Goal: Task Accomplishment & Management: Use online tool/utility

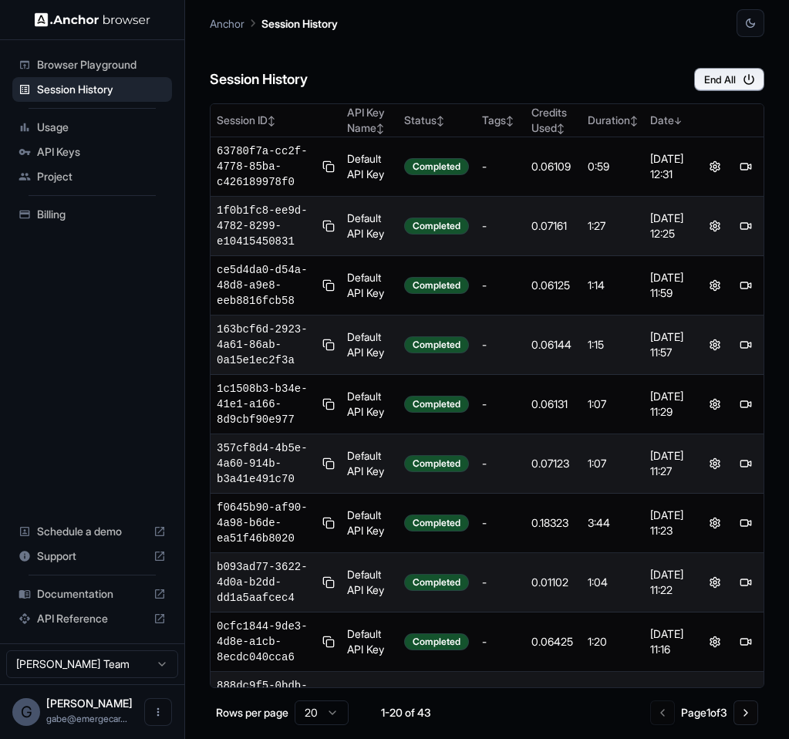
click at [90, 143] on div "API Keys" at bounding box center [92, 152] width 160 height 25
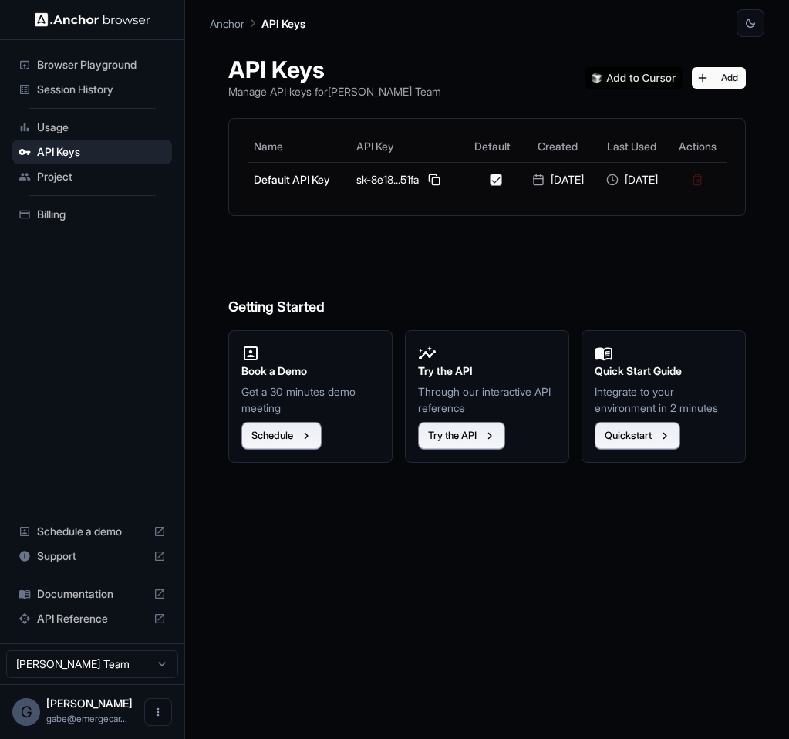
click at [99, 208] on span "Billing" at bounding box center [101, 214] width 129 height 15
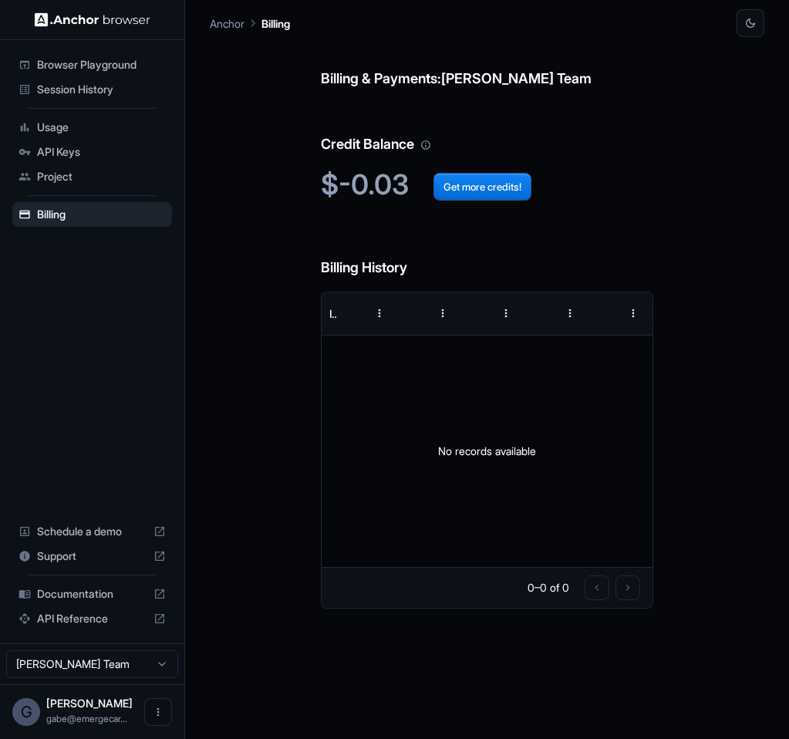
click at [540, 186] on h2 "$-0.03 Get more credits!" at bounding box center [487, 184] width 332 height 33
click at [520, 183] on button "Get more credits!" at bounding box center [482, 187] width 98 height 28
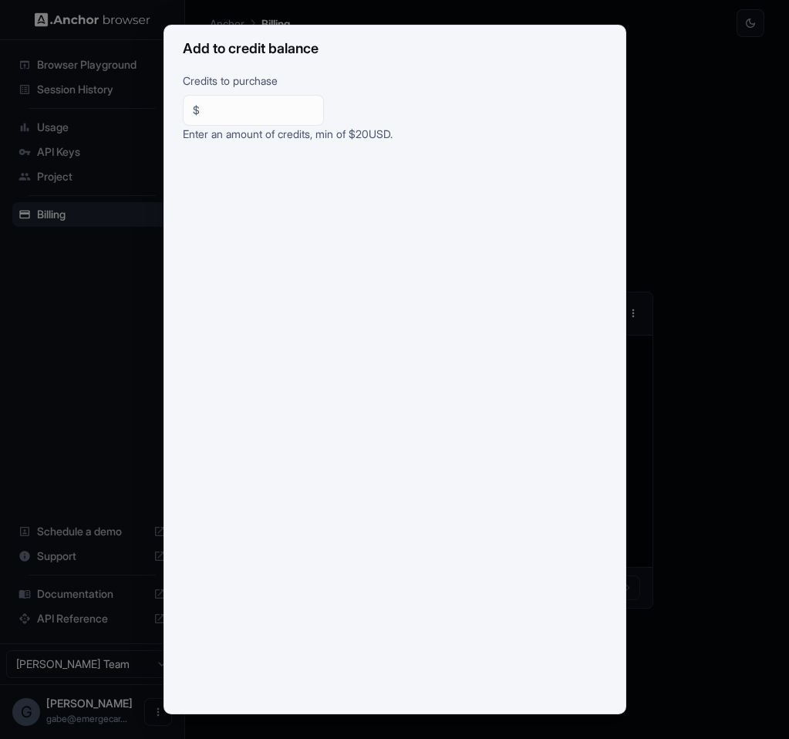
click at [231, 110] on input "**" at bounding box center [260, 110] width 108 height 15
type input "**"
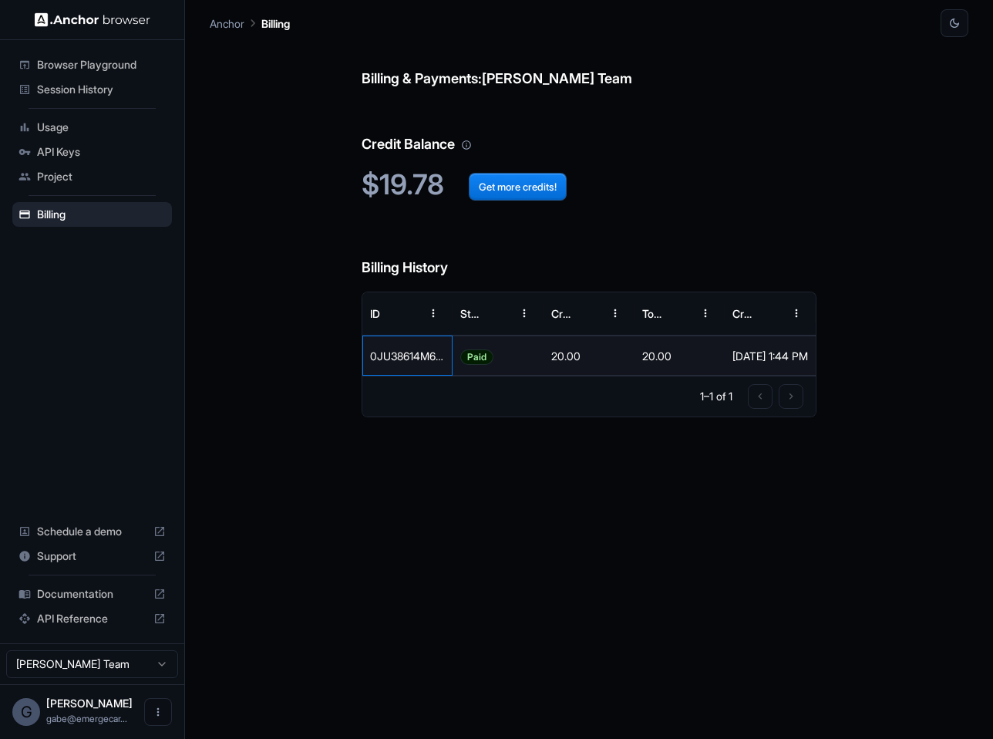
click at [452, 360] on div "0JU38614M6241162R Paid 20.00 20.00 Oct 02, 2025, 1:44 PM" at bounding box center [588, 355] width 453 height 40
click at [438, 357] on div "0JU38614M6241162R" at bounding box center [407, 355] width 91 height 40
click at [766, 354] on div "Oct 02, 2025, 1:44 PM" at bounding box center [770, 355] width 76 height 39
click at [395, 369] on div "0JU38614M6241162R" at bounding box center [407, 355] width 91 height 40
click at [416, 364] on div "0JU38614M6241162R" at bounding box center [407, 355] width 91 height 40
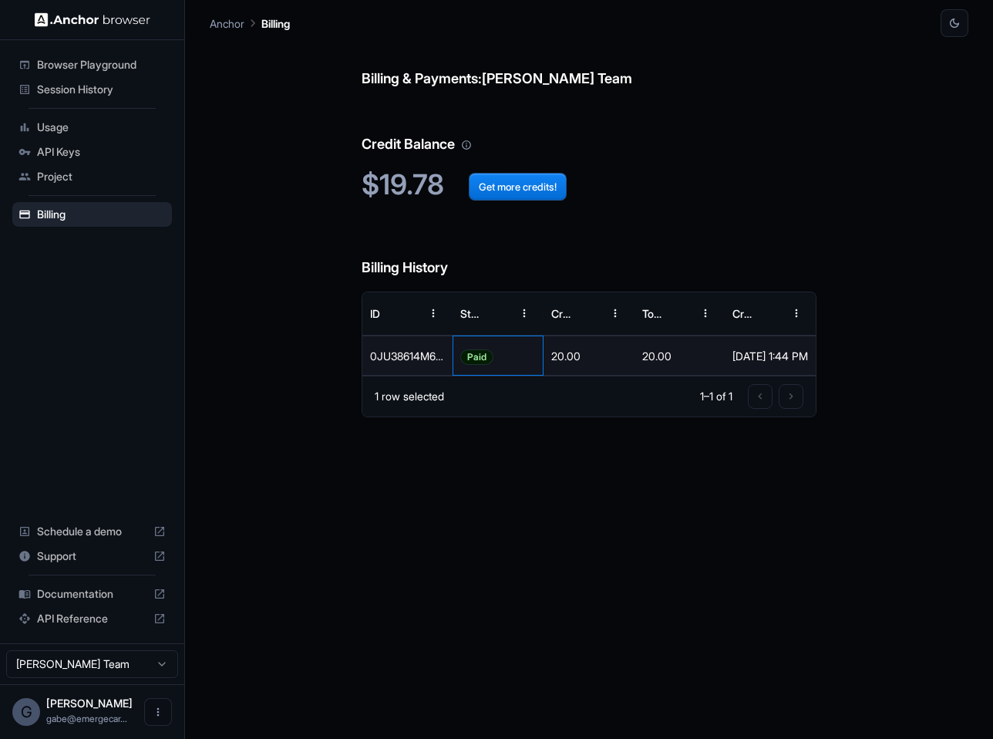
click at [480, 362] on span "Paid" at bounding box center [477, 356] width 32 height 39
click at [709, 362] on div "20.00" at bounding box center [680, 355] width 91 height 40
click at [433, 359] on div "0JU38614M6241162R" at bounding box center [407, 355] width 91 height 40
click at [406, 355] on div "0JU38614M6241162R" at bounding box center [407, 355] width 91 height 40
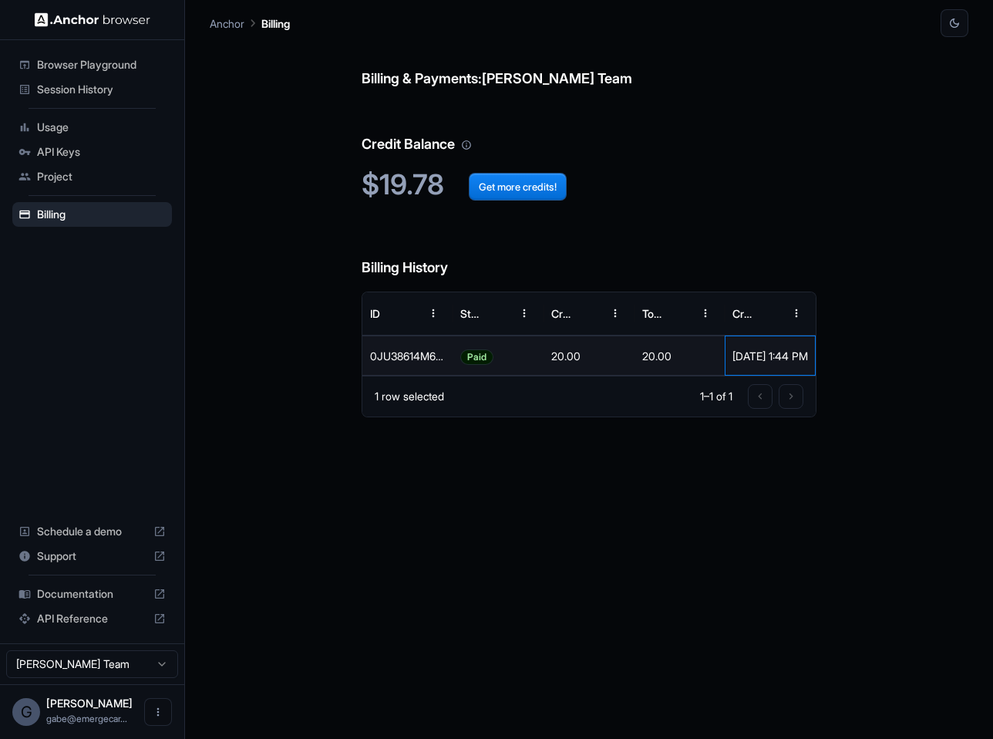
click at [744, 360] on div "Oct 02, 2025, 1:44 PM" at bounding box center [770, 355] width 76 height 39
click at [598, 356] on div "20.00" at bounding box center [589, 355] width 91 height 40
drag, startPoint x: 598, startPoint y: 356, endPoint x: 446, endPoint y: 355, distance: 151.9
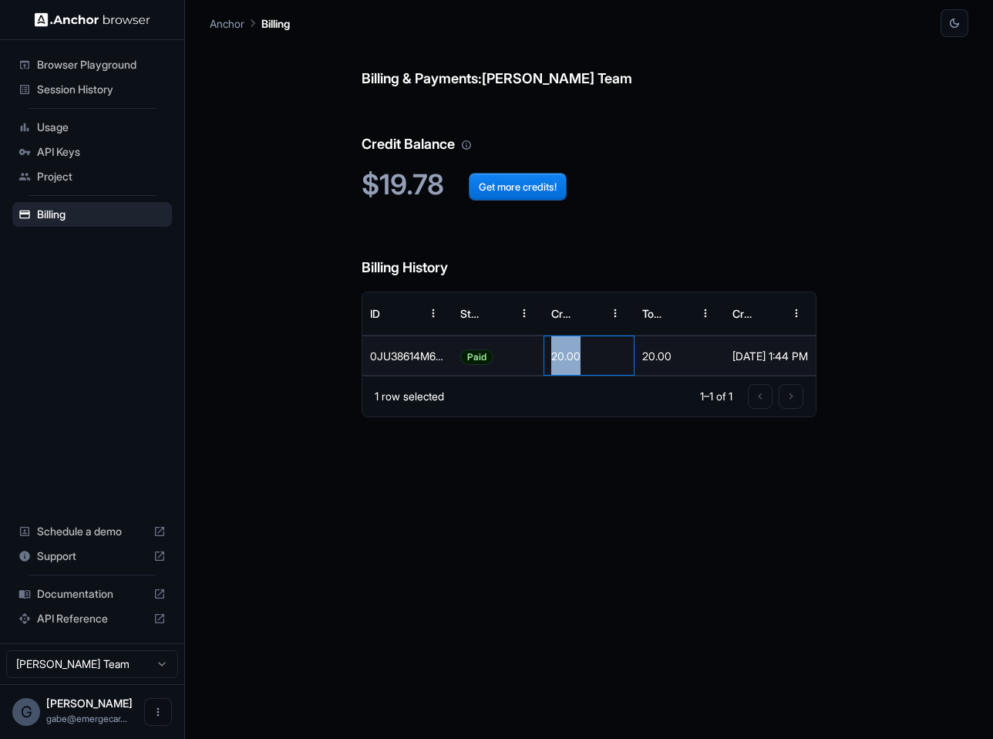
click at [593, 355] on div "20.00" at bounding box center [589, 355] width 91 height 40
click at [446, 355] on div "0JU38614M6241162R" at bounding box center [407, 355] width 91 height 40
click at [439, 350] on div "0JU38614M6241162R" at bounding box center [407, 355] width 91 height 40
click at [466, 359] on span "Paid" at bounding box center [477, 356] width 32 height 39
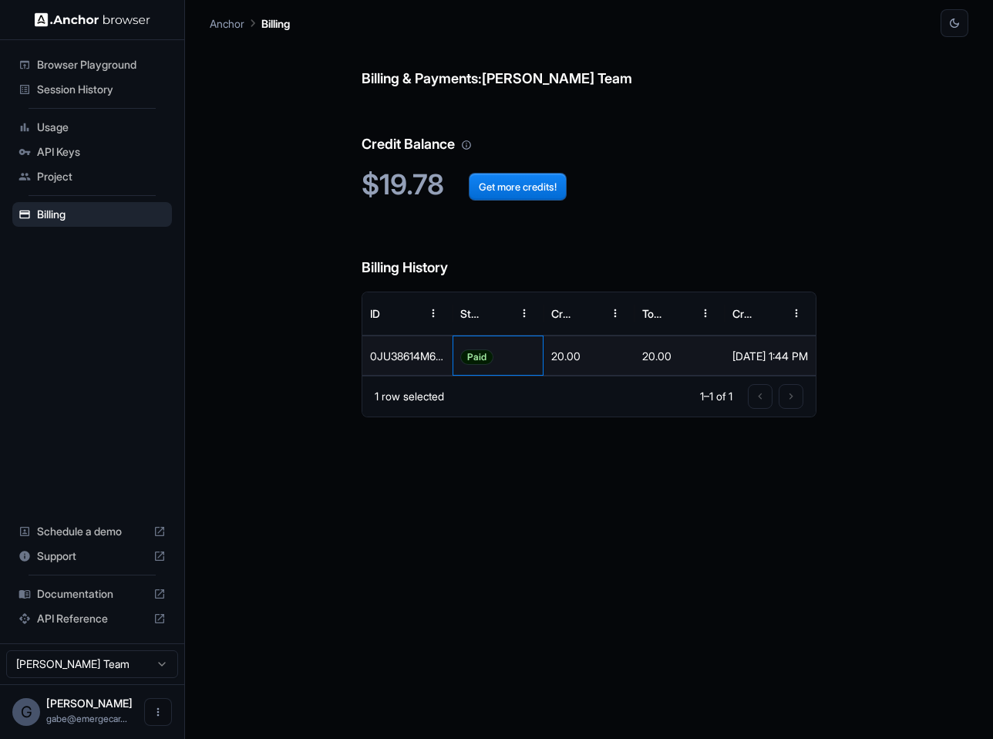
click at [508, 360] on div "Paid" at bounding box center [498, 355] width 91 height 40
click at [571, 359] on div "20.00" at bounding box center [589, 355] width 91 height 40
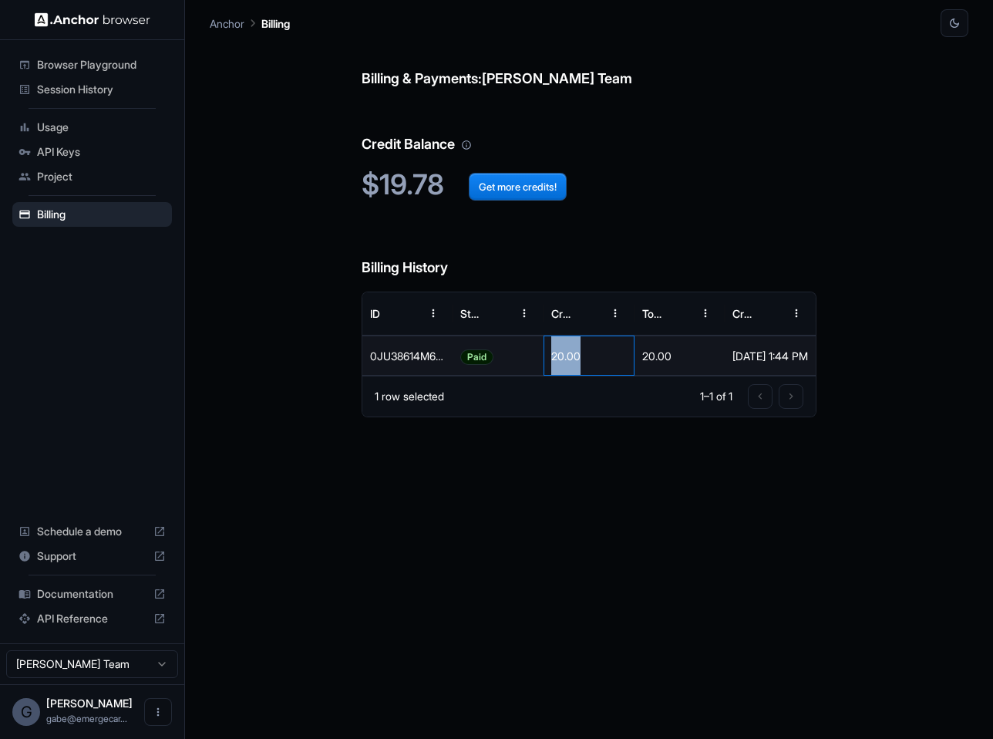
click at [571, 359] on div "20.00" at bounding box center [589, 355] width 91 height 40
click at [520, 354] on div "Paid" at bounding box center [498, 355] width 91 height 40
click at [45, 126] on span "Usage" at bounding box center [101, 127] width 129 height 15
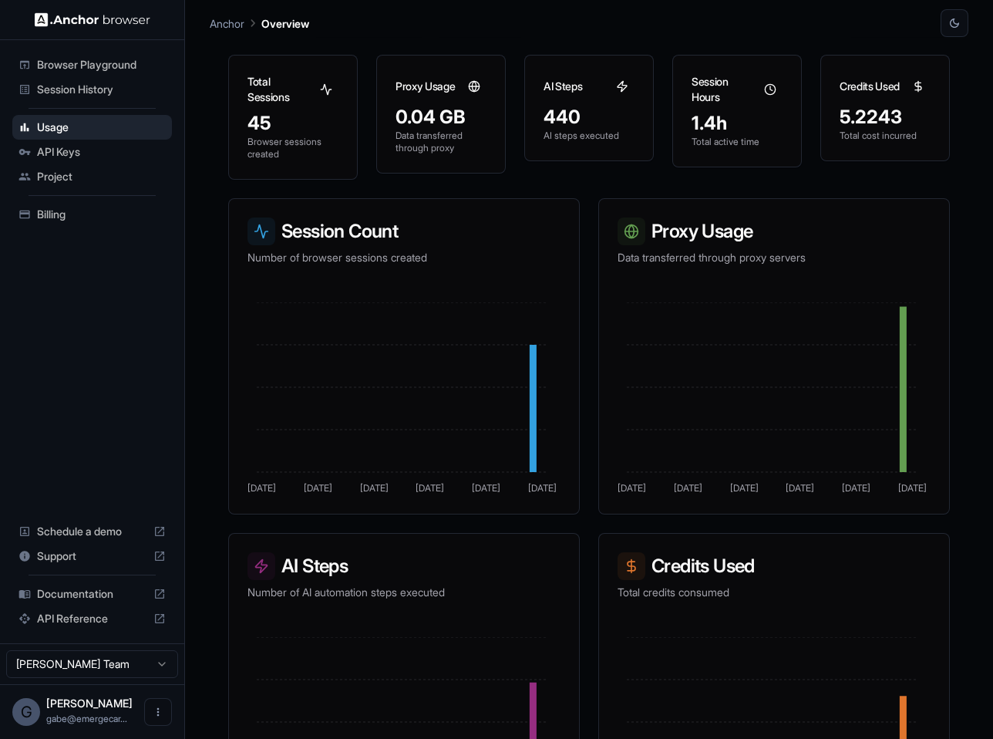
scroll to position [220, 0]
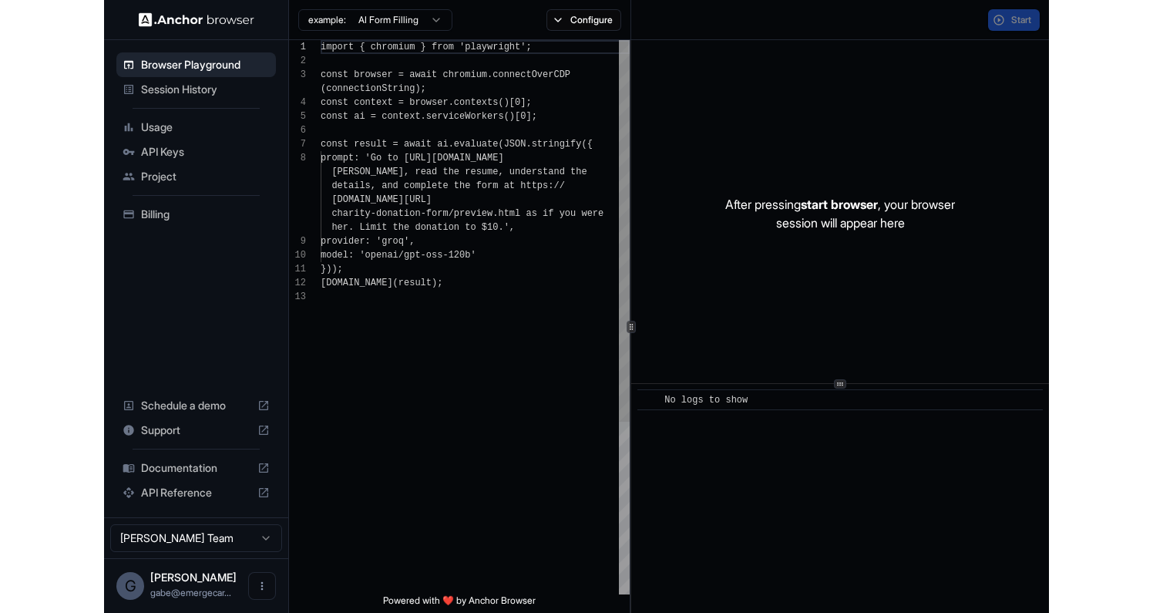
scroll to position [97, 0]
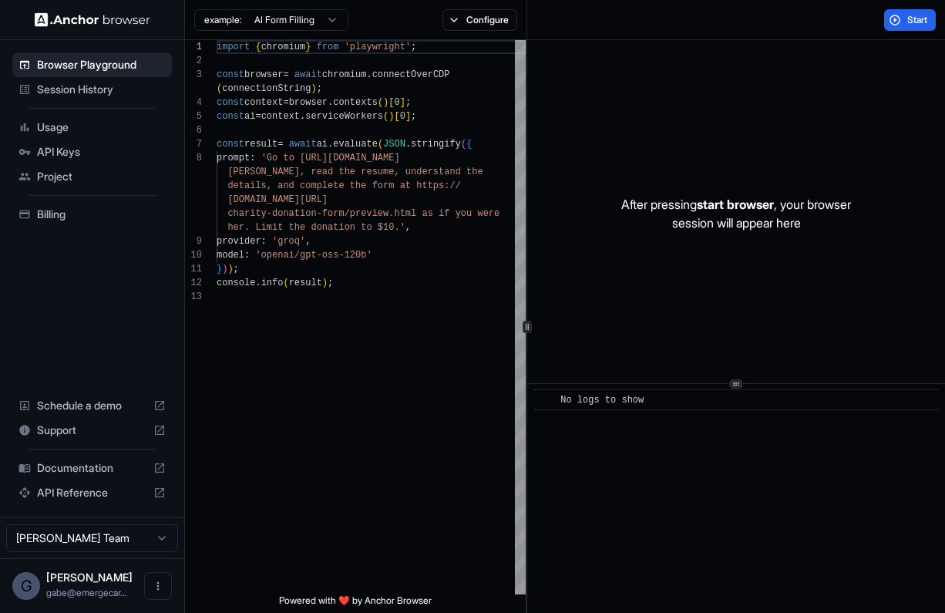
click at [69, 131] on span "Usage" at bounding box center [101, 127] width 129 height 15
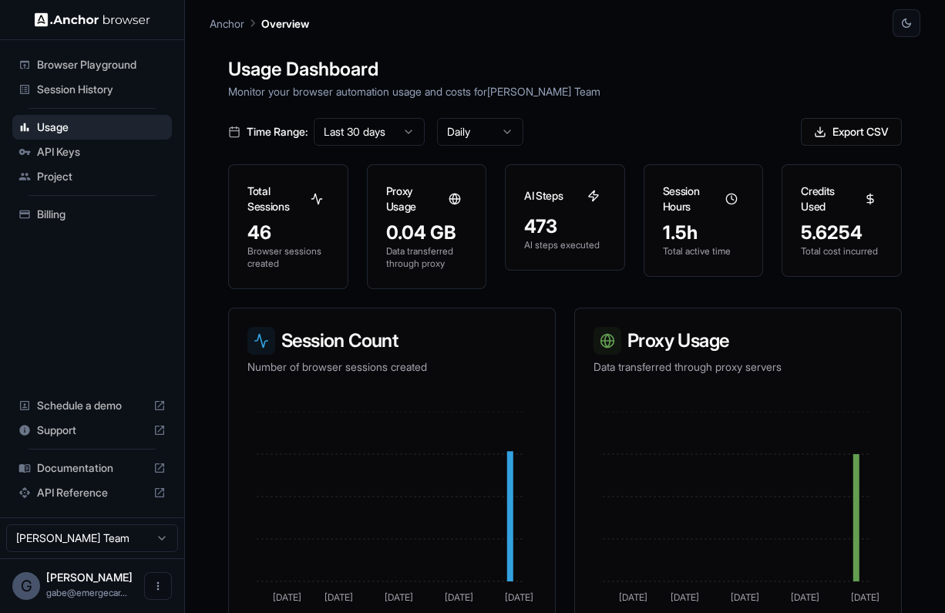
click at [118, 175] on span "Project" at bounding box center [101, 176] width 129 height 15
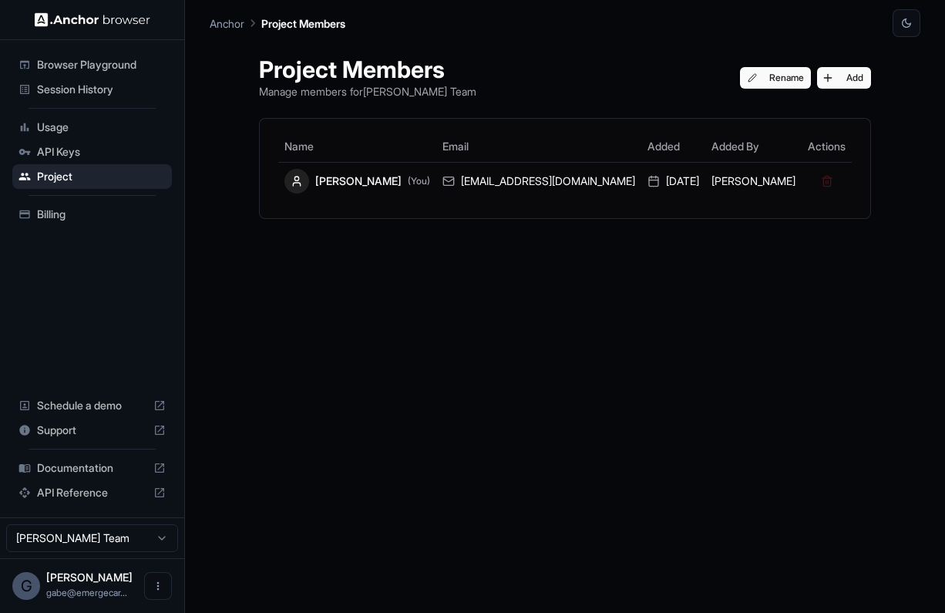
click at [100, 82] on span "Session History" at bounding box center [101, 89] width 129 height 15
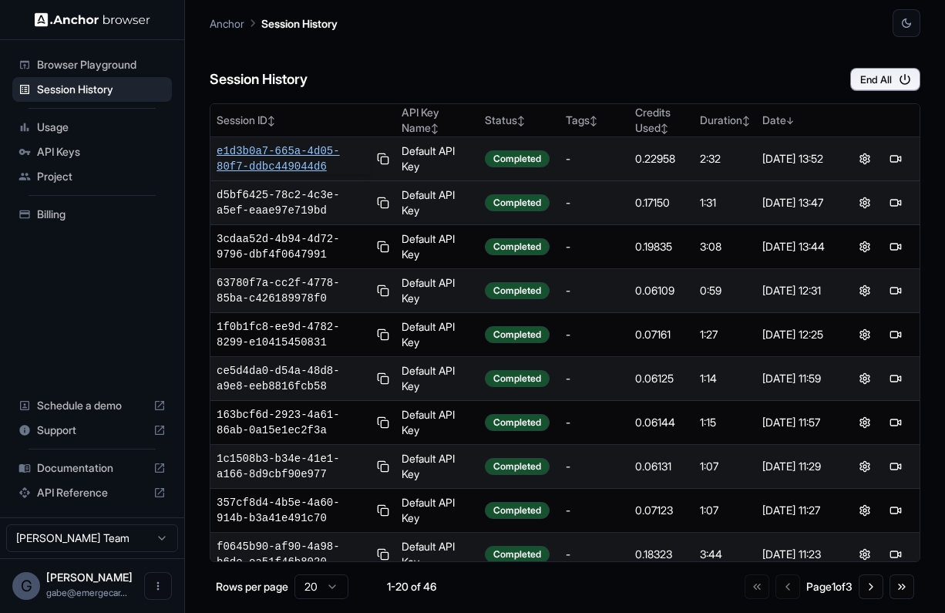
click at [322, 168] on span "e1d3b0a7-665a-4d05-80f7-ddbc449044d6" at bounding box center [294, 158] width 154 height 31
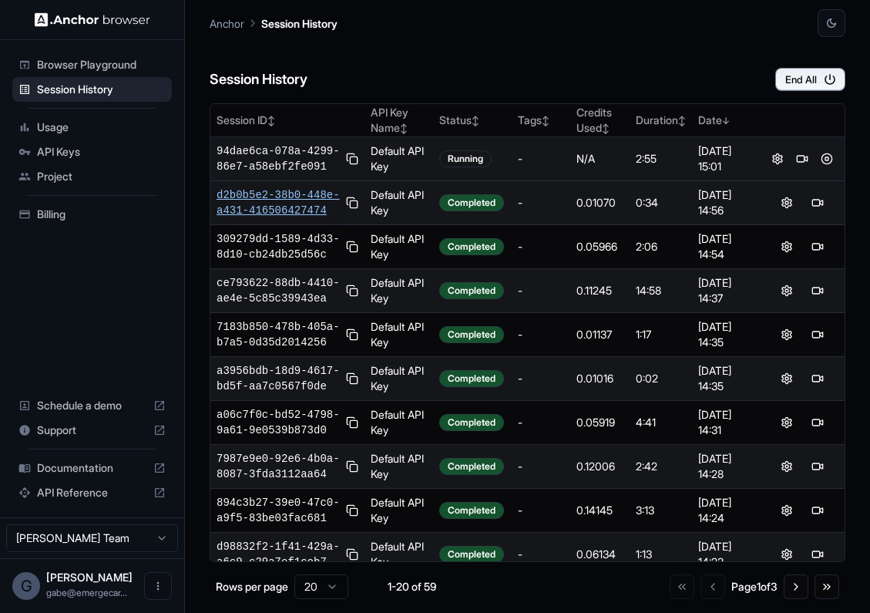
click at [286, 218] on span "d2b0b5e2-38b0-448e-a431-416506427474" at bounding box center [278, 202] width 123 height 31
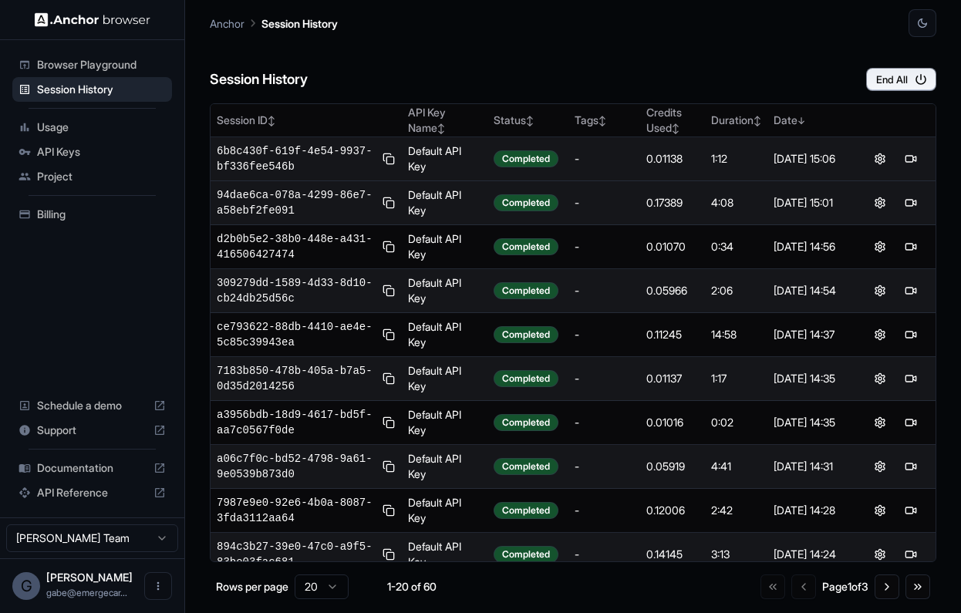
click at [96, 466] on span "Documentation" at bounding box center [92, 467] width 110 height 15
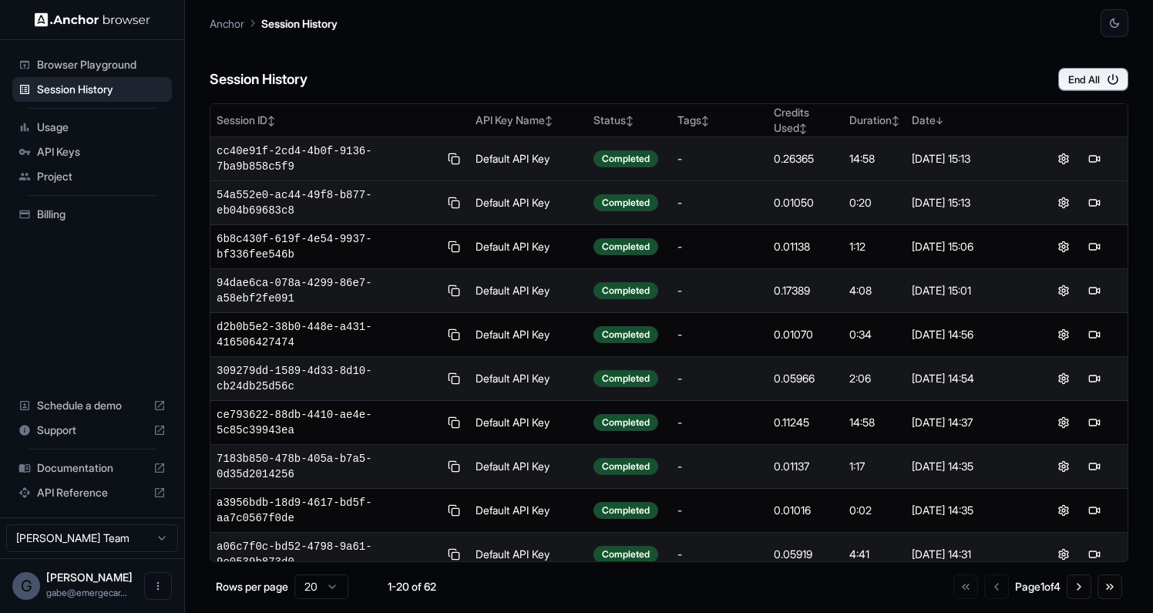
click at [82, 146] on span "API Keys" at bounding box center [101, 151] width 129 height 15
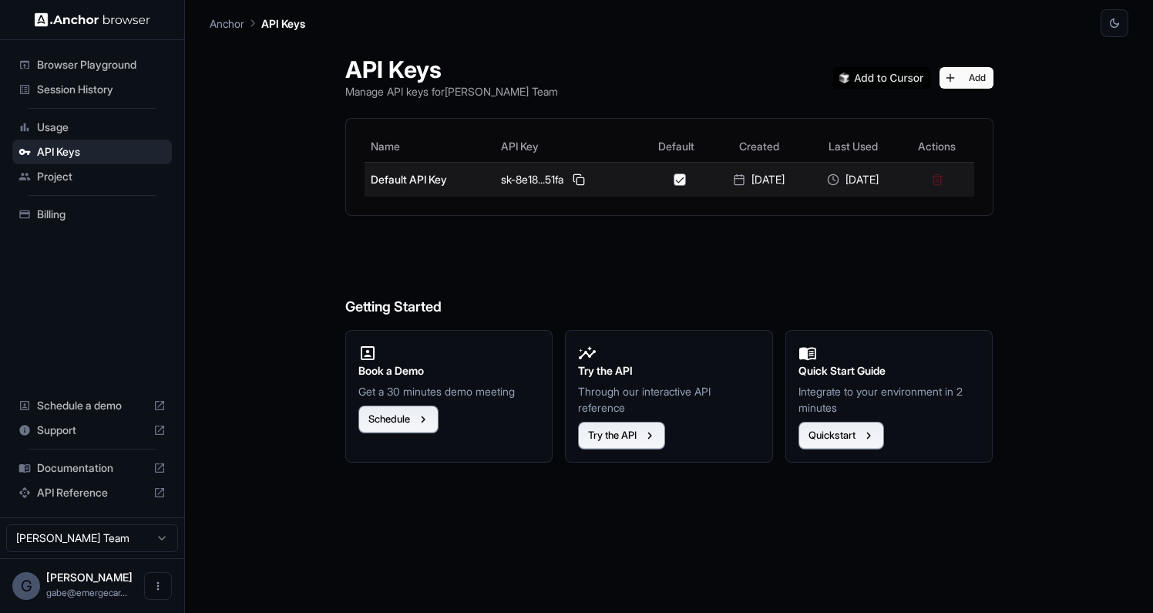
click at [422, 183] on td "Default API Key" at bounding box center [430, 179] width 130 height 35
click at [503, 181] on div "sk-8e18...51fa" at bounding box center [568, 179] width 134 height 19
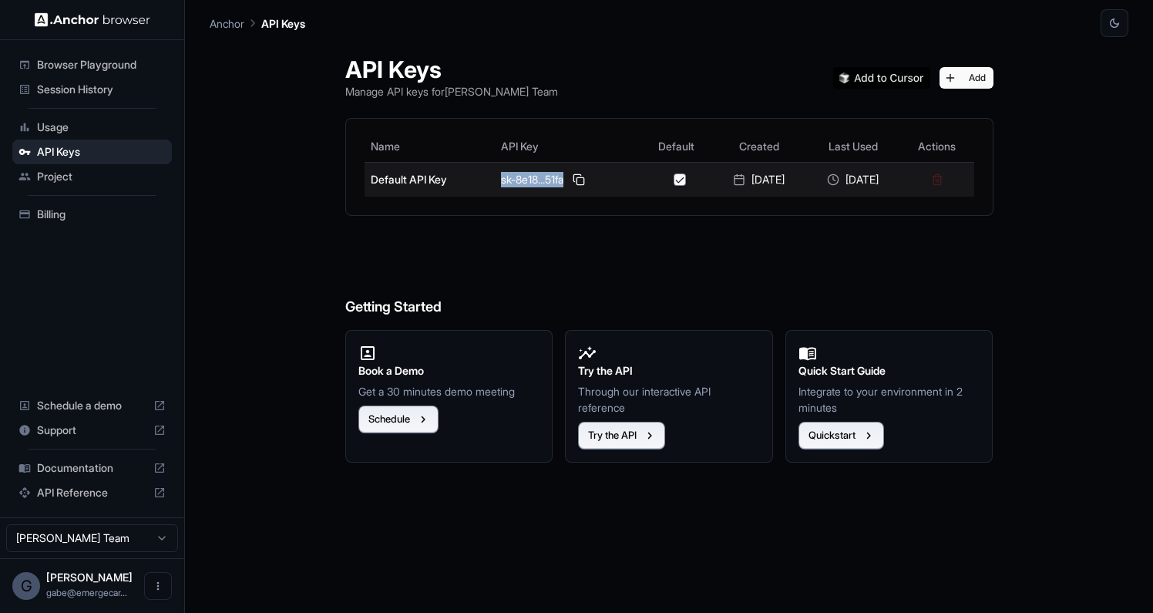
click at [503, 181] on div "sk-8e18...51fa" at bounding box center [568, 179] width 134 height 19
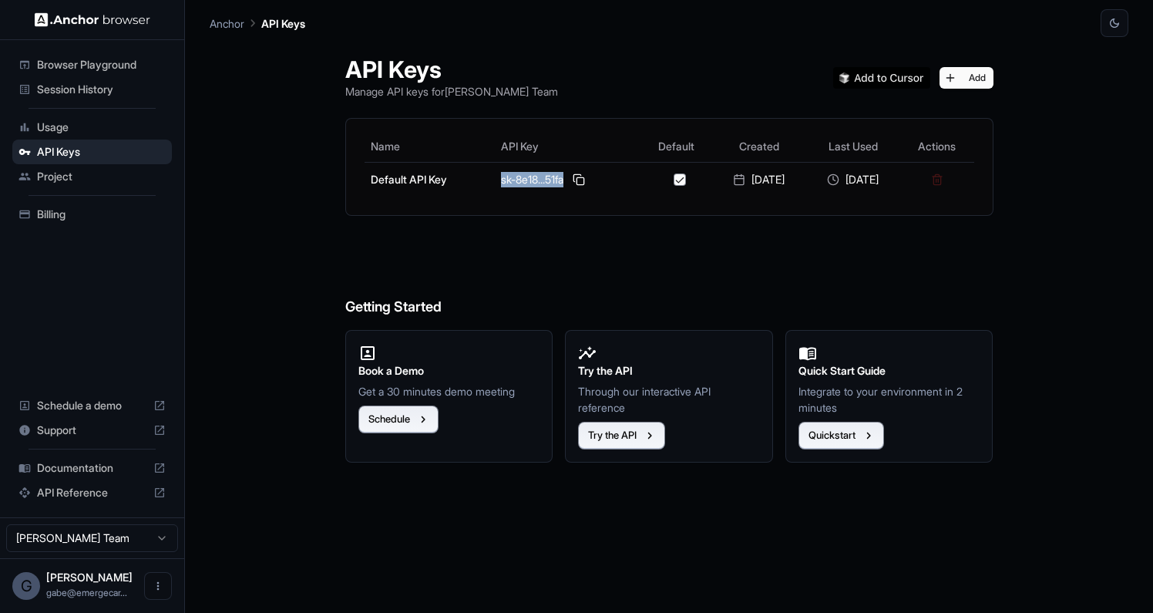
click at [117, 69] on span "Browser Playground" at bounding box center [101, 64] width 129 height 15
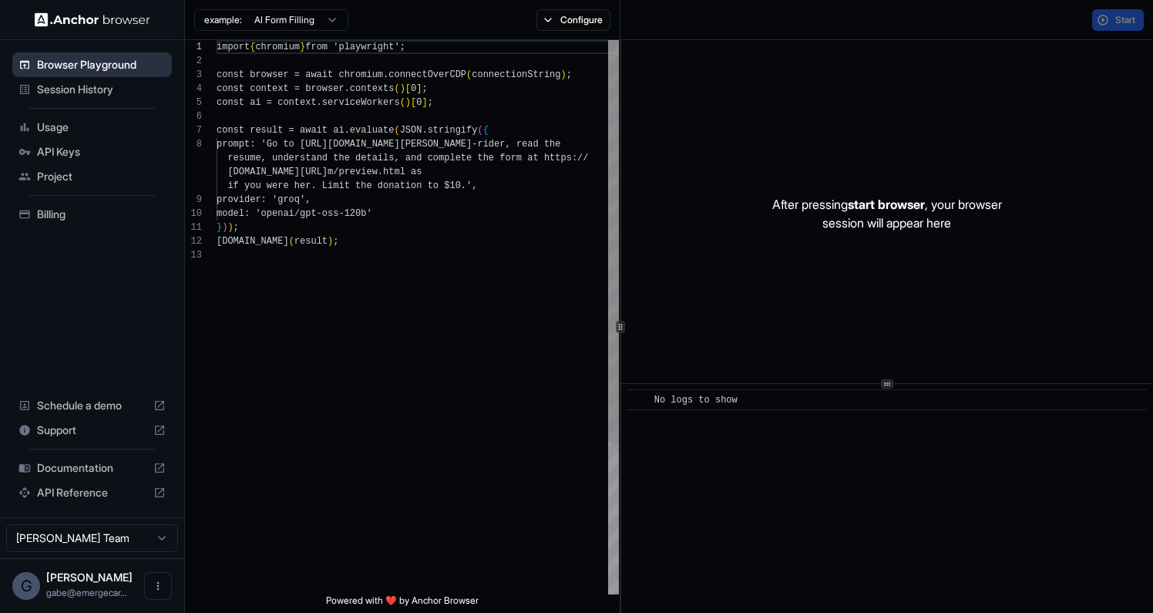
scroll to position [97, 0]
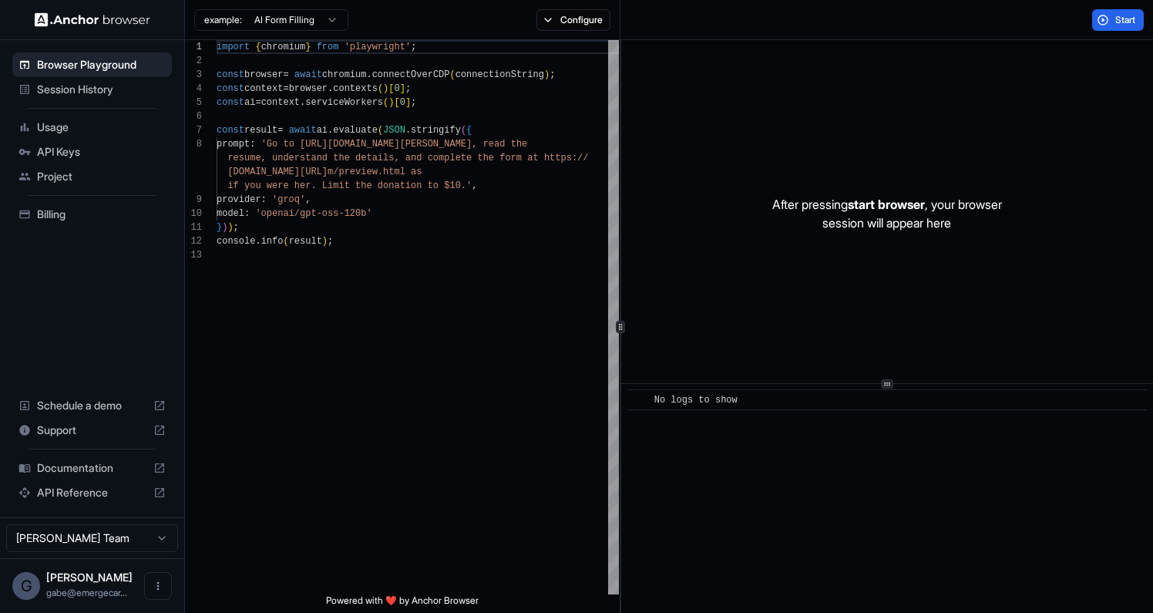
click at [119, 82] on span "Session History" at bounding box center [101, 89] width 129 height 15
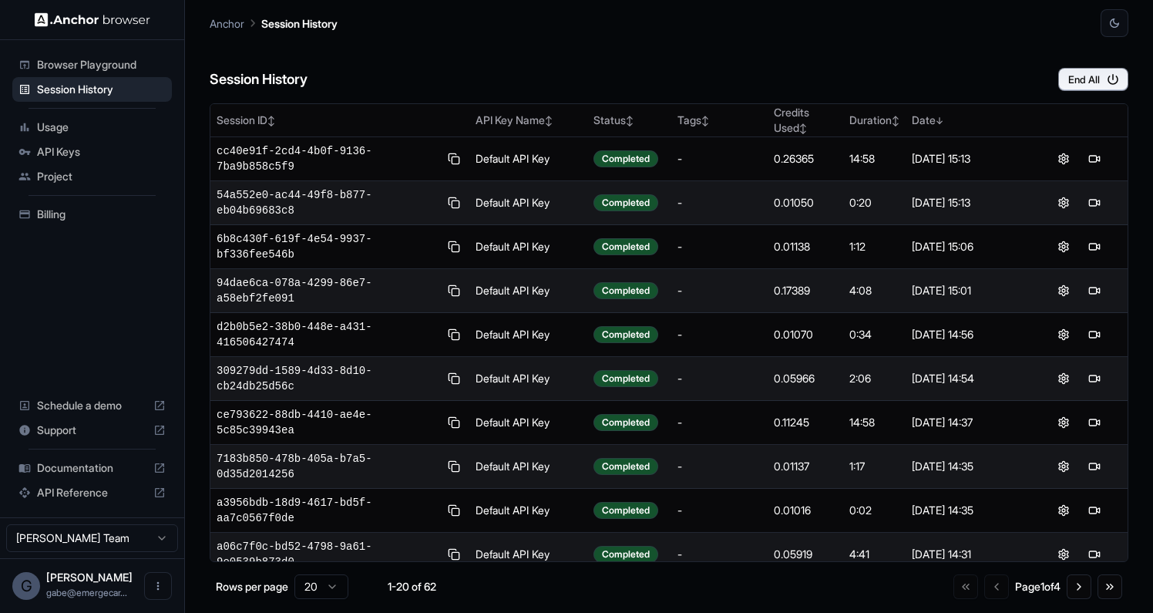
click at [72, 140] on div "API Keys" at bounding box center [92, 152] width 160 height 25
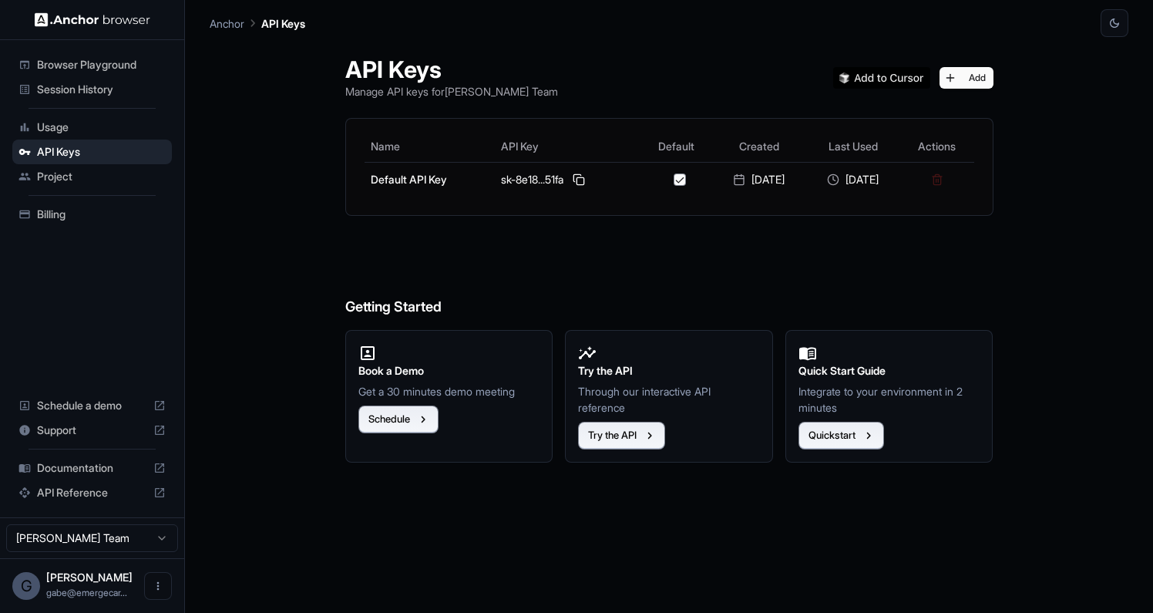
click at [72, 124] on span "Usage" at bounding box center [101, 127] width 129 height 15
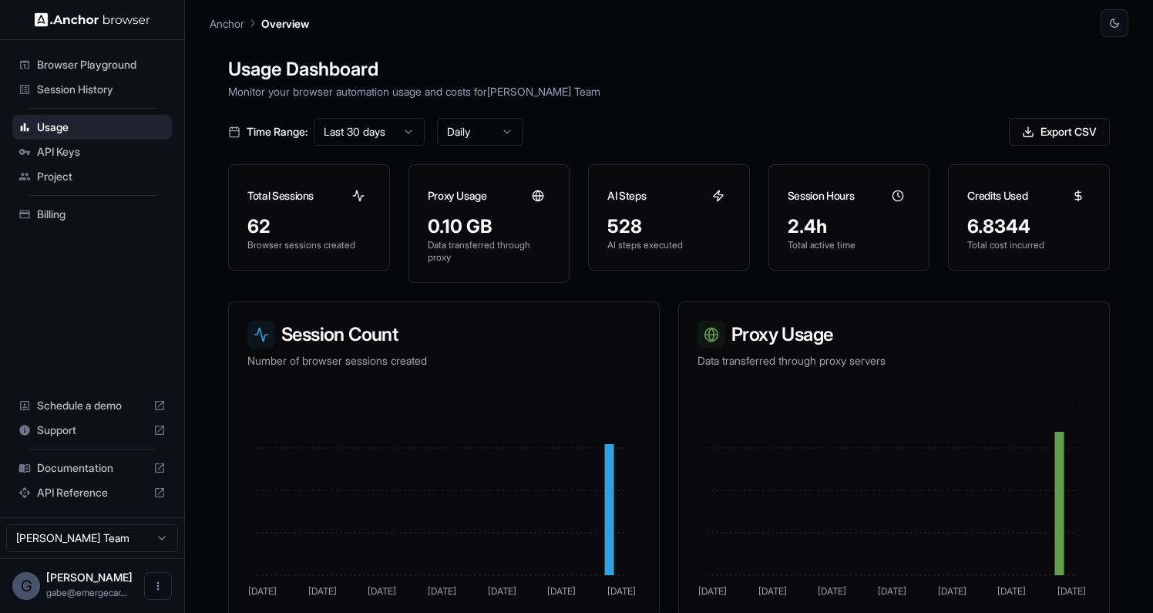
click at [86, 149] on span "API Keys" at bounding box center [101, 151] width 129 height 15
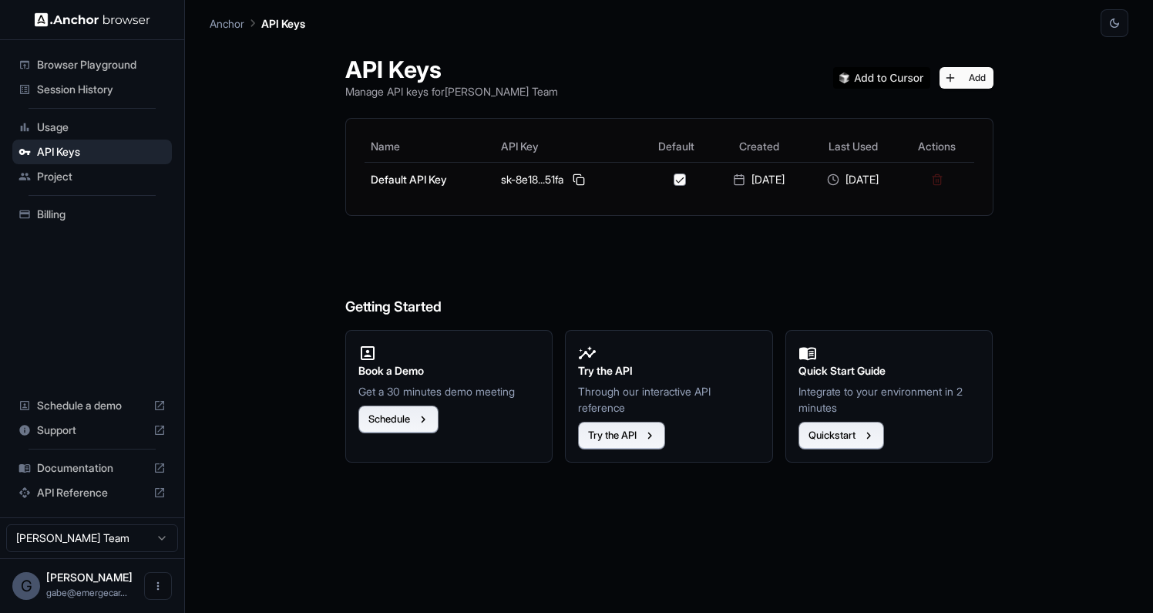
click at [93, 167] on div "Project" at bounding box center [92, 176] width 160 height 25
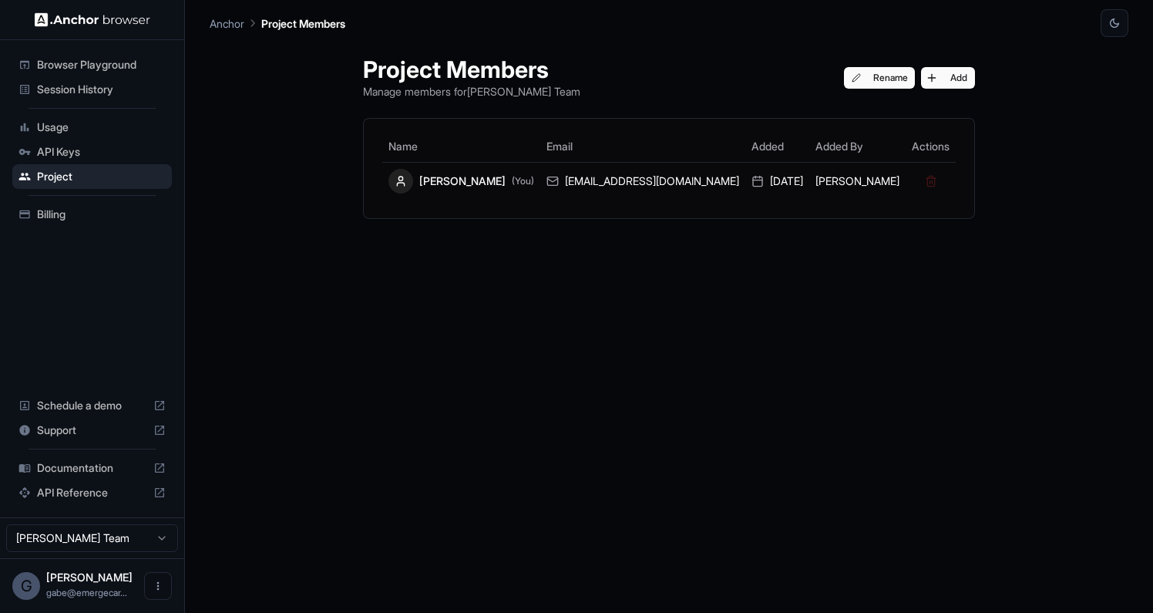
click at [90, 145] on span "API Keys" at bounding box center [101, 151] width 129 height 15
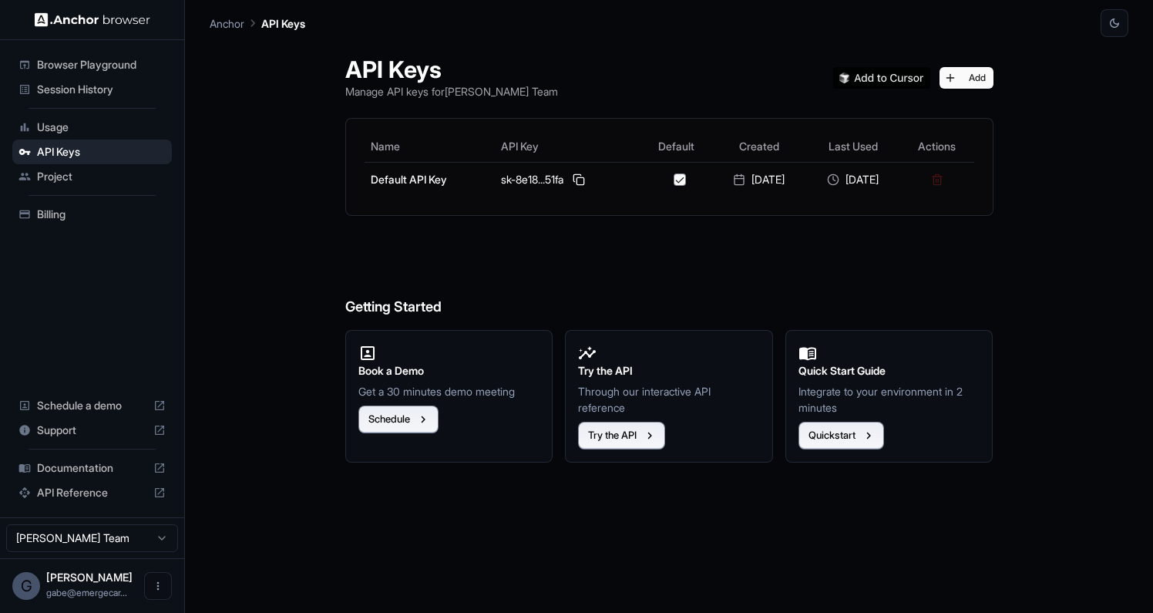
click at [944, 76] on div "API Keys Manage API keys for Gabe Saruhashi Team Add Name API Key Default Creat…" at bounding box center [669, 325] width 685 height 576
click at [944, 77] on div "API Keys Manage API keys for Gabe Saruhashi Team Add Name API Key Default Creat…" at bounding box center [669, 325] width 685 height 576
click at [944, 78] on button "Add" at bounding box center [967, 78] width 54 height 22
click at [606, 429] on button "Try the API" at bounding box center [621, 436] width 87 height 28
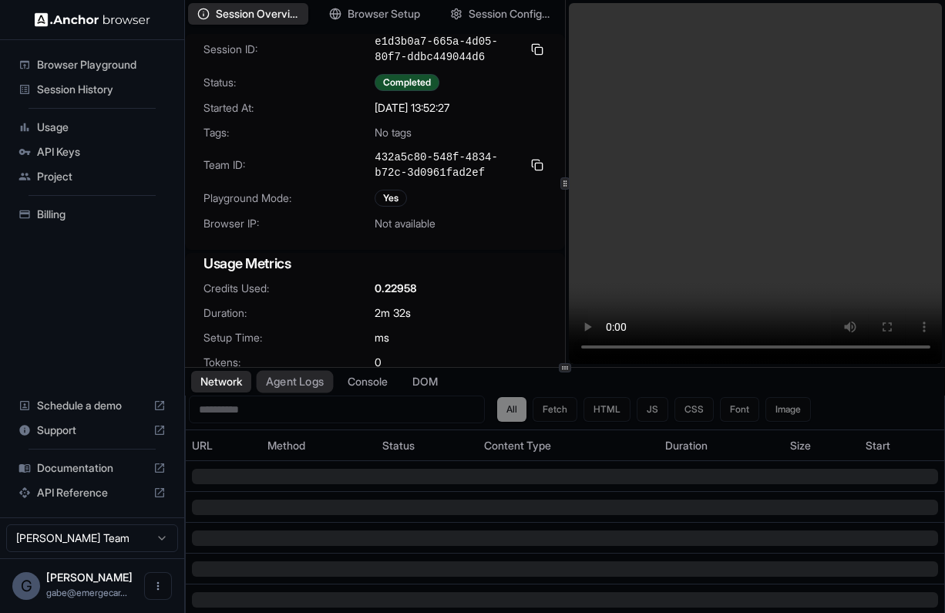
click at [321, 376] on button "Agent Logs" at bounding box center [295, 382] width 77 height 22
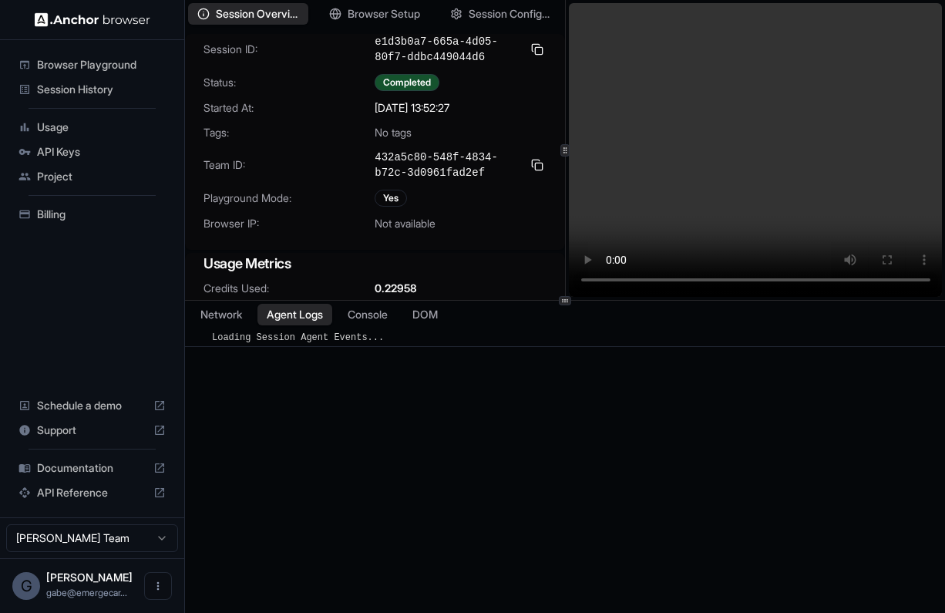
click at [470, 300] on div at bounding box center [565, 300] width 760 height 1
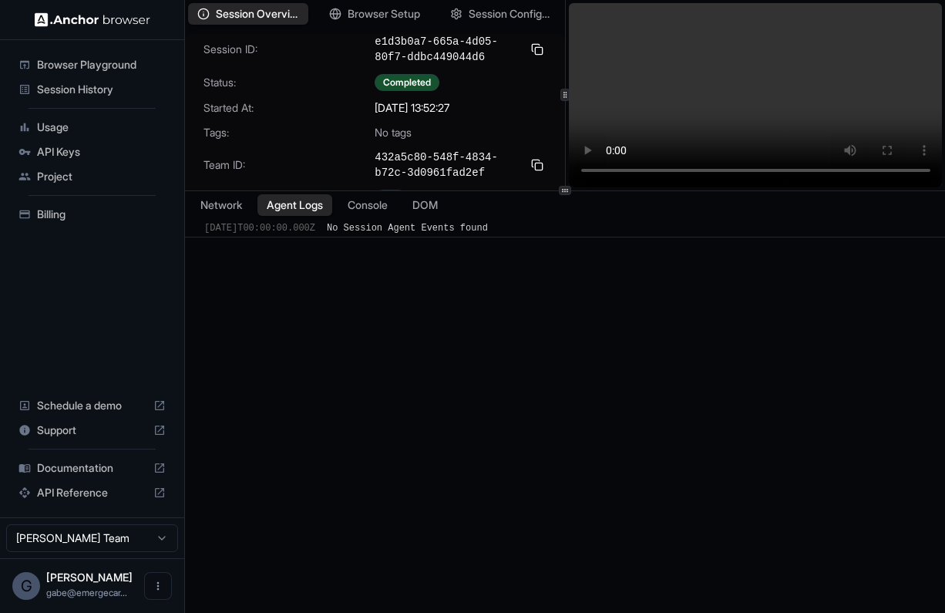
click at [342, 220] on div "​ [DATE]T00:00:00.000Z No Session Agent Events found" at bounding box center [565, 227] width 760 height 19
click at [345, 212] on button "Console" at bounding box center [368, 205] width 60 height 22
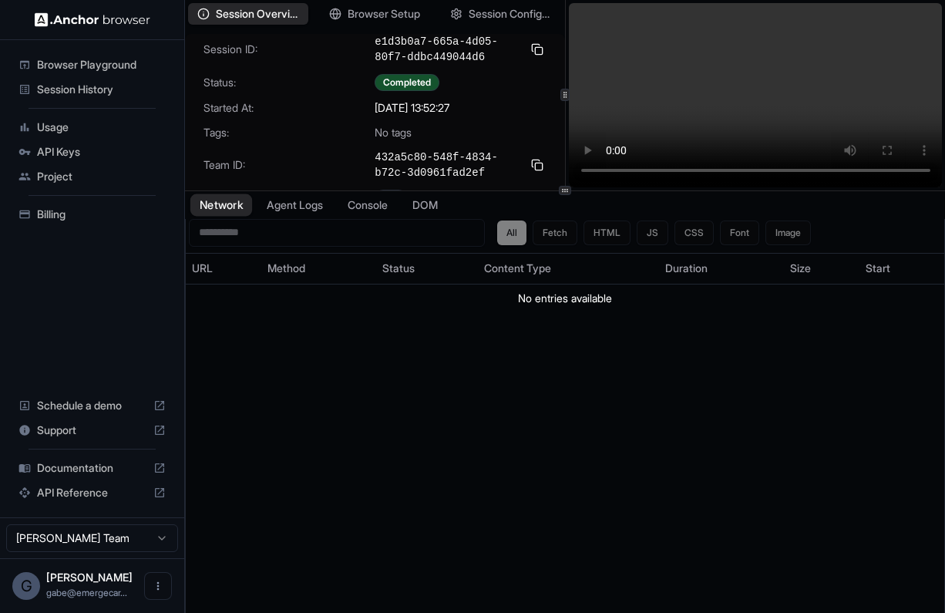
click at [209, 207] on button "Network" at bounding box center [221, 205] width 62 height 22
click at [242, 210] on button "Network" at bounding box center [221, 205] width 62 height 22
click at [285, 210] on button "Agent Logs" at bounding box center [295, 205] width 77 height 22
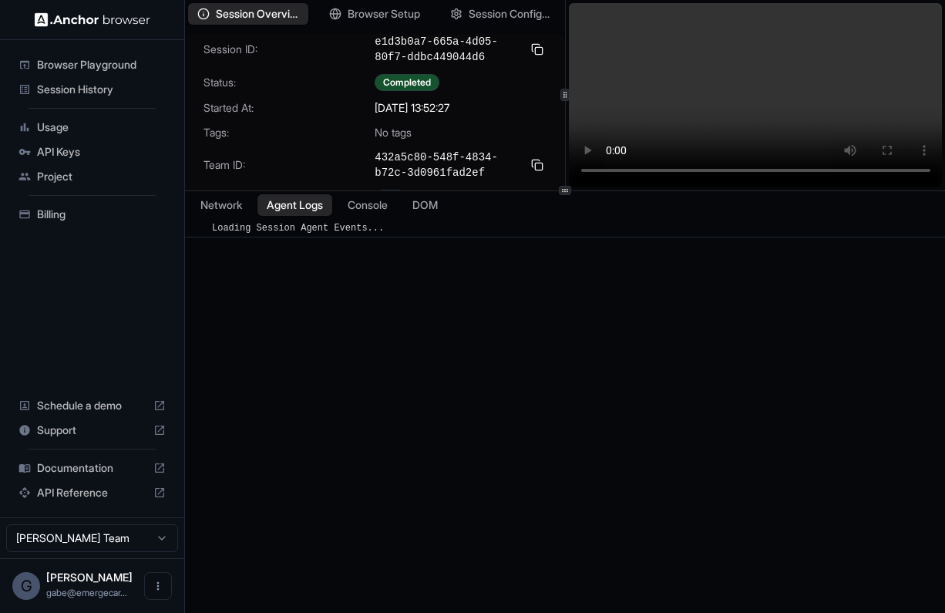
click at [486, 212] on div "Network Agent Logs Console DOM" at bounding box center [565, 205] width 760 height 28
click at [447, 209] on button "DOM" at bounding box center [424, 205] width 45 height 22
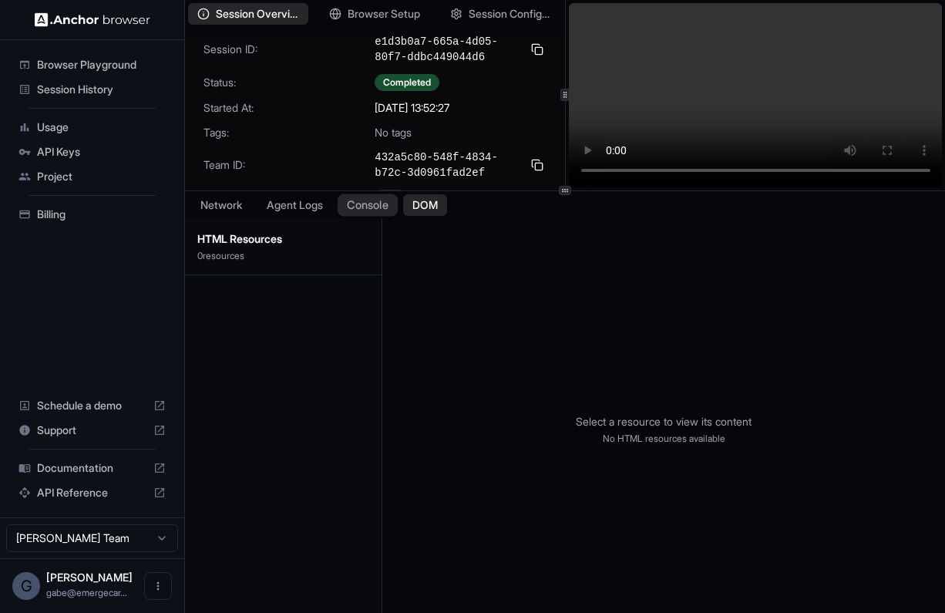
click at [368, 205] on button "Console" at bounding box center [368, 205] width 60 height 22
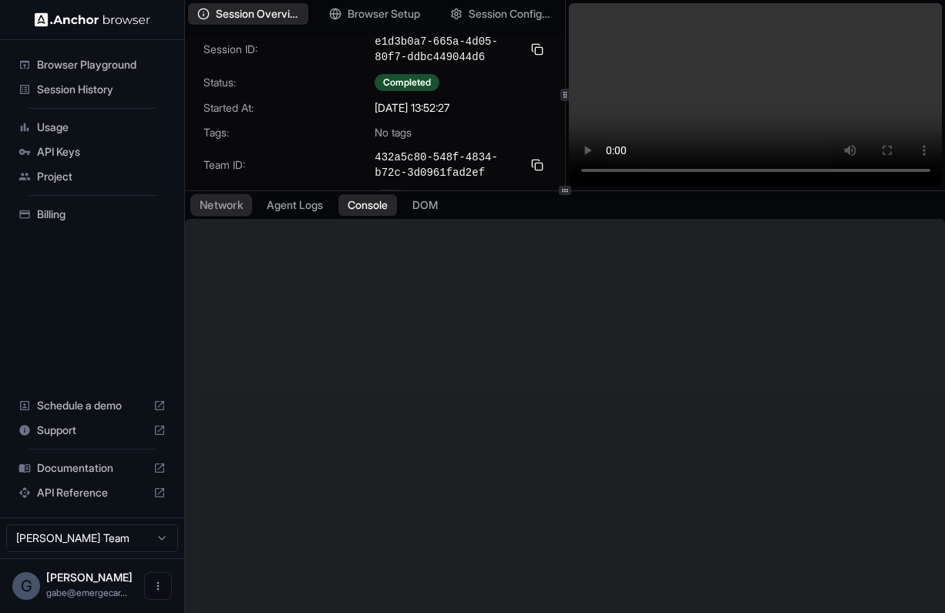
click at [228, 207] on button "Network" at bounding box center [221, 205] width 62 height 22
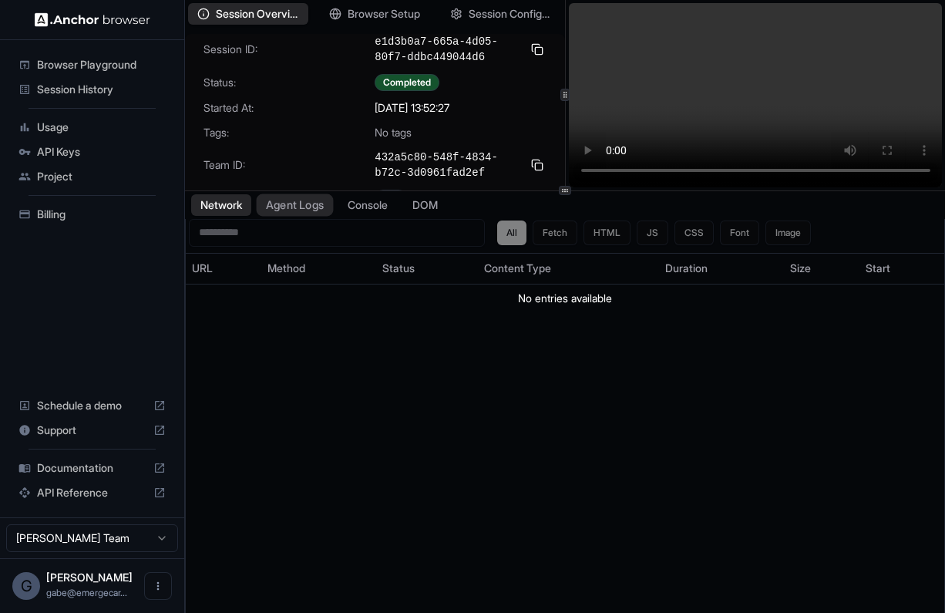
click at [307, 211] on button "Agent Logs" at bounding box center [295, 205] width 77 height 22
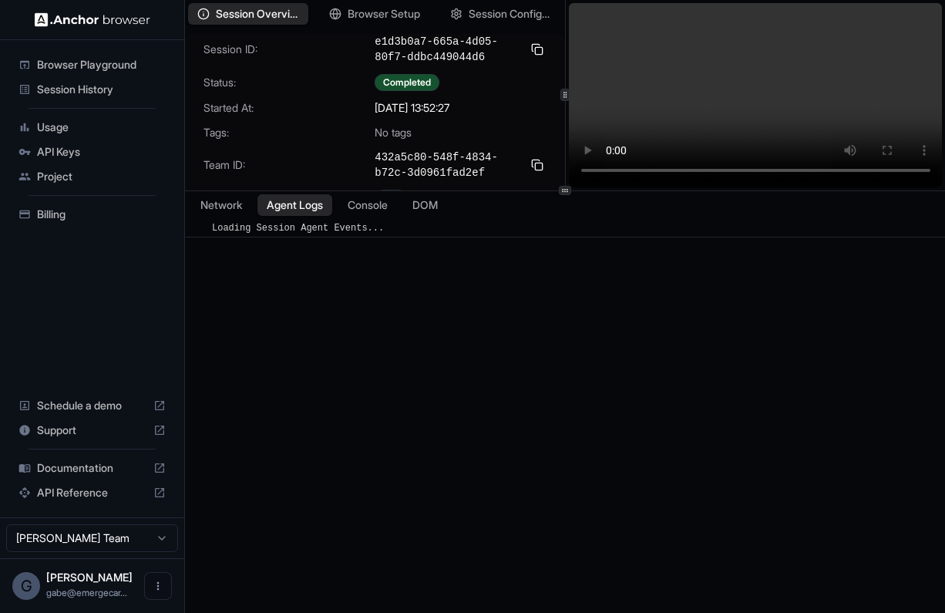
click at [369, 217] on div "Network Agent Logs Console DOM" at bounding box center [565, 205] width 760 height 28
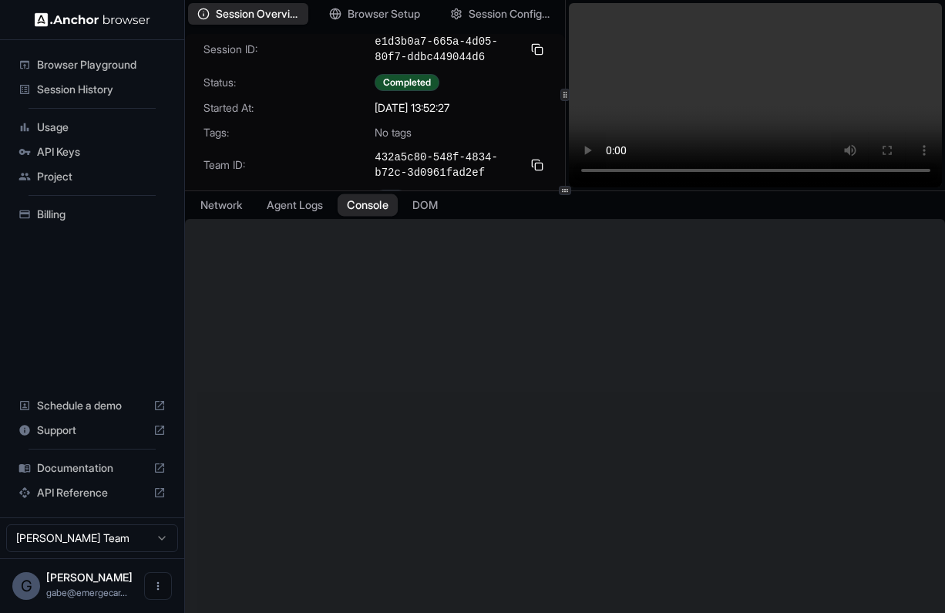
click at [369, 214] on button "Console" at bounding box center [368, 205] width 60 height 22
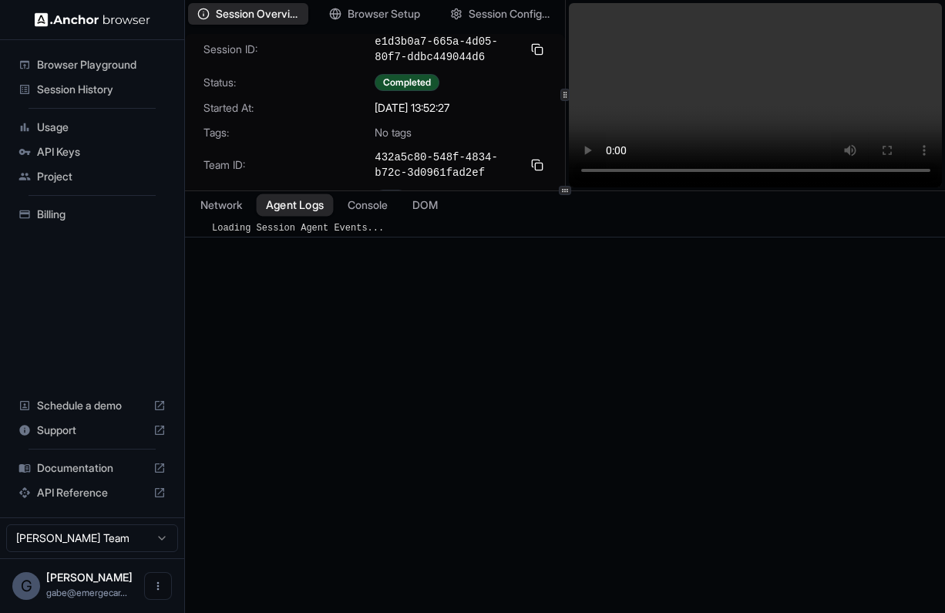
click at [326, 212] on button "Agent Logs" at bounding box center [295, 205] width 77 height 22
click at [345, 226] on span "Loading Session Agent Events..." at bounding box center [298, 228] width 172 height 11
click at [373, 239] on div "​ Loading Session Agent Events..." at bounding box center [565, 430] width 760 height 422
click at [370, 236] on div "​ Loading Session Agent Events..." at bounding box center [565, 227] width 760 height 19
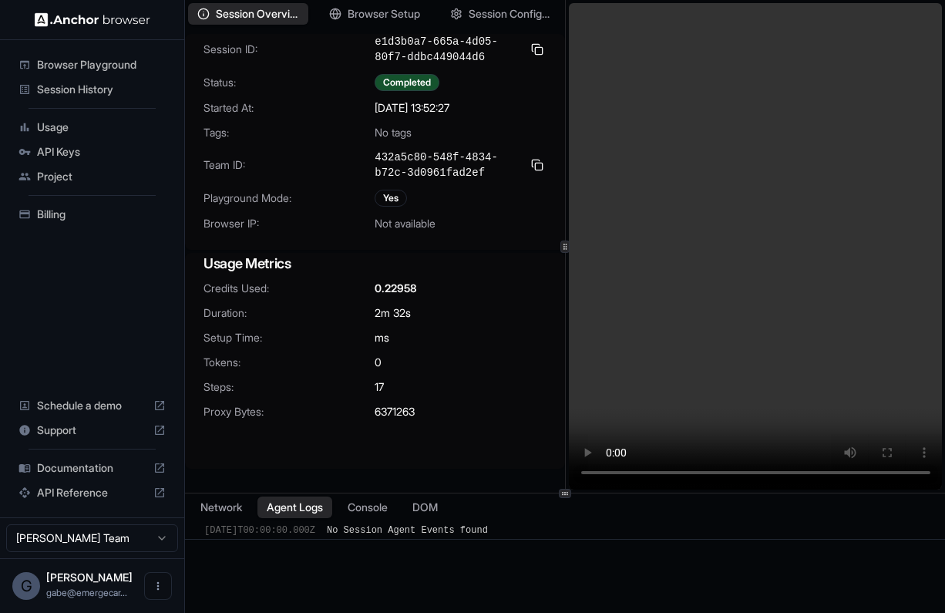
click at [657, 495] on div "Session Overview Browser Setup Session Configuration Session ID: e1d3b0a7-665a-…" at bounding box center [565, 306] width 760 height 613
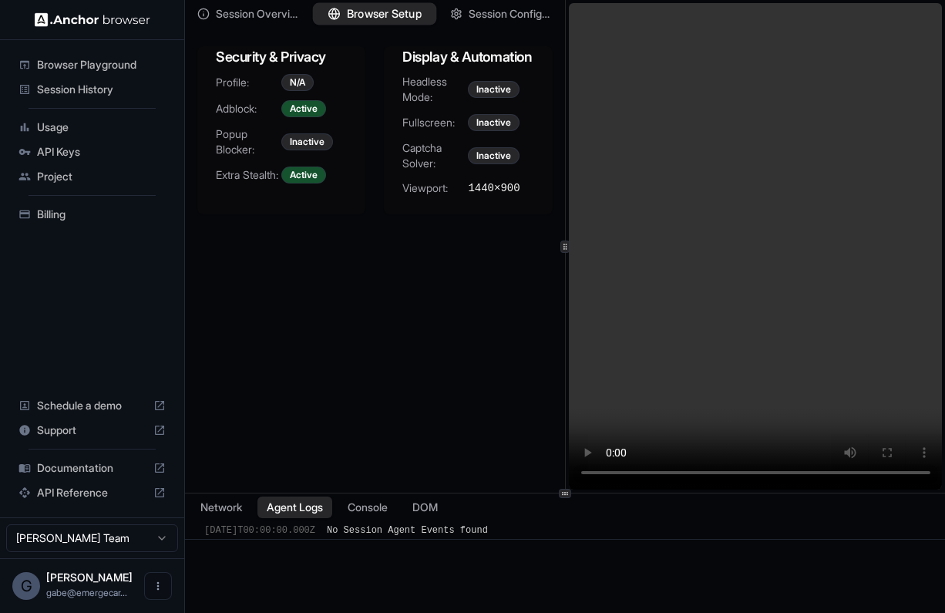
click at [381, 12] on span "Browser Setup" at bounding box center [384, 14] width 75 height 16
click at [481, 20] on span "Session Configuration" at bounding box center [511, 14] width 86 height 16
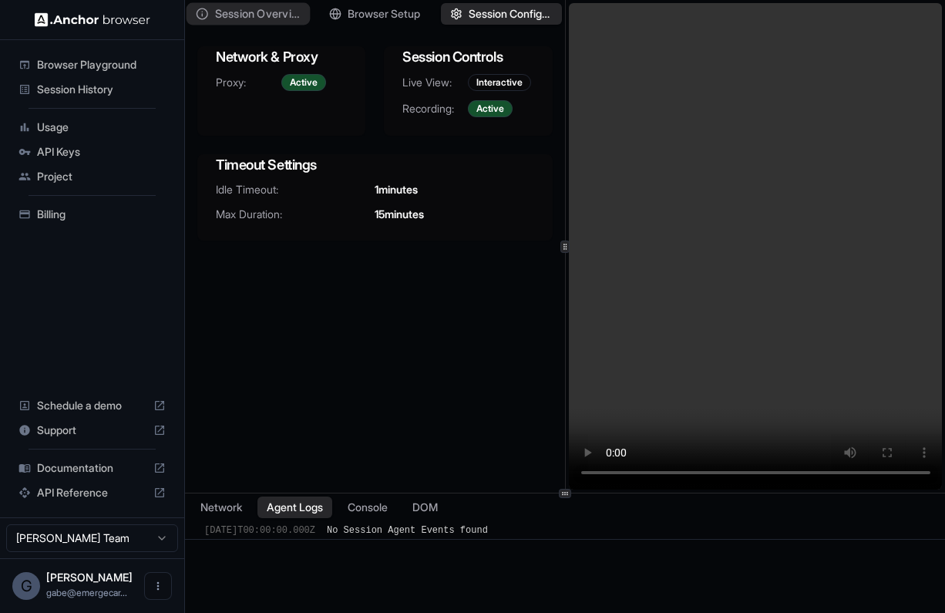
click at [248, 17] on span "Session Overview" at bounding box center [258, 14] width 86 height 16
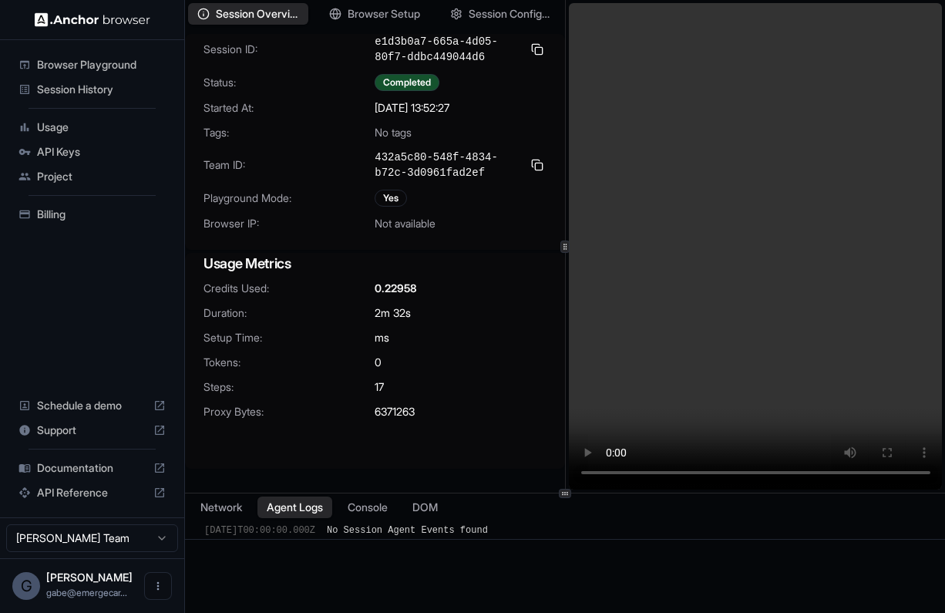
click at [228, 524] on div "2021-01-01T00:00:00.000Z" at bounding box center [259, 531] width 111 height 14
click at [229, 511] on button "Network" at bounding box center [221, 508] width 62 height 22
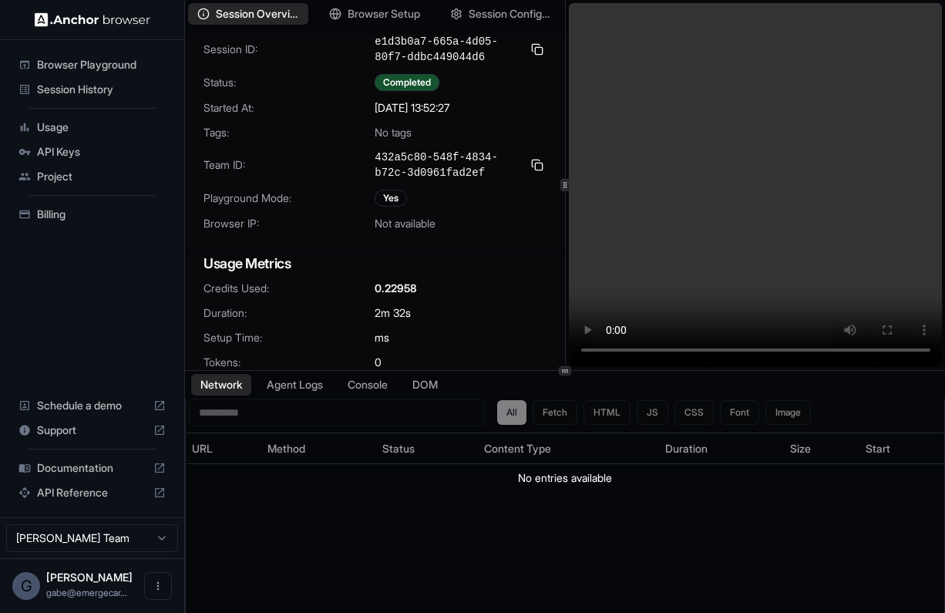
click at [566, 371] on div at bounding box center [565, 370] width 12 height 9
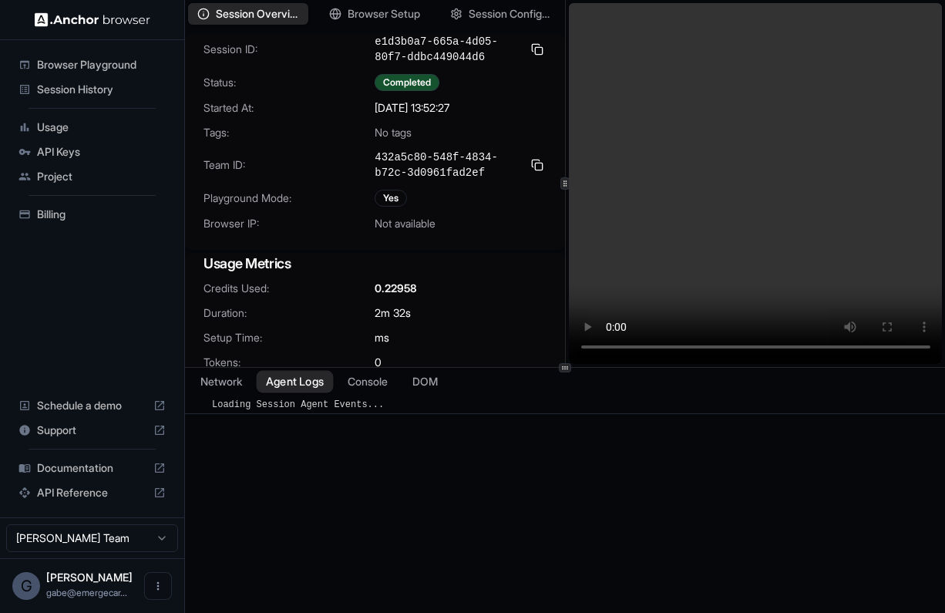
click at [311, 382] on button "Agent Logs" at bounding box center [295, 382] width 77 height 22
click at [337, 411] on div "Loading Session Agent Events..." at bounding box center [300, 405] width 177 height 14
click at [364, 433] on div "​ Loading Session Agent Events..." at bounding box center [565, 518] width 760 height 245
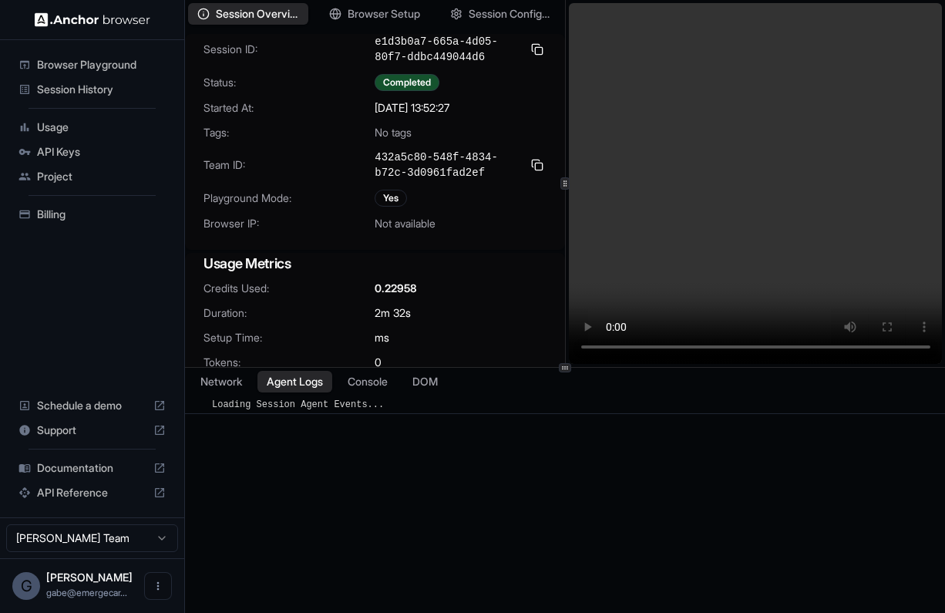
click at [88, 150] on span "API Keys" at bounding box center [101, 151] width 129 height 15
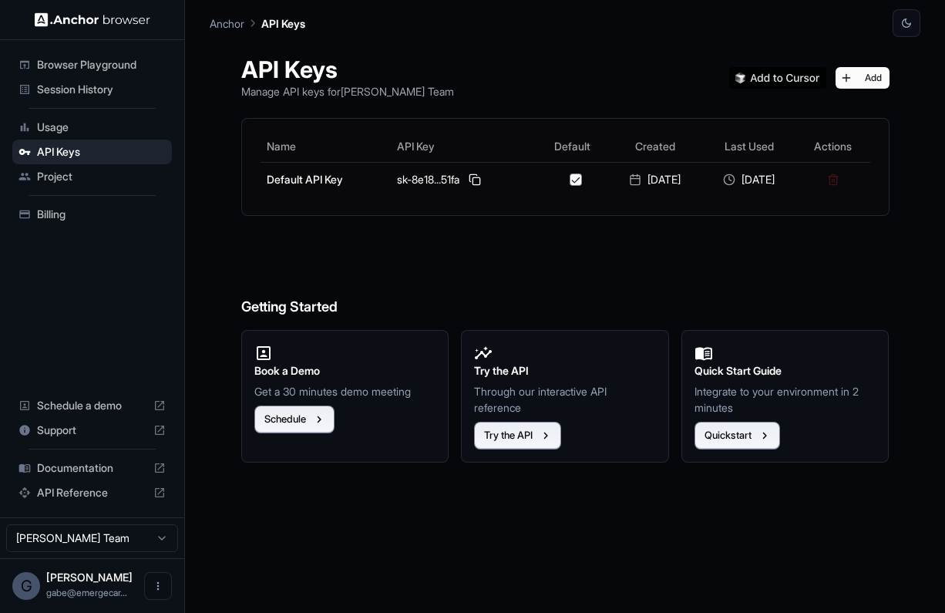
click at [101, 178] on span "Project" at bounding box center [101, 176] width 129 height 15
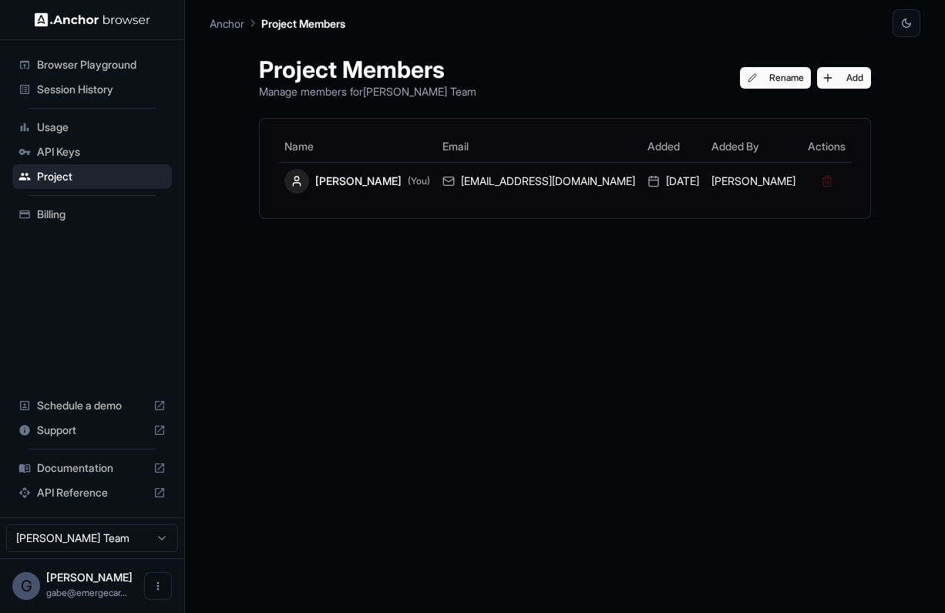
click at [95, 151] on span "API Keys" at bounding box center [101, 151] width 129 height 15
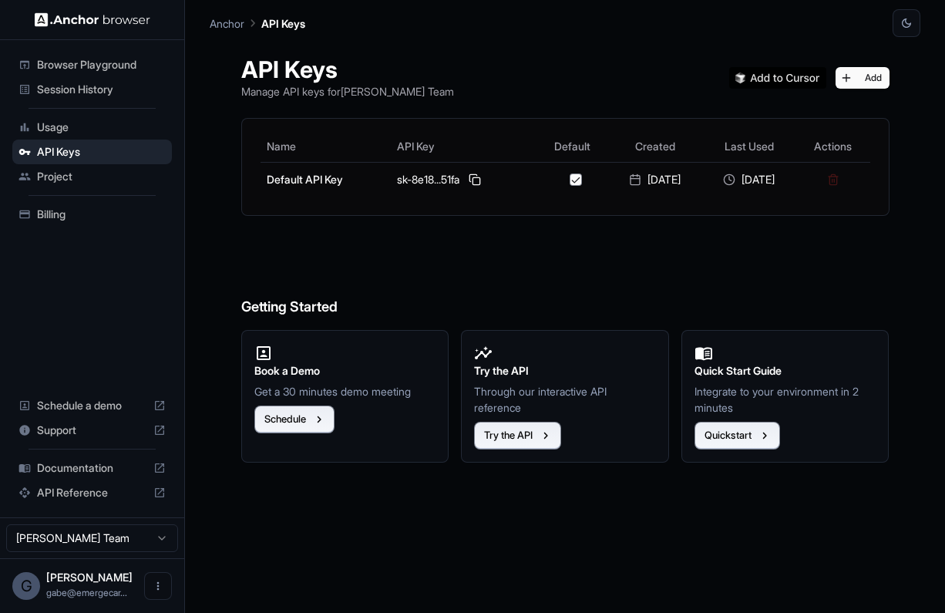
click at [93, 136] on div "Usage" at bounding box center [92, 127] width 160 height 25
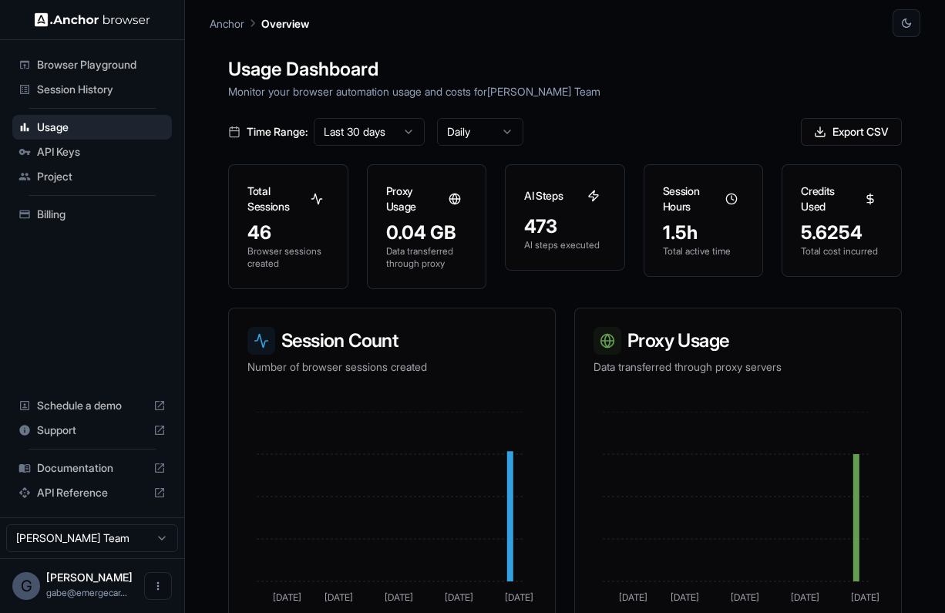
click at [94, 73] on div "Browser Playground" at bounding box center [92, 64] width 160 height 25
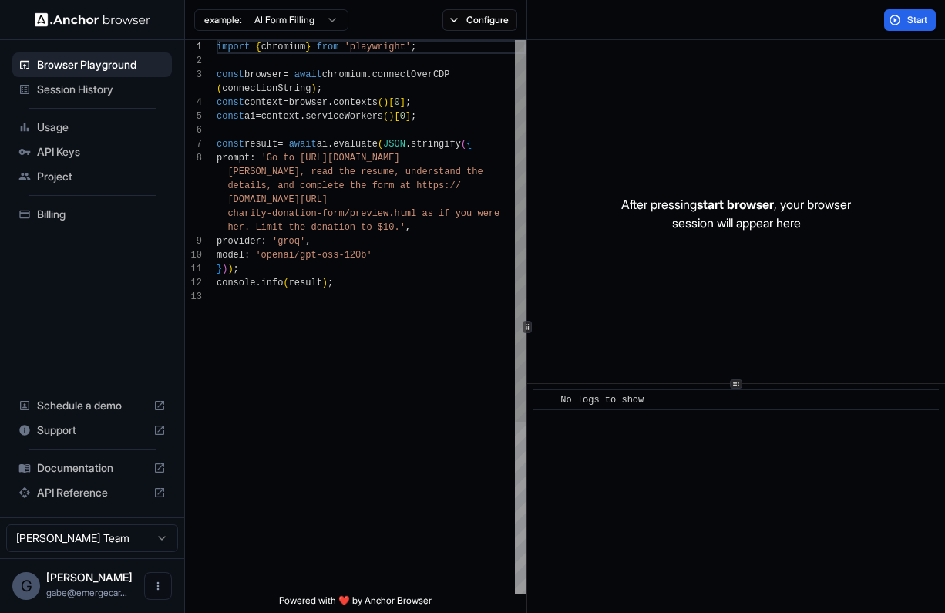
scroll to position [97, 0]
click at [353, 339] on div "import { chromium } from 'playwright' ; const browser = await chromium . connec…" at bounding box center [371, 442] width 309 height 804
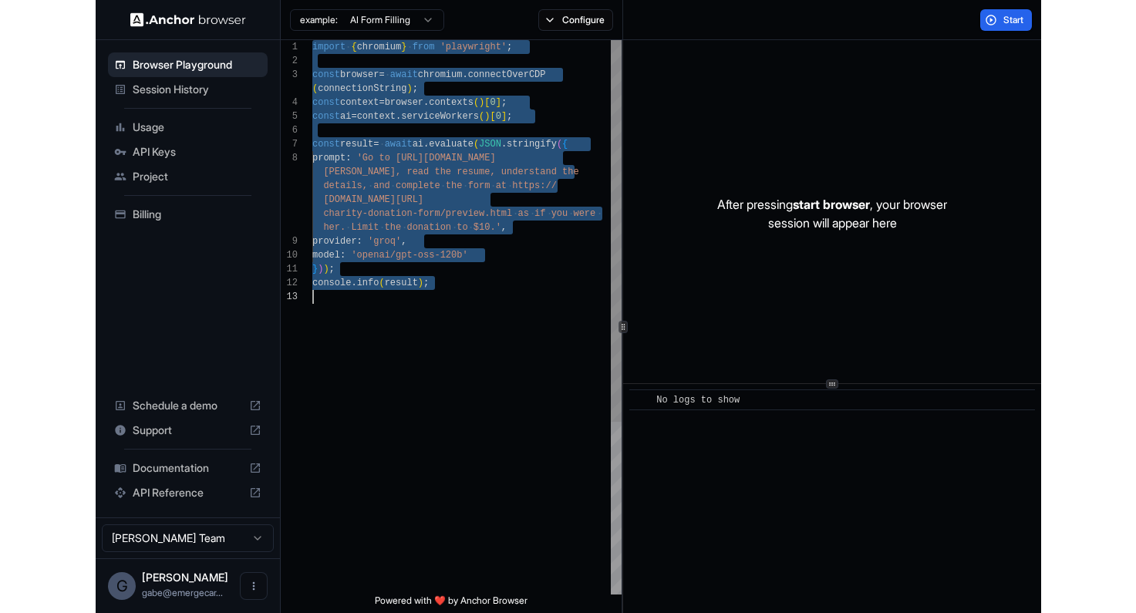
scroll to position [111, 0]
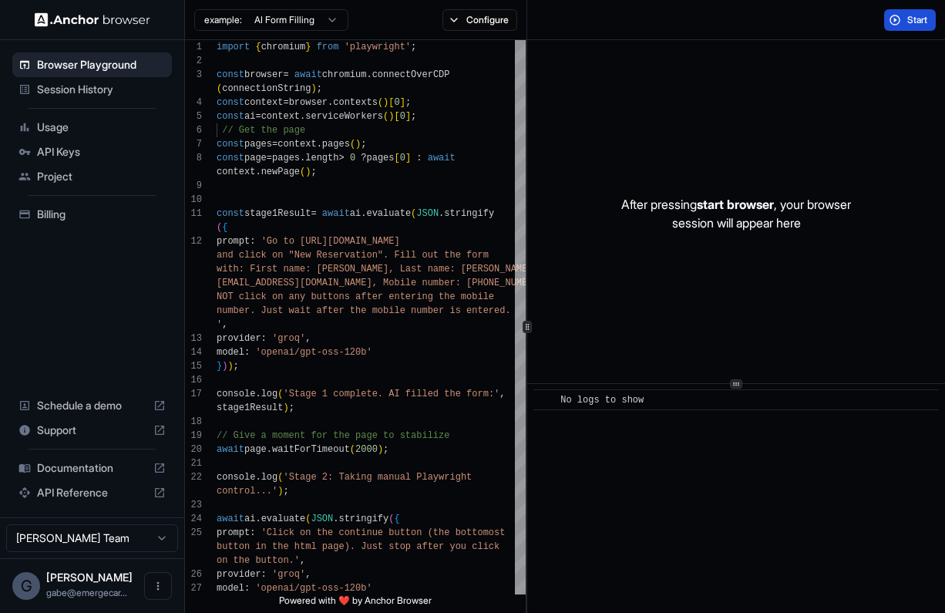
click at [912, 22] on span "Start" at bounding box center [918, 20] width 22 height 12
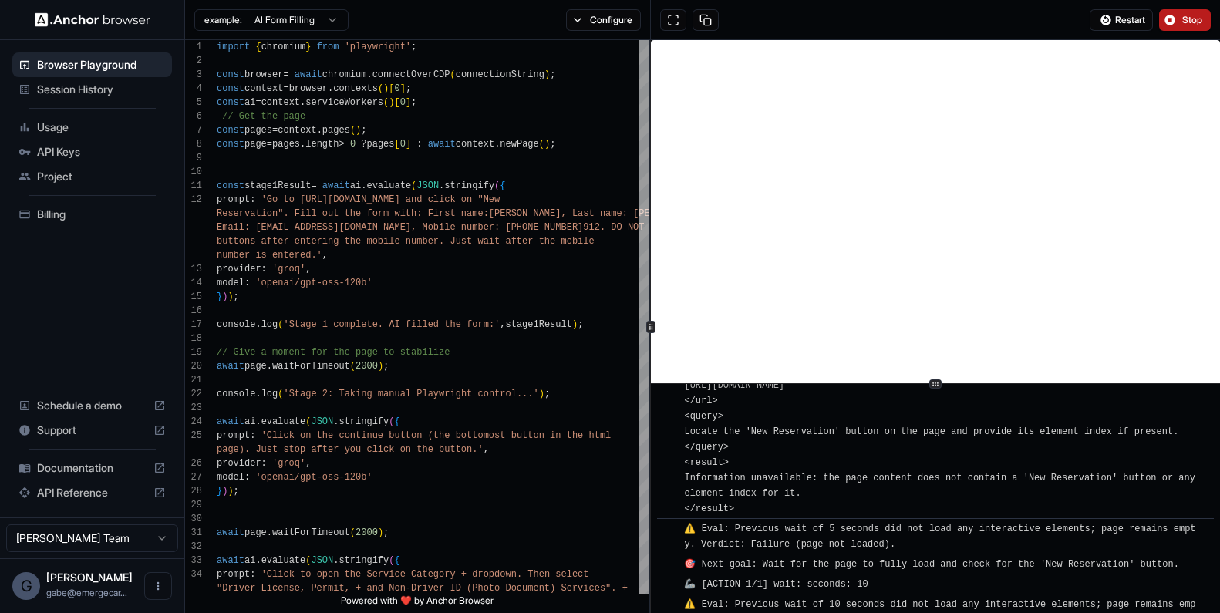
scroll to position [579, 0]
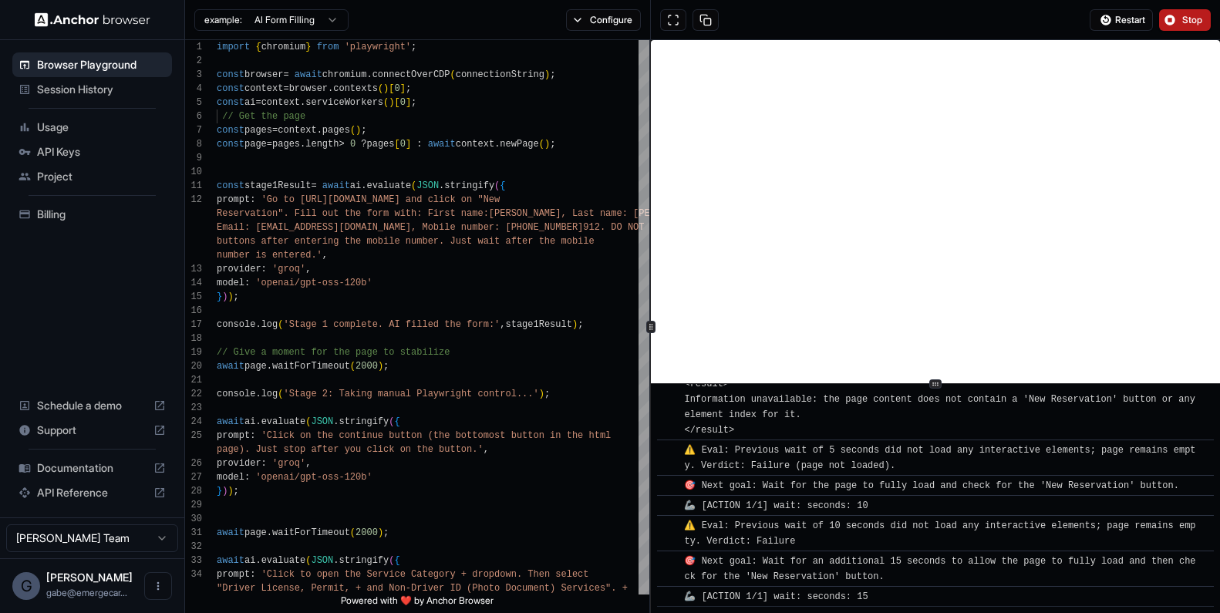
click at [944, 17] on span "Stop" at bounding box center [1193, 20] width 22 height 12
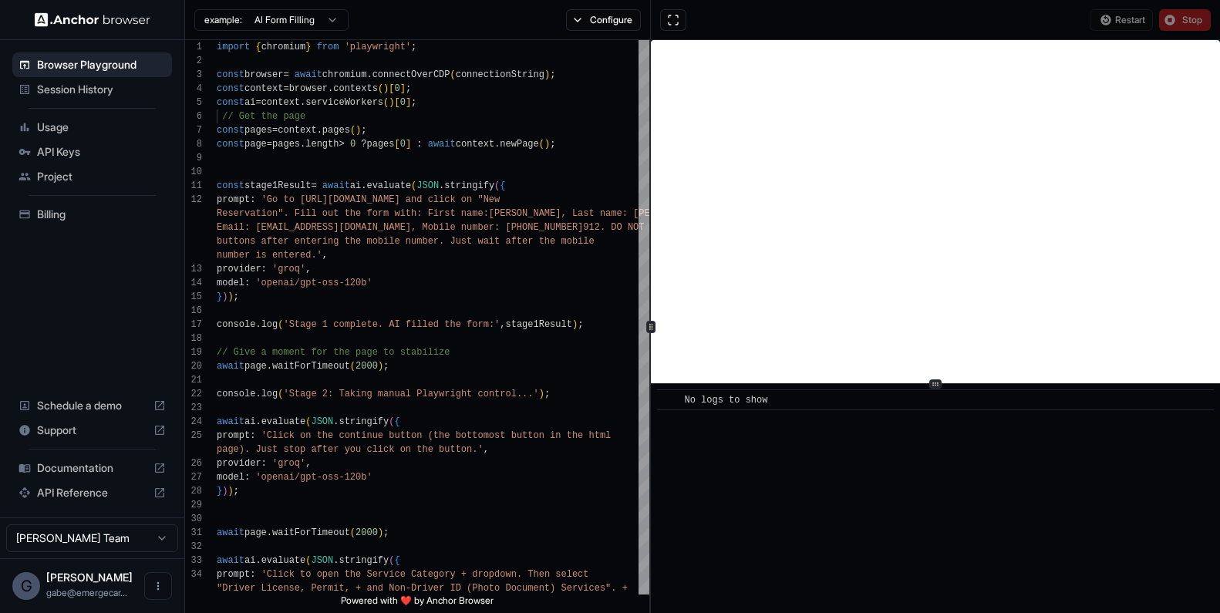
scroll to position [0, 0]
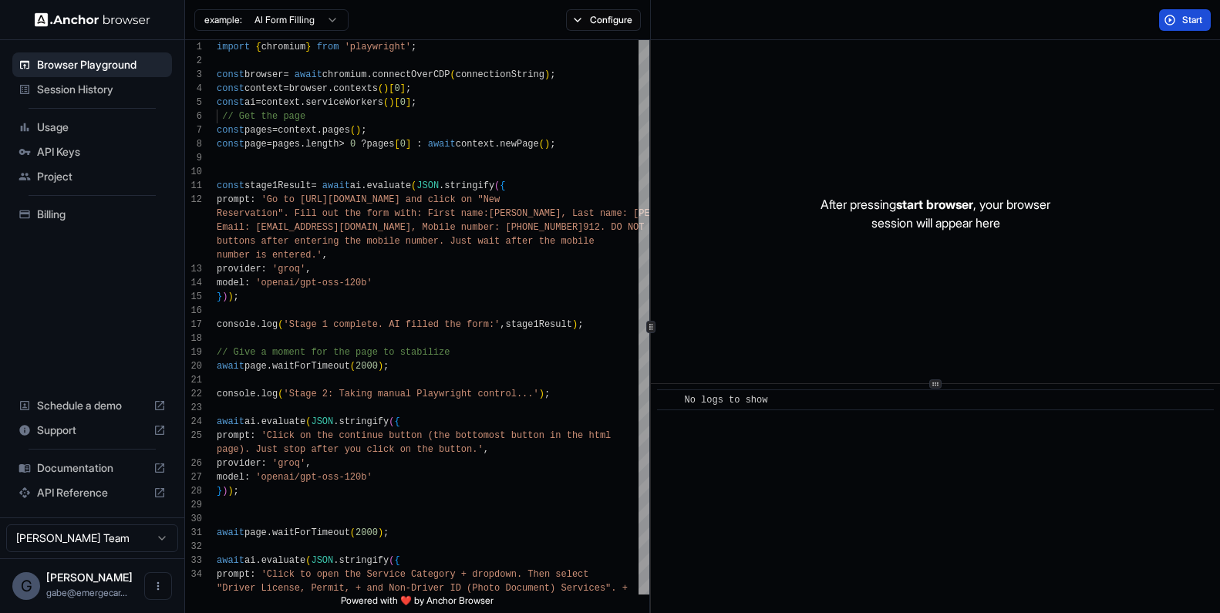
click at [944, 25] on button "Start" at bounding box center [1185, 20] width 52 height 22
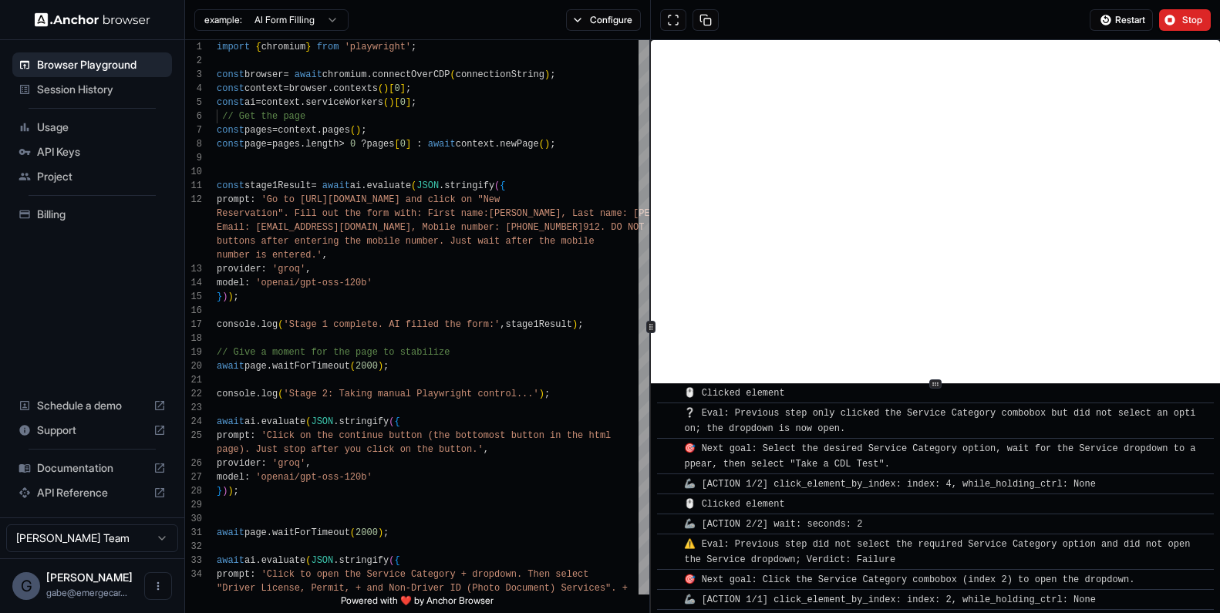
scroll to position [1574, 0]
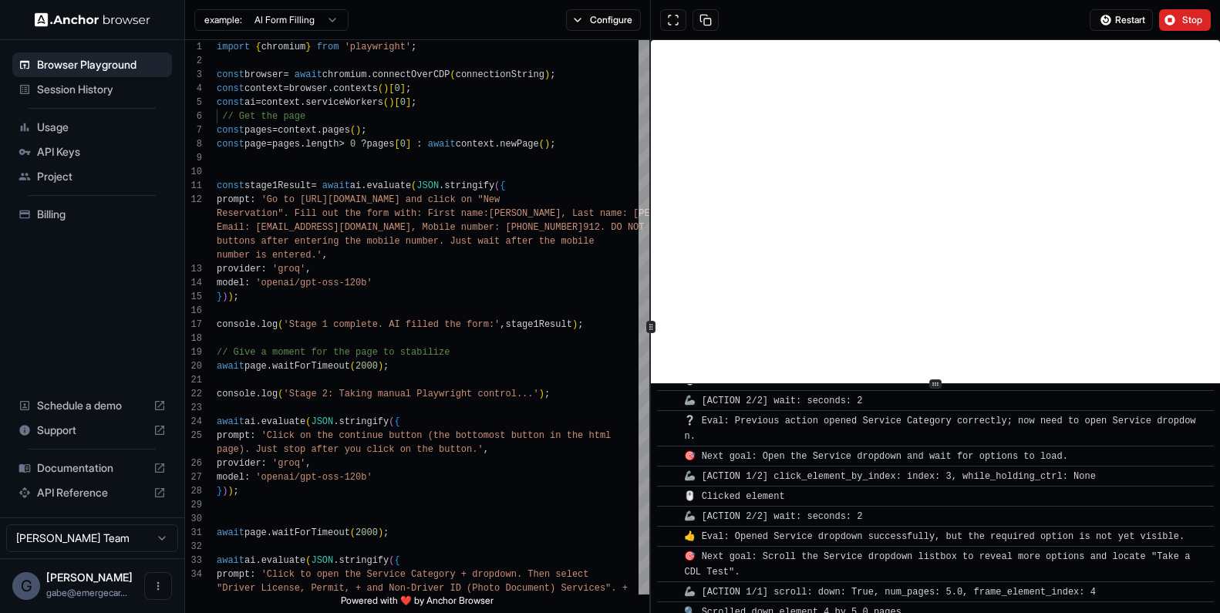
drag, startPoint x: 877, startPoint y: 593, endPoint x: 760, endPoint y: 461, distance: 176.4
click at [911, 529] on div "👍 Eval: Opened Service dropdown successfully, but the required option is not ye…" at bounding box center [937, 536] width 506 height 15
click at [900, 529] on div "👍 Eval: Opened Service dropdown successfully, but the required option is not ye…" at bounding box center [937, 536] width 506 height 15
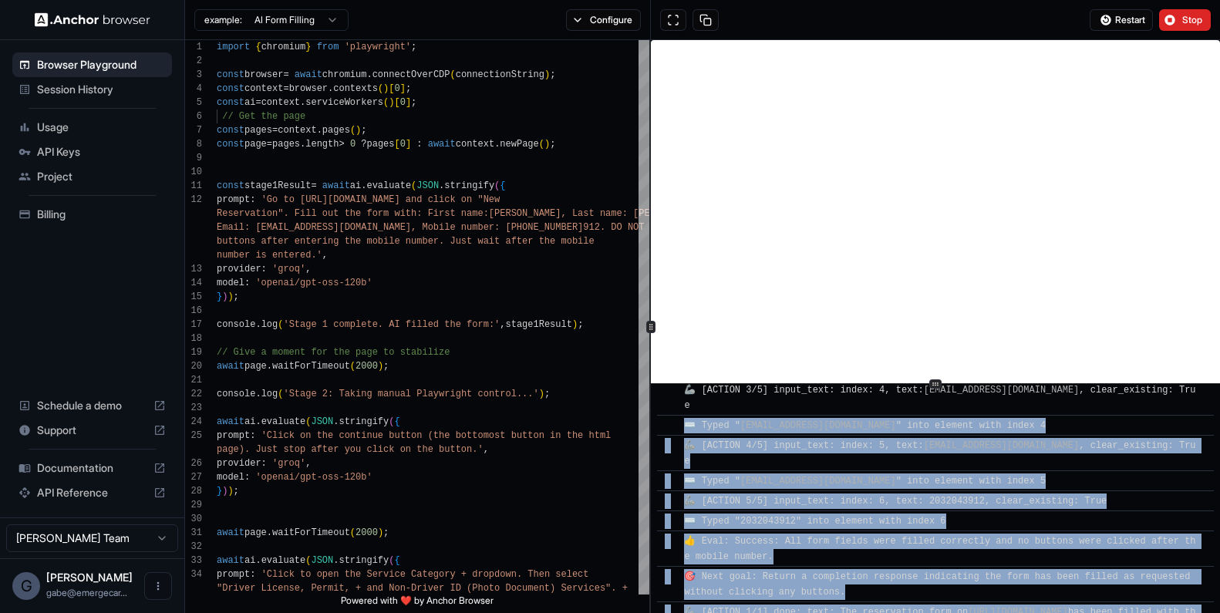
drag, startPoint x: 900, startPoint y: 513, endPoint x: 669, endPoint y: 404, distance: 254.9
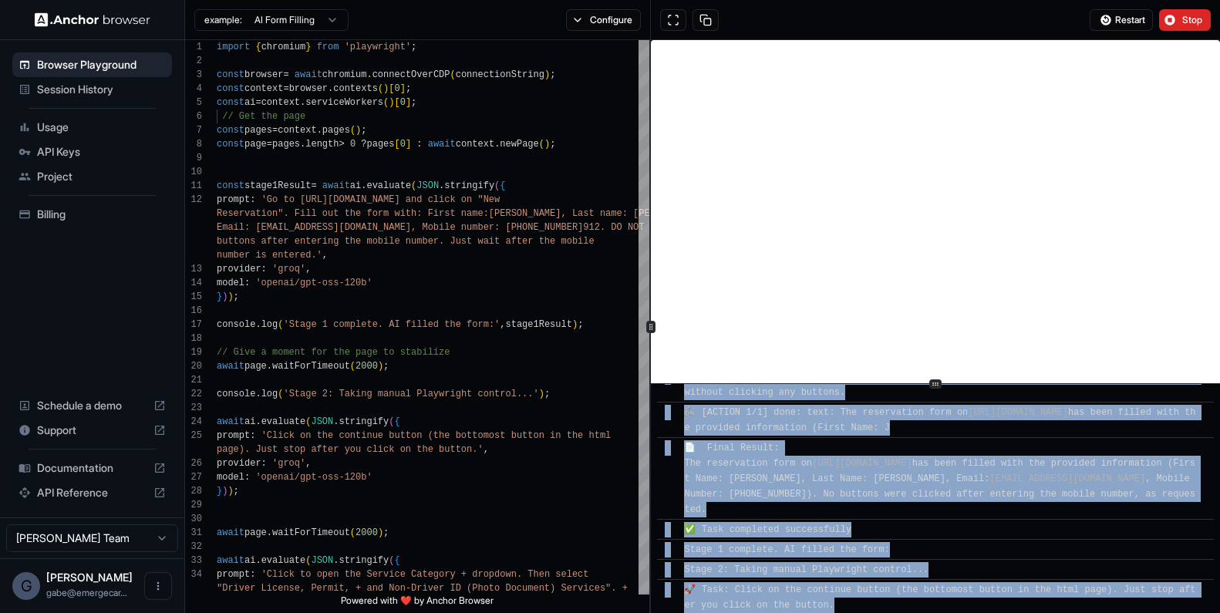
copy div "​ ⌨️ Typed " zo@emergecareer.com " into element with index 4 ​ 🦾 [ACTION 4/5] i…"
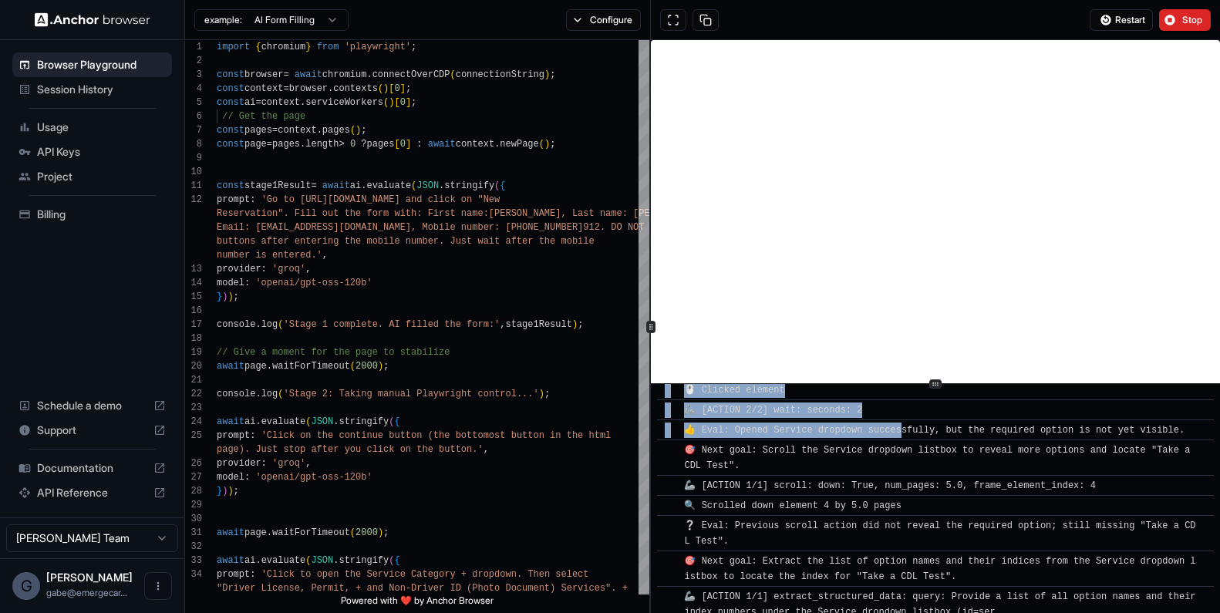
click at [944, 12] on button "Stop" at bounding box center [1185, 20] width 52 height 22
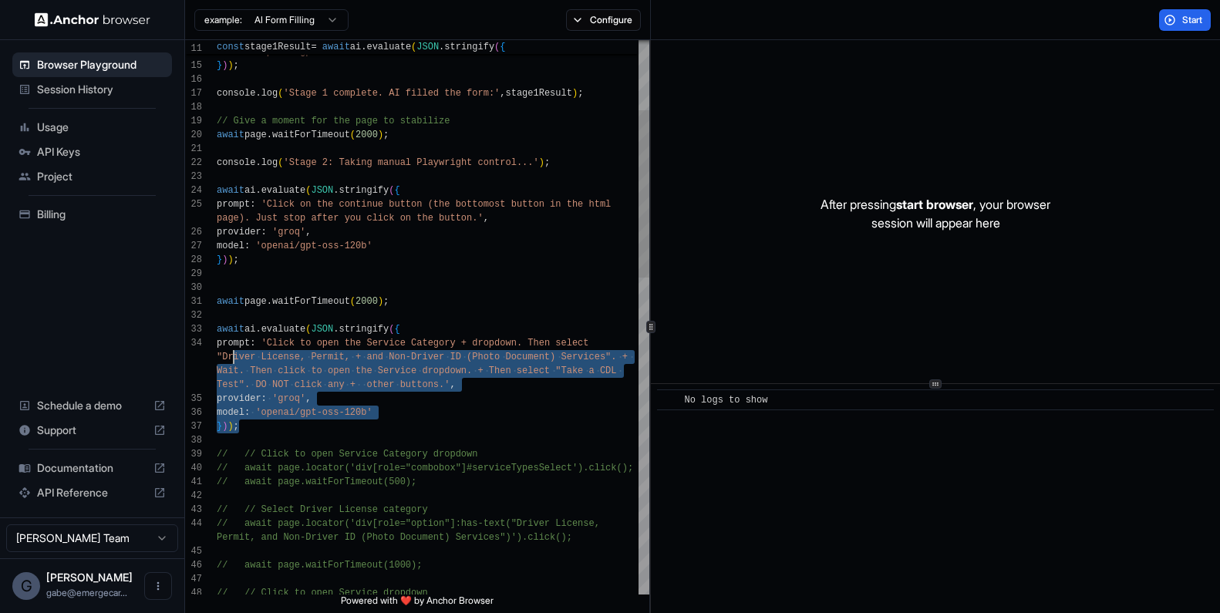
scroll to position [111, 0]
drag, startPoint x: 352, startPoint y: 428, endPoint x: 200, endPoint y: 336, distance: 178.1
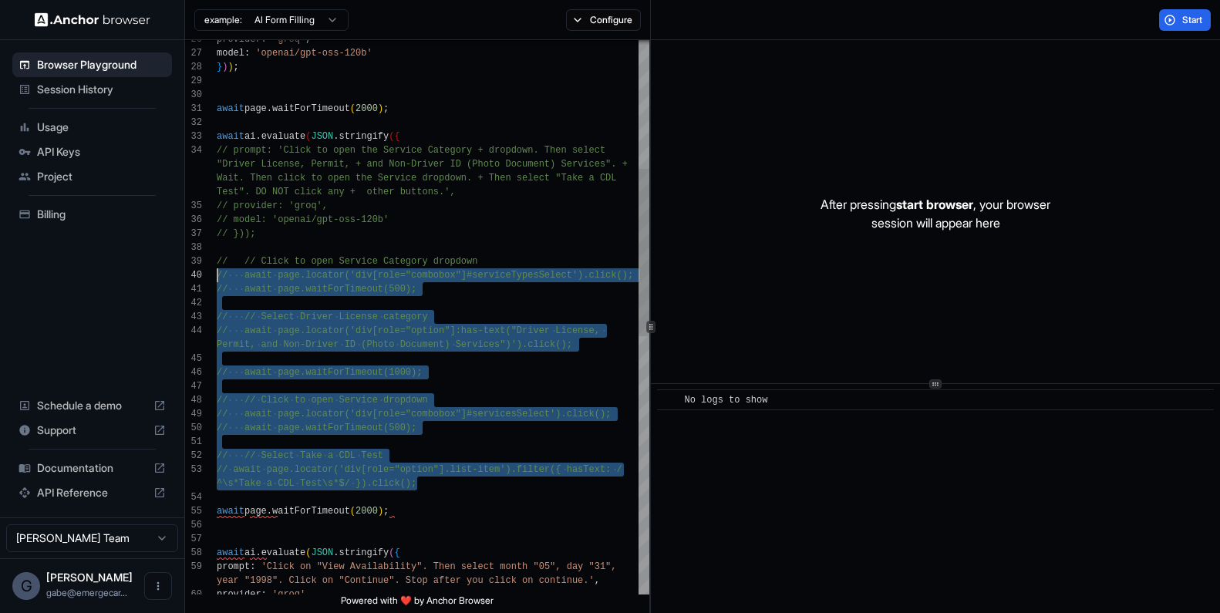
drag, startPoint x: 453, startPoint y: 479, endPoint x: 216, endPoint y: 272, distance: 314.8
click at [217, 272] on div "provider : 'groq' , model : 'openai/gpt-oss-120b' } ) ) ; await page . waitForT…" at bounding box center [433, 531] width 433 height 1831
click at [443, 452] on div "provider : 'groq' , model : 'openai/gpt-oss-120b' } ) ) ; await page . waitForT…" at bounding box center [433, 531] width 433 height 1831
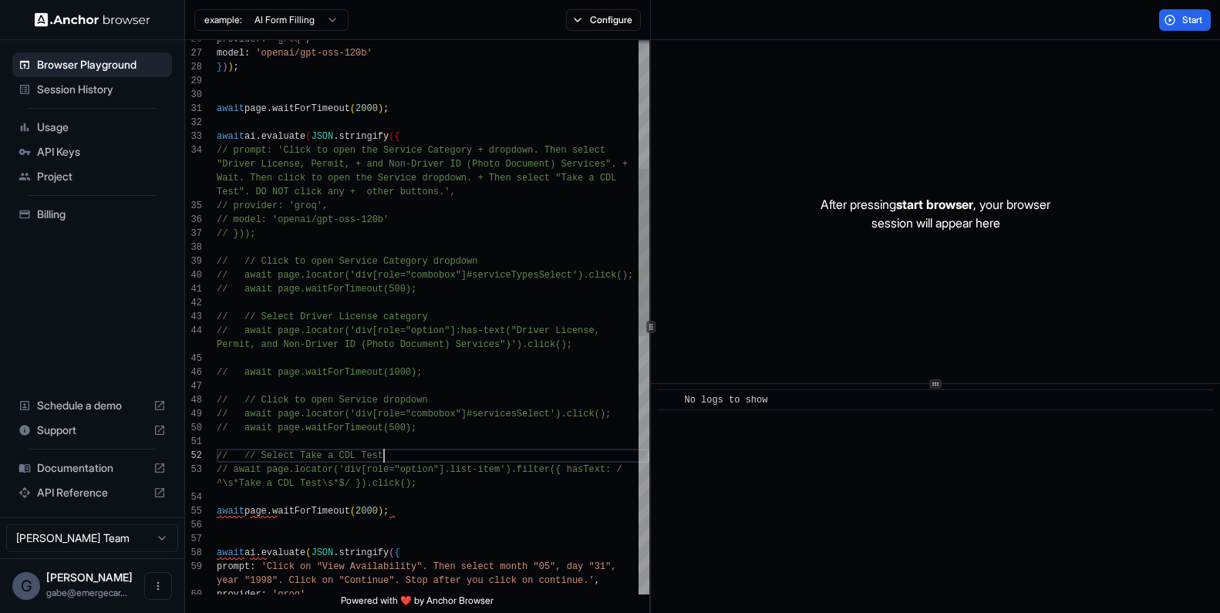
drag, startPoint x: 362, startPoint y: 482, endPoint x: 344, endPoint y: 482, distance: 17.7
click at [362, 482] on div "provider : 'groq' , model : 'openai/gpt-oss-120b' } ) ) ; await page . waitForT…" at bounding box center [433, 531] width 433 height 1831
click at [265, 480] on div "provider : 'groq' , model : 'openai/gpt-oss-120b' } ) ) ; await page . waitForT…" at bounding box center [433, 531] width 433 height 1831
click at [245, 480] on div "provider : 'groq' , model : 'openai/gpt-oss-120b' } ) ) ; await page . waitForT…" at bounding box center [433, 531] width 433 height 1831
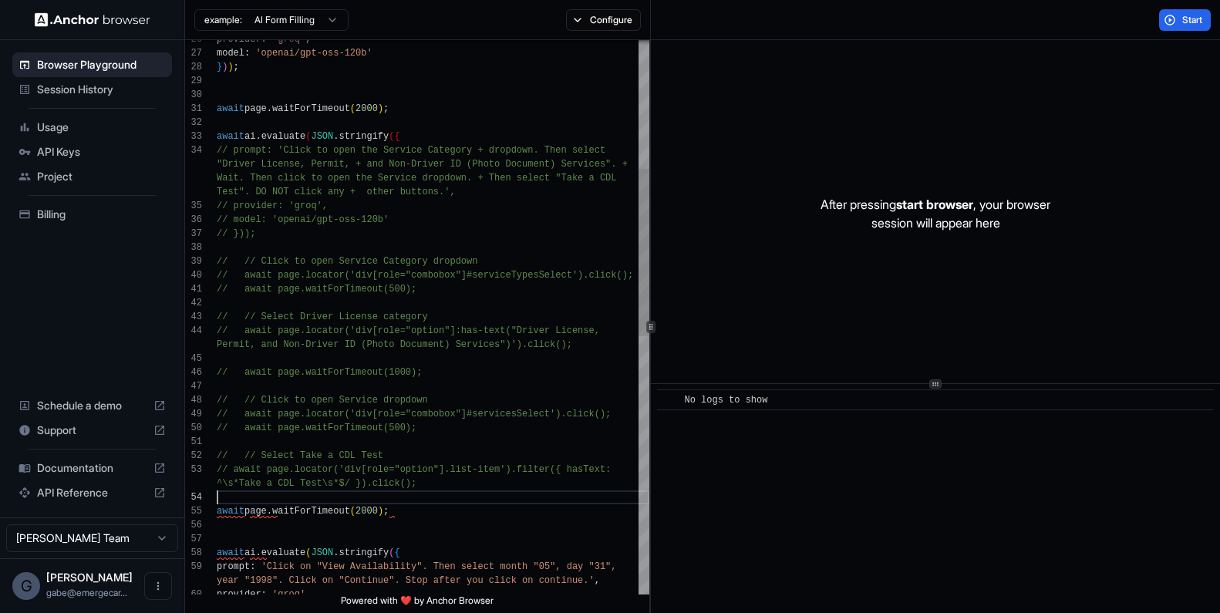
click at [444, 491] on div "provider : 'groq' , model : 'openai/gpt-oss-120b' } ) ) ; await page . waitForT…" at bounding box center [433, 531] width 433 height 1831
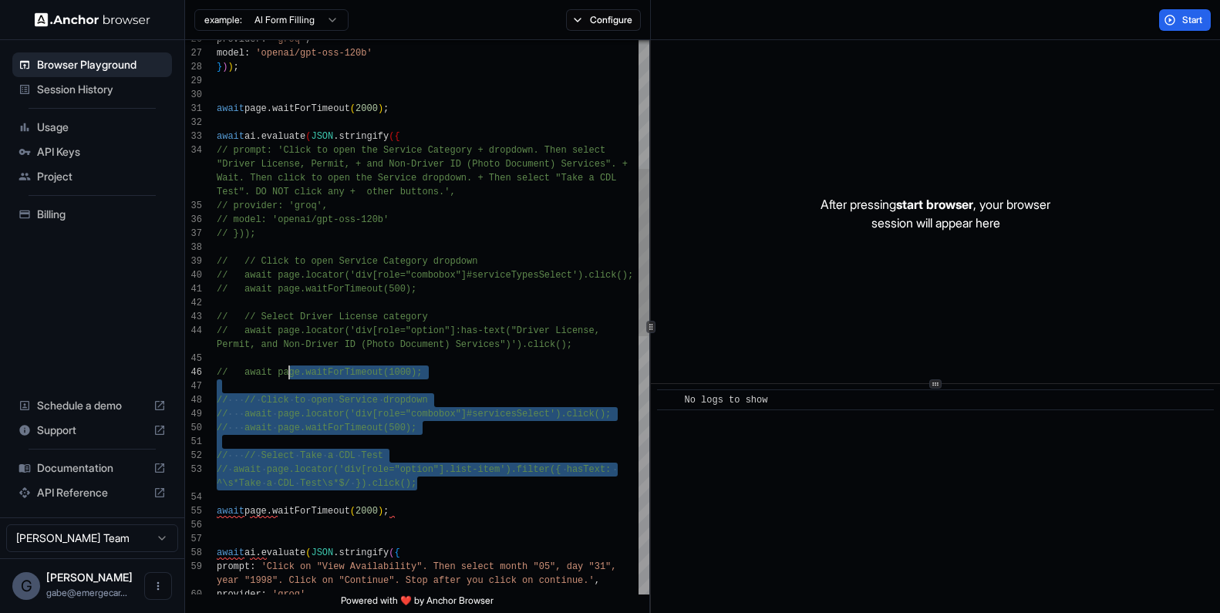
scroll to position [42, 0]
drag, startPoint x: 446, startPoint y: 486, endPoint x: 283, endPoint y: 363, distance: 203.7
click at [283, 363] on div "provider : 'groq' , model : 'openai/gpt-oss-120b' } ) ) ; await page . waitForT…" at bounding box center [433, 531] width 433 height 1831
click at [411, 137] on div "provider : 'groq' , model : 'openai/gpt-oss-120b' } ) ) ; await page . waitForT…" at bounding box center [433, 531] width 433 height 1831
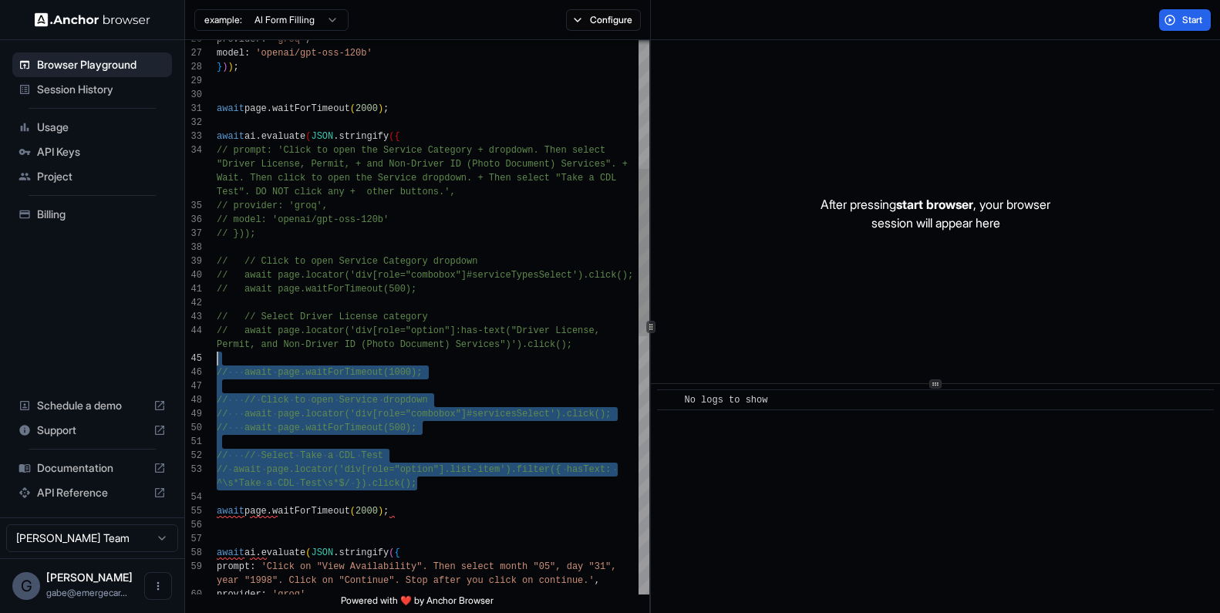
click at [411, 137] on div "provider : 'groq' , model : 'openai/gpt-oss-120b' } ) ) ; await page . waitForT…" at bounding box center [433, 531] width 433 height 1831
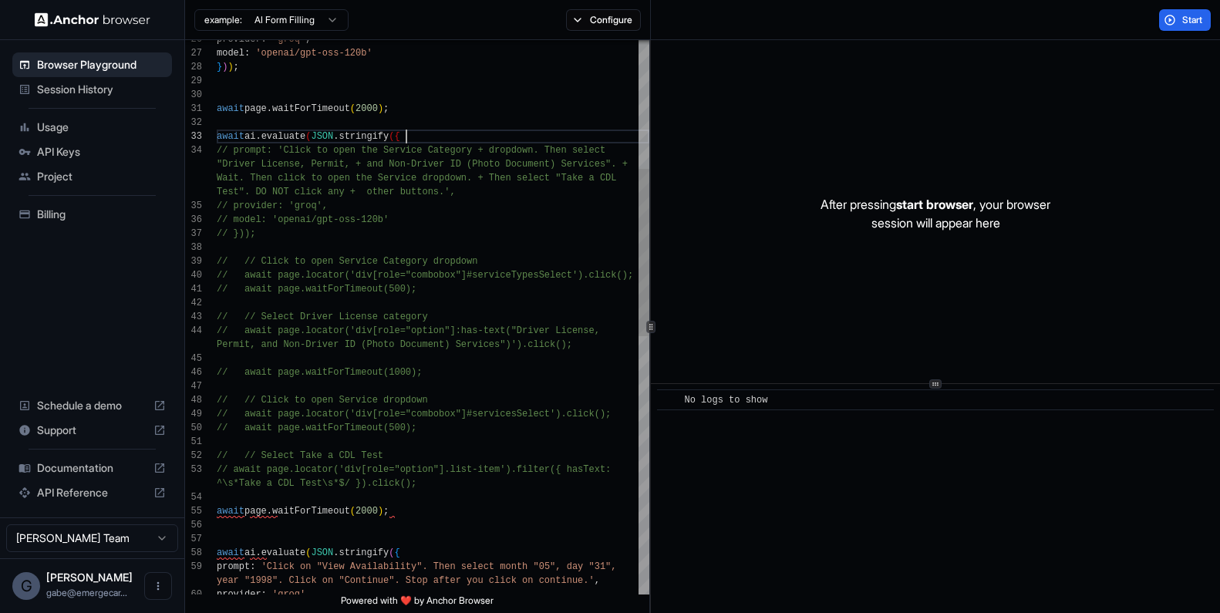
click at [411, 137] on div "provider : 'groq' , model : 'openai/gpt-oss-120b' } ) ) ; await page . waitForT…" at bounding box center [433, 531] width 433 height 1831
click at [420, 237] on div "provider : 'groq' , model : 'openai/gpt-oss-120b' } ) ) ; await page . waitForT…" at bounding box center [433, 531] width 433 height 1831
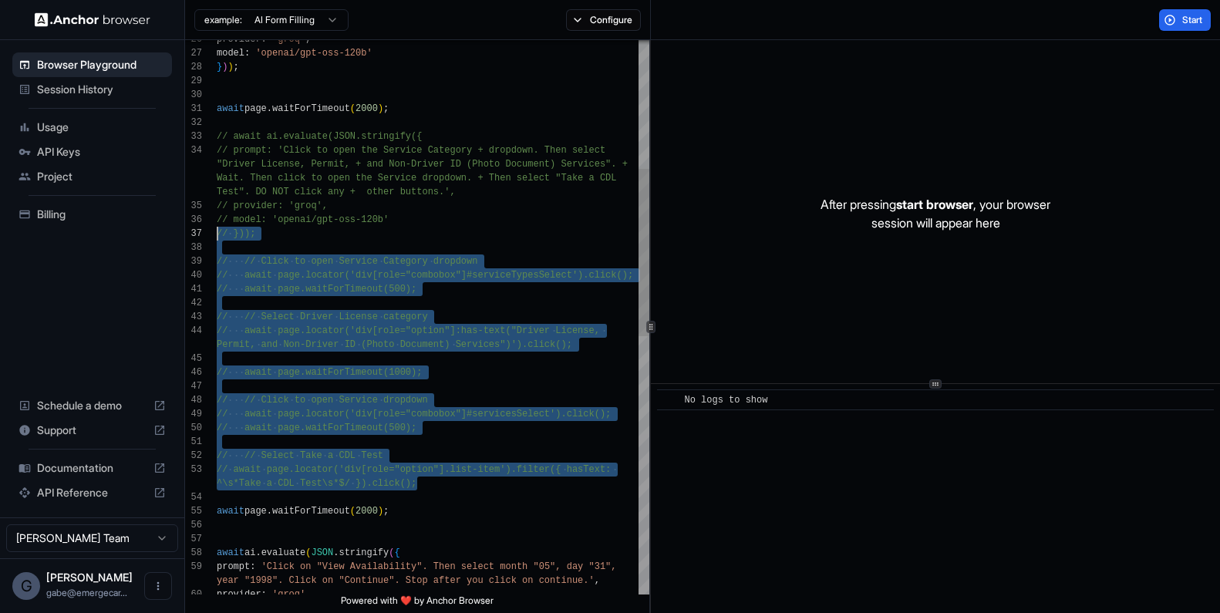
scroll to position [69, 0]
drag, startPoint x: 466, startPoint y: 486, endPoint x: 194, endPoint y: 251, distance: 358.6
click at [217, 251] on div "provider : 'groq' , model : 'openai/gpt-oss-120b' } ) ) ; await page . waitForT…" at bounding box center [433, 531] width 433 height 1831
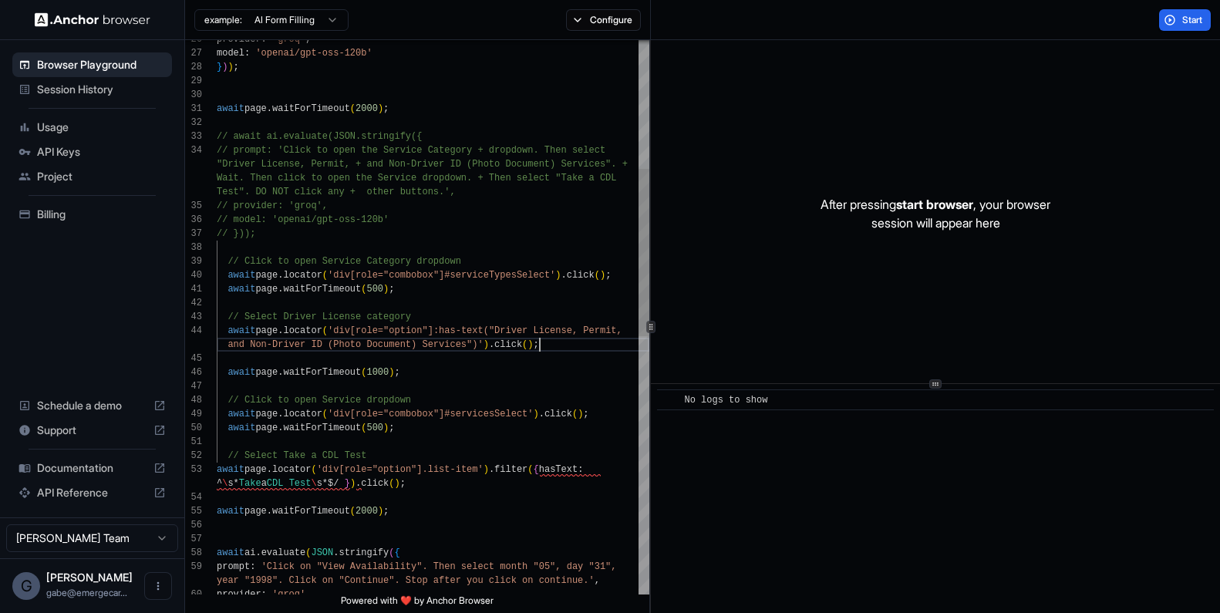
click at [557, 339] on div "provider : 'groq' , model : 'openai/gpt-oss-120b' } ) ) ; await page . waitForT…" at bounding box center [433, 531] width 433 height 1831
click at [461, 419] on div "provider : 'groq' , model : 'openai/gpt-oss-120b' } ) ) ; await page . waitForT…" at bounding box center [433, 531] width 433 height 1831
click at [482, 485] on div "provider : 'groq' , model : 'openai/gpt-oss-120b' } ) ) ; await page . waitForT…" at bounding box center [433, 531] width 433 height 1831
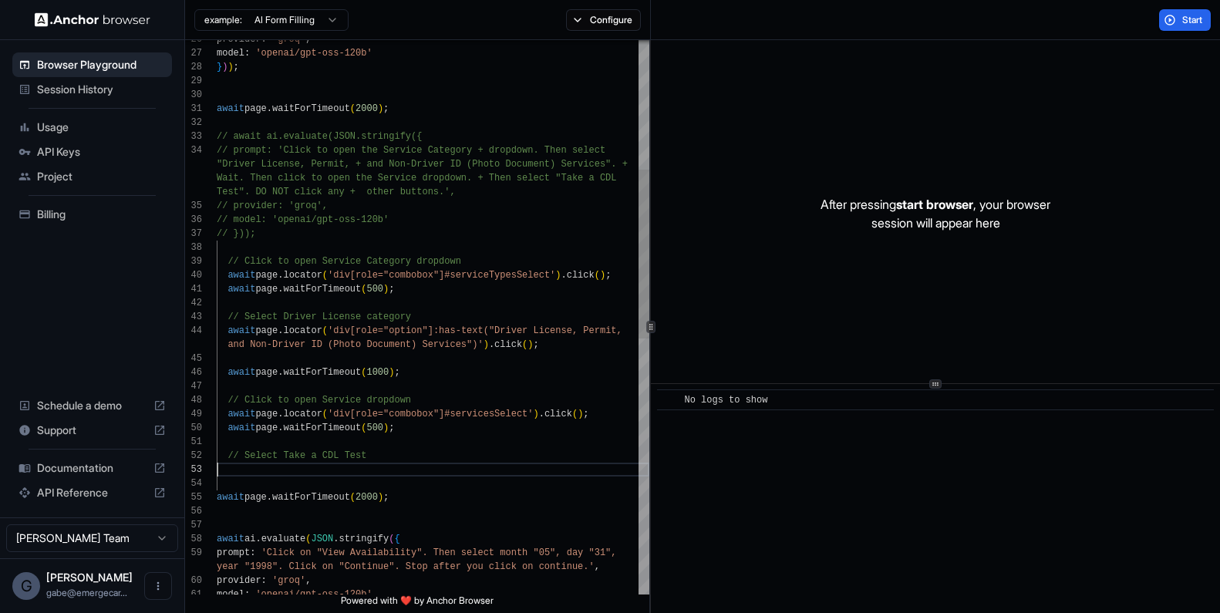
scroll to position [28, 0]
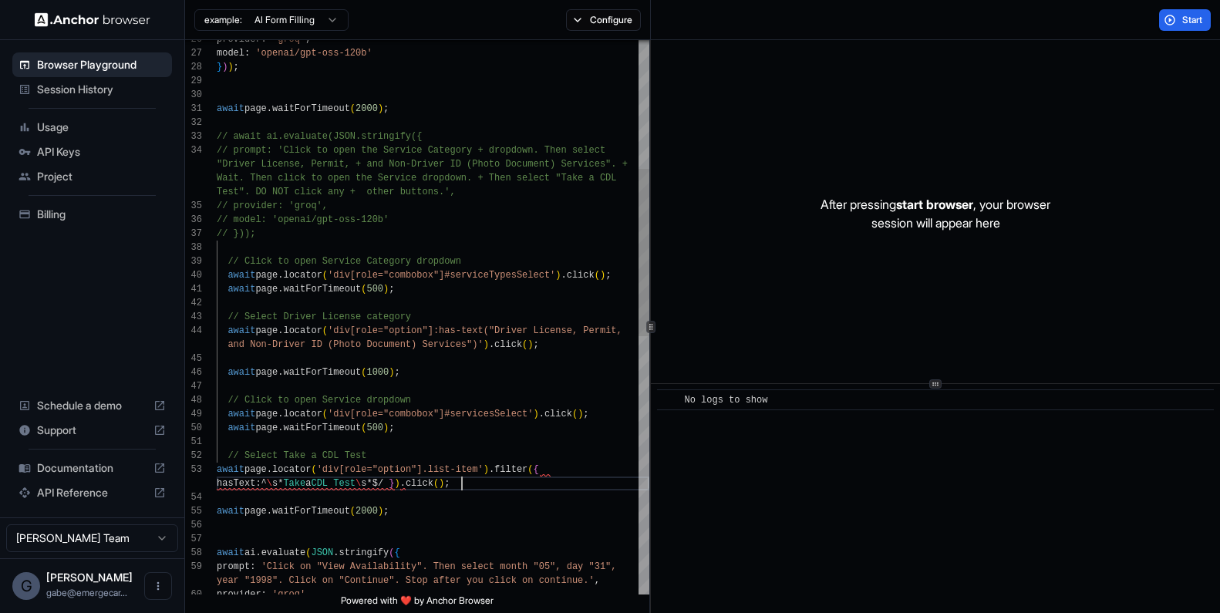
click at [475, 470] on div "provider : 'groq' , model : 'openai/gpt-oss-120b' } ) ) ; await page . waitForT…" at bounding box center [433, 531] width 433 height 1831
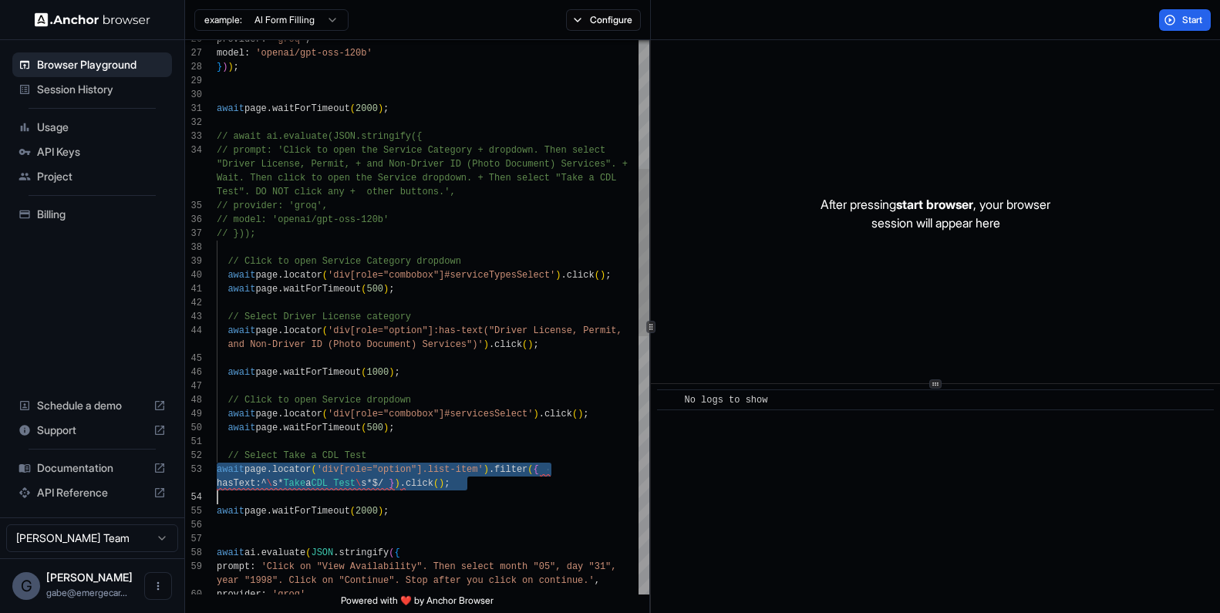
click at [453, 468] on div "provider : 'groq' , model : 'openai/gpt-oss-120b' } ) ) ; await page . waitForT…" at bounding box center [433, 531] width 433 height 1831
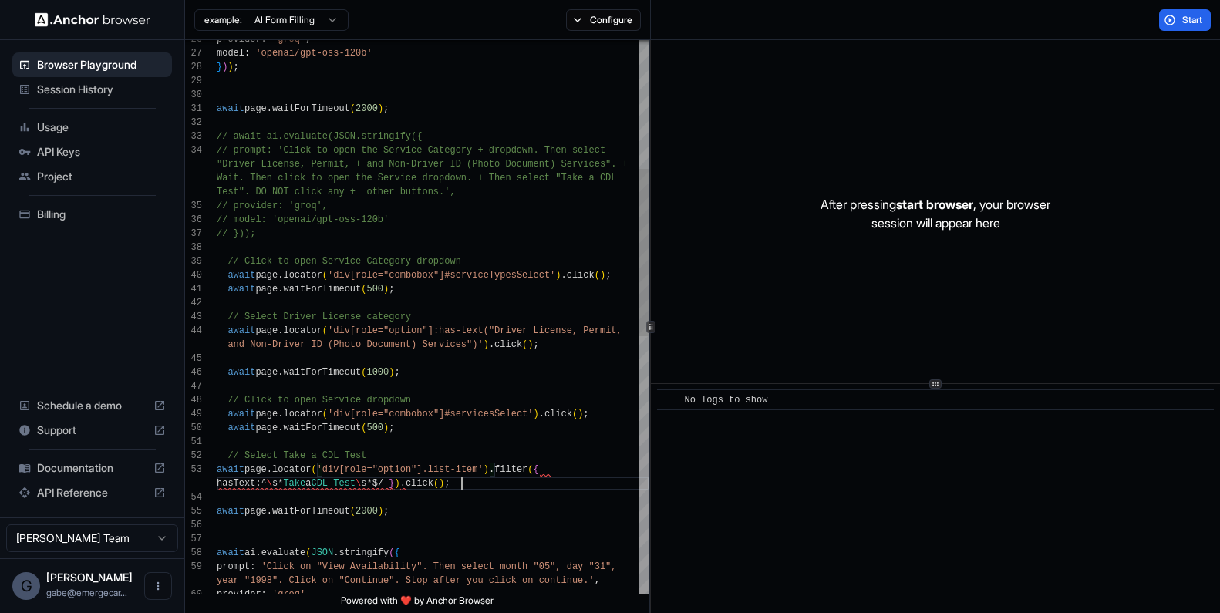
scroll to position [28, 0]
drag, startPoint x: 477, startPoint y: 488, endPoint x: 406, endPoint y: 484, distance: 71.0
click at [406, 484] on div "provider : 'groq' , model : 'openai/gpt-oss-120b' } ) ) ; await page . waitForT…" at bounding box center [433, 531] width 433 height 1831
click at [533, 496] on div "provider : 'groq' , model : 'openai/gpt-oss-120b' } ) ) ; await page . waitForT…" at bounding box center [433, 531] width 433 height 1831
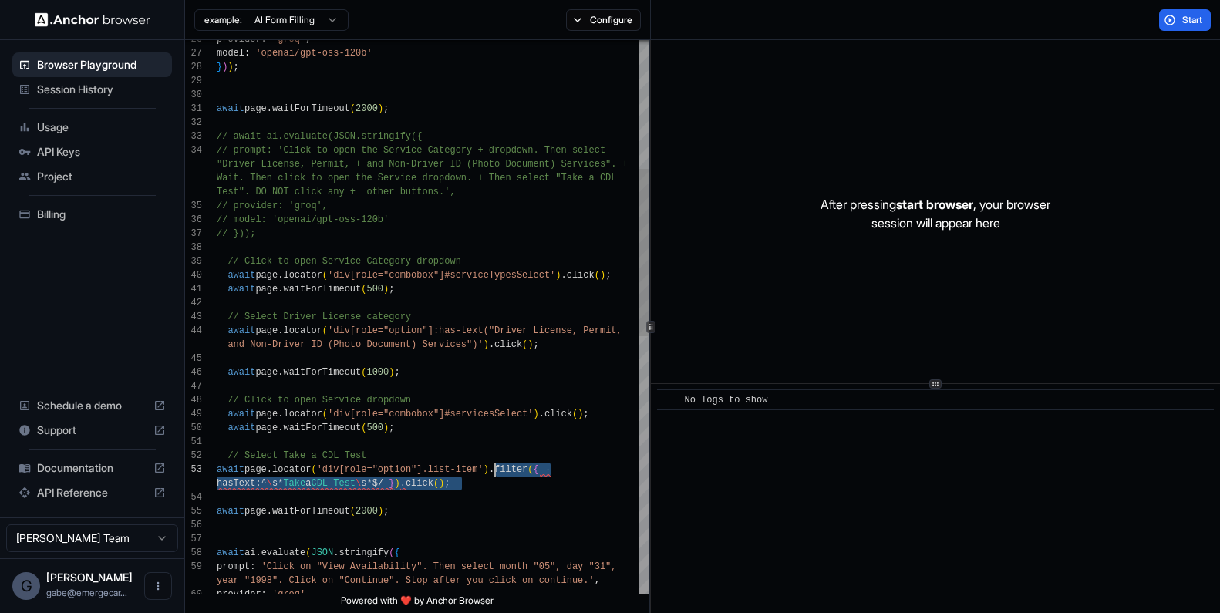
drag, startPoint x: 527, startPoint y: 486, endPoint x: 497, endPoint y: 471, distance: 34.1
click at [497, 471] on div "provider : 'groq' , model : 'openai/gpt-oss-120b' } ) ) ; await page . waitForT…" at bounding box center [433, 531] width 433 height 1831
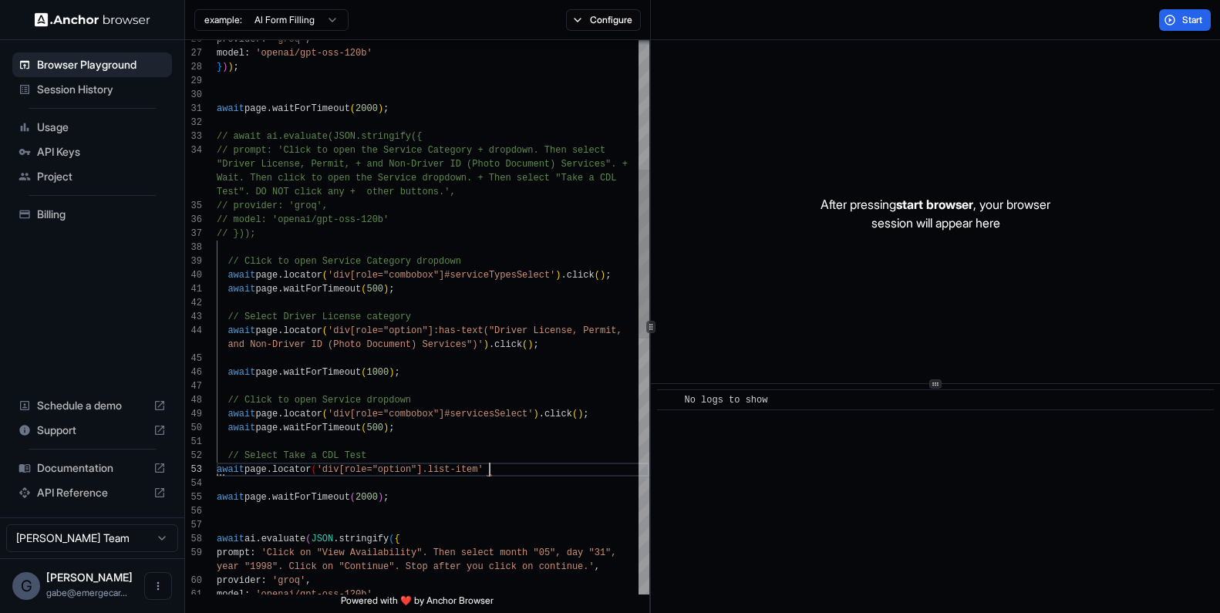
scroll to position [28, 0]
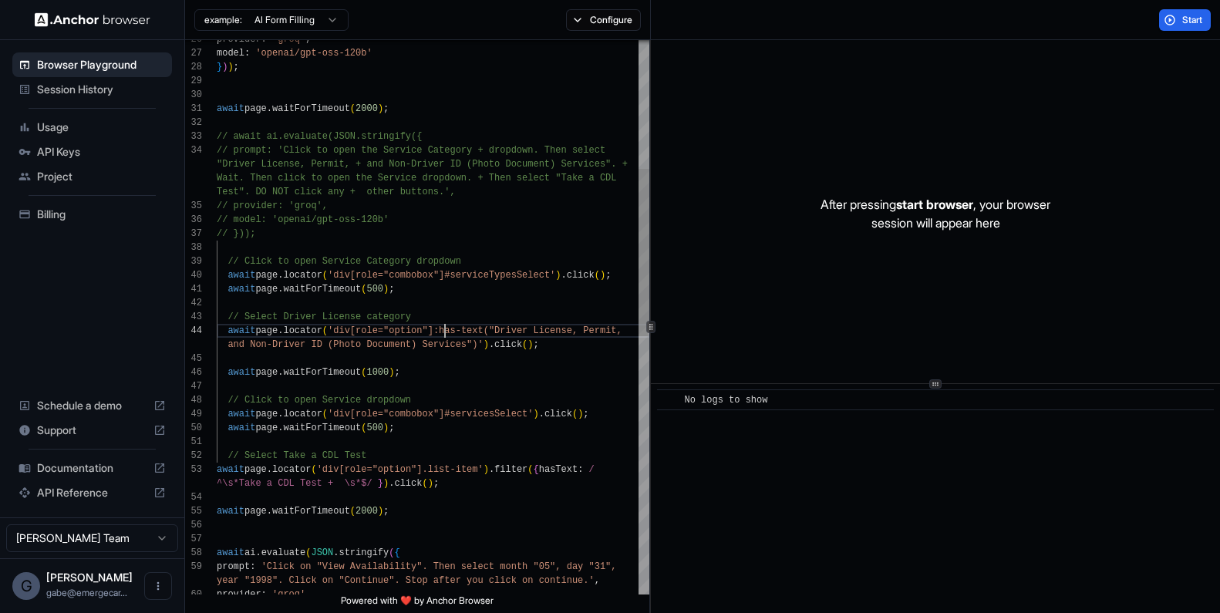
click at [447, 335] on div "provider : 'groq' , model : 'openai/gpt-oss-120b' } ) ) ; await page . waitForT…" at bounding box center [433, 531] width 433 height 1831
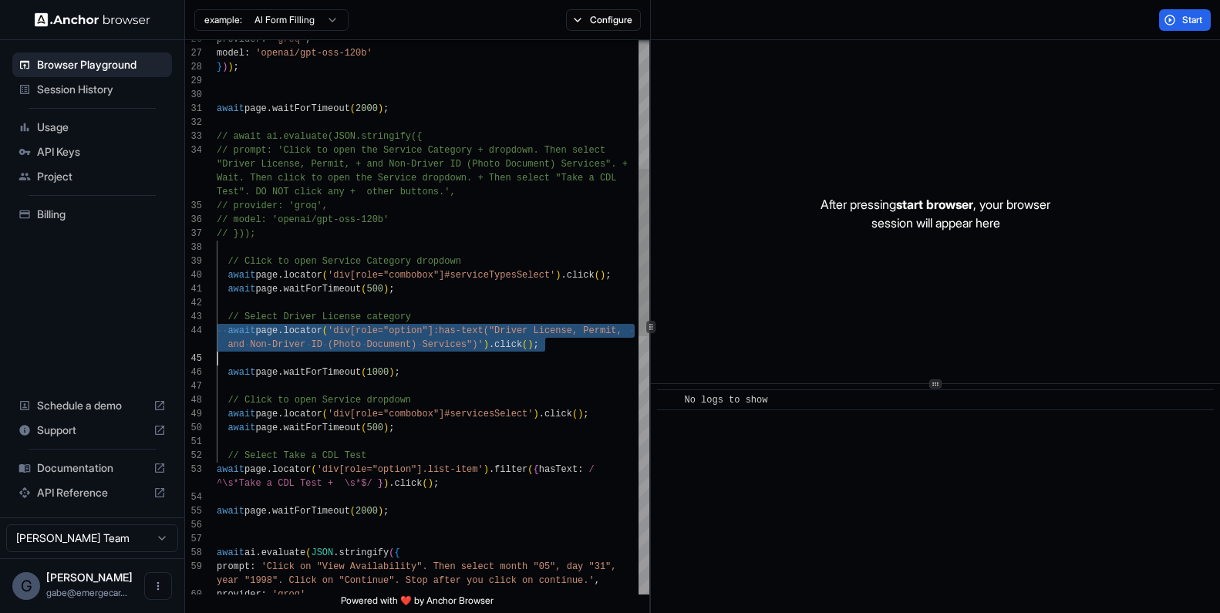
click at [447, 335] on div "provider : 'groq' , model : 'openai/gpt-oss-120b' } ) ) ; await page . waitForT…" at bounding box center [433, 531] width 433 height 1831
click at [493, 353] on div "provider : 'groq' , model : 'openai/gpt-oss-120b' } ) ) ; await page . waitForT…" at bounding box center [433, 531] width 433 height 1831
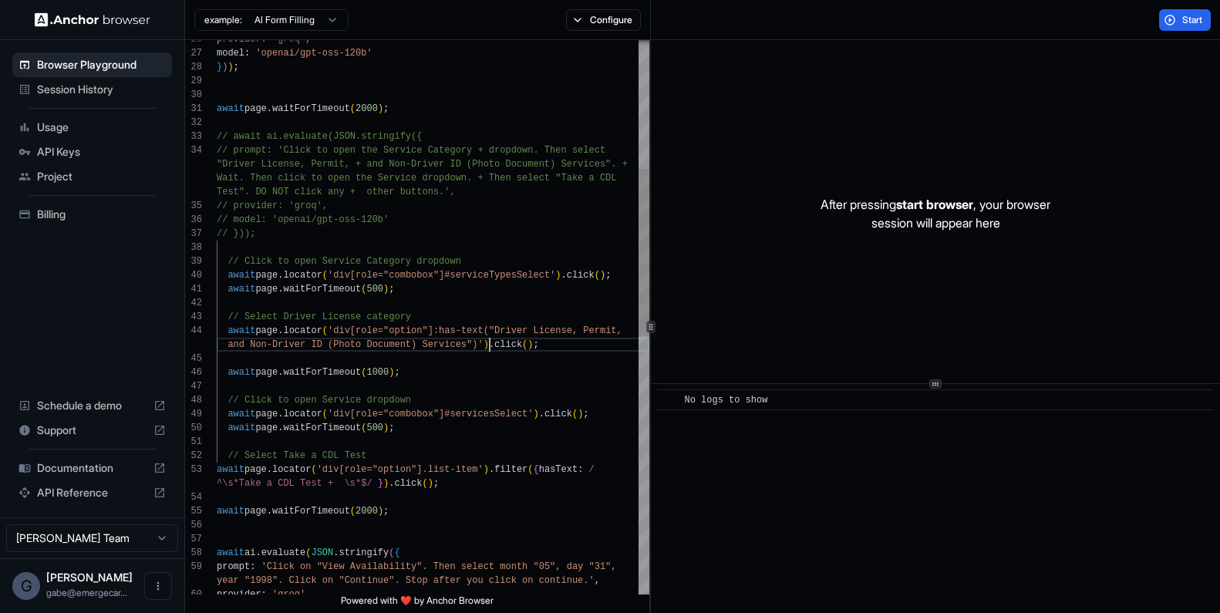
click at [488, 348] on div "provider : 'groq' , model : 'openai/gpt-oss-120b' } ) ) ; await page . waitForT…" at bounding box center [433, 531] width 433 height 1831
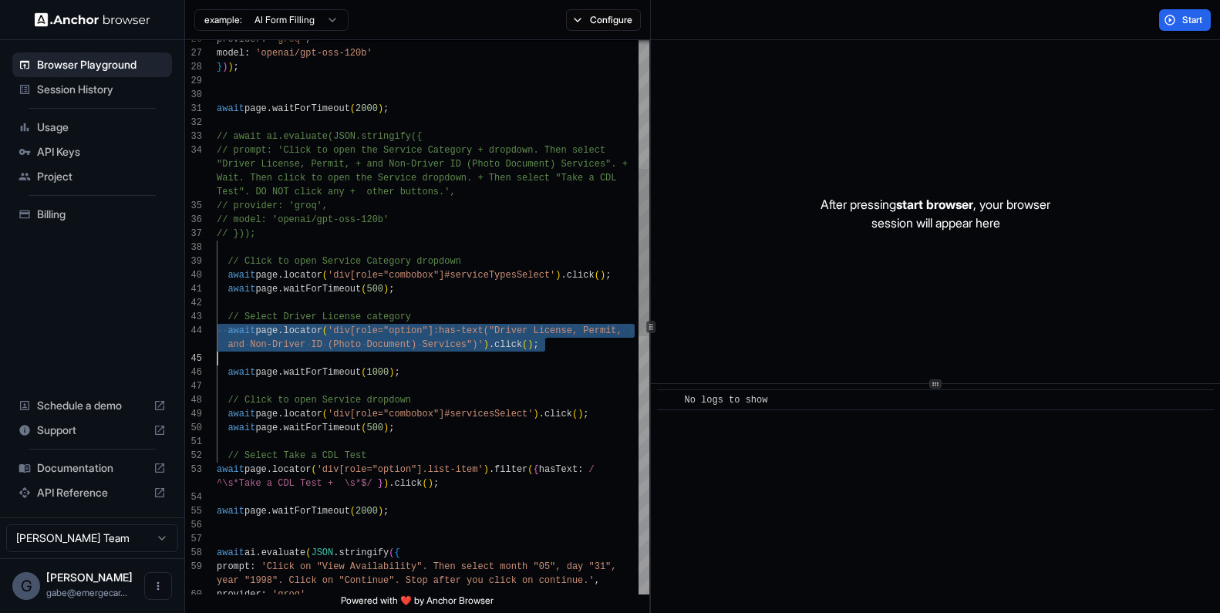
click at [488, 348] on div "provider : 'groq' , model : 'openai/gpt-oss-120b' } ) ) ; await page . waitForT…" at bounding box center [433, 531] width 433 height 1831
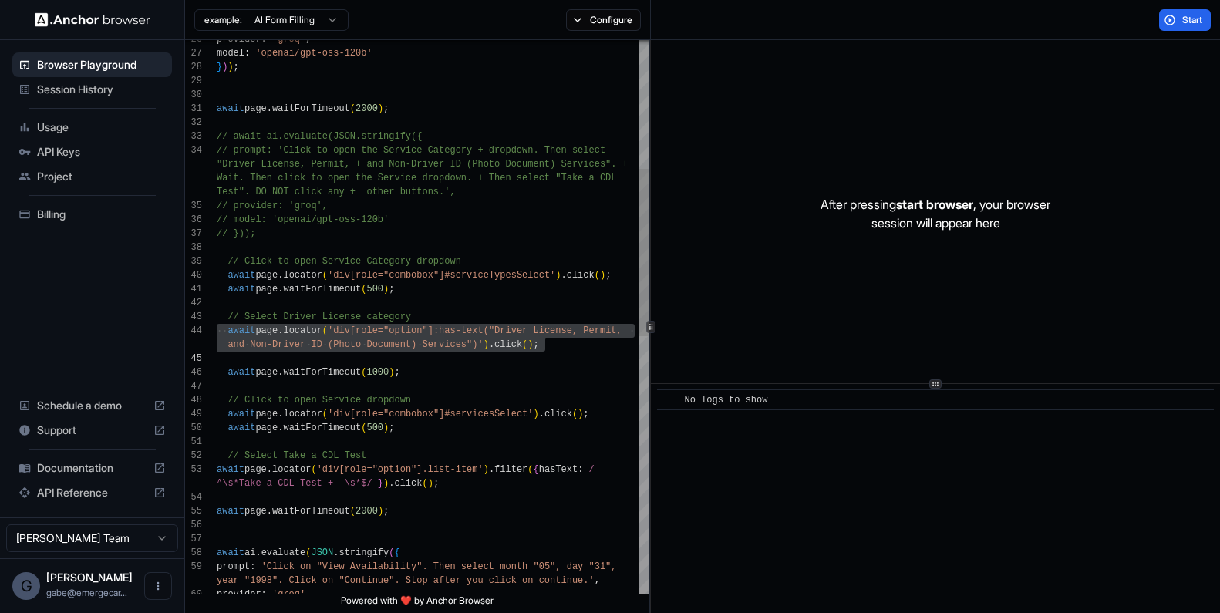
click at [362, 333] on div "provider : 'groq' , model : 'openai/gpt-oss-120b' } ) ) ; await page . waitForT…" at bounding box center [433, 531] width 433 height 1831
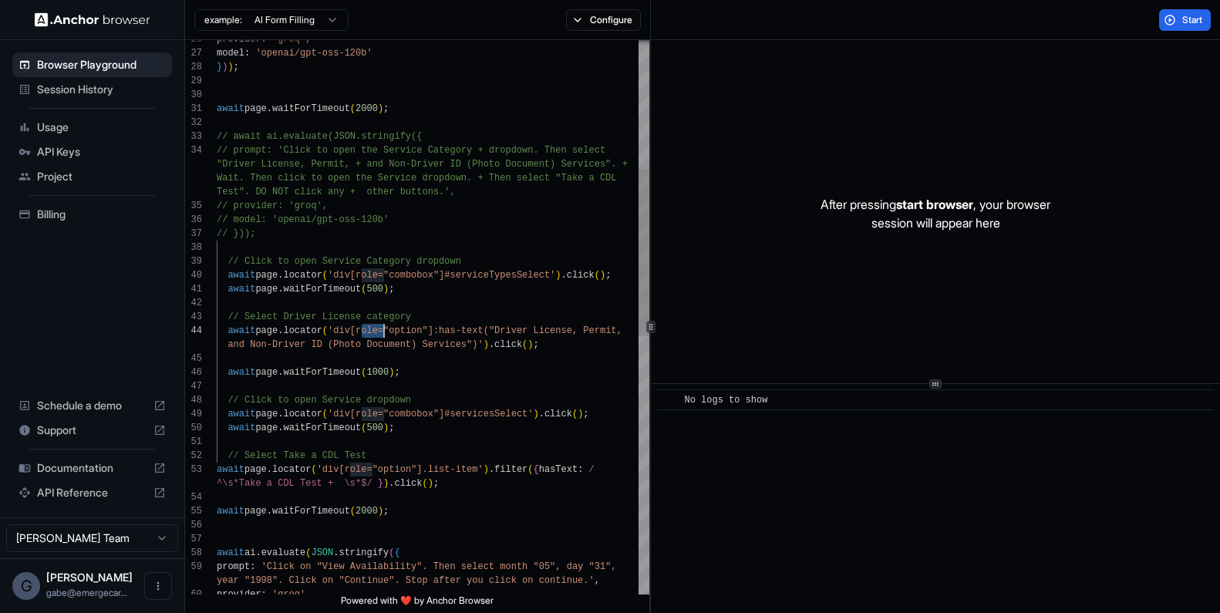
click at [362, 333] on div "provider : 'groq' , model : 'openai/gpt-oss-120b' } ) ) ; await page . waitForT…" at bounding box center [433, 531] width 433 height 1831
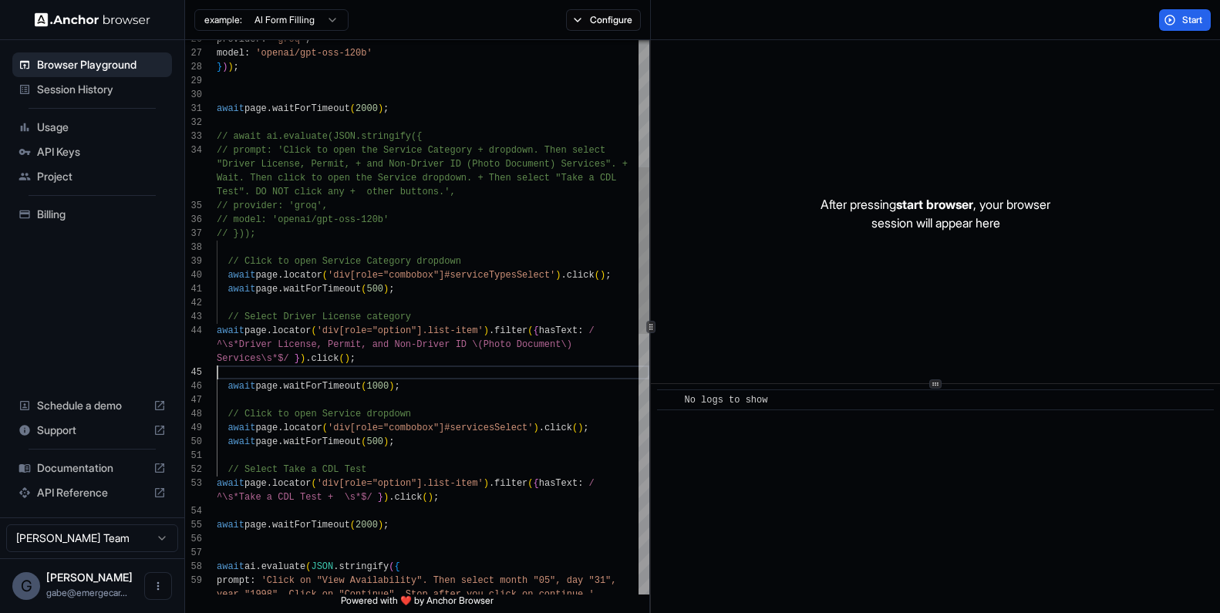
scroll to position [56, 0]
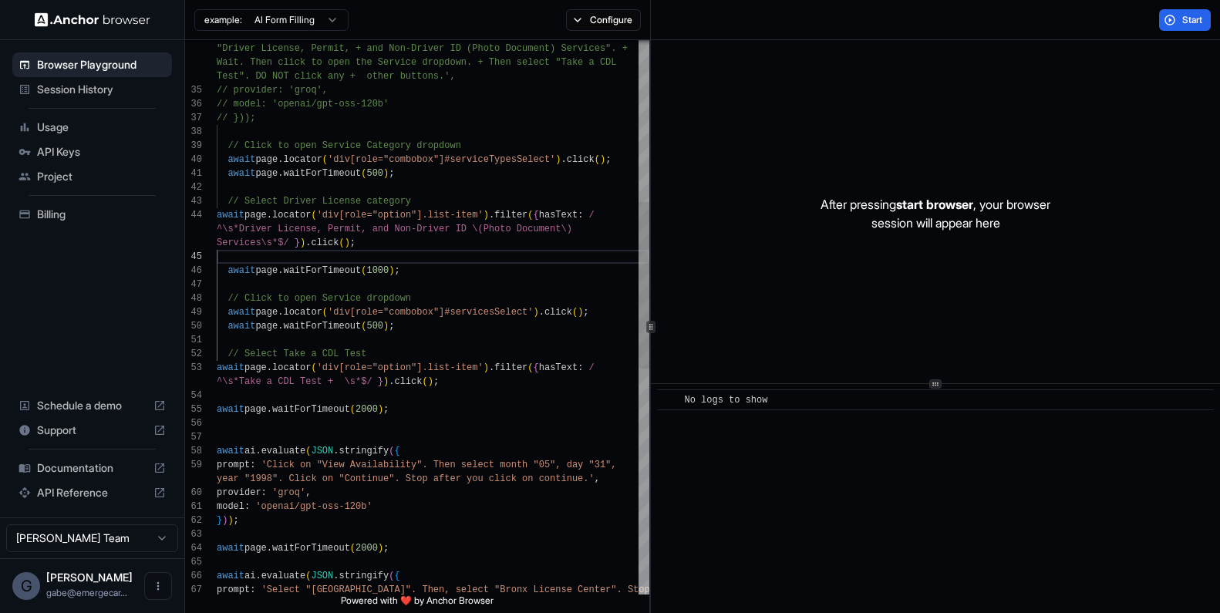
click at [337, 513] on div "await page . locator ( 'div[role="combobox"]#servicesSelect' ) . click ( ) ; aw…" at bounding box center [433, 422] width 433 height 1845
click at [266, 407] on div "await page . locator ( 'div[role="combobox"]#servicesSelect' ) . click ( ) ; aw…" at bounding box center [433, 422] width 433 height 1845
click at [340, 383] on div "await page . locator ( 'div[role="combobox"]#servicesSelect' ) . click ( ) ; aw…" at bounding box center [433, 422] width 433 height 1845
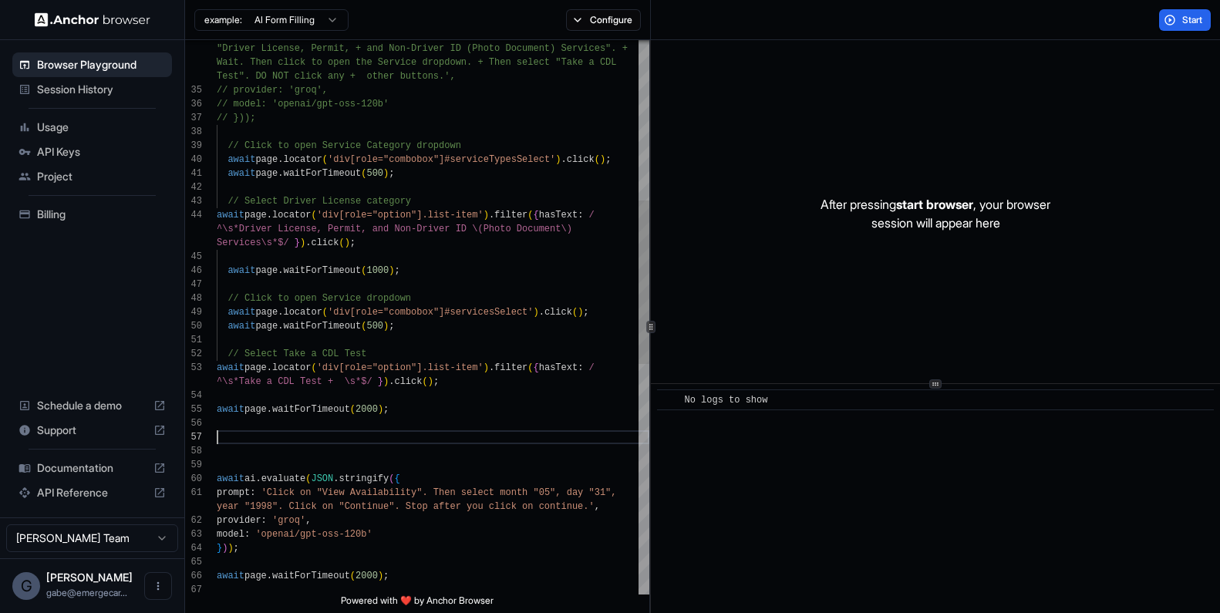
scroll to position [111, 0]
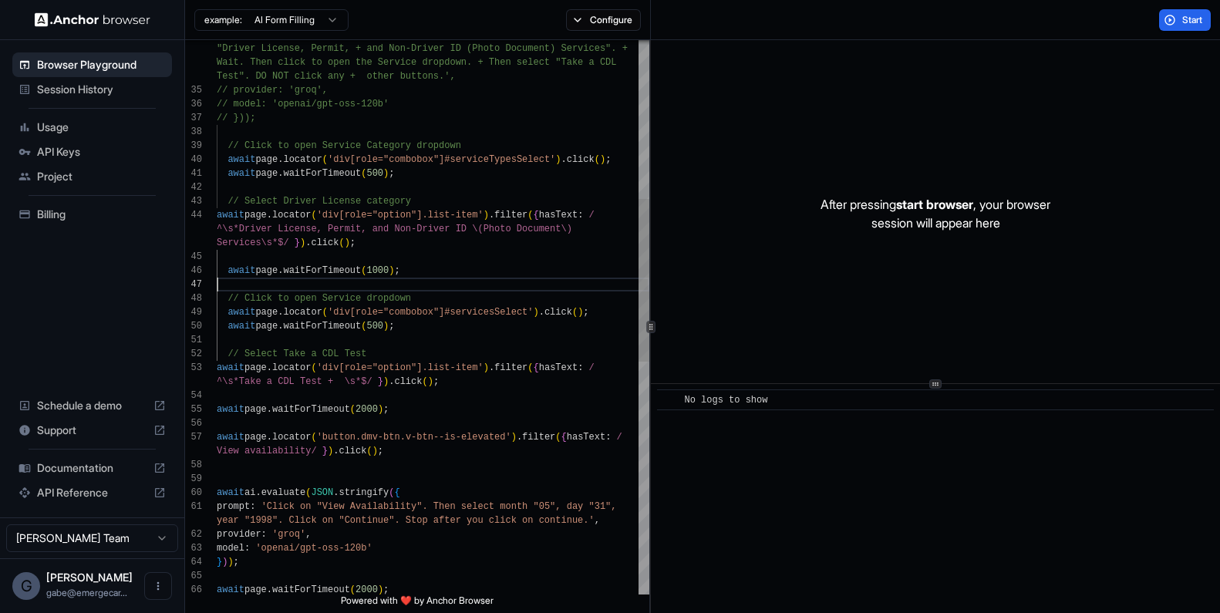
click at [380, 290] on div "await page . locator ( 'div[role="combobox"]#servicesSelect' ) . click ( ) ; aw…" at bounding box center [433, 443] width 433 height 1887
click at [370, 322] on div "await page . locator ( 'div[role="combobox"]#servicesSelect' ) . click ( ) ; aw…" at bounding box center [433, 443] width 433 height 1887
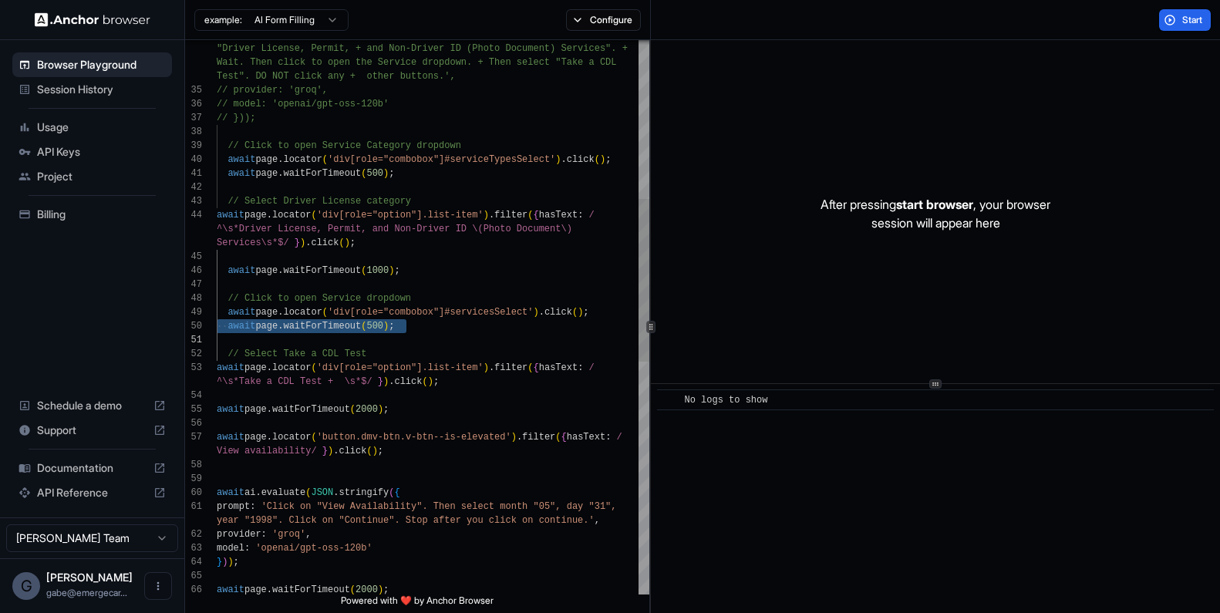
click at [406, 461] on div "await page . locator ( 'div[role="combobox"]#servicesSelect' ) . click ( ) ; aw…" at bounding box center [433, 443] width 433 height 1887
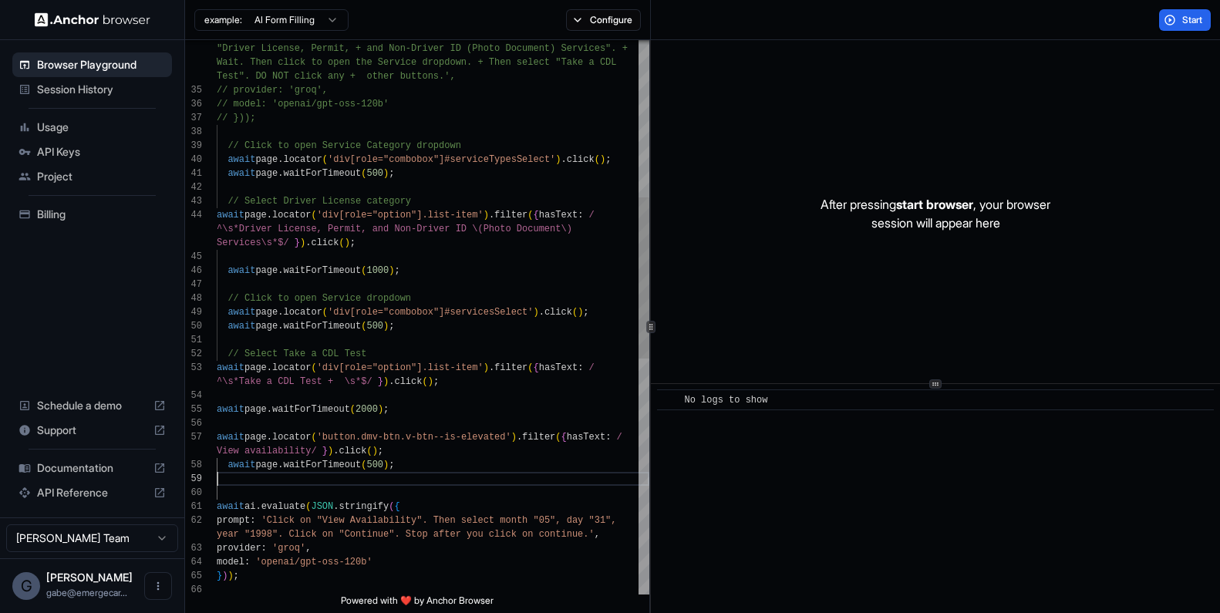
scroll to position [0, 0]
click at [386, 274] on div "await page . locator ( 'div[role="combobox"]#servicesSelect' ) . click ( ) ; aw…" at bounding box center [433, 450] width 433 height 1901
click at [385, 463] on div "await page . locator ( 'div[role="combobox"]#servicesSelect' ) . click ( ) ; aw…" at bounding box center [433, 450] width 433 height 1901
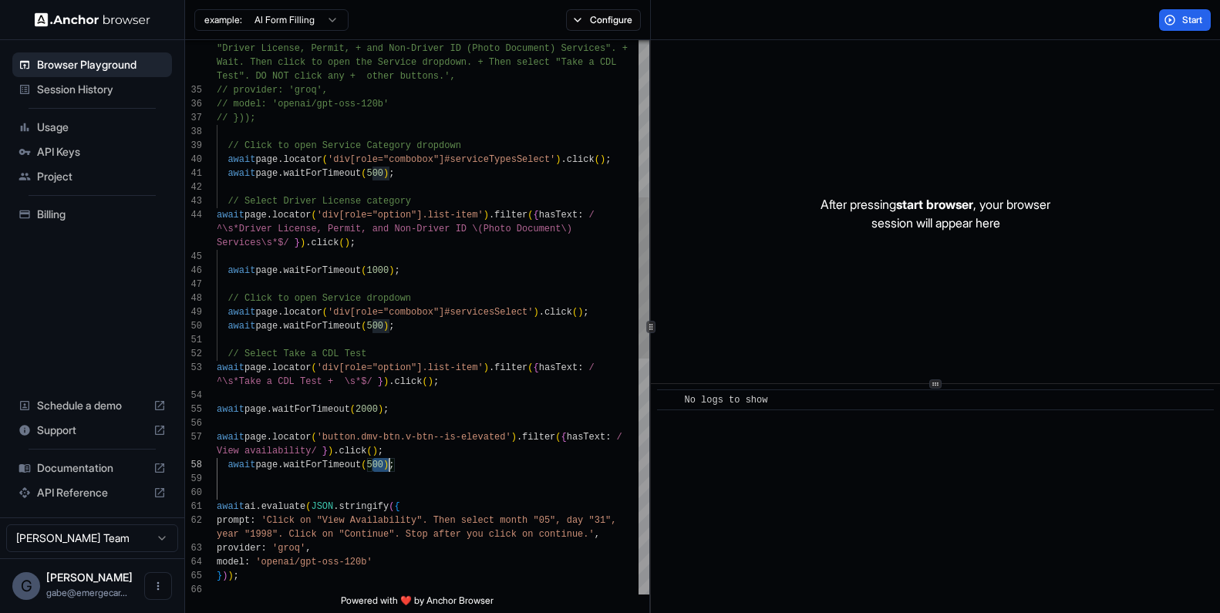
click at [385, 463] on div "await page . locator ( 'div[role="combobox"]#servicesSelect' ) . click ( ) ; aw…" at bounding box center [433, 450] width 433 height 1901
drag, startPoint x: 454, startPoint y: 522, endPoint x: 267, endPoint y: 524, distance: 187.4
click at [267, 524] on div "await page . locator ( 'div[role="combobox"]#servicesSelect' ) . click ( ) ; aw…" at bounding box center [433, 450] width 433 height 1901
click at [244, 473] on div "await page . locator ( 'div[role="combobox"]#servicesSelect' ) . click ( ) ; aw…" at bounding box center [433, 448] width 433 height 1901
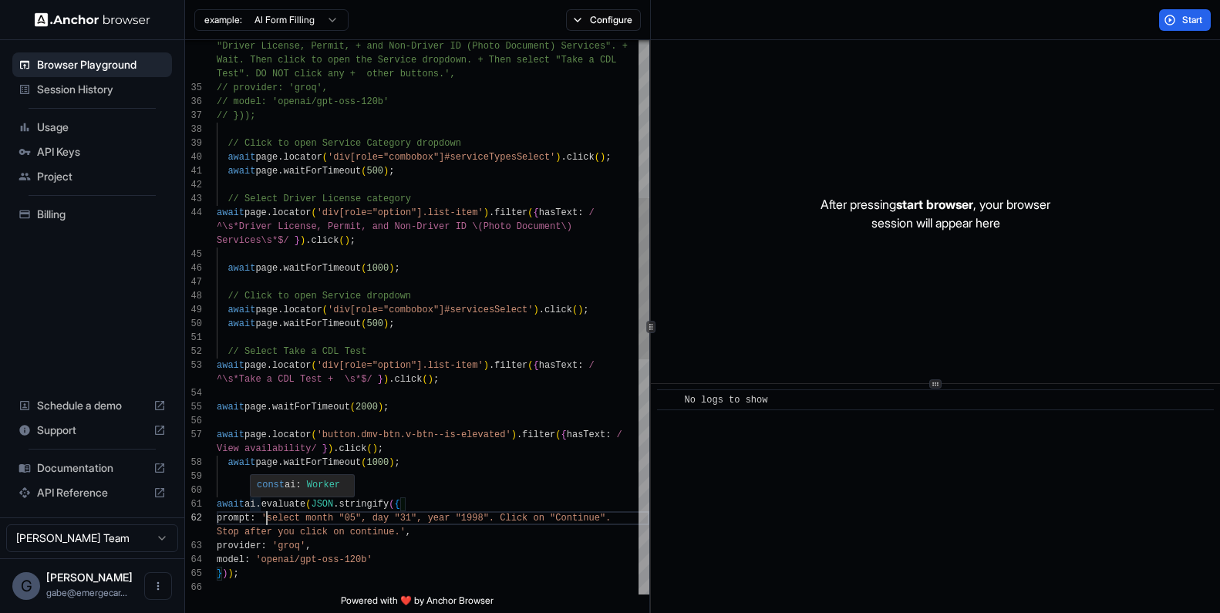
scroll to position [0, 0]
click at [238, 456] on div "await page . locator ( 'div[role="combobox"]#servicesSelect' ) . click ( ) ; aw…" at bounding box center [433, 448] width 433 height 1901
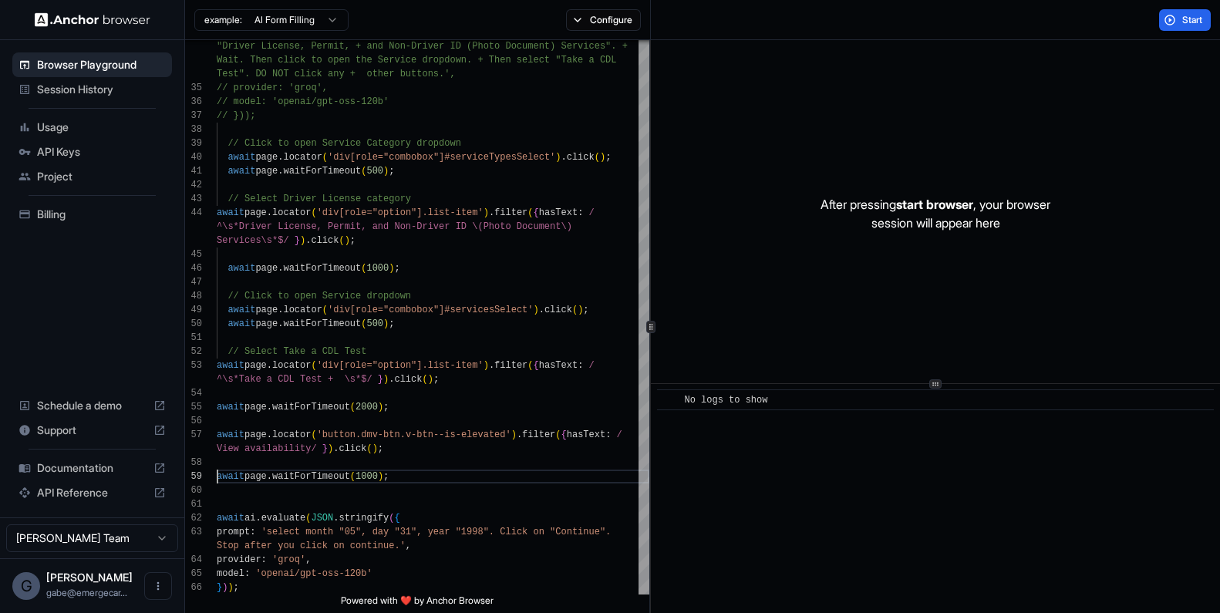
click at [944, 3] on div "Start" at bounding box center [935, 20] width 569 height 40
click at [944, 26] on button "Start" at bounding box center [1185, 20] width 52 height 22
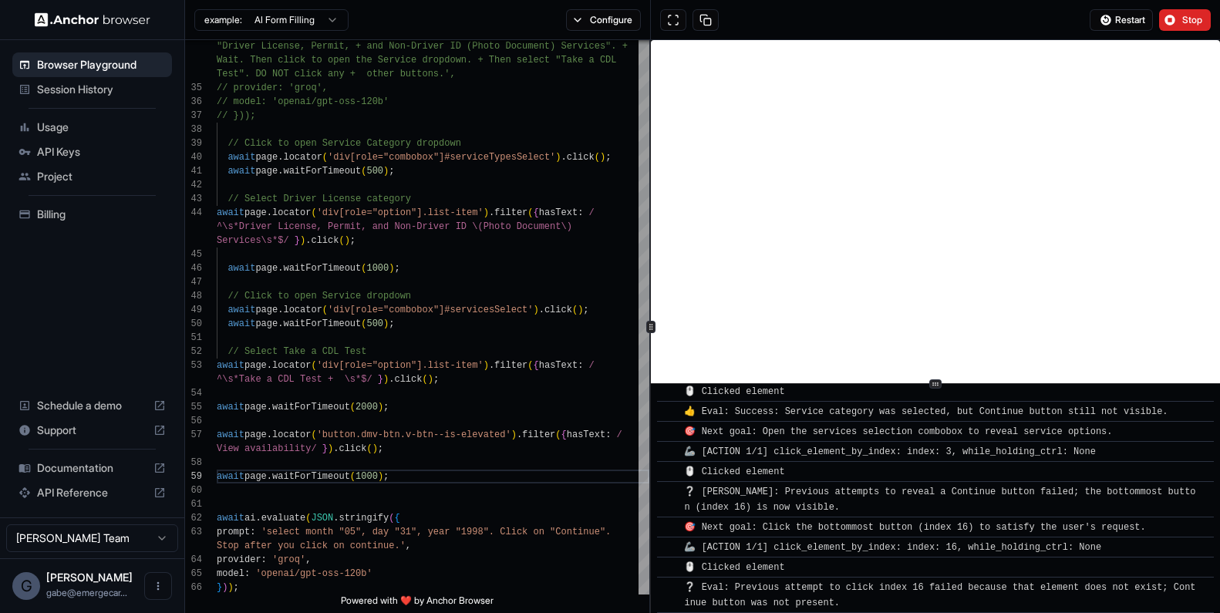
scroll to position [1278, 0]
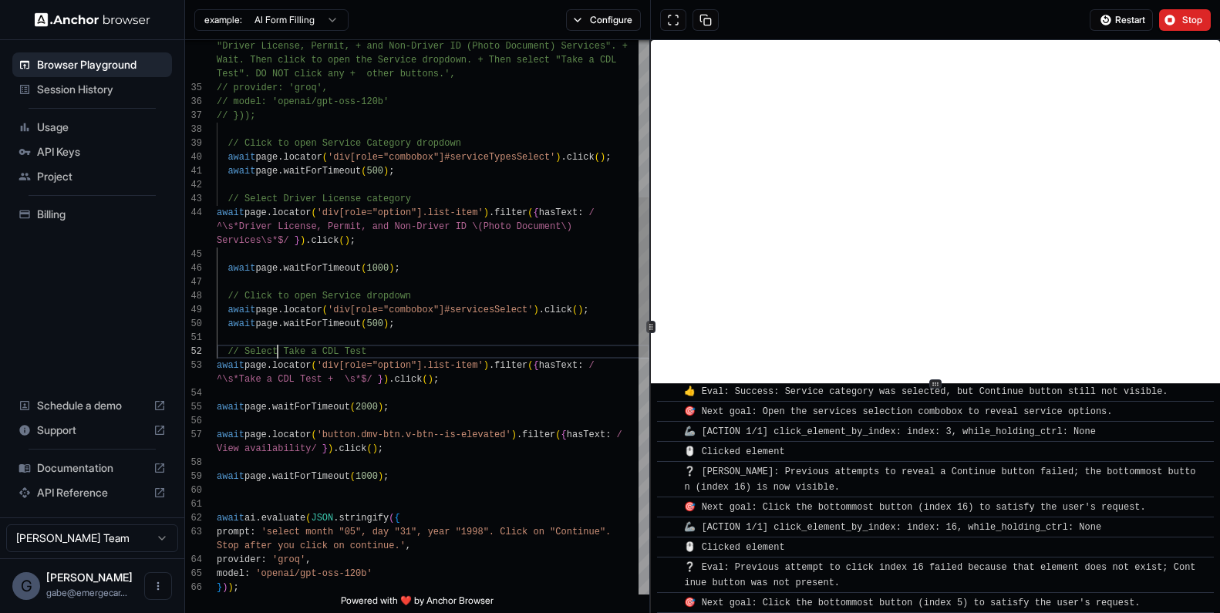
click at [280, 357] on div "await page . locator ( 'div[role="combobox"]#servicesSelect' ) . click ( ) ; aw…" at bounding box center [433, 455] width 433 height 1914
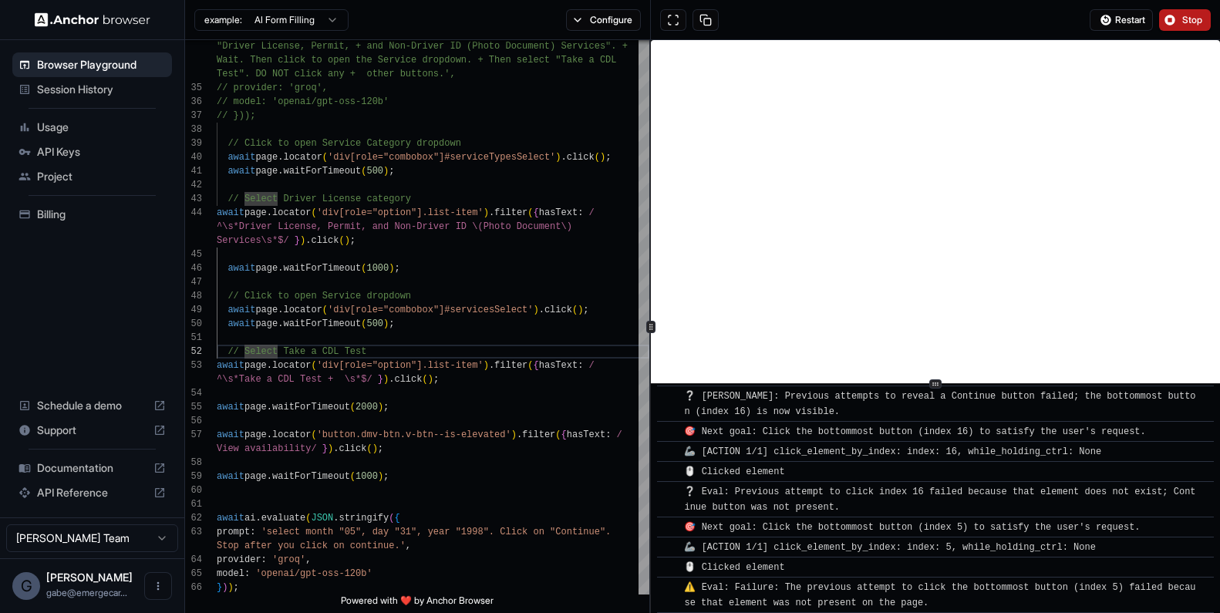
scroll to position [1373, 0]
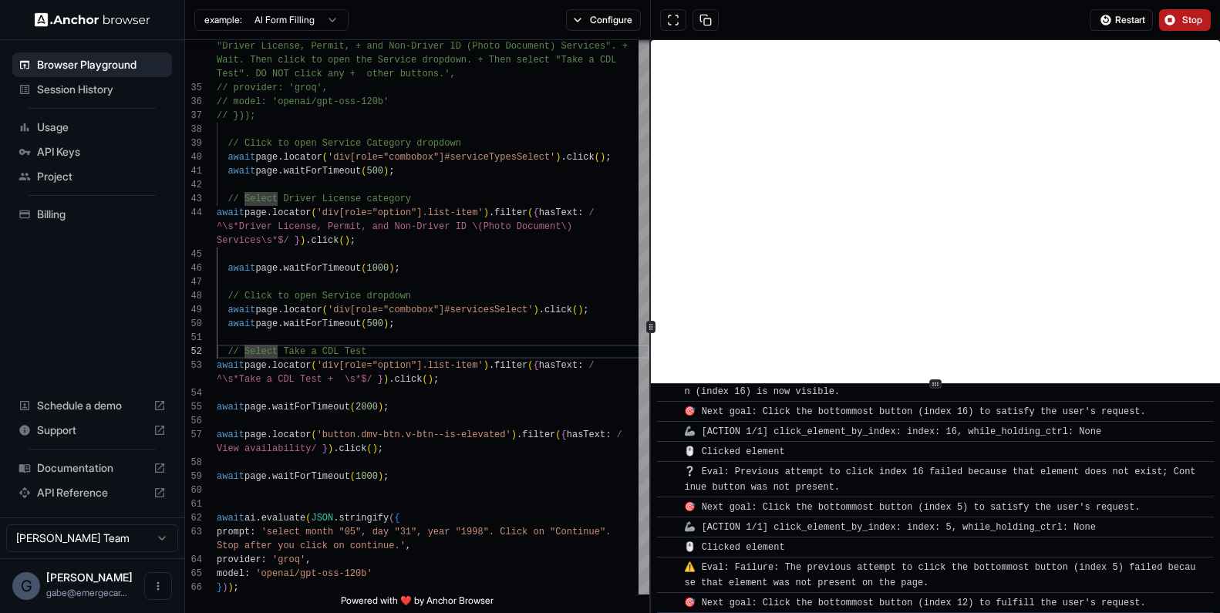
click at [944, 19] on button "Stop" at bounding box center [1185, 20] width 52 height 22
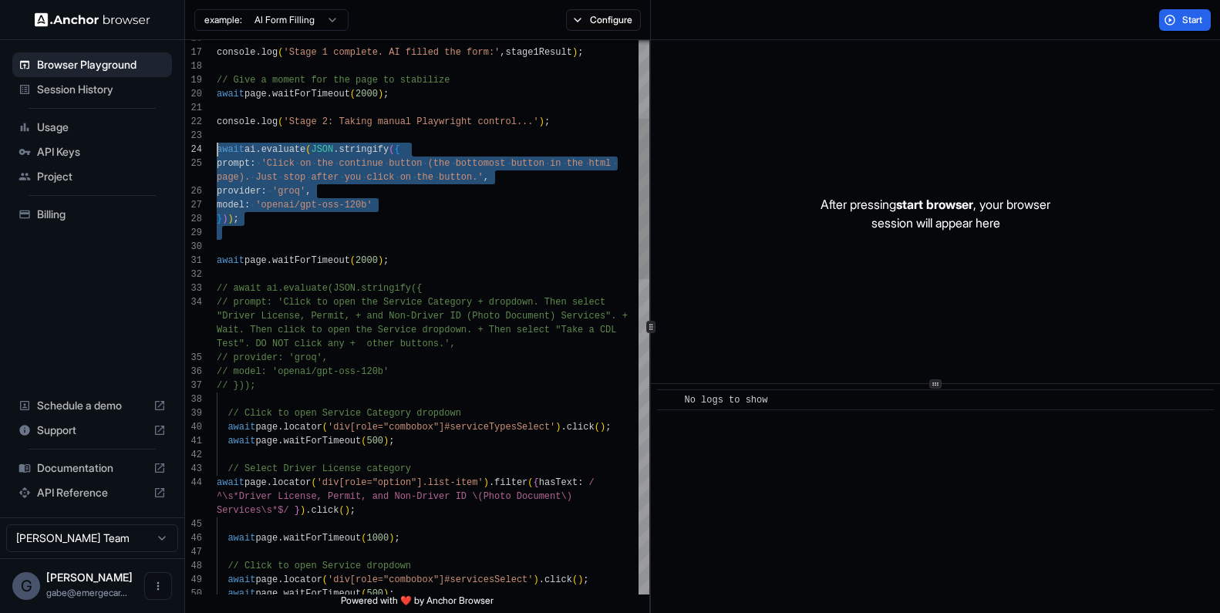
scroll to position [97, 0]
drag, startPoint x: 389, startPoint y: 244, endPoint x: 199, endPoint y: 151, distance: 211.0
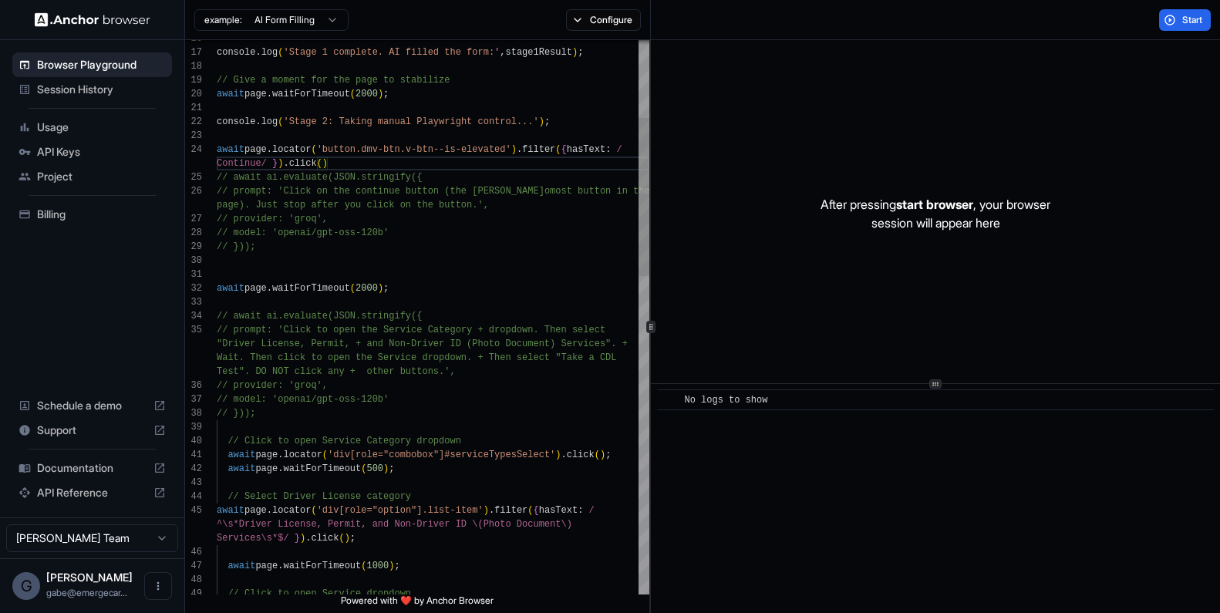
scroll to position [125, 0]
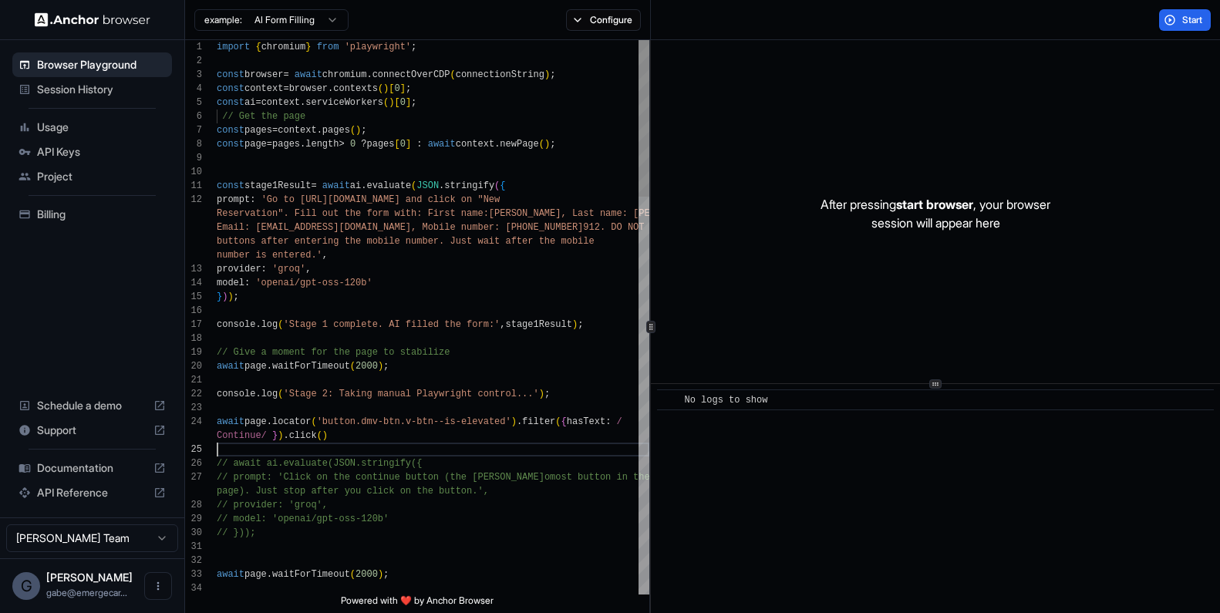
click at [944, 16] on button "Start" at bounding box center [1185, 20] width 52 height 22
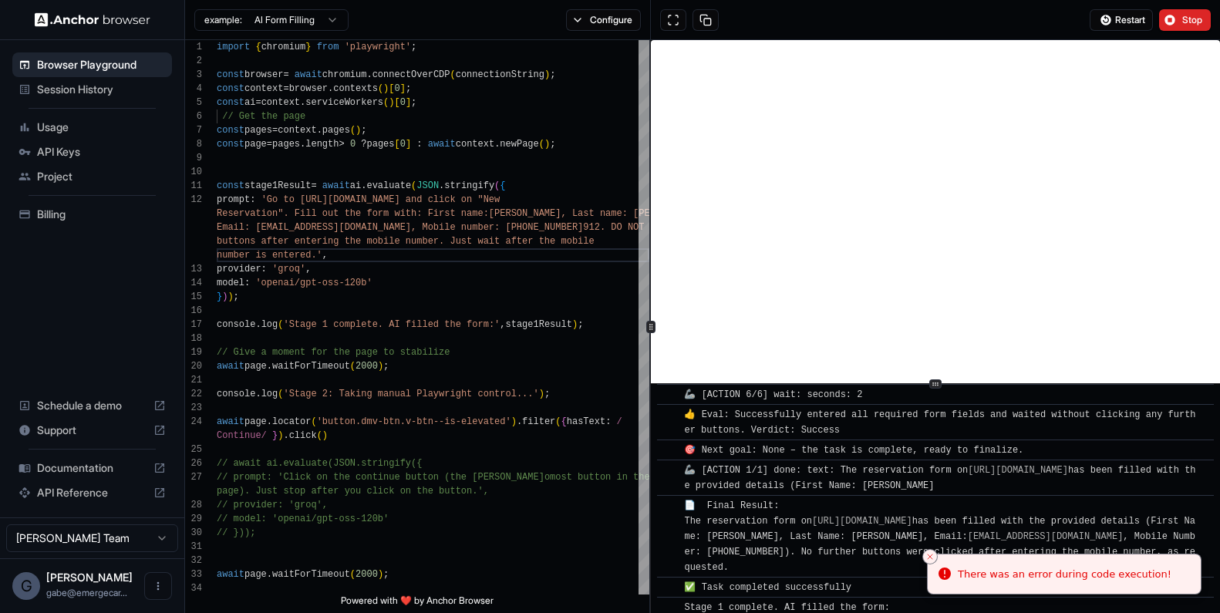
scroll to position [769, 0]
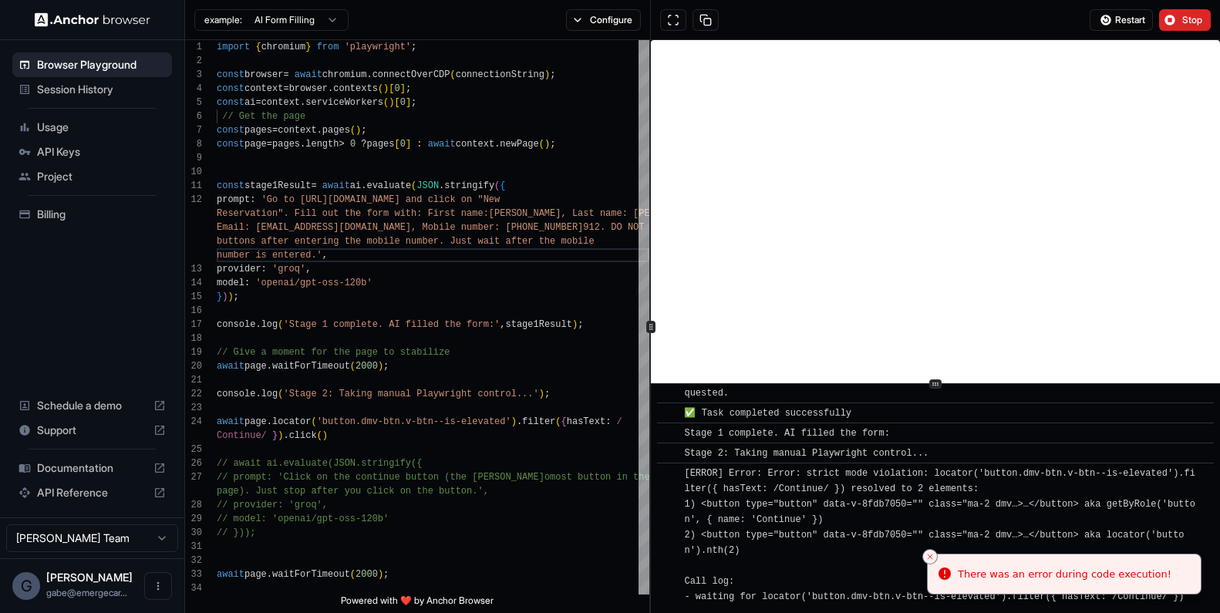
click at [744, 576] on div "[ERROR] Error: Error: strict mode violation: locator('button.dmv-btn.v-btn--is-…" at bounding box center [940, 543] width 513 height 154
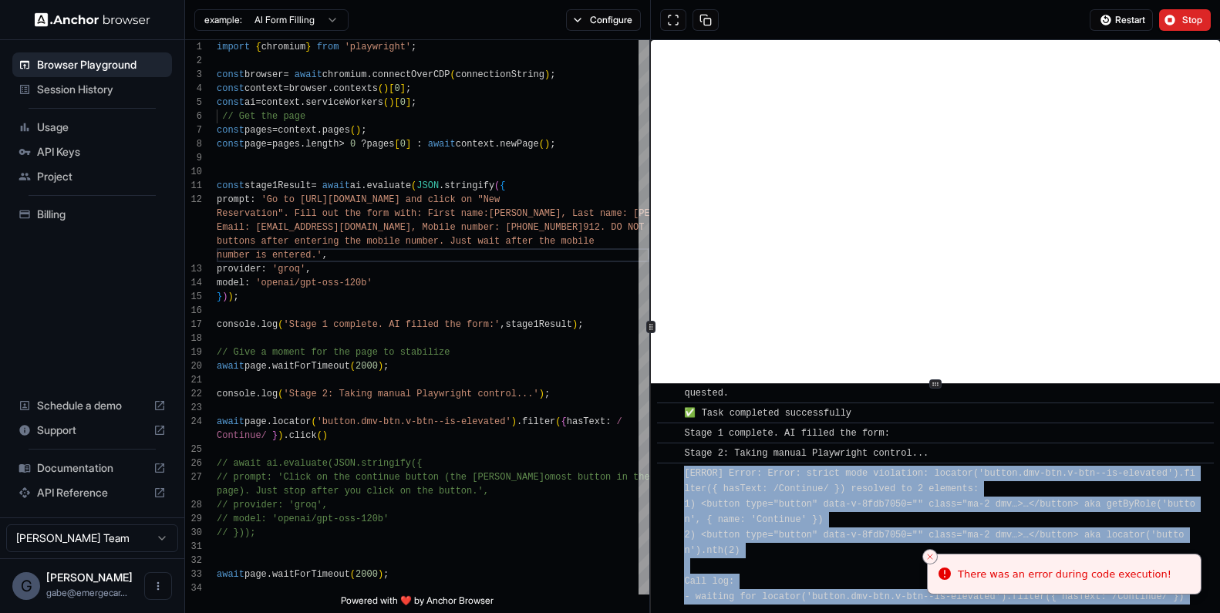
drag, startPoint x: 743, startPoint y: 575, endPoint x: 685, endPoint y: 438, distance: 149.2
click at [685, 466] on div "[ERROR] Error: Error: strict mode violation: locator('button.dmv-btn.v-btn--is-…" at bounding box center [940, 543] width 513 height 154
copy span "[ERROR] Error: Error: strict mode violation: locator('button.dmv-btn.v-btn--is-…"
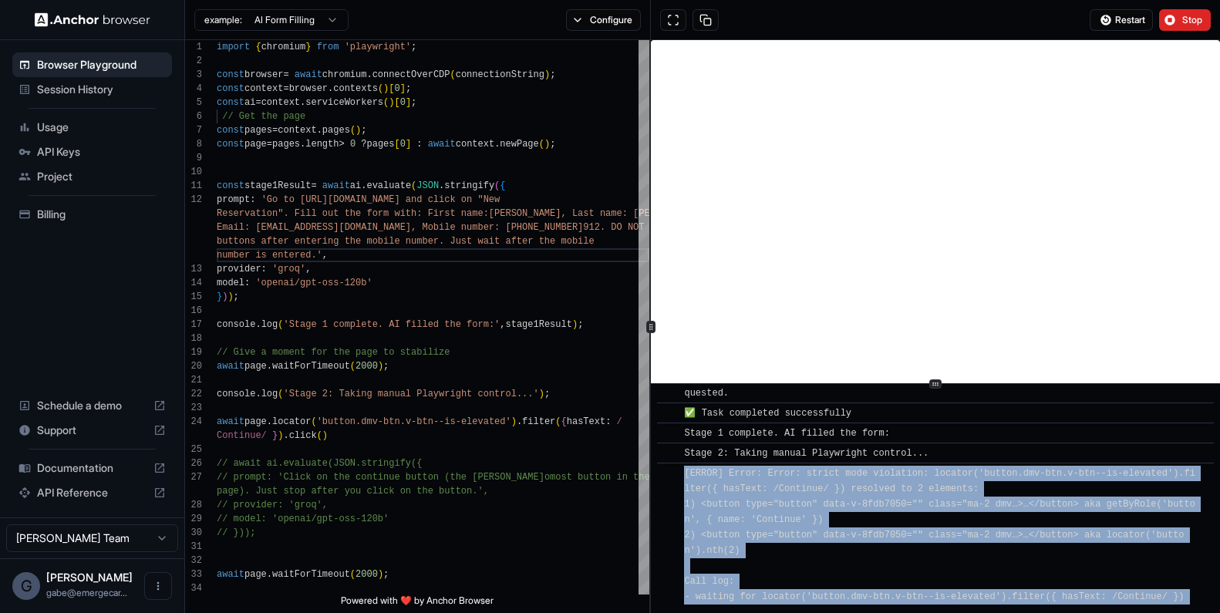
copy span "[ERROR] Error: Error: strict mode violation: locator('button.dmv-btn.v-btn--is-…"
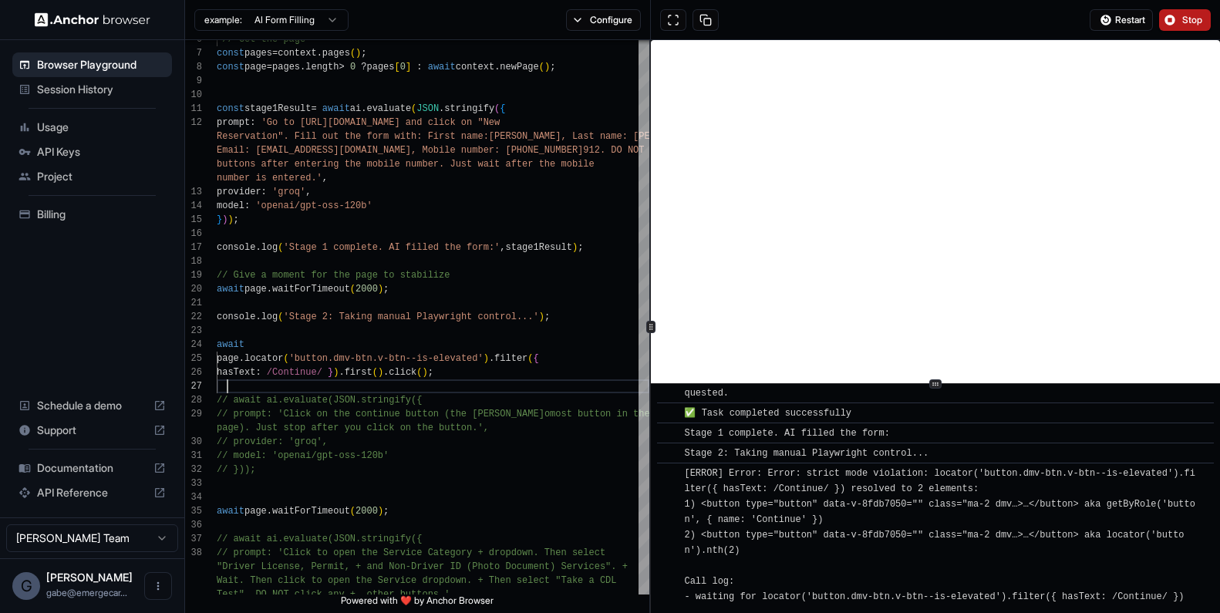
click at [944, 22] on span "Stop" at bounding box center [1193, 20] width 22 height 12
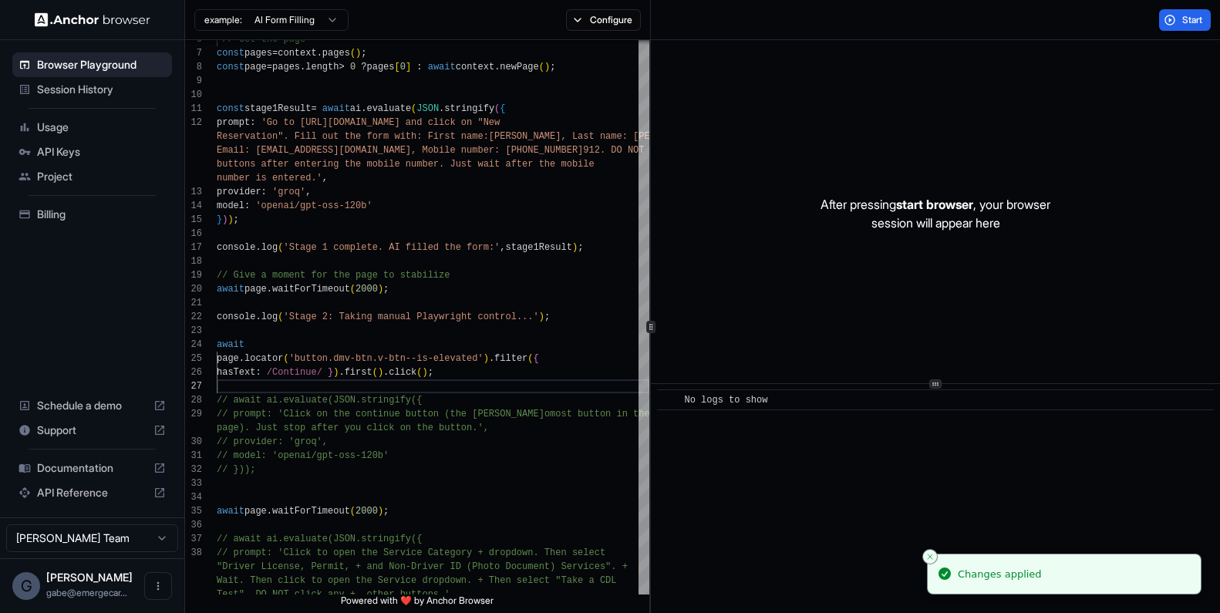
click at [944, 24] on button "Start" at bounding box center [1185, 20] width 52 height 22
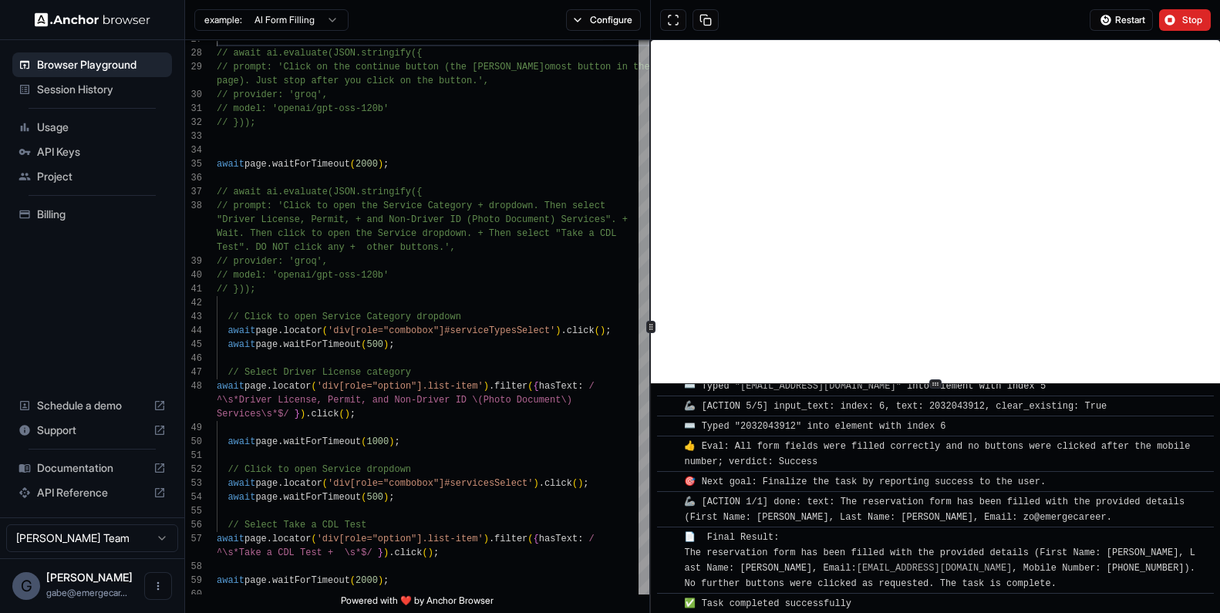
scroll to position [590, 0]
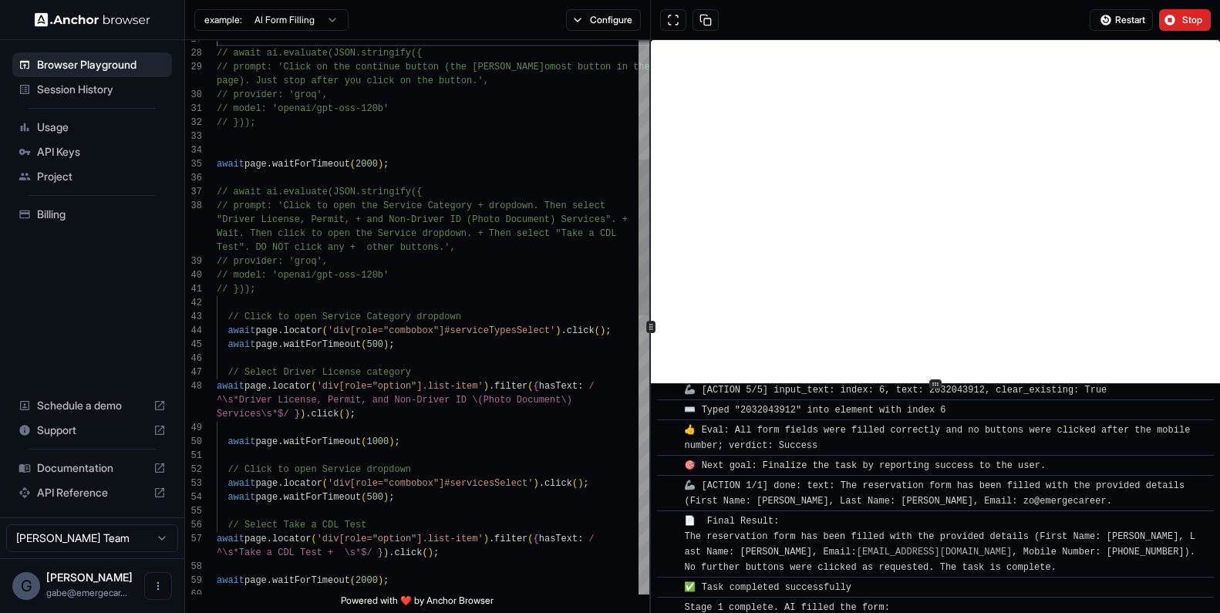
click at [368, 445] on div "await page . waitForTimeout ( 2000 ) ; // provider: 'groq', // model: 'openai/g…" at bounding box center [433, 601] width 433 height 1970
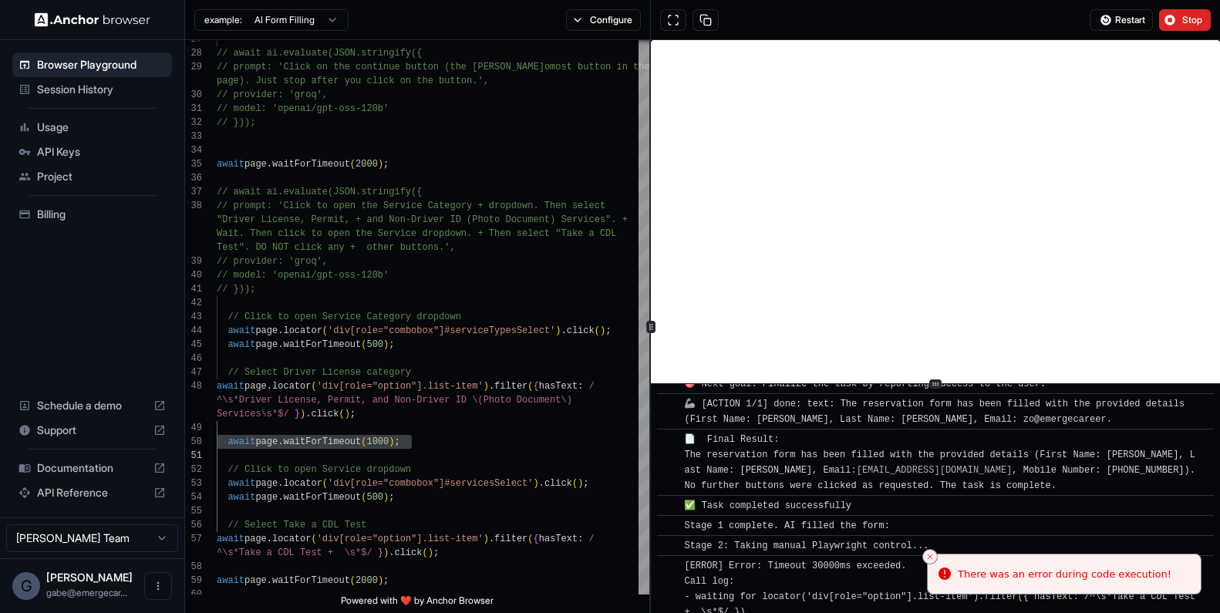
click at [870, 561] on span "[ERROR] Error: Timeout 30000ms exceeded. Call log: - waiting for locator('div[r…" at bounding box center [942, 597] width 517 height 72
click at [930, 550] on button "Close toast" at bounding box center [929, 556] width 15 height 15
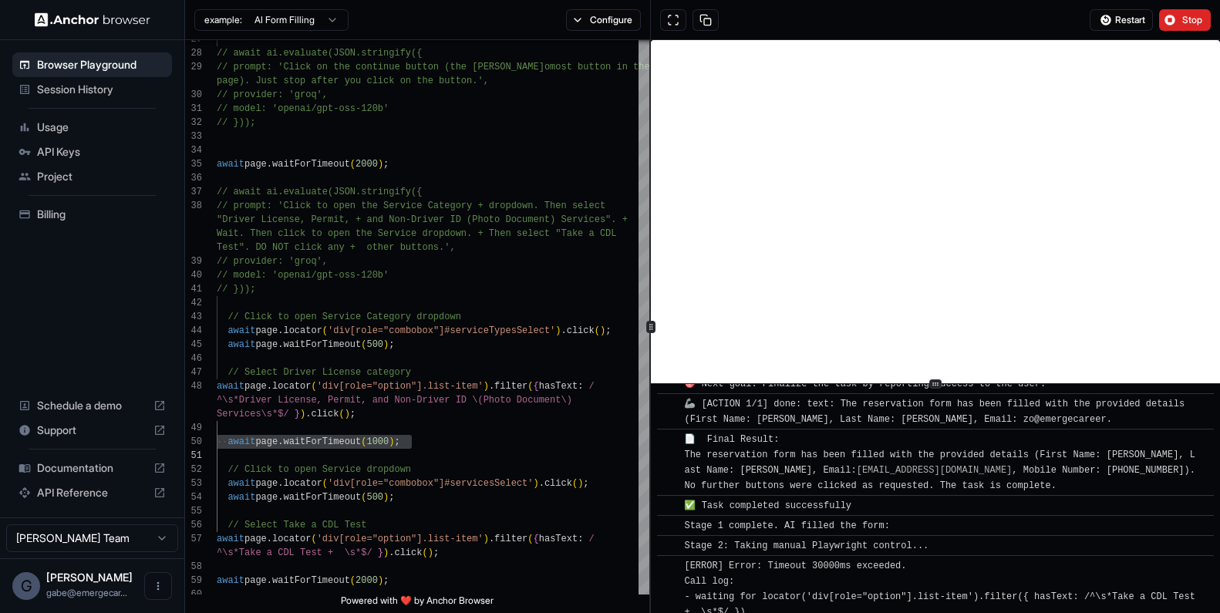
drag, startPoint x: 876, startPoint y: 581, endPoint x: 676, endPoint y: 537, distance: 204.5
click at [676, 555] on div "​ [ERROR] Error: Timeout 30000ms exceeded. Call log: - waiting for locator('div…" at bounding box center [935, 596] width 557 height 82
copy div "[ERROR] Error: Timeout 30000ms exceeded. Call log: - waiting for locator('div[r…"
click at [773, 579] on span "[ERROR] Error: Timeout 30000ms exceeded. Call log: - waiting for locator('div[r…" at bounding box center [942, 597] width 517 height 72
drag, startPoint x: 805, startPoint y: 581, endPoint x: 678, endPoint y: 525, distance: 138.8
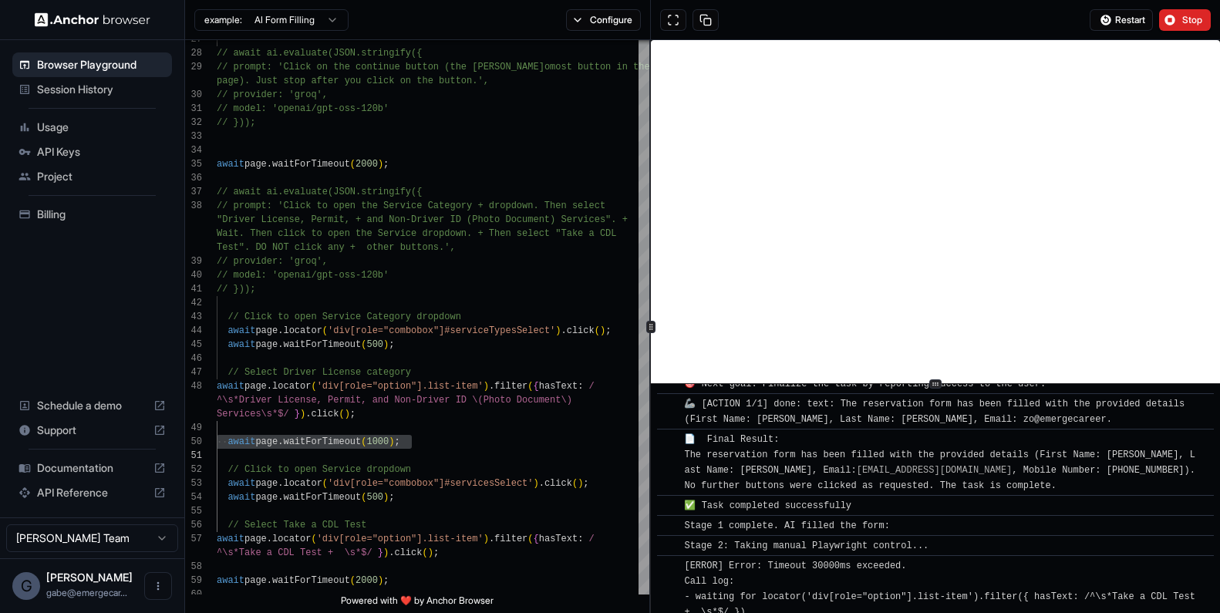
click at [678, 555] on div "​ [ERROR] Error: Timeout 30000ms exceeded. Call log: - waiting for locator('div…" at bounding box center [935, 596] width 557 height 82
copy div "​ [ERROR] Error: Timeout 30000ms exceeded. Call log: - waiting for locator('div…"
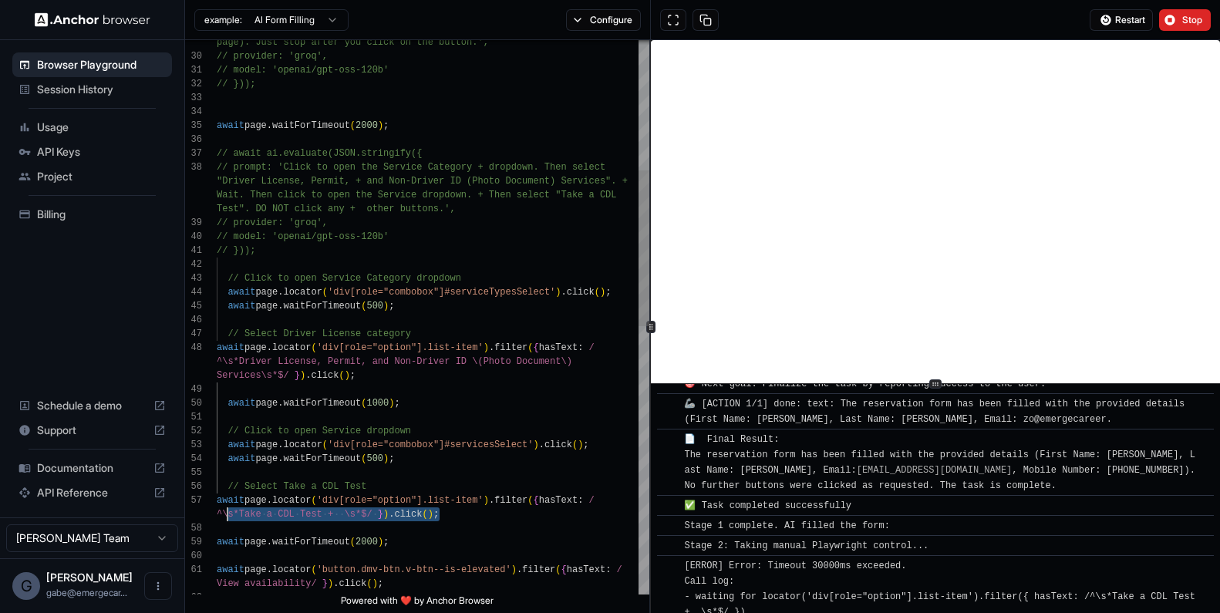
scroll to position [83, 0]
drag, startPoint x: 452, startPoint y: 520, endPoint x: 214, endPoint y: 497, distance: 239.3
click at [217, 497] on div "await page . waitForTimeout ( 2000 ) ; // provider: 'groq', // model: 'openai/g…" at bounding box center [433, 562] width 433 height 1970
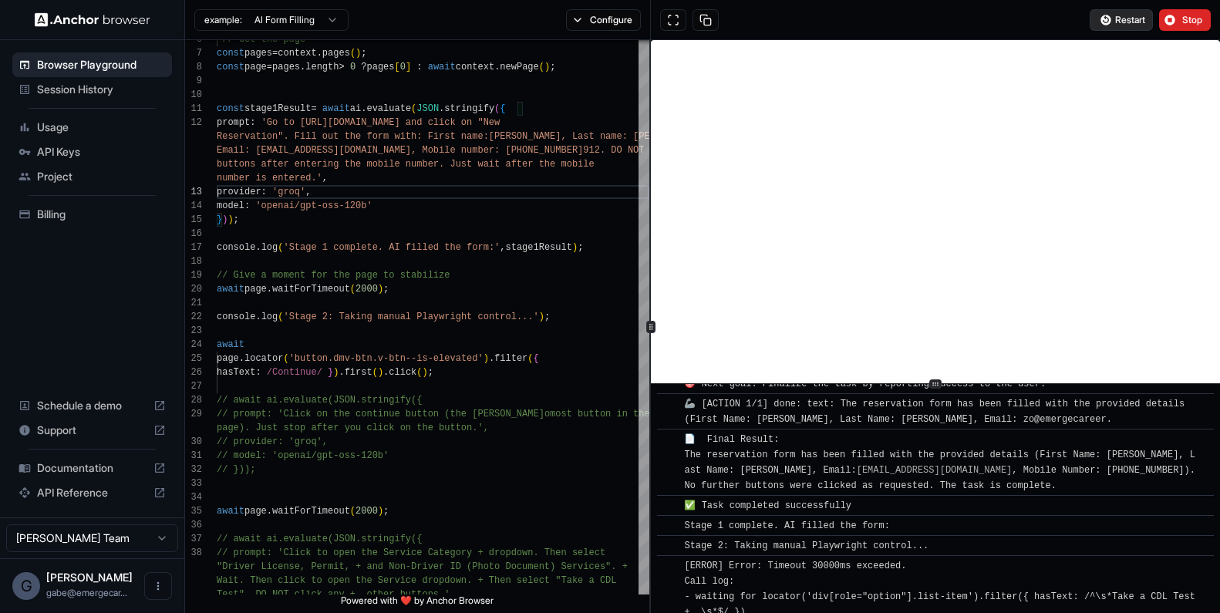
click at [944, 14] on span "Restart" at bounding box center [1130, 20] width 30 height 12
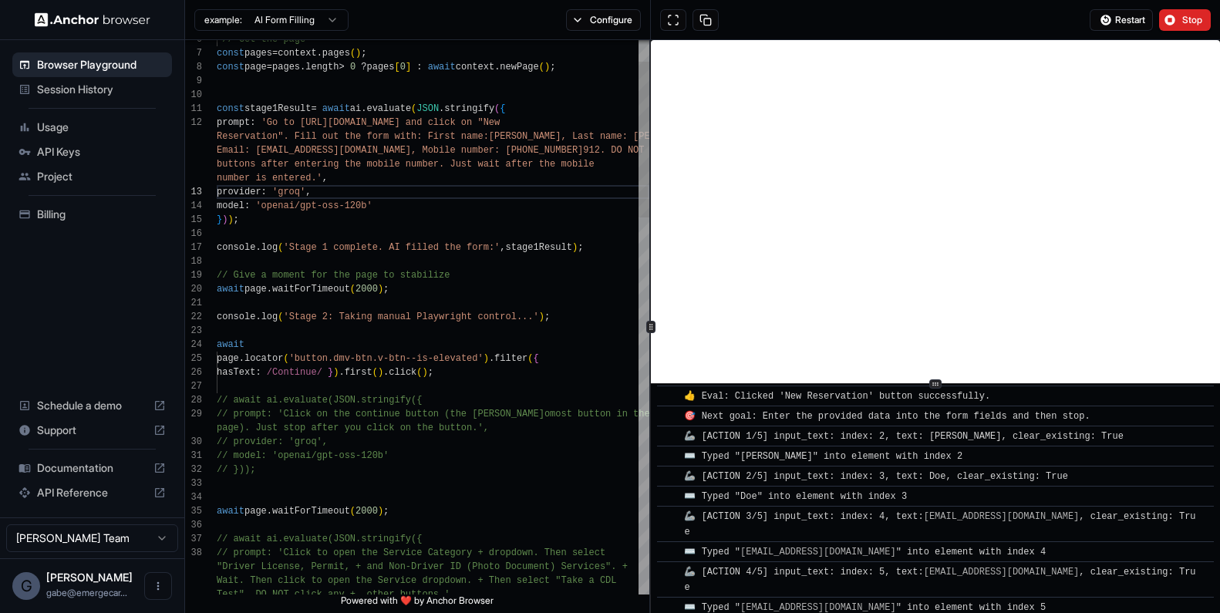
scroll to position [402, 0]
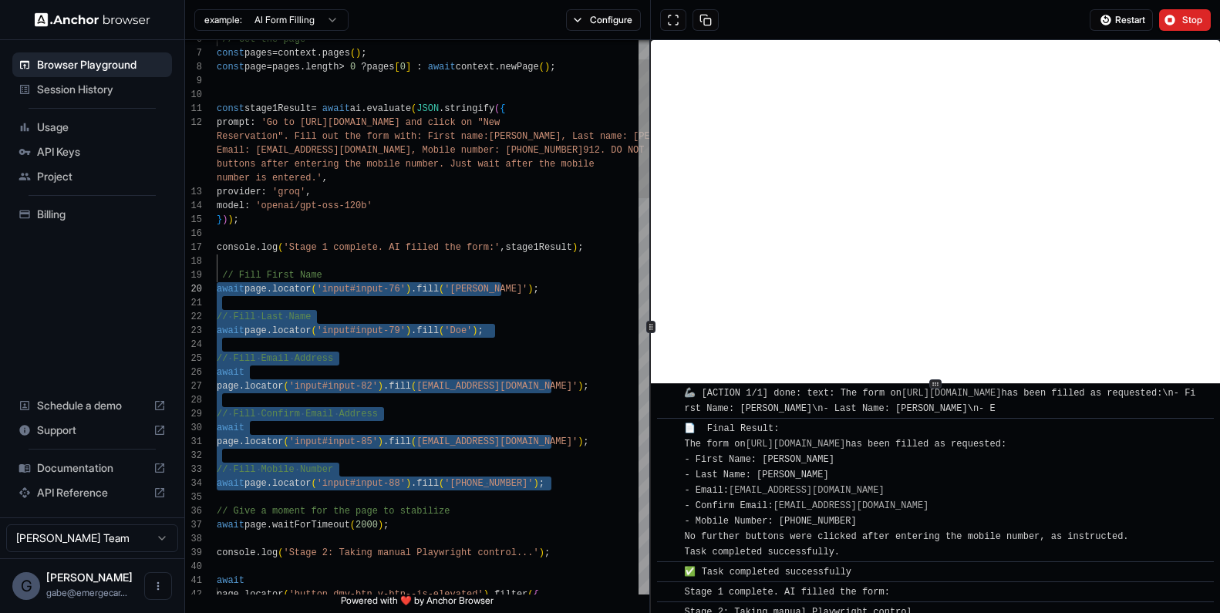
scroll to position [886, 0]
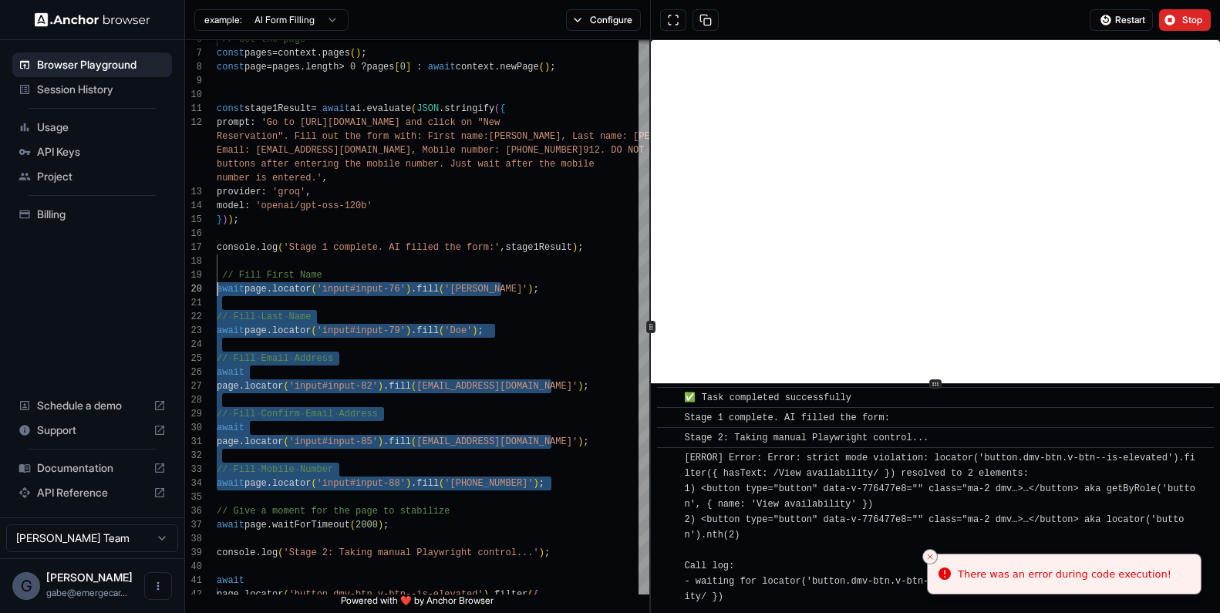
click at [836, 510] on div "[ERROR] Error: Error: strict mode violation: locator('button.dmv-btn.v-btn--is-…" at bounding box center [940, 535] width 513 height 170
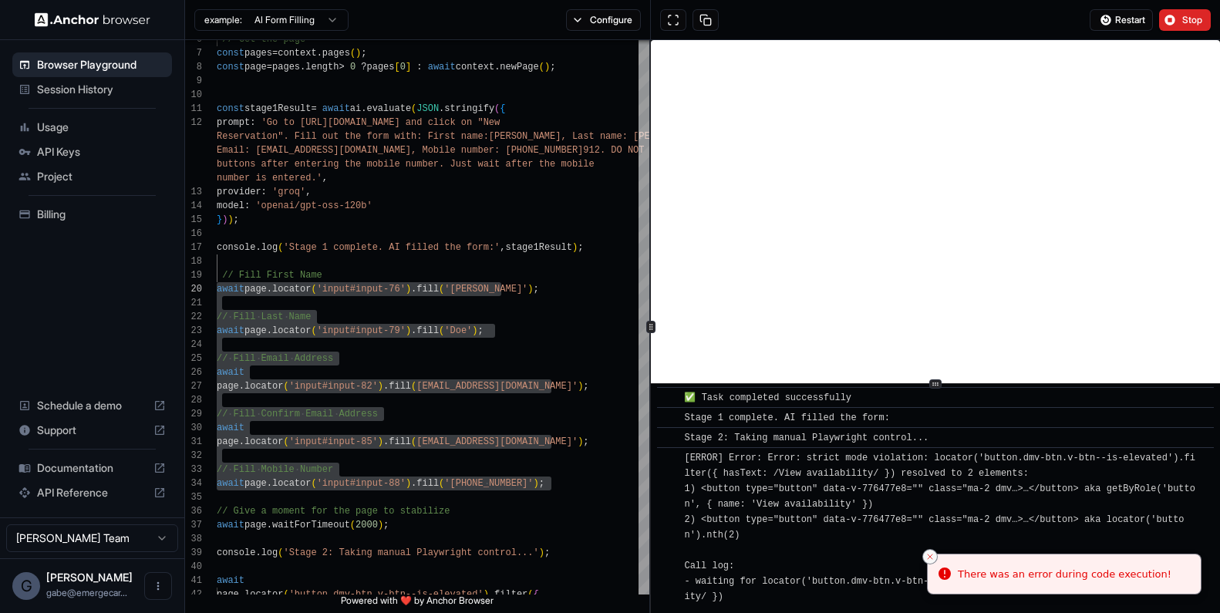
click at [931, 550] on button "Close toast" at bounding box center [929, 556] width 15 height 15
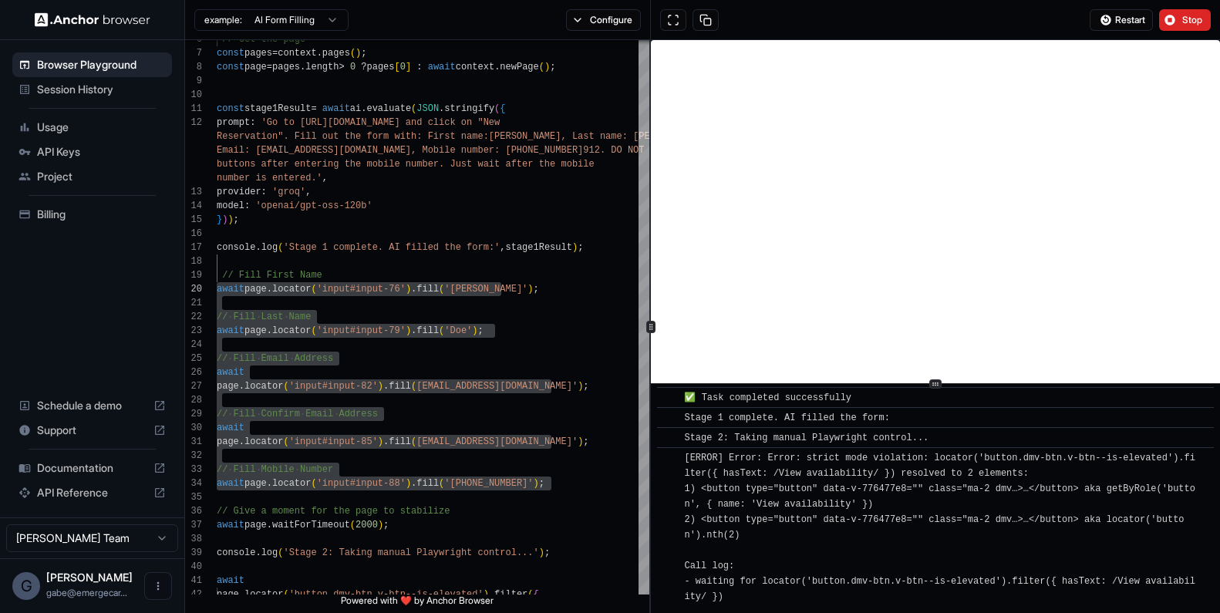
drag, startPoint x: 852, startPoint y: 581, endPoint x: 687, endPoint y: 450, distance: 210.7
click at [687, 450] on div "[ERROR] Error: Error: strict mode violation: locator('button.dmv-btn.v-btn--is-…" at bounding box center [940, 535] width 513 height 170
copy span "[ERROR] Error: Error: strict mode violation: locator('button.dmv-btn.v-btn--is-…"
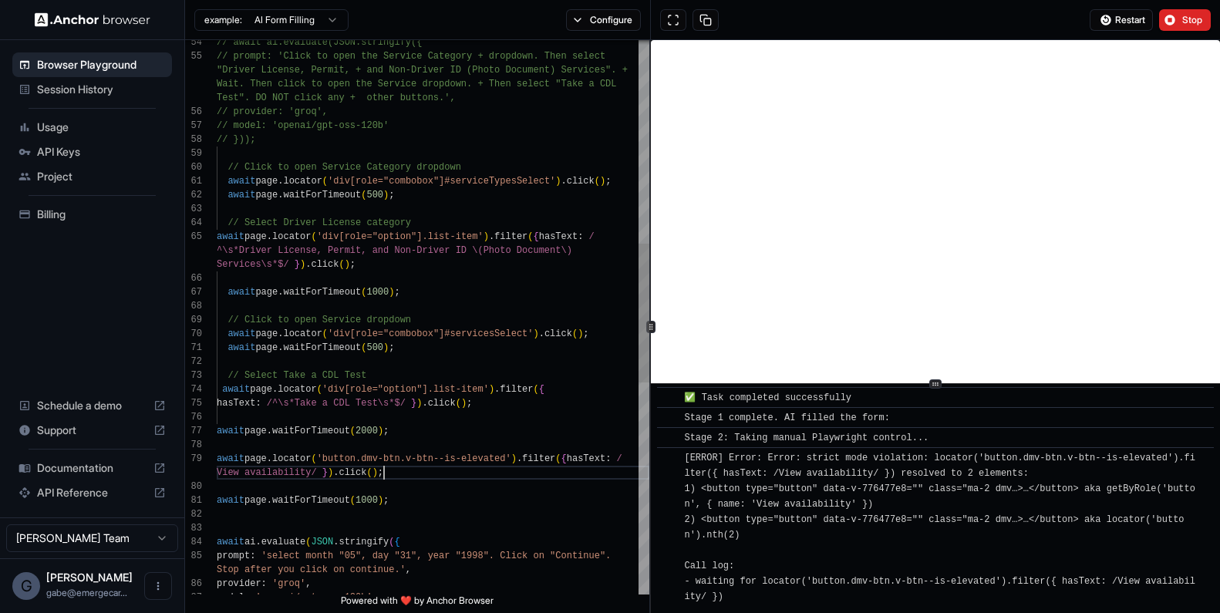
scroll to position [111, 0]
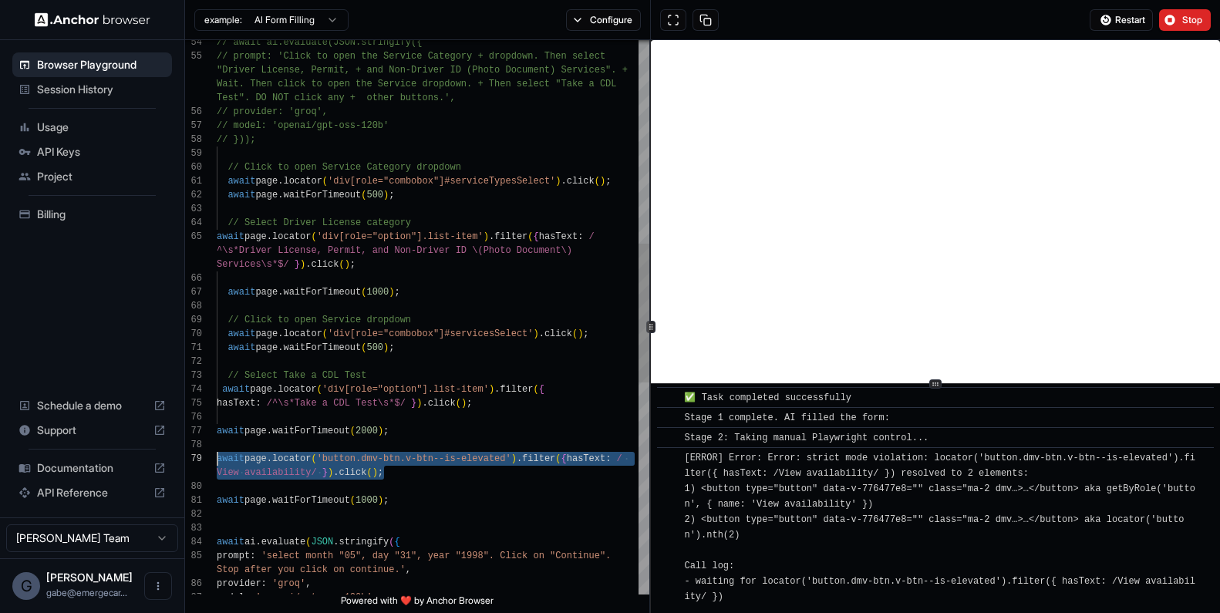
drag, startPoint x: 396, startPoint y: 470, endPoint x: 187, endPoint y: 454, distance: 208.7
click at [217, 454] on div "// await ai.evaluate(JSON.stringify({ // prompt: 'Click to open the Service Cat…" at bounding box center [433, 334] width 433 height 2206
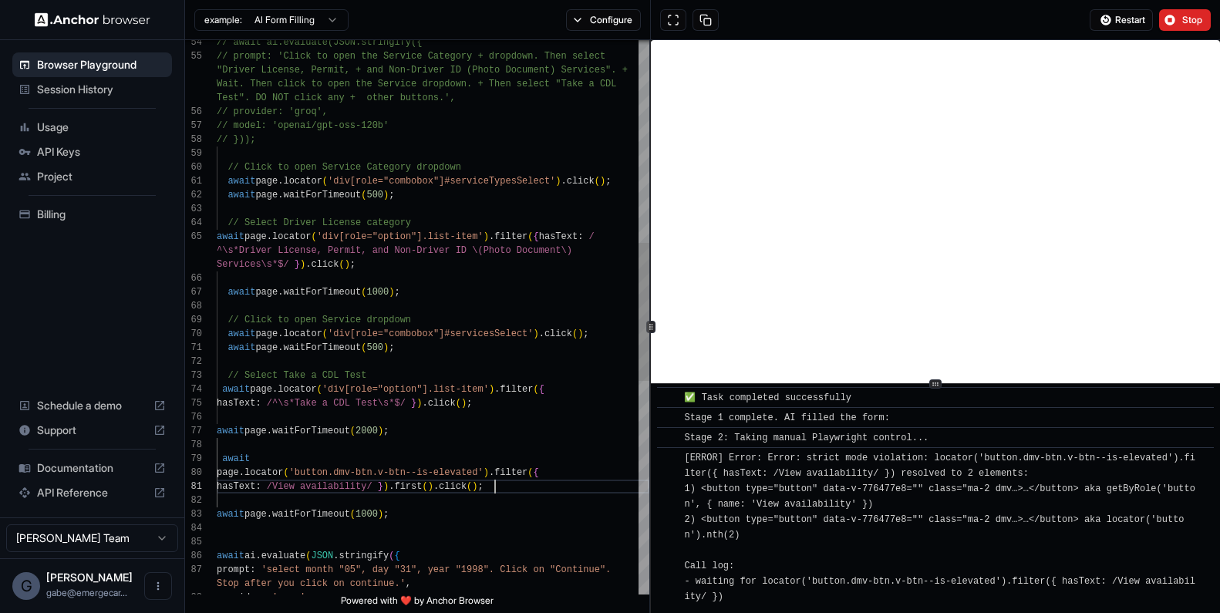
scroll to position [0, 0]
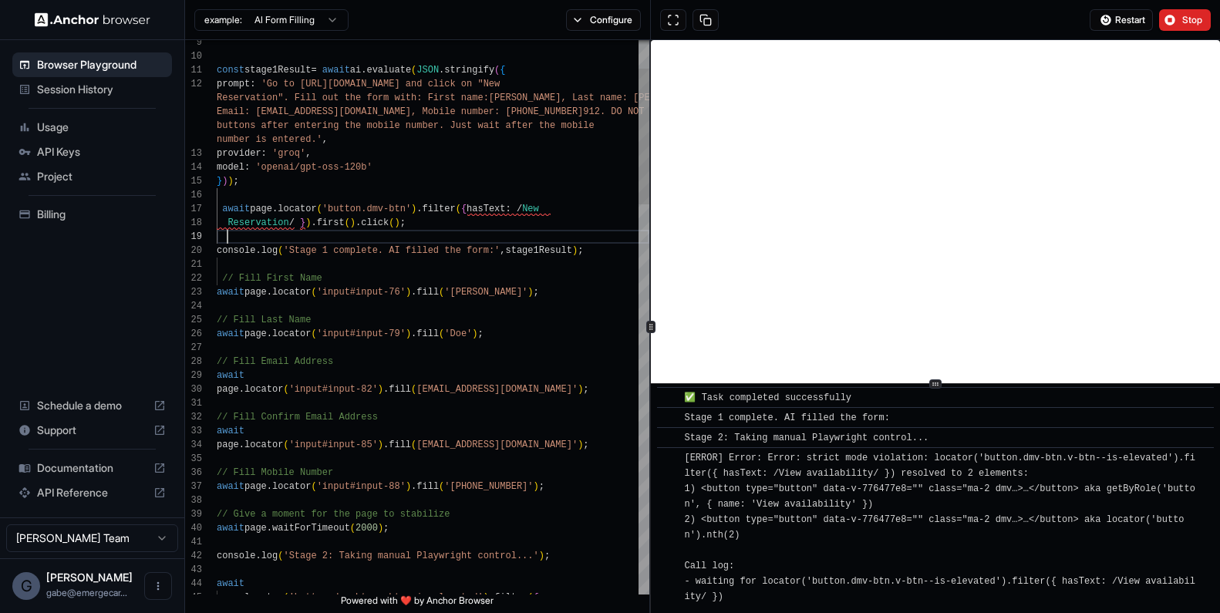
scroll to position [28, 0]
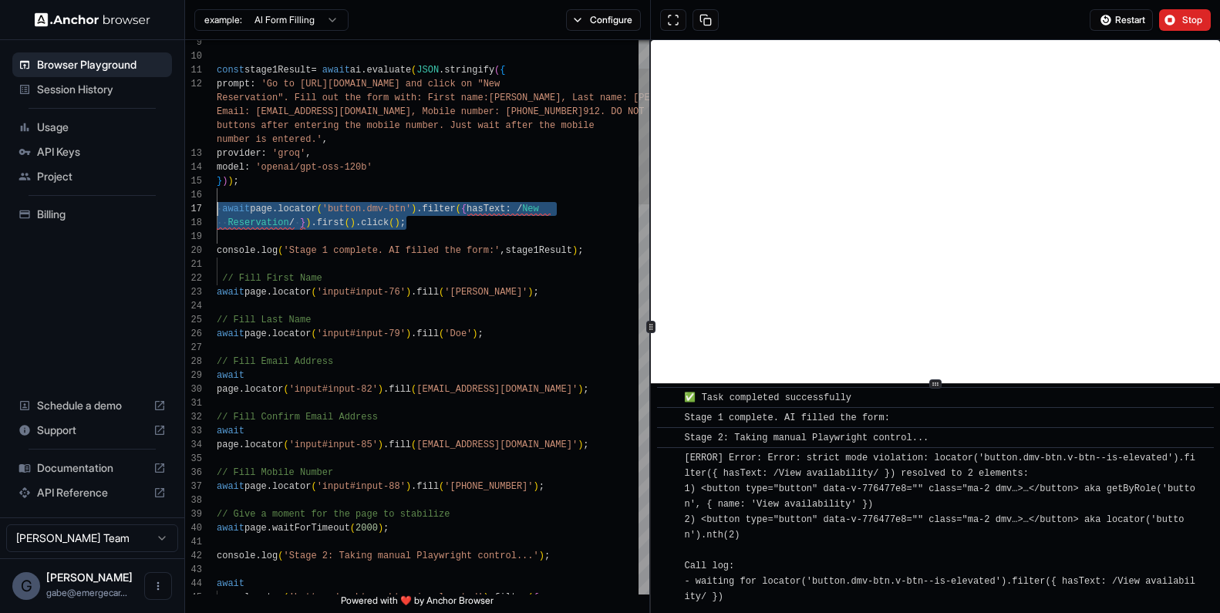
drag, startPoint x: 489, startPoint y: 225, endPoint x: 211, endPoint y: 207, distance: 278.1
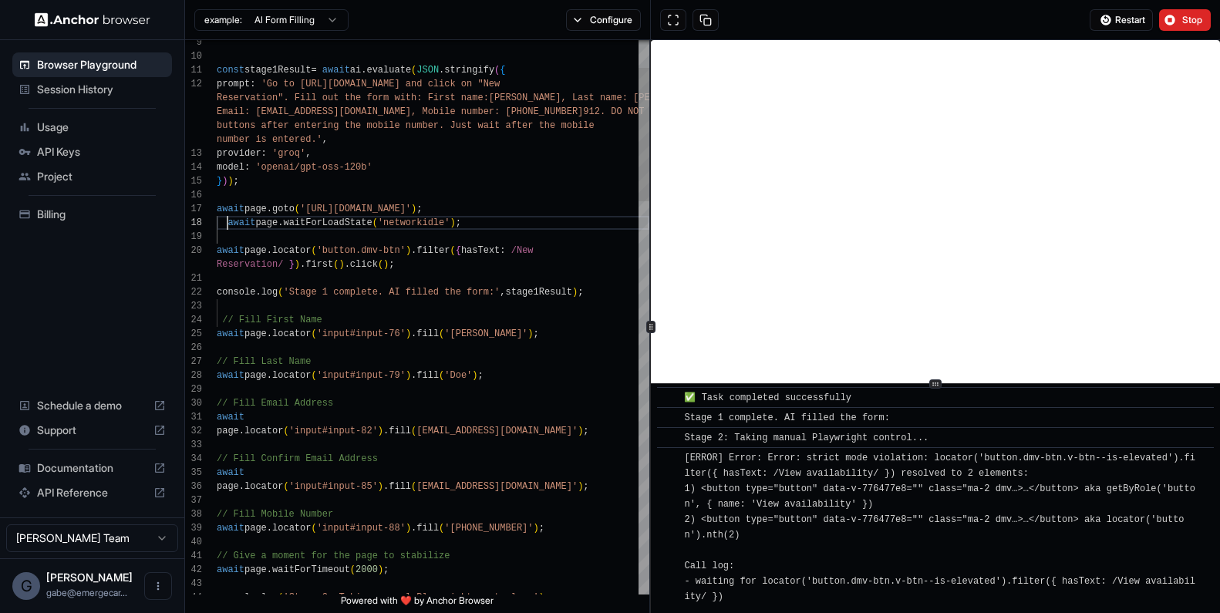
scroll to position [14, 0]
drag, startPoint x: 352, startPoint y: 167, endPoint x: 340, endPoint y: 167, distance: 12.4
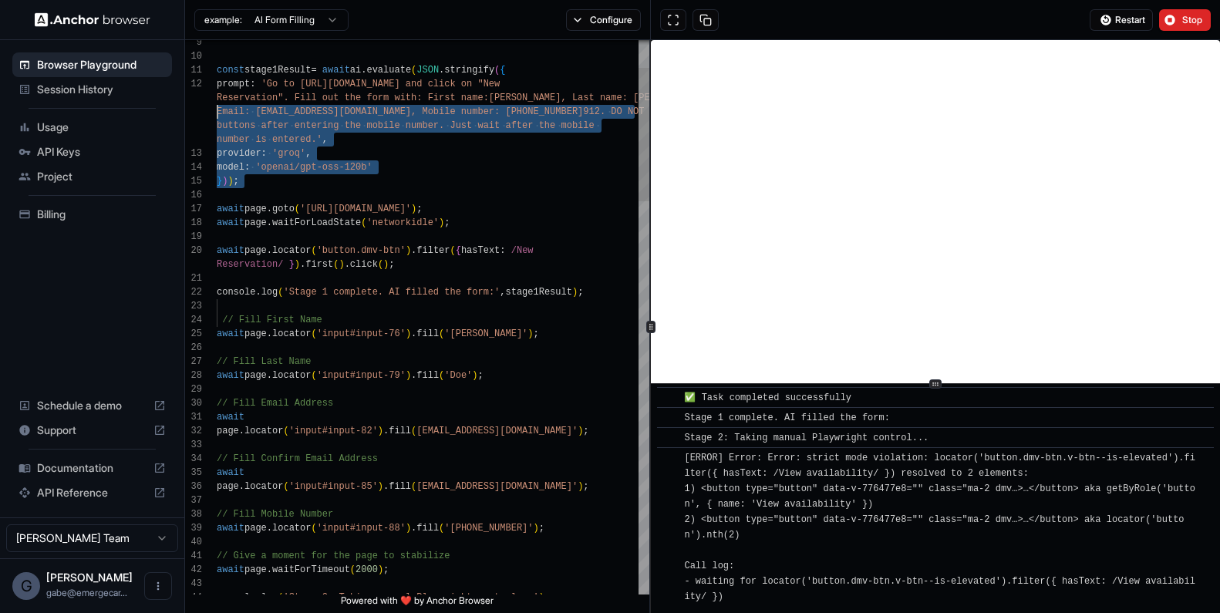
scroll to position [0, 0]
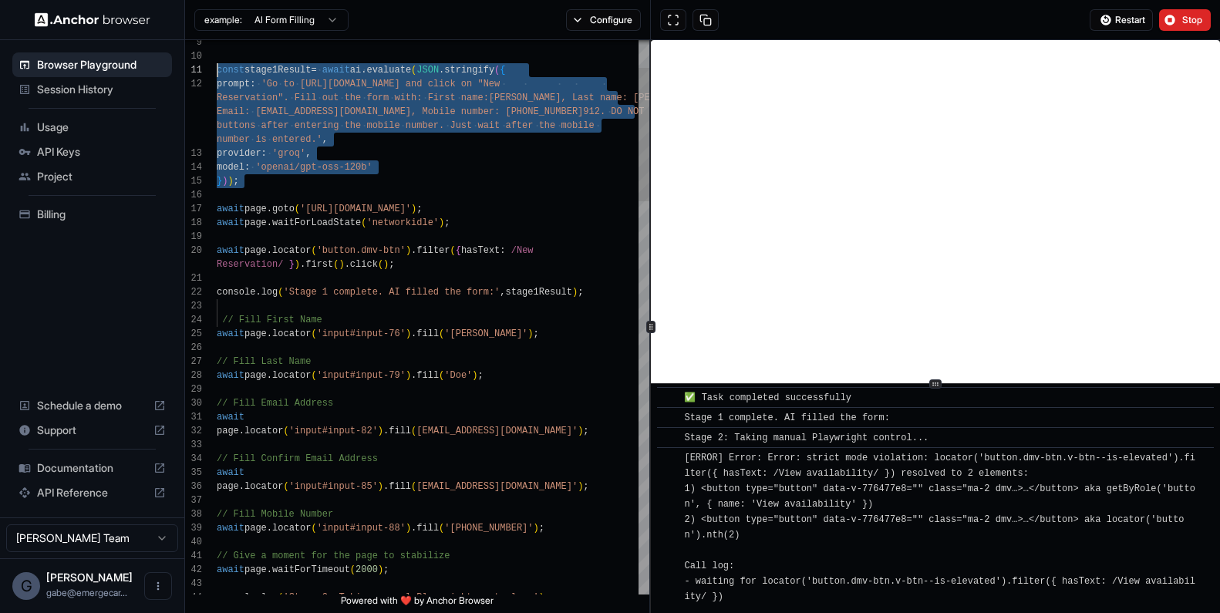
drag, startPoint x: 322, startPoint y: 200, endPoint x: 199, endPoint y: 66, distance: 181.2
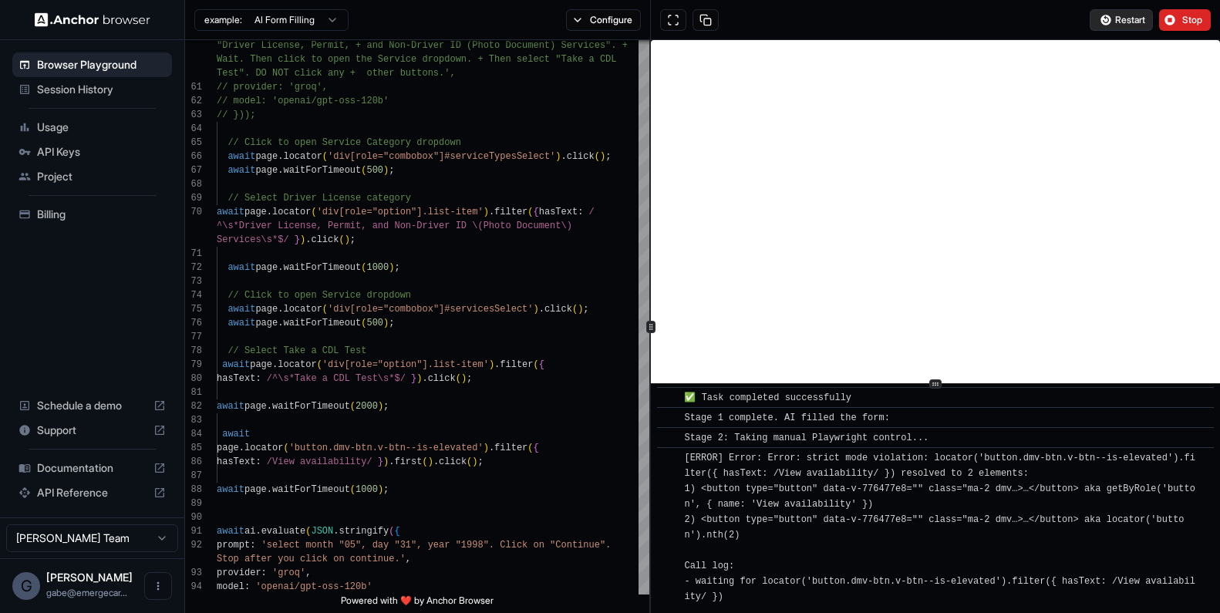
click at [944, 19] on span "Restart" at bounding box center [1130, 20] width 30 height 12
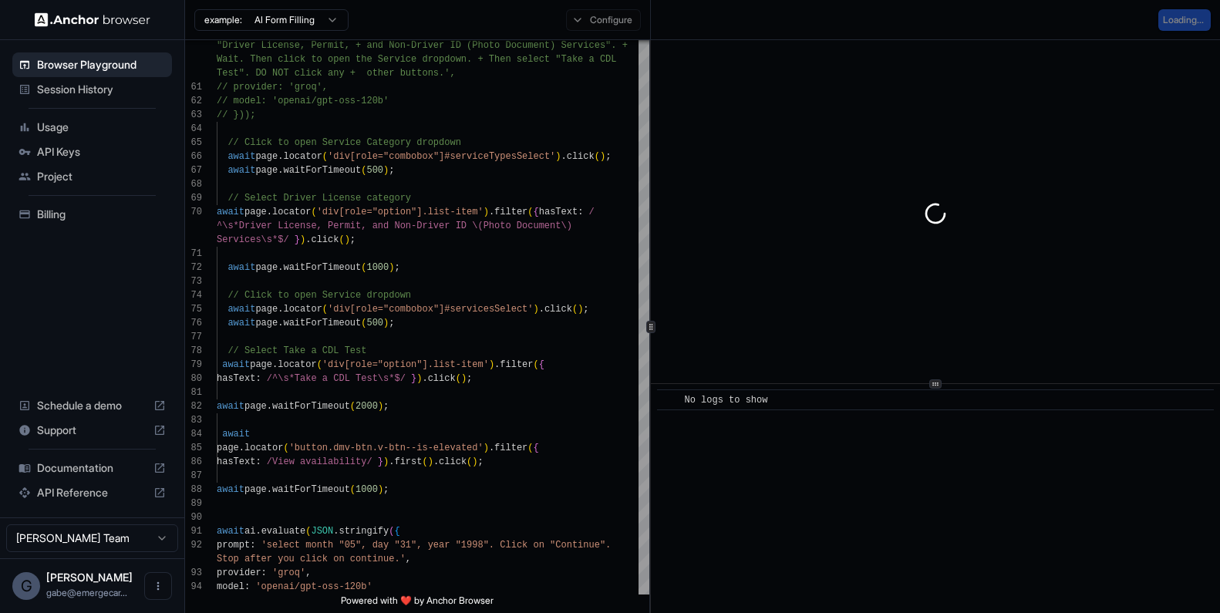
scroll to position [0, 0]
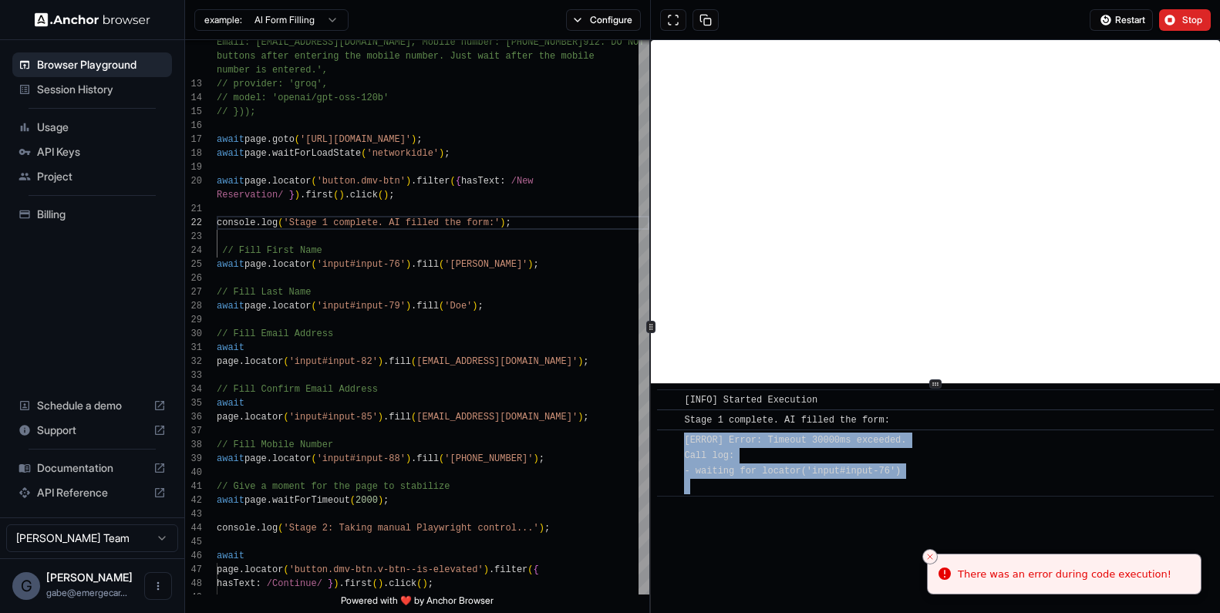
drag, startPoint x: 921, startPoint y: 474, endPoint x: 679, endPoint y: 440, distance: 244.5
click at [679, 440] on div "​ [ERROR] Error: Timeout 30000ms exceeded. Call log: - waiting for locator('inp…" at bounding box center [935, 462] width 557 height 67
copy span "[ERROR] Error: Timeout 30000ms exceeded. Call log: - waiting for locator('input…"
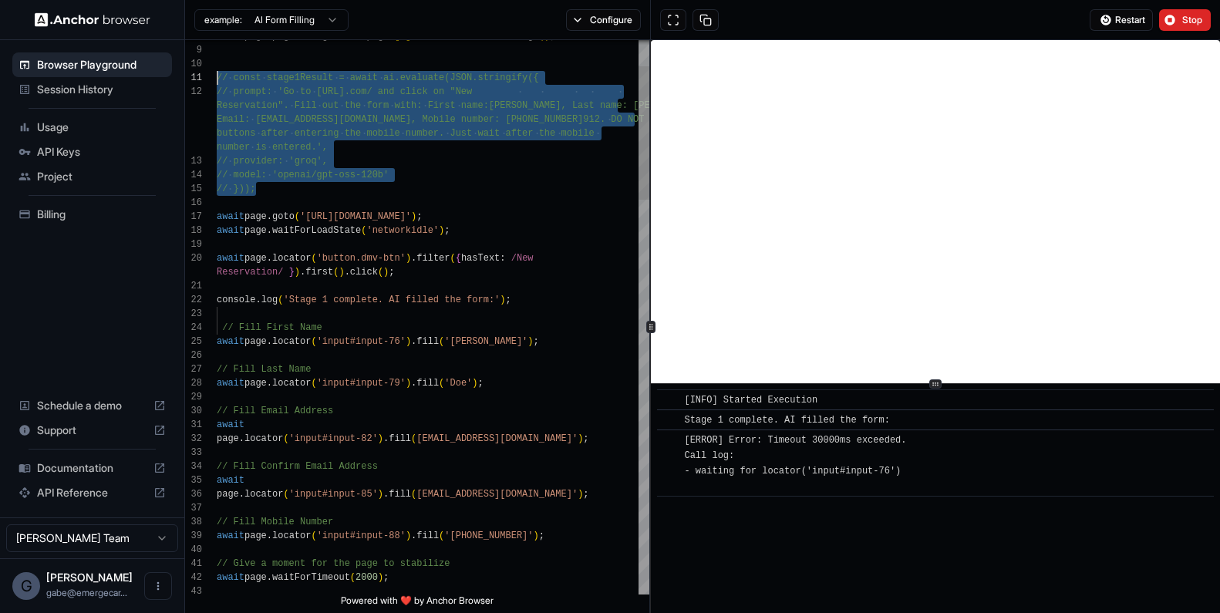
drag, startPoint x: 349, startPoint y: 188, endPoint x: 197, endPoint y: 75, distance: 189.5
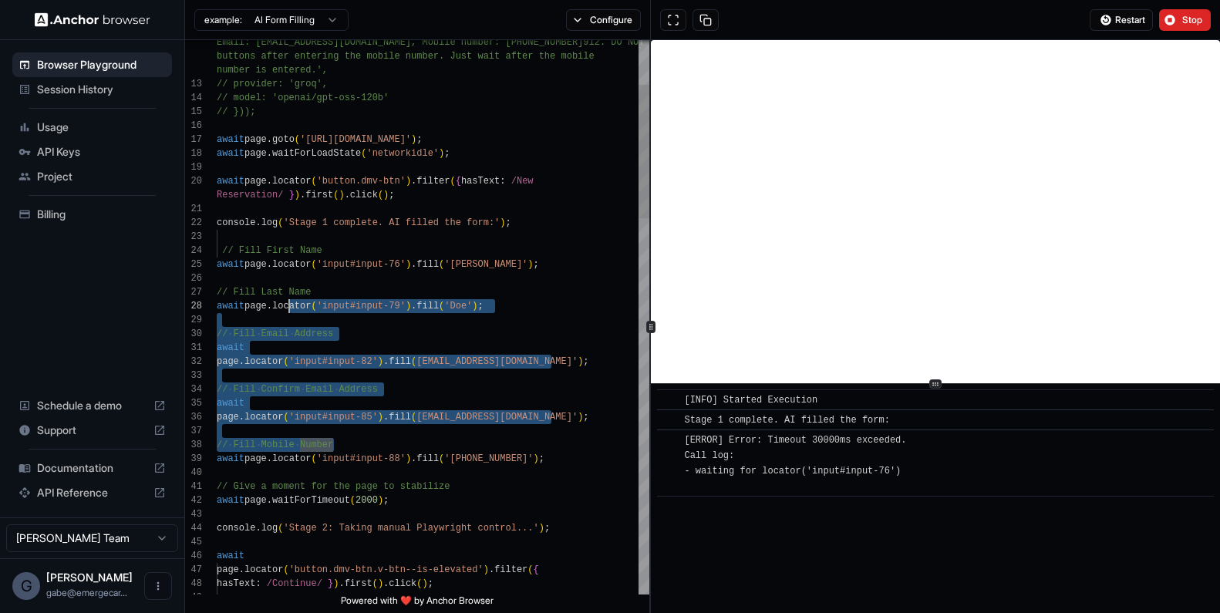
drag, startPoint x: 564, startPoint y: 451, endPoint x: 439, endPoint y: 382, distance: 142.5
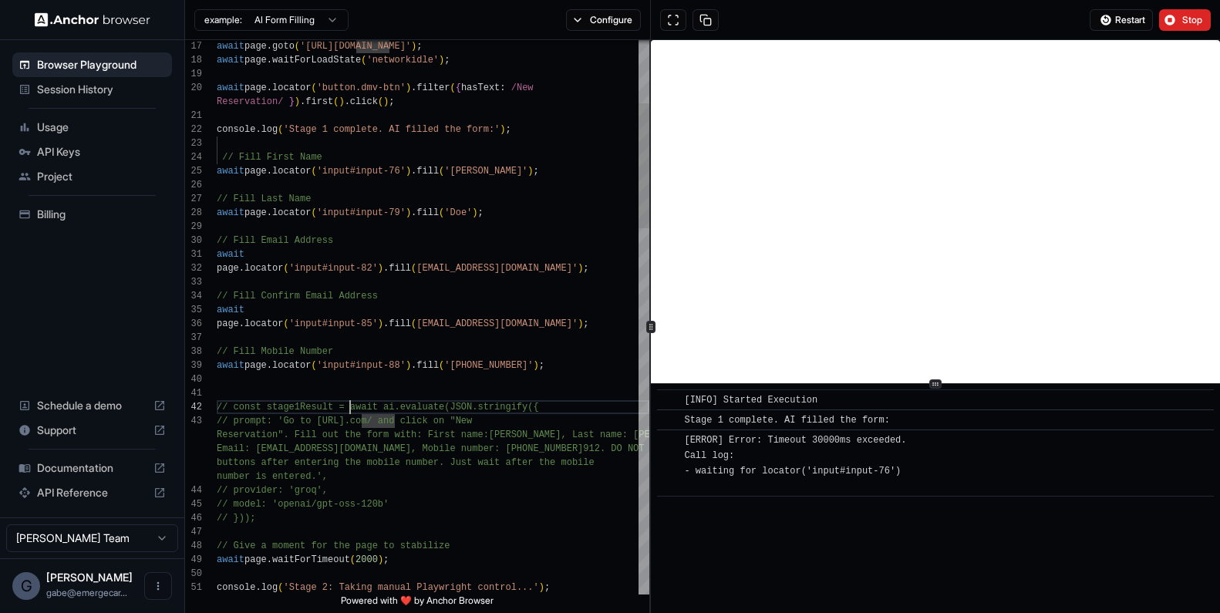
scroll to position [83, 0]
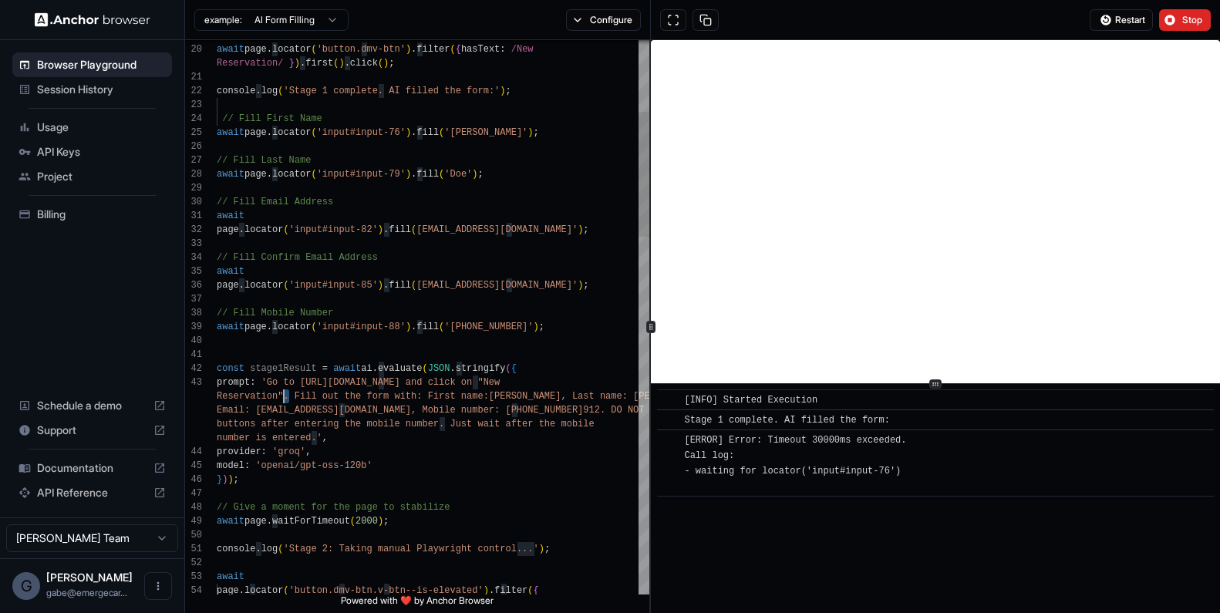
scroll to position [97, 0]
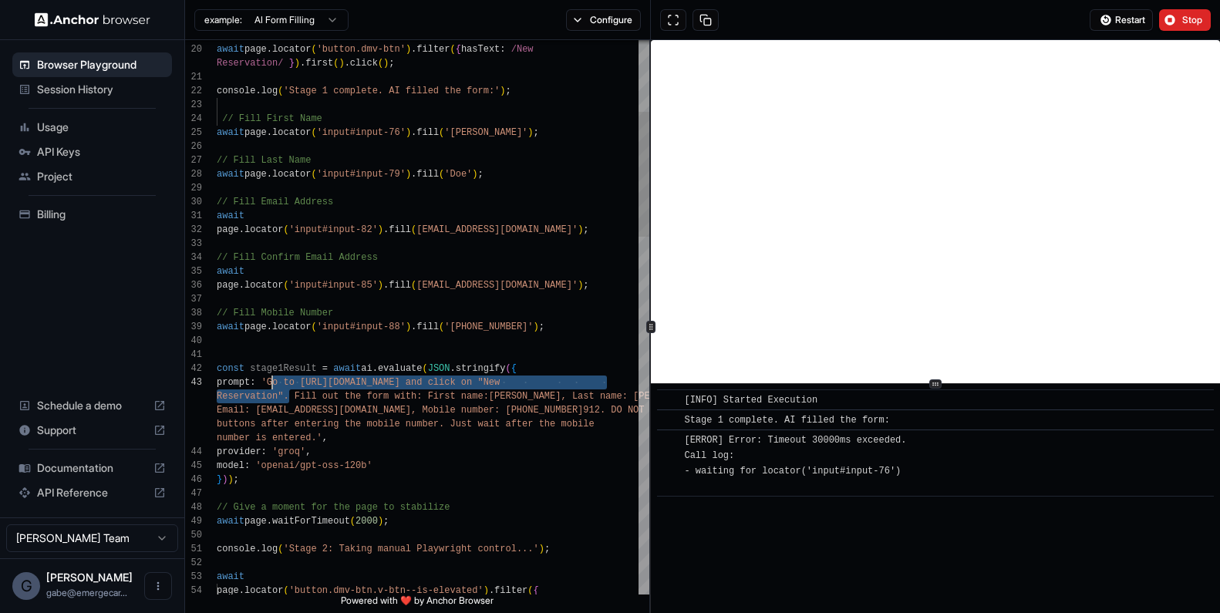
drag, startPoint x: 291, startPoint y: 397, endPoint x: 274, endPoint y: 386, distance: 20.8
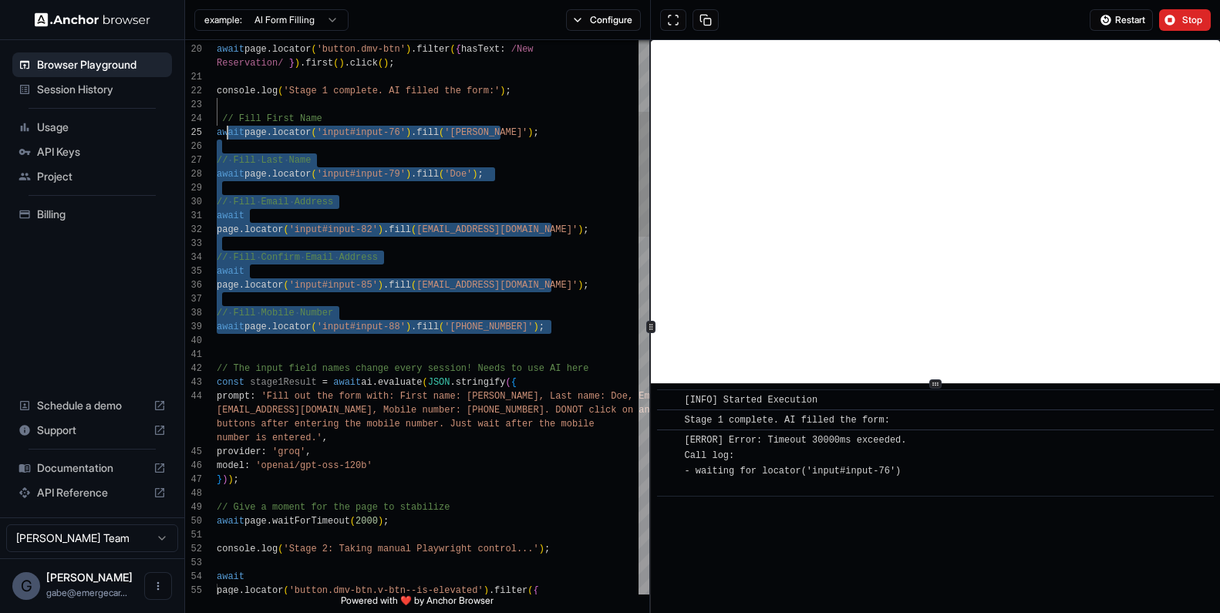
scroll to position [125, 0]
drag, startPoint x: 600, startPoint y: 326, endPoint x: 194, endPoint y: 132, distance: 449.7
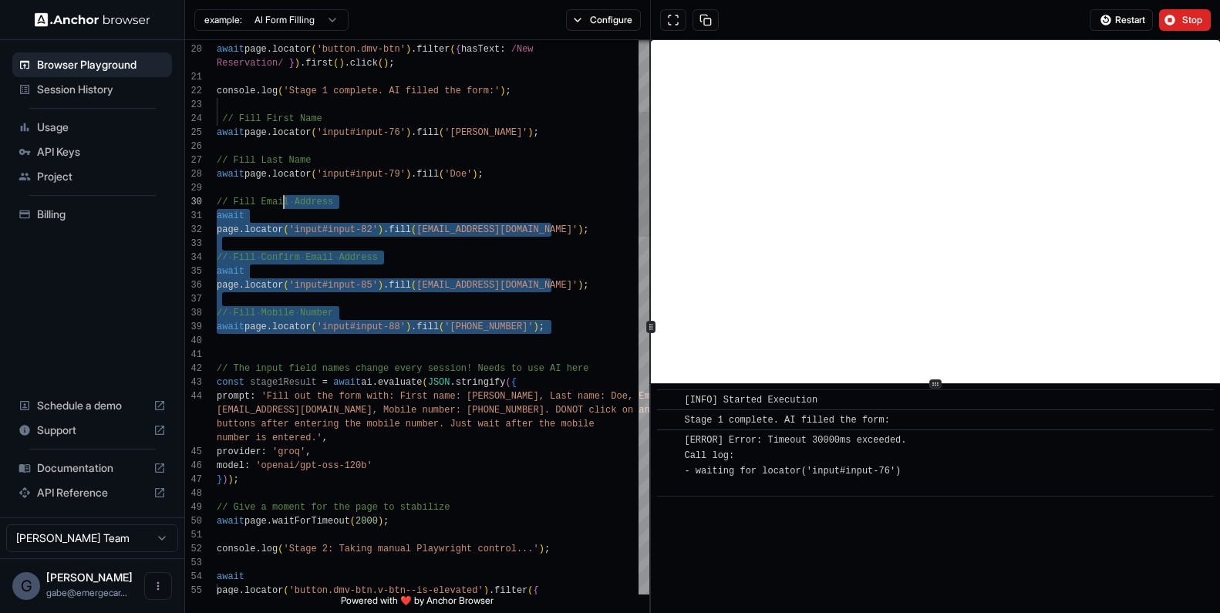
scroll to position [0, 0]
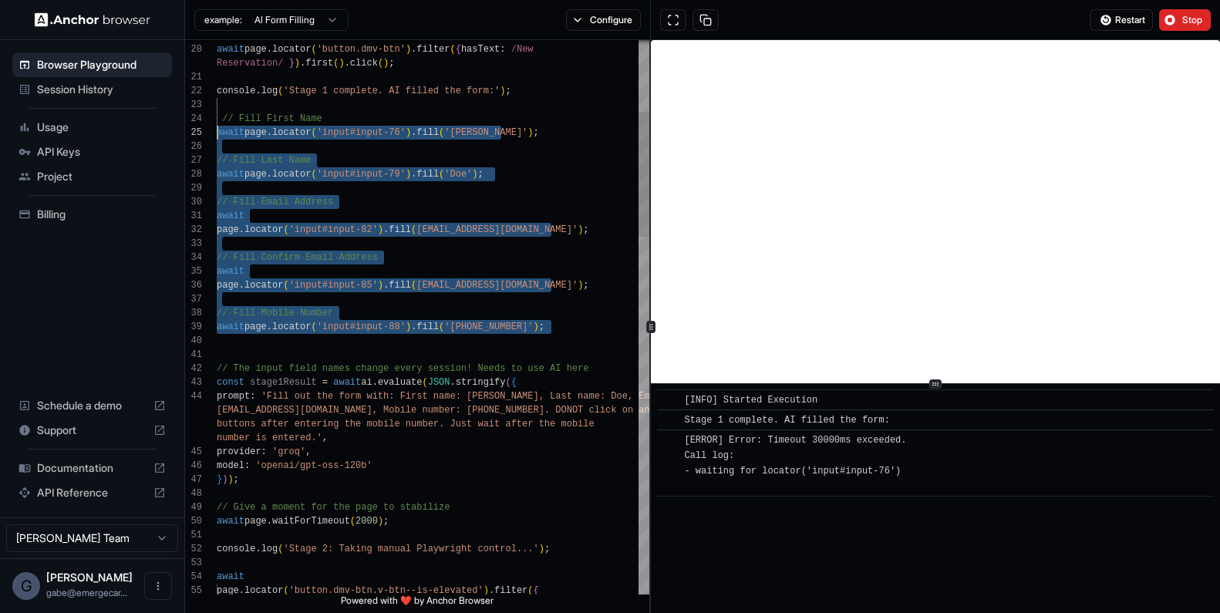
drag, startPoint x: 561, startPoint y: 329, endPoint x: 205, endPoint y: 134, distance: 405.4
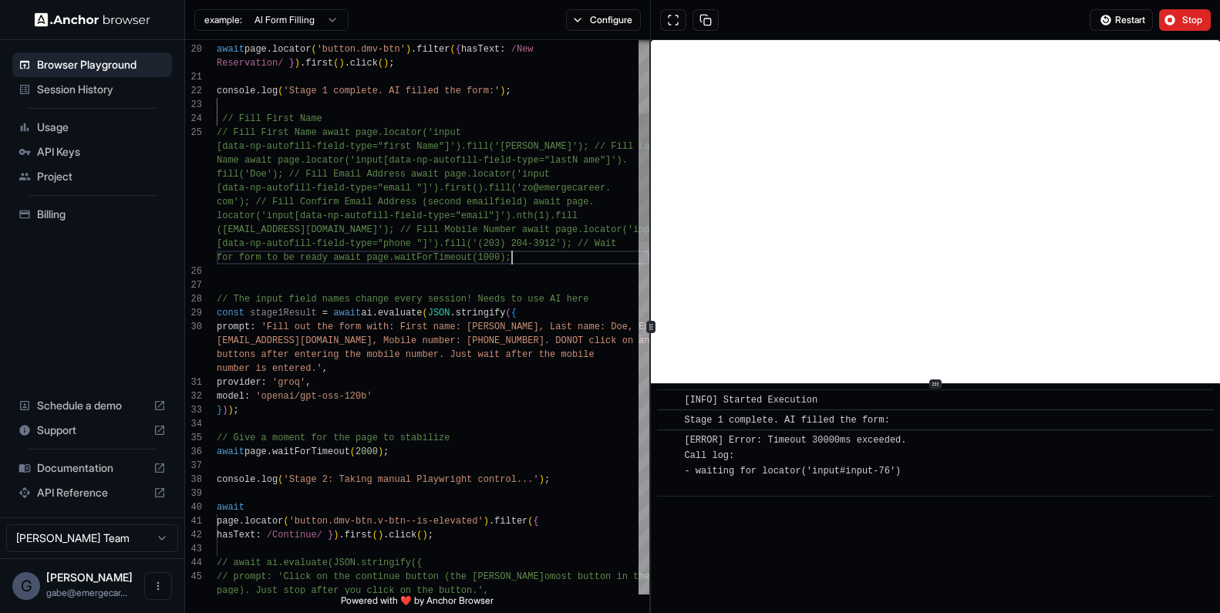
scroll to position [97, 0]
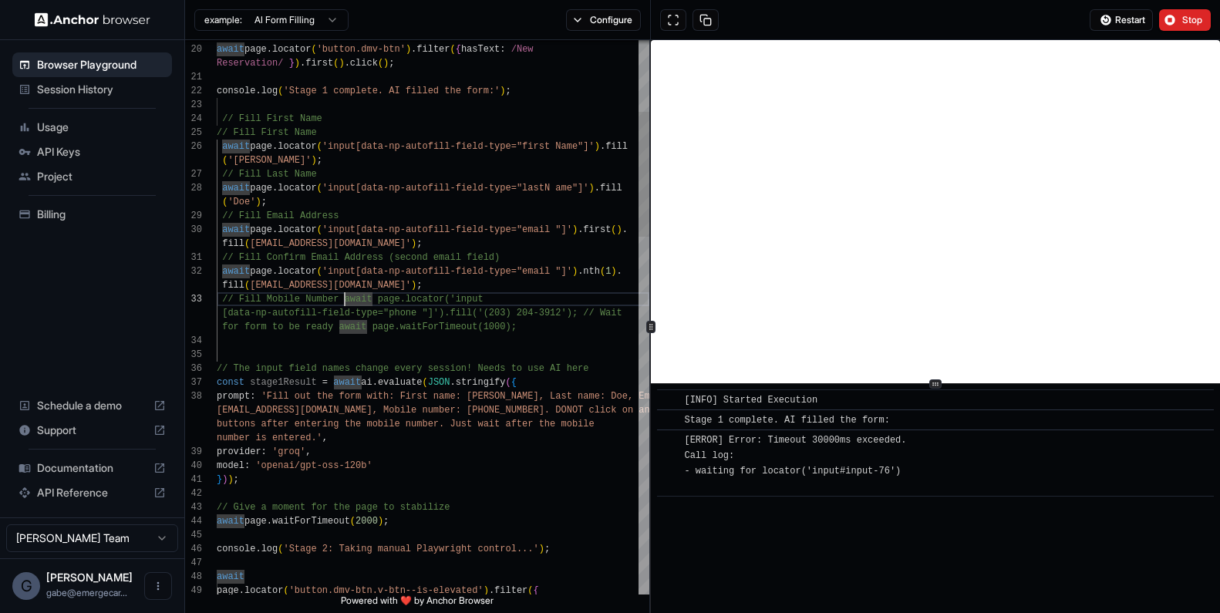
scroll to position [28, 0]
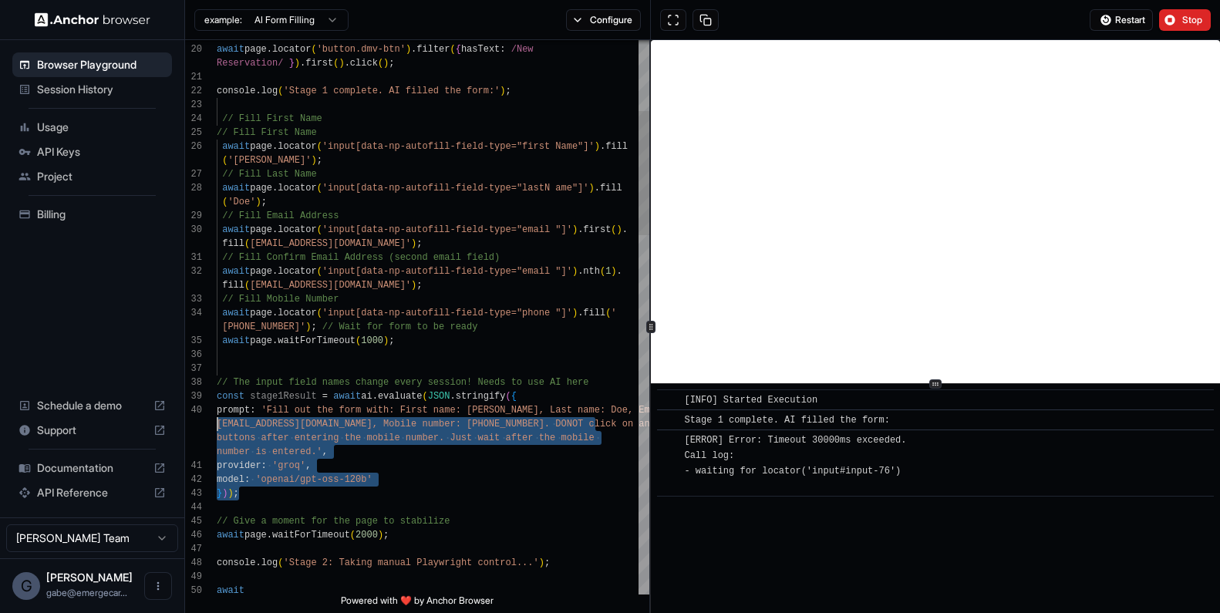
scroll to position [97, 0]
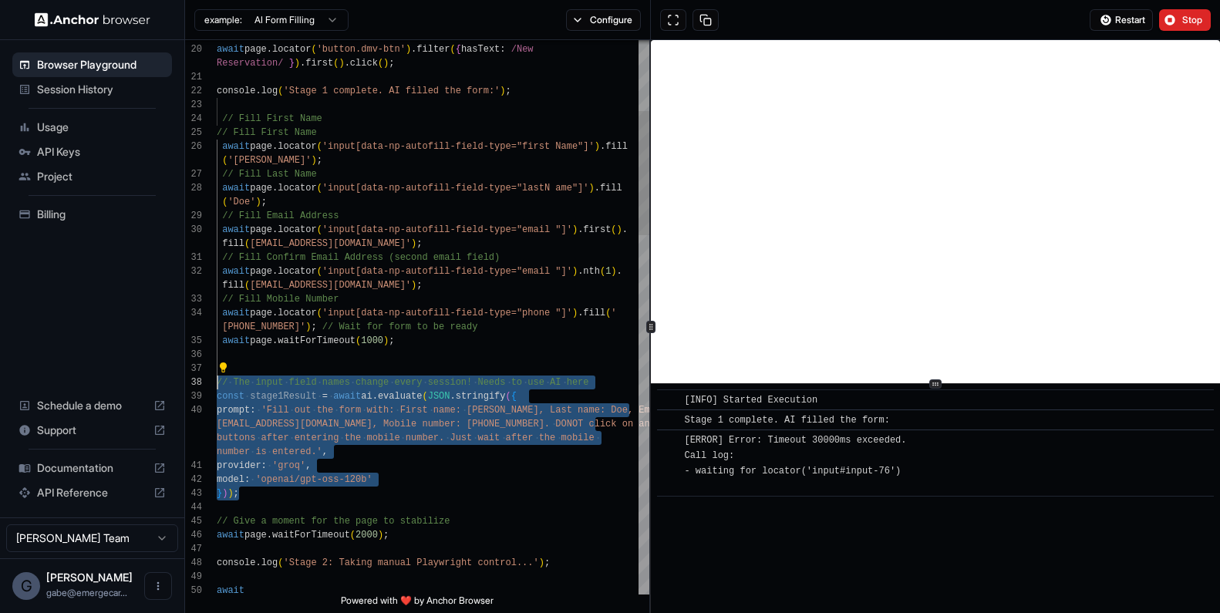
drag, startPoint x: 371, startPoint y: 494, endPoint x: 190, endPoint y: 385, distance: 211.7
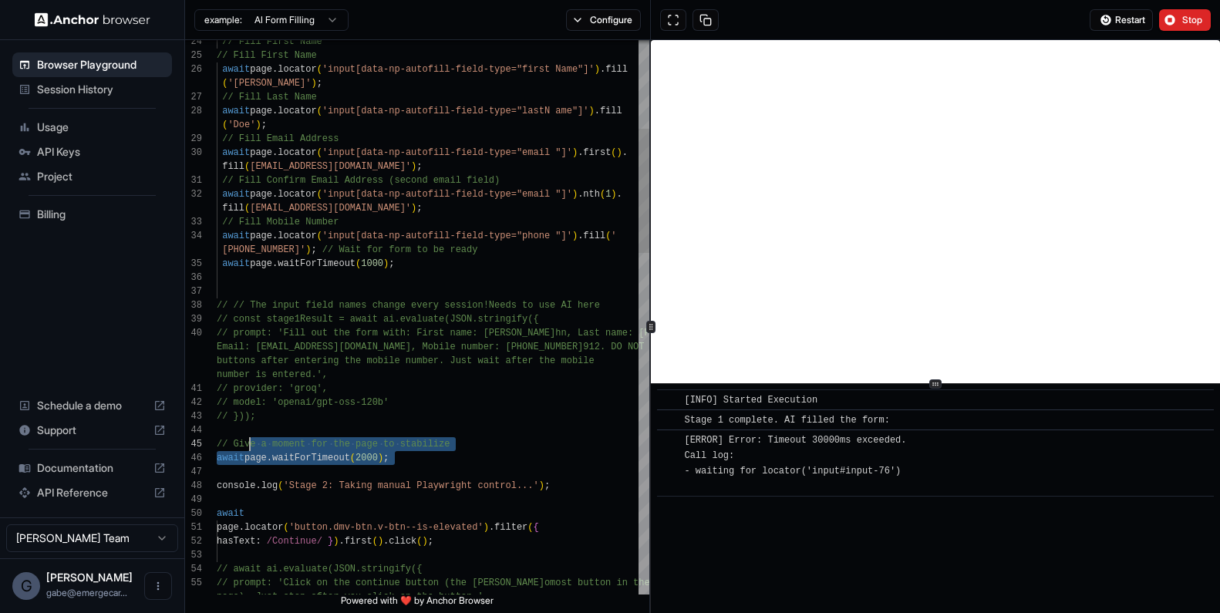
scroll to position [83, 0]
drag, startPoint x: 416, startPoint y: 459, endPoint x: 196, endPoint y: 438, distance: 221.5
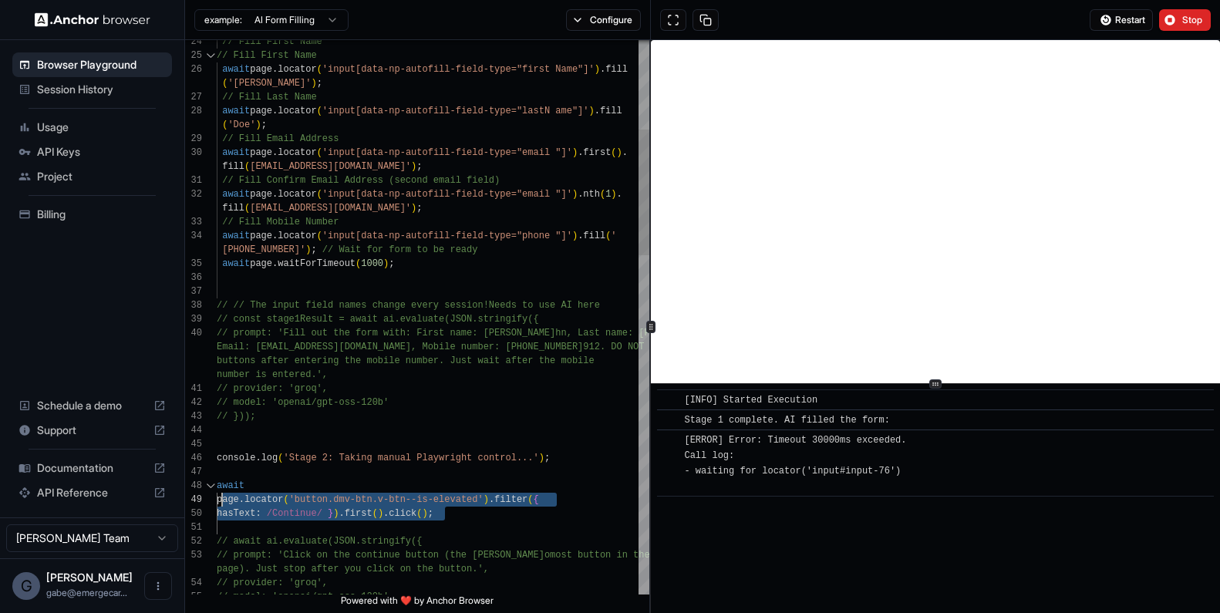
scroll to position [0, 0]
drag, startPoint x: 470, startPoint y: 518, endPoint x: 209, endPoint y: 487, distance: 262.5
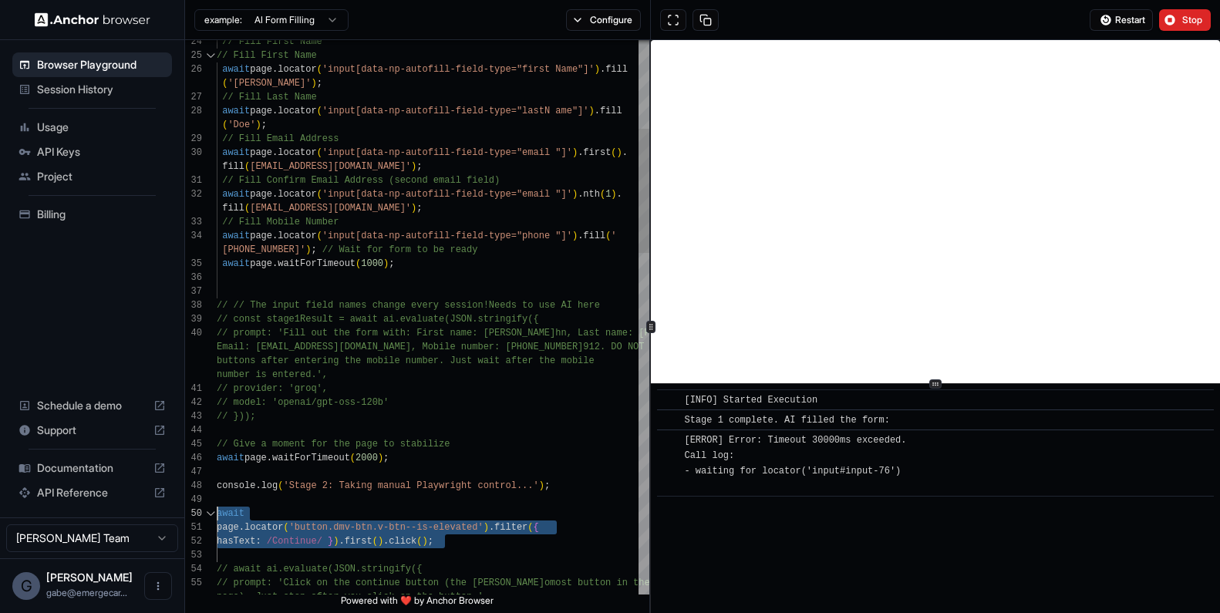
drag, startPoint x: 454, startPoint y: 544, endPoint x: 207, endPoint y: 517, distance: 249.0
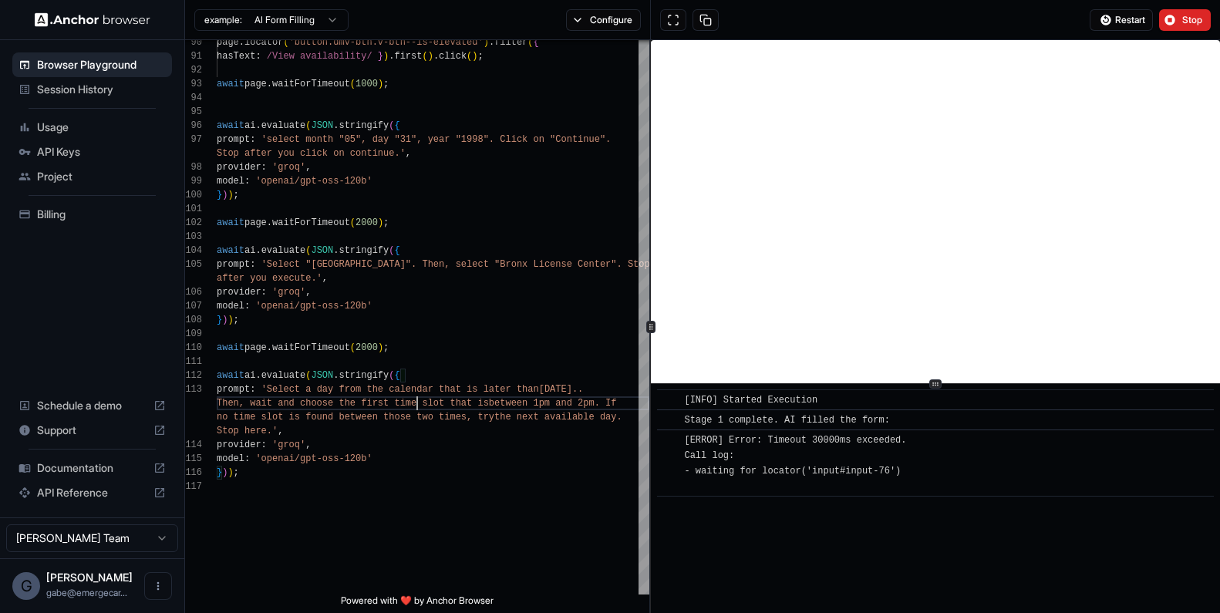
scroll to position [42, 0]
click at [944, 29] on button "Restart" at bounding box center [1120, 20] width 63 height 22
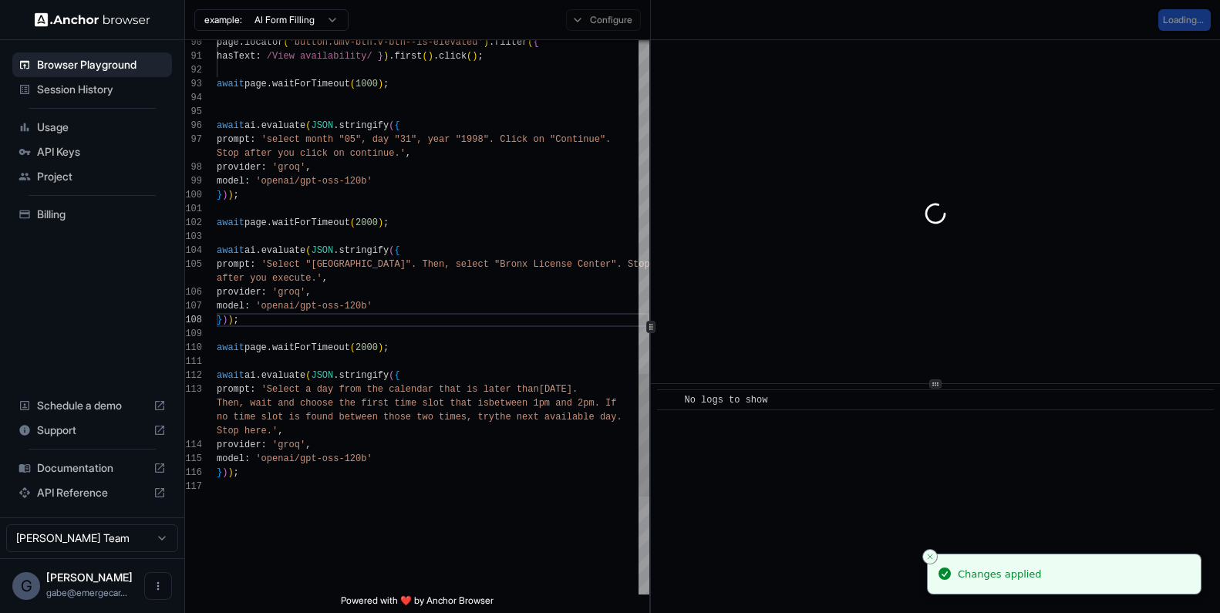
scroll to position [0, 0]
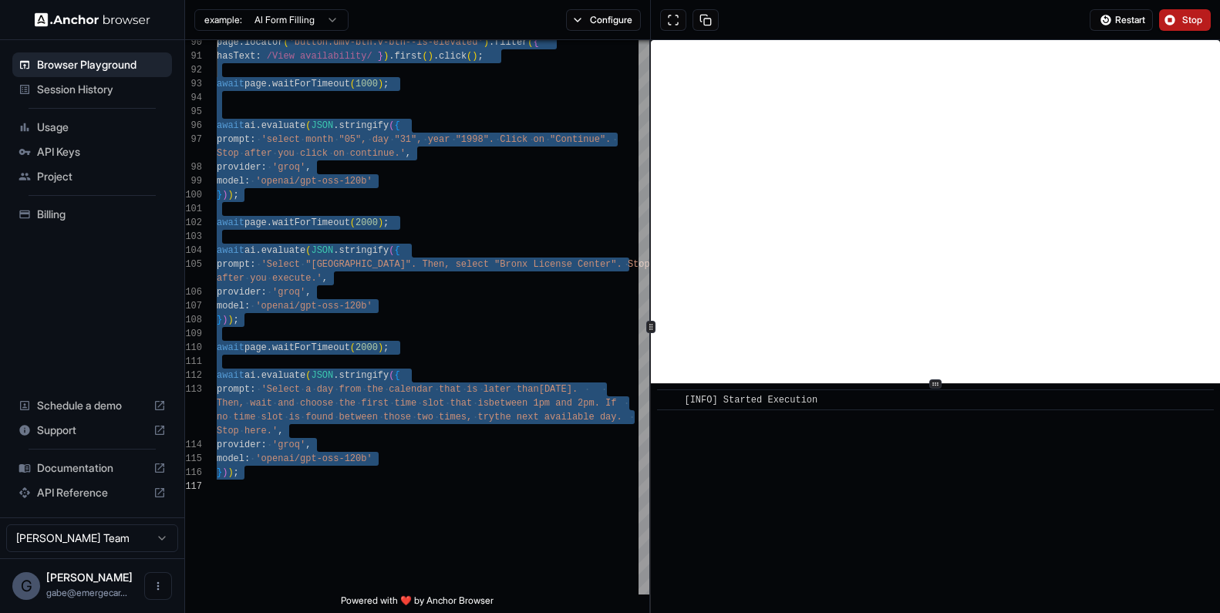
click at [944, 15] on span "Stop" at bounding box center [1193, 20] width 22 height 12
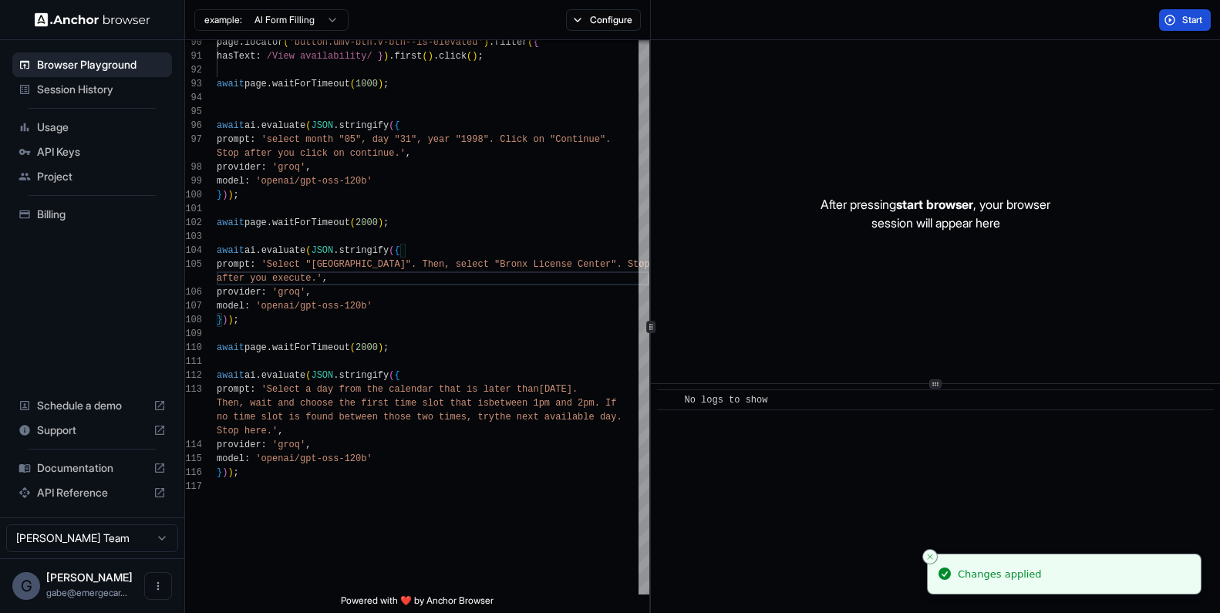
click at [944, 17] on span "Start" at bounding box center [1193, 20] width 22 height 12
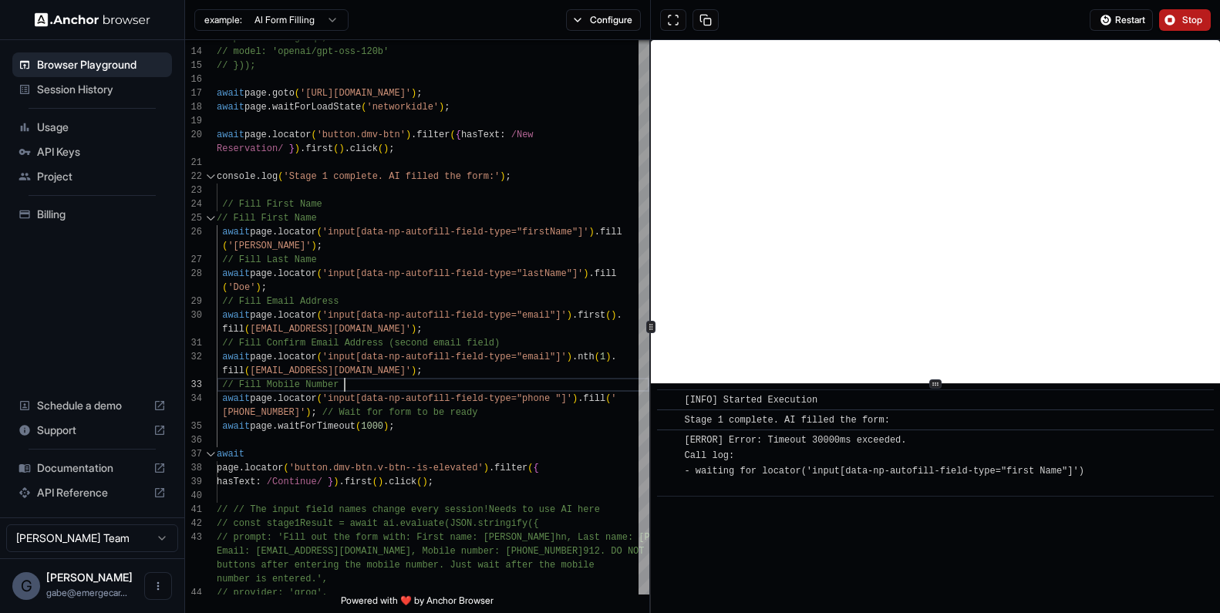
scroll to position [28, 0]
click at [944, 19] on span "Stop" at bounding box center [1193, 20] width 22 height 12
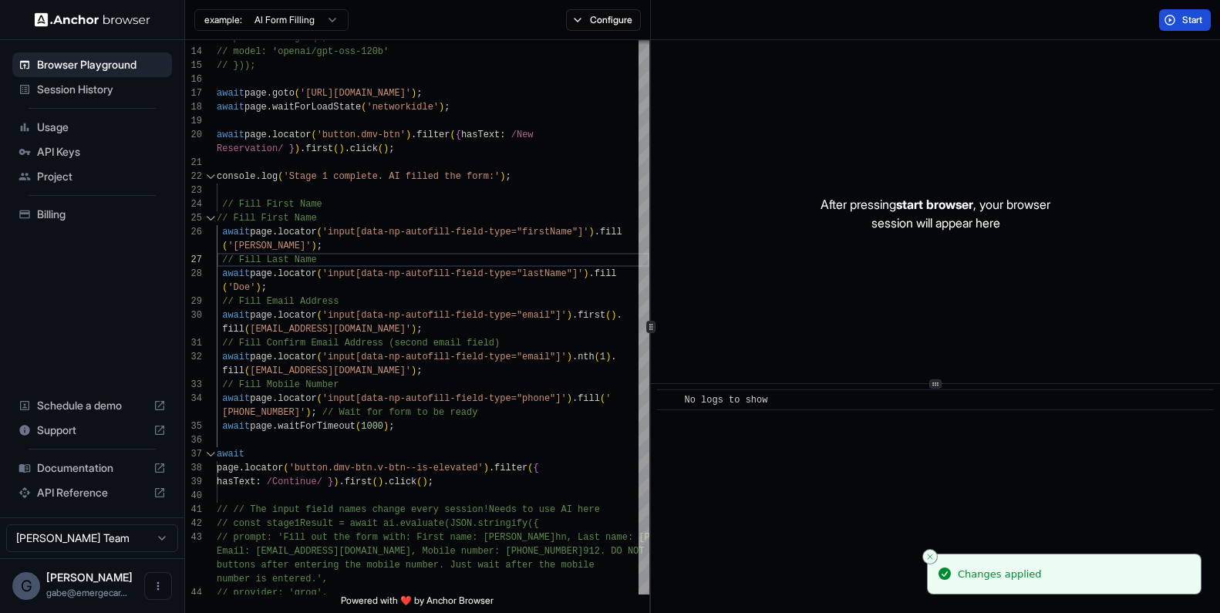
click at [944, 14] on span "Start" at bounding box center [1193, 20] width 22 height 12
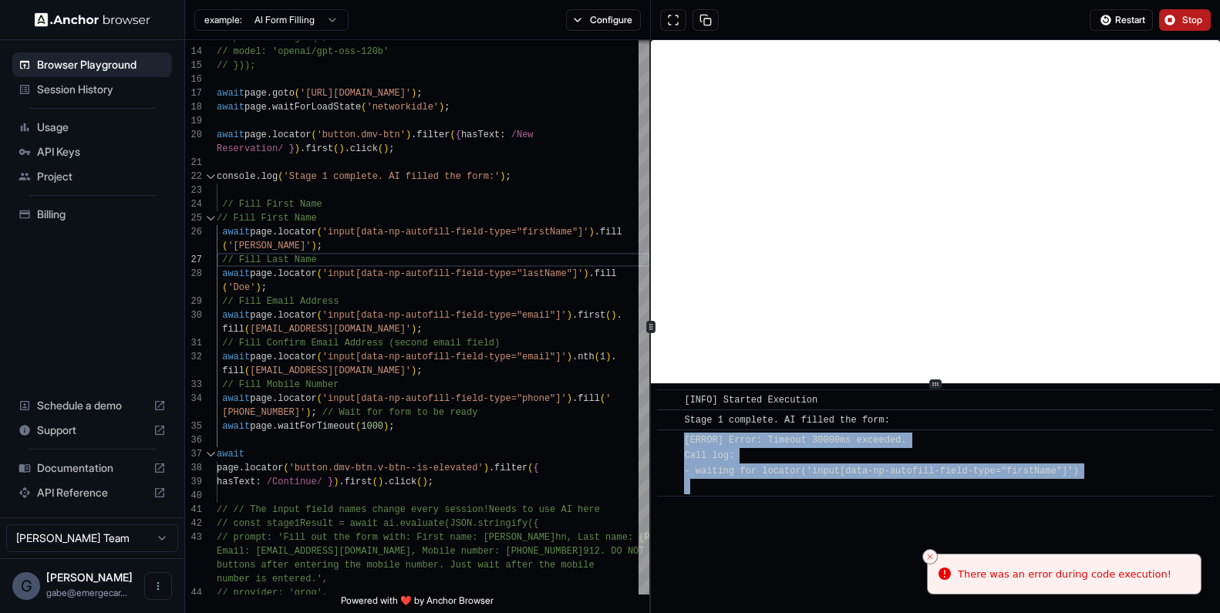
drag, startPoint x: 1103, startPoint y: 476, endPoint x: 677, endPoint y: 443, distance: 426.8
click at [677, 443] on div "​ [ERROR] Error: Timeout 30000ms exceeded. Call log: - waiting for locator('inp…" at bounding box center [935, 462] width 557 height 67
copy div "[ERROR] Error: Timeout 30000ms exceeded. Call log: - waiting for locator('input…"
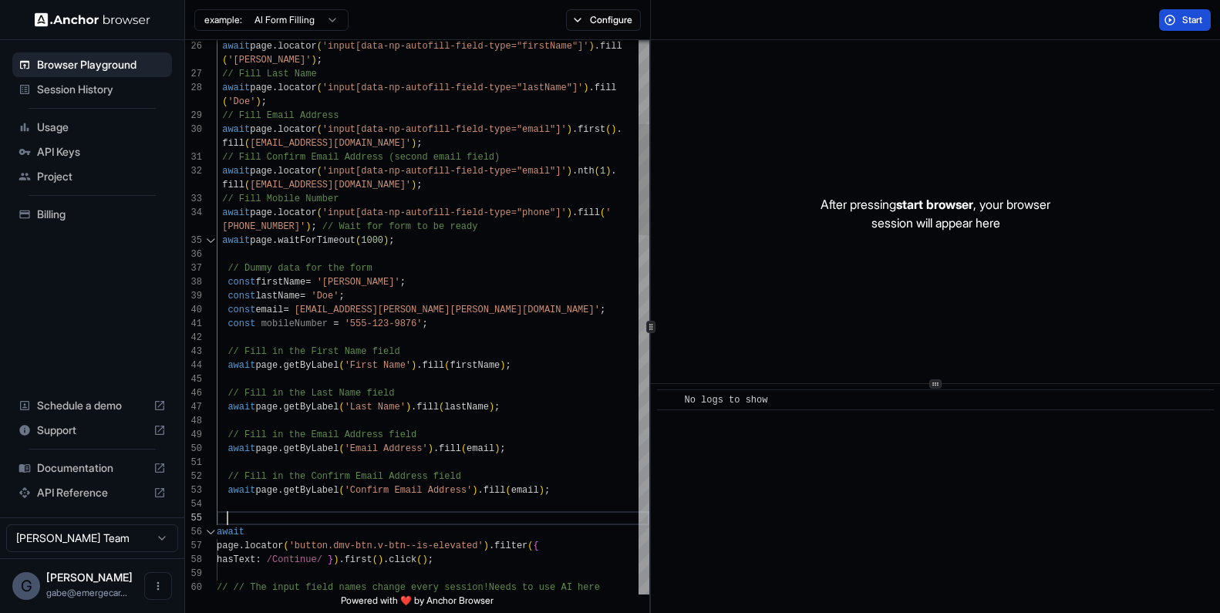
scroll to position [111, 0]
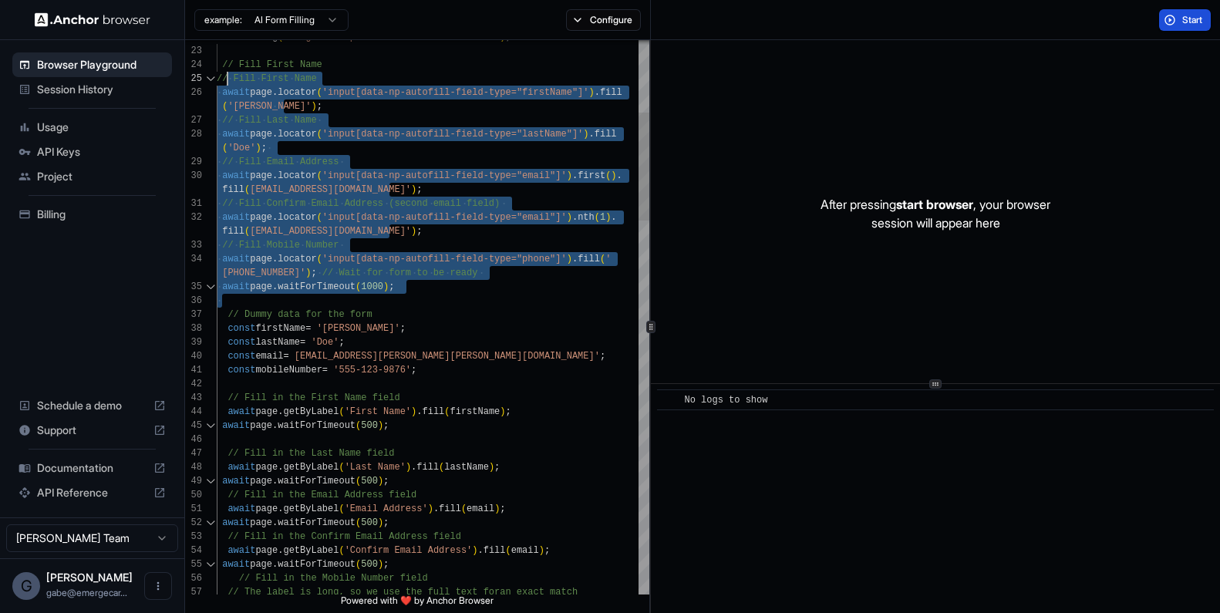
scroll to position [111, 0]
drag, startPoint x: 469, startPoint y: 297, endPoint x: 221, endPoint y: 69, distance: 336.7
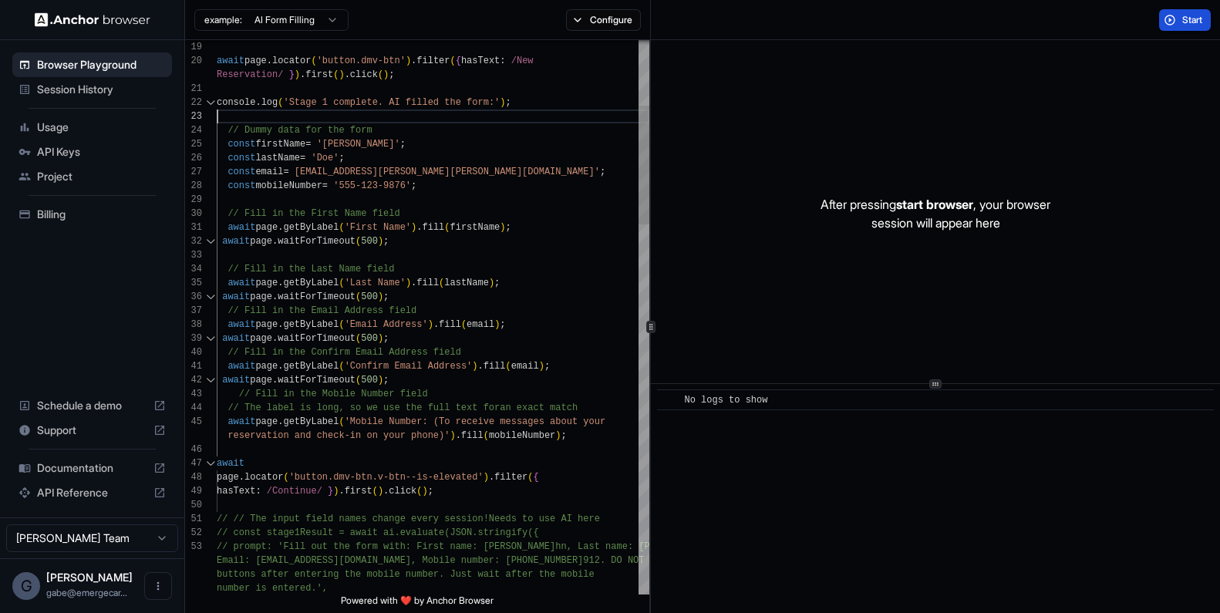
scroll to position [97, 0]
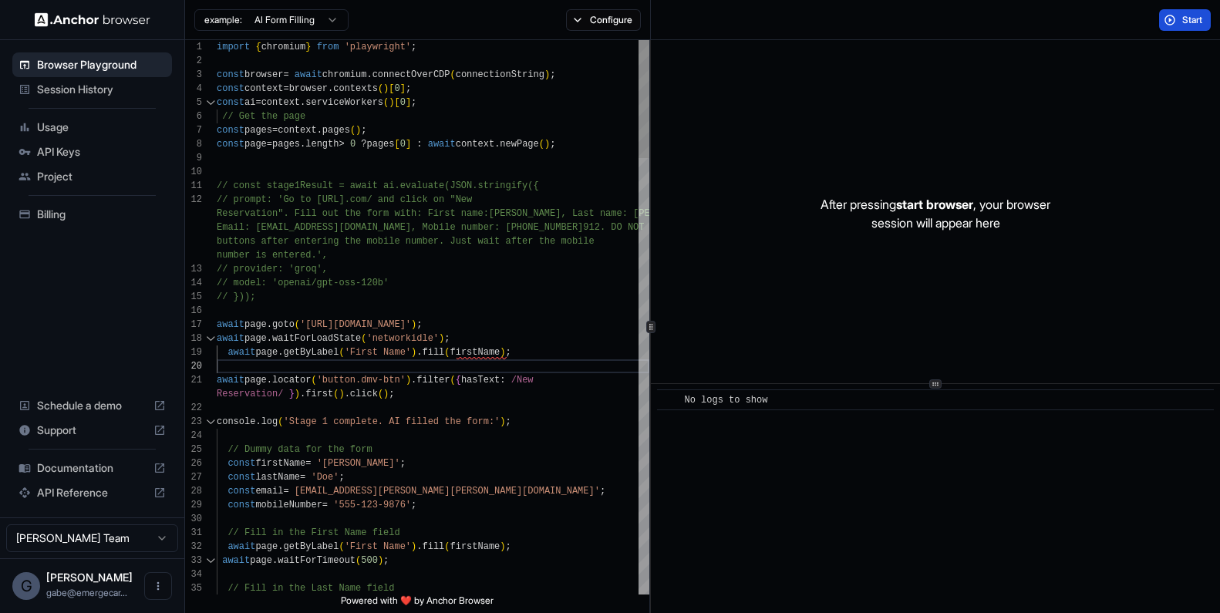
scroll to position [111, 0]
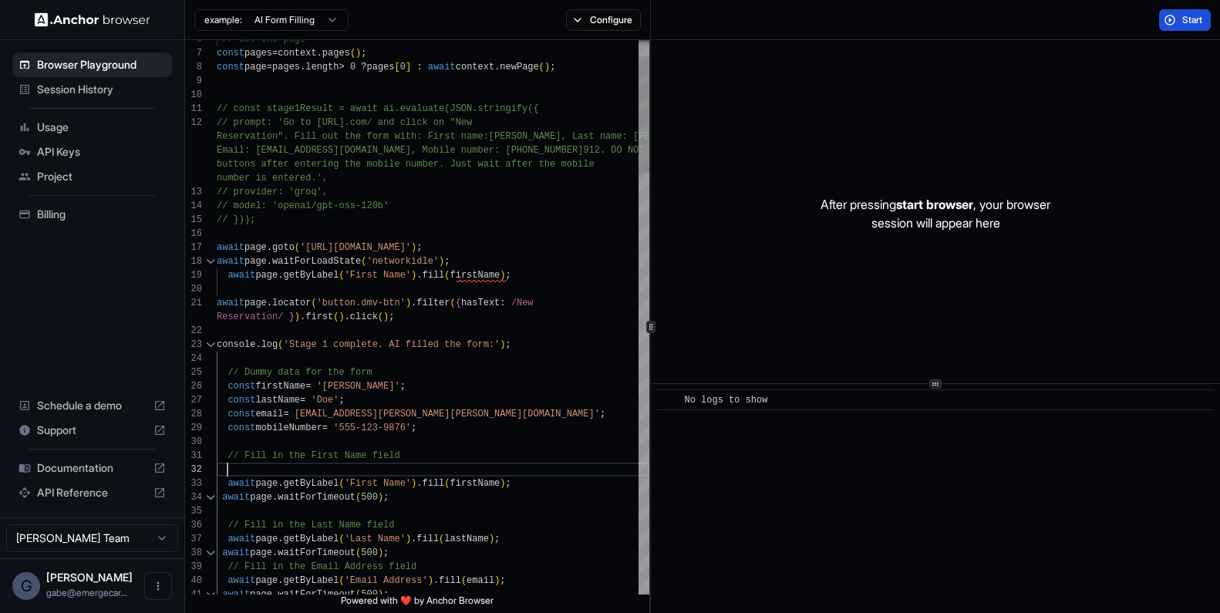
scroll to position [97, 0]
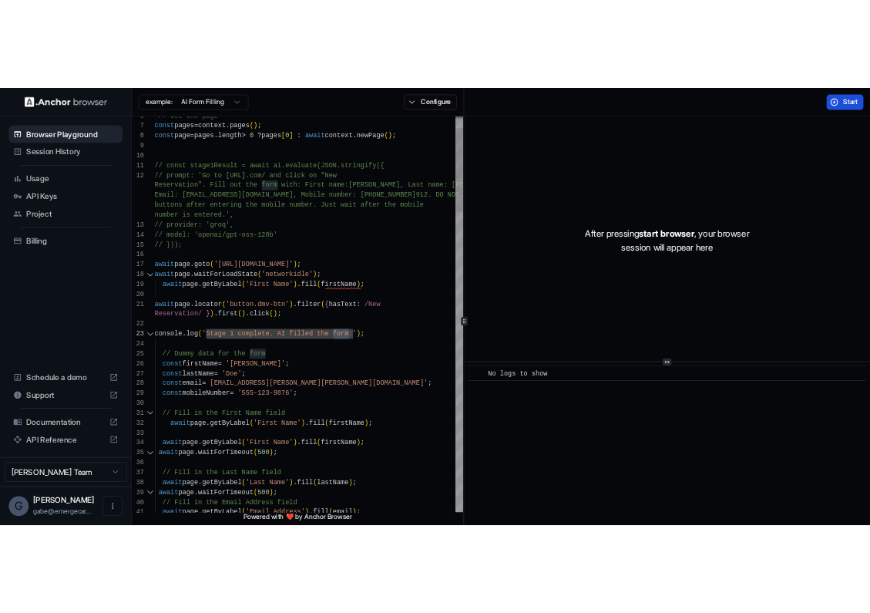
scroll to position [28, 0]
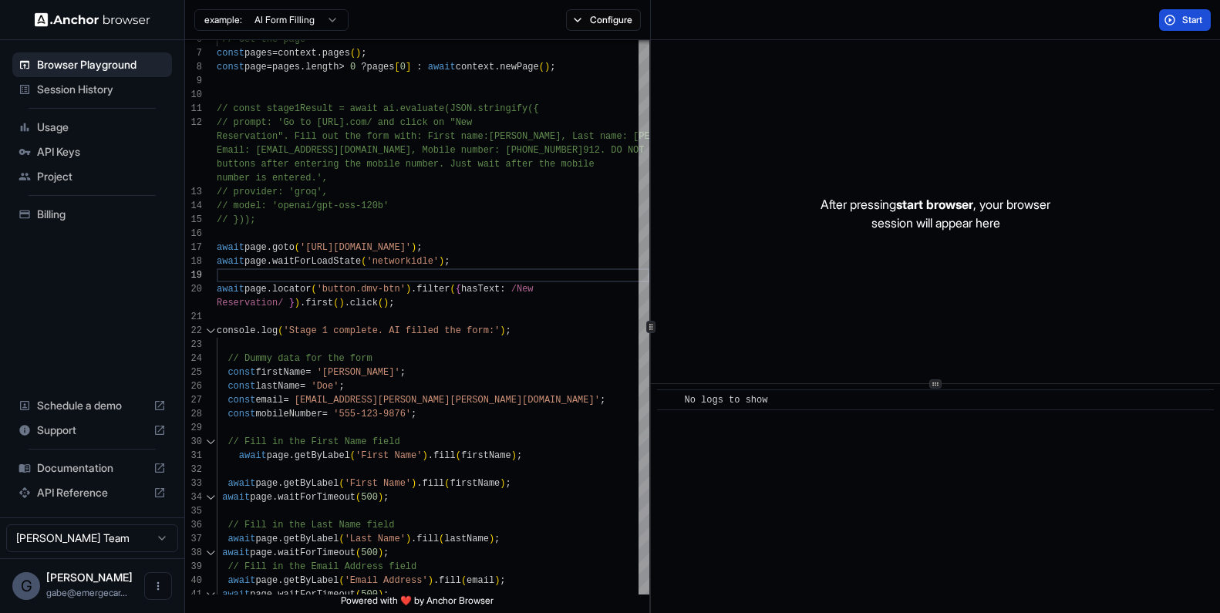
click at [944, 25] on div "Start" at bounding box center [1185, 20] width 70 height 22
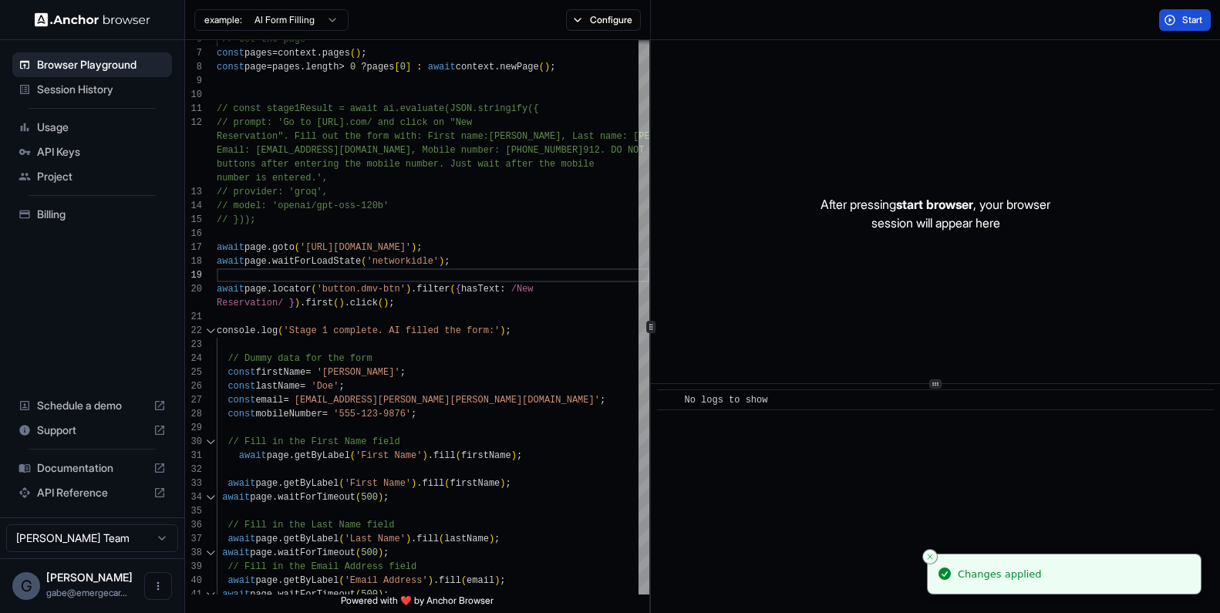
click at [944, 25] on button "Start" at bounding box center [1185, 20] width 52 height 22
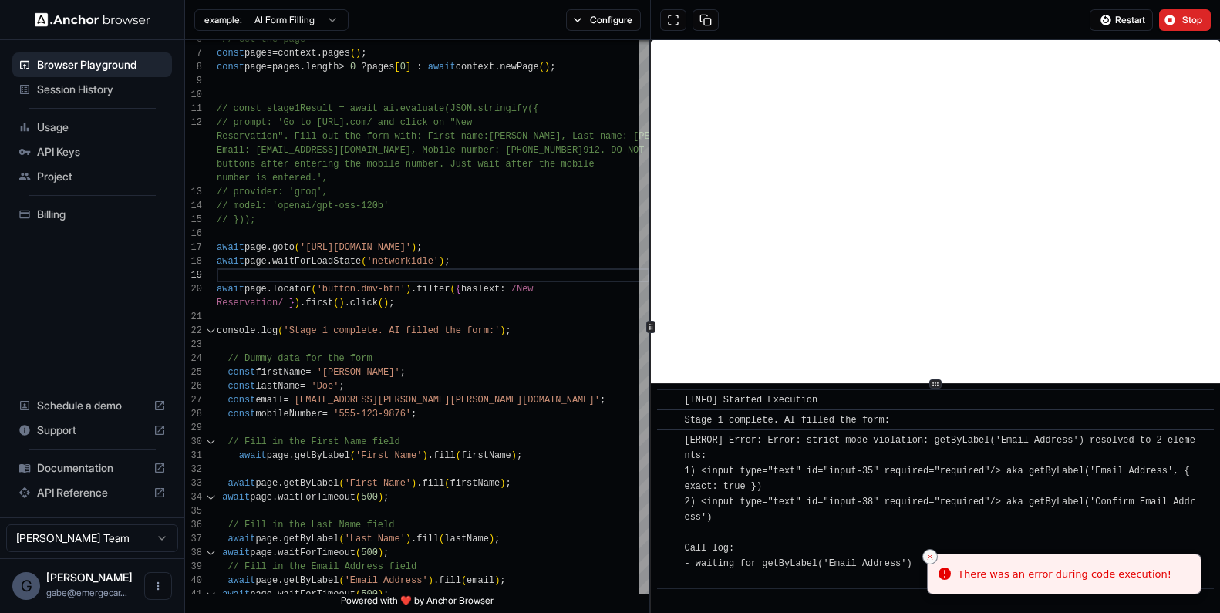
click at [932, 553] on icon "Close toast" at bounding box center [929, 556] width 9 height 9
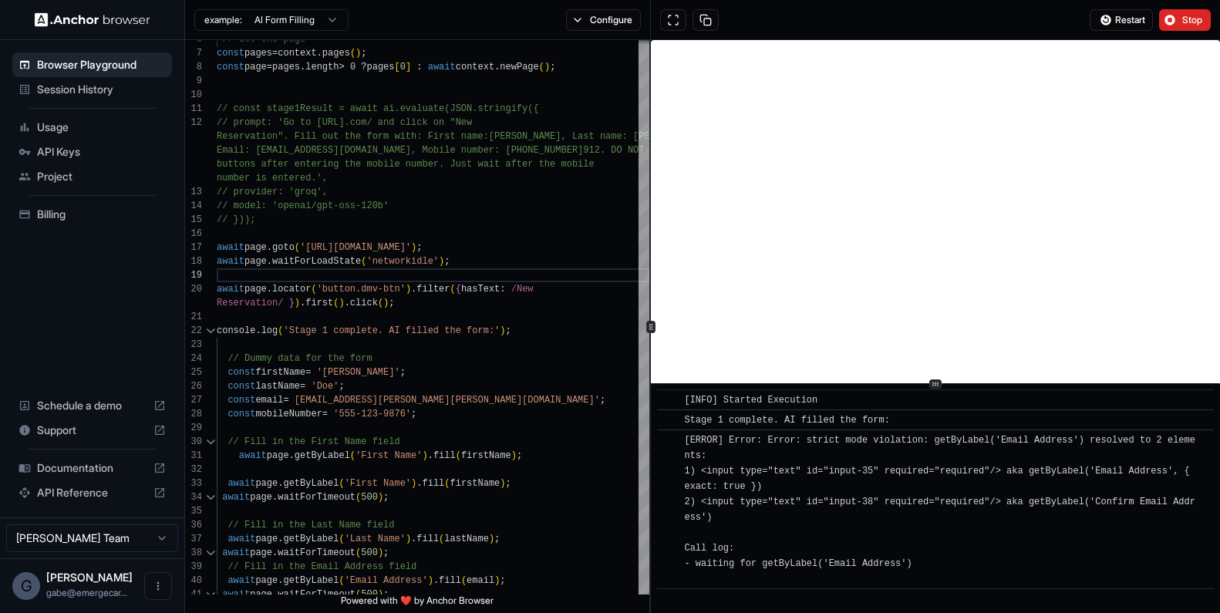
drag, startPoint x: 936, startPoint y: 571, endPoint x: 679, endPoint y: 440, distance: 287.9
click at [679, 440] on div "​ [ERROR] Error: Error: strict mode violation: getByLabel('Email Address') reso…" at bounding box center [935, 509] width 557 height 160
copy span "[ERROR] Error: Error: strict mode violation: getByLabel('Email Address') resolv…"
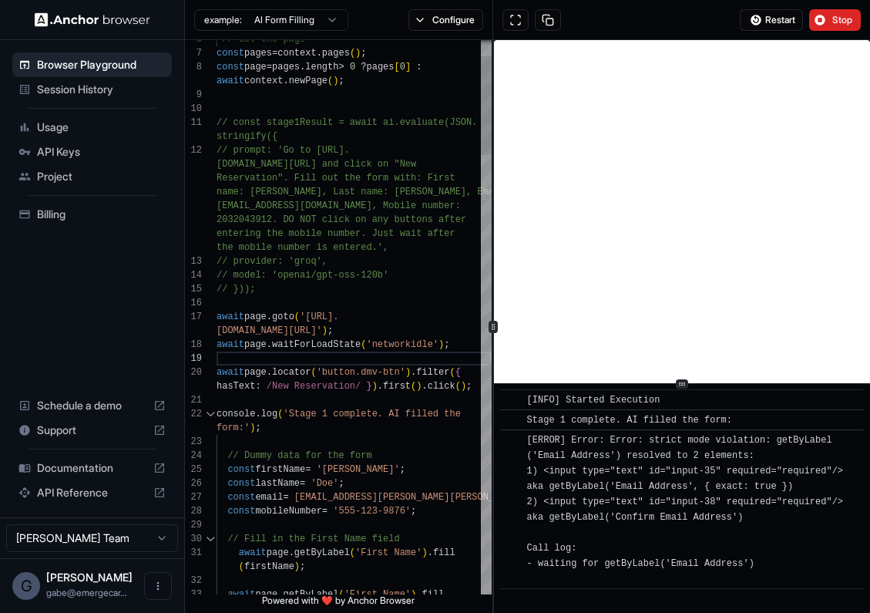
scroll to position [111, 0]
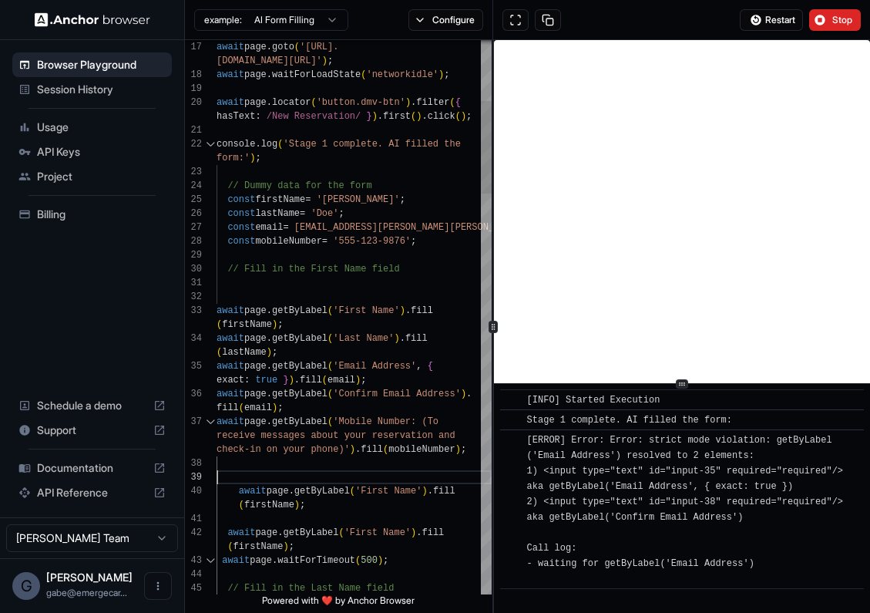
scroll to position [97, 0]
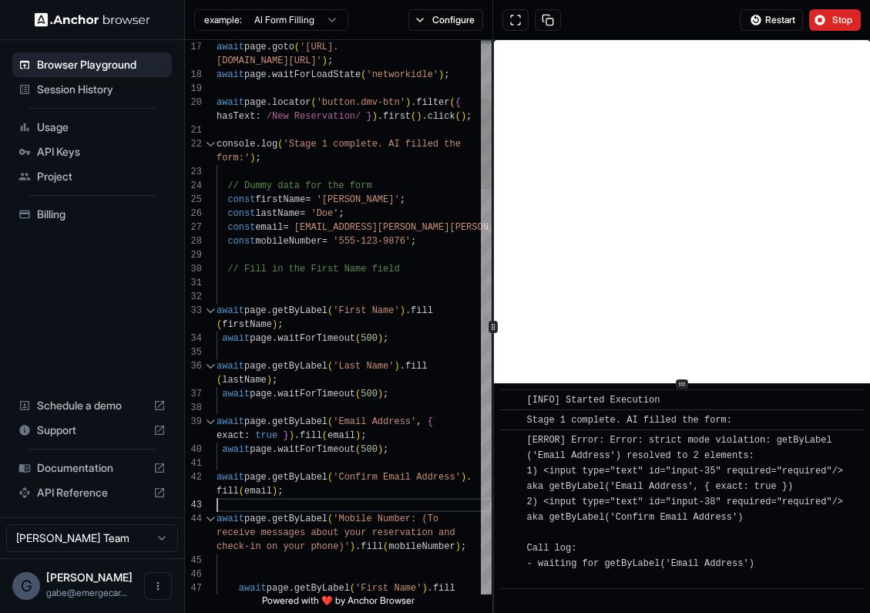
scroll to position [0, 0]
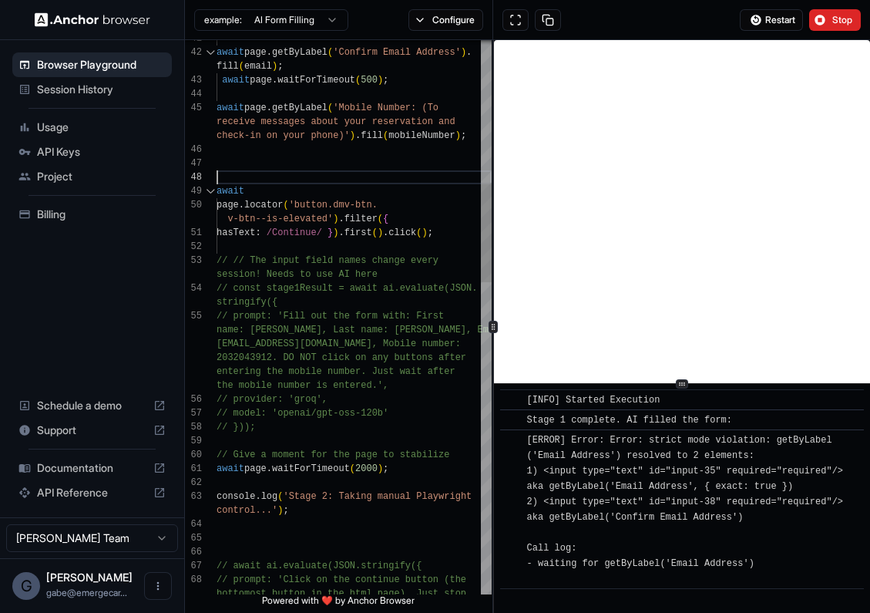
scroll to position [97, 0]
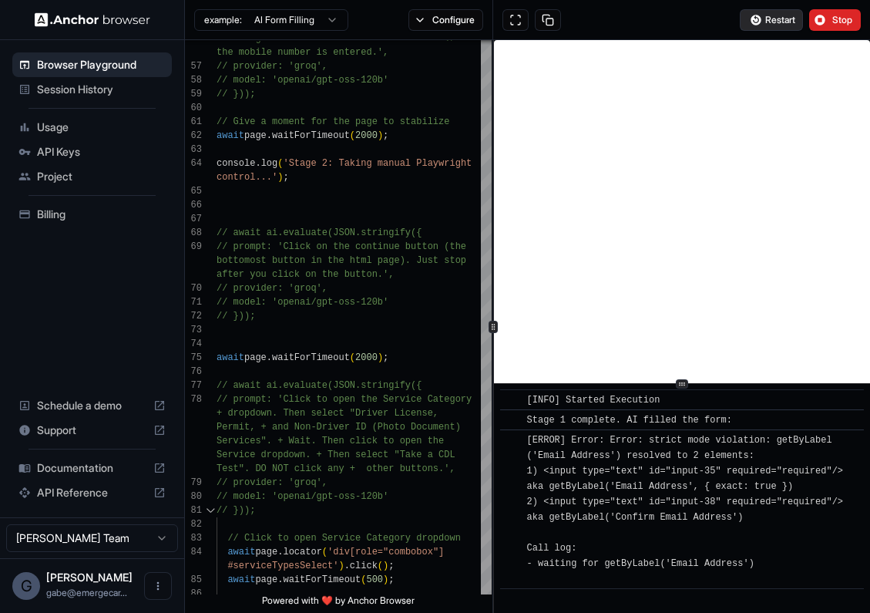
click at [781, 22] on span "Restart" at bounding box center [781, 20] width 30 height 12
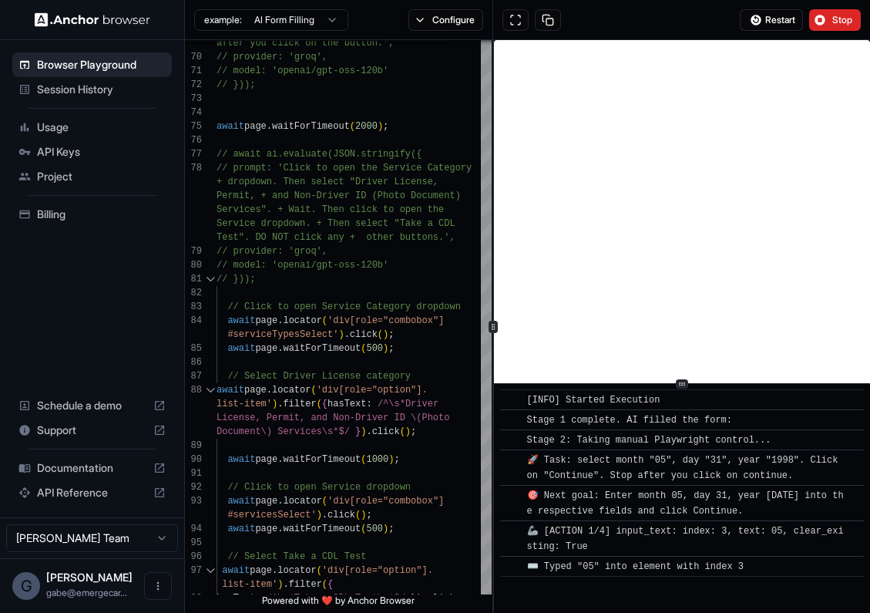
scroll to position [21, 0]
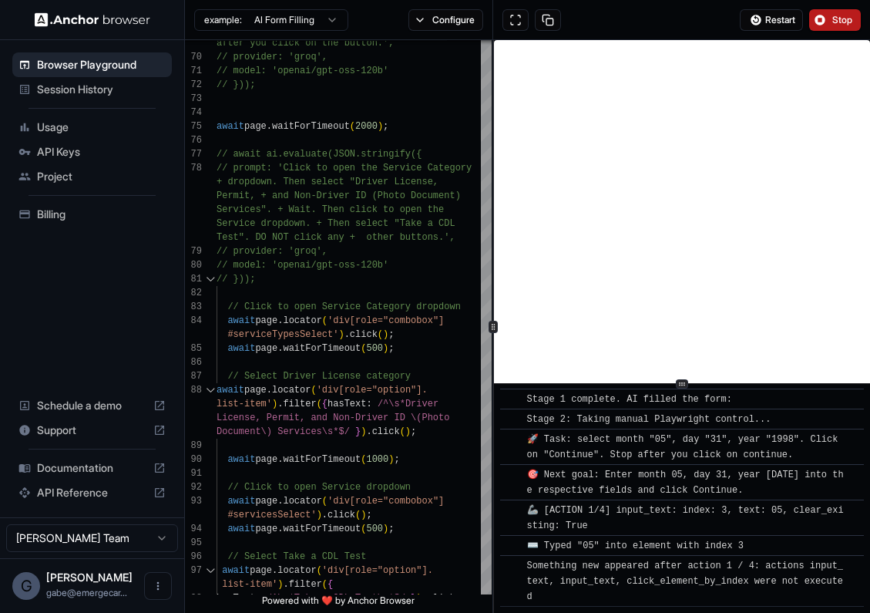
click at [825, 16] on button "Stop" at bounding box center [836, 20] width 52 height 22
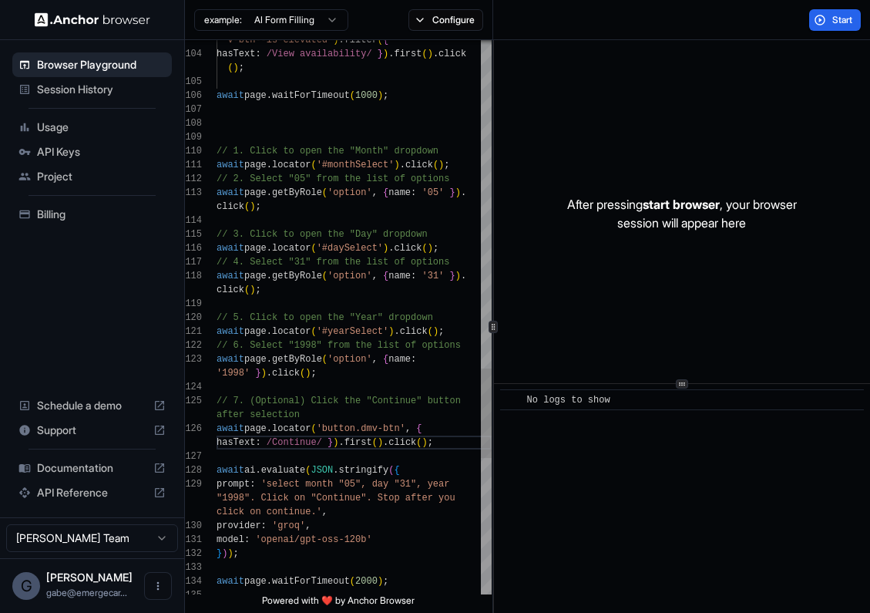
scroll to position [69, 0]
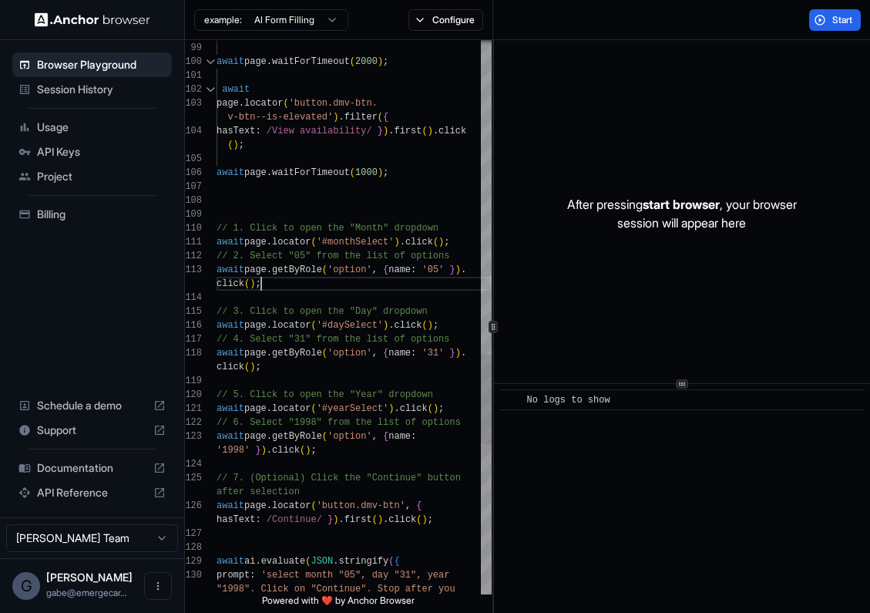
scroll to position [97, 0]
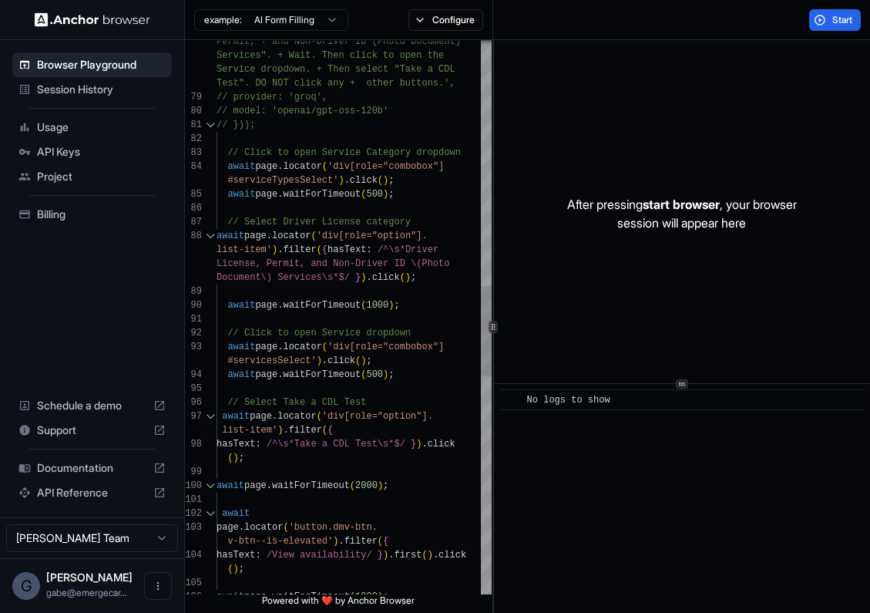
click at [348, 191] on div "v-btn--is-elevated' ) . filter ( { hasText : /View availability/ } ) . first ( …" at bounding box center [354, 235] width 275 height 3427
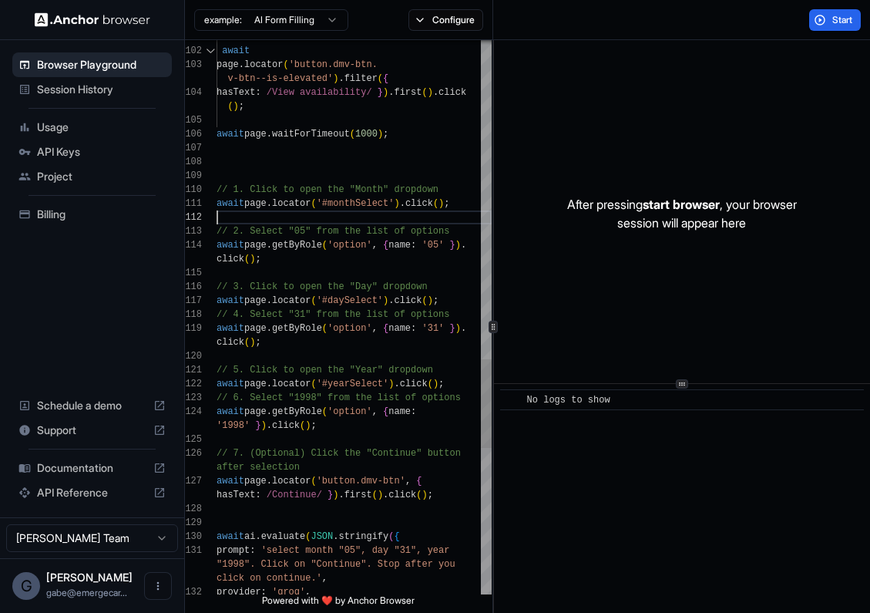
scroll to position [83, 0]
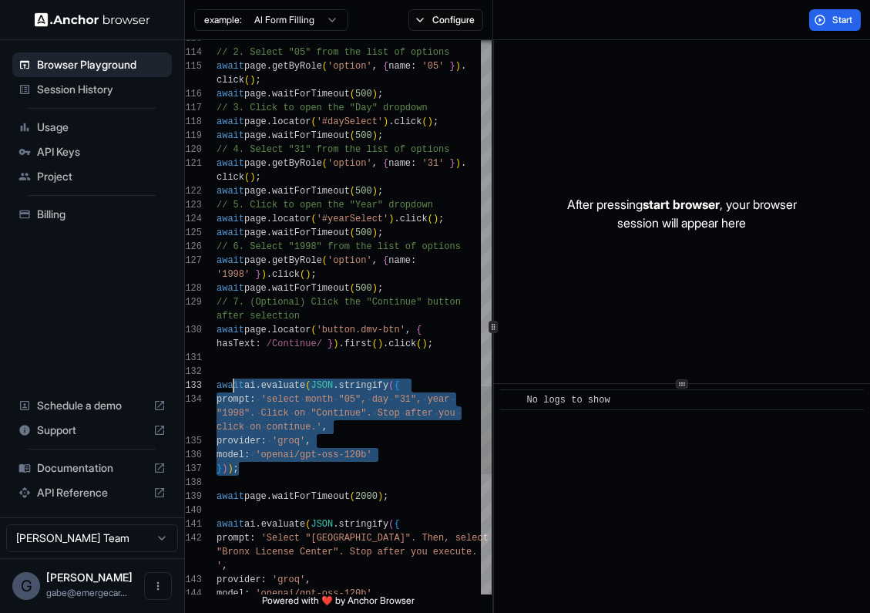
scroll to position [14, 0]
drag, startPoint x: 311, startPoint y: 465, endPoint x: 229, endPoint y: 379, distance: 118.9
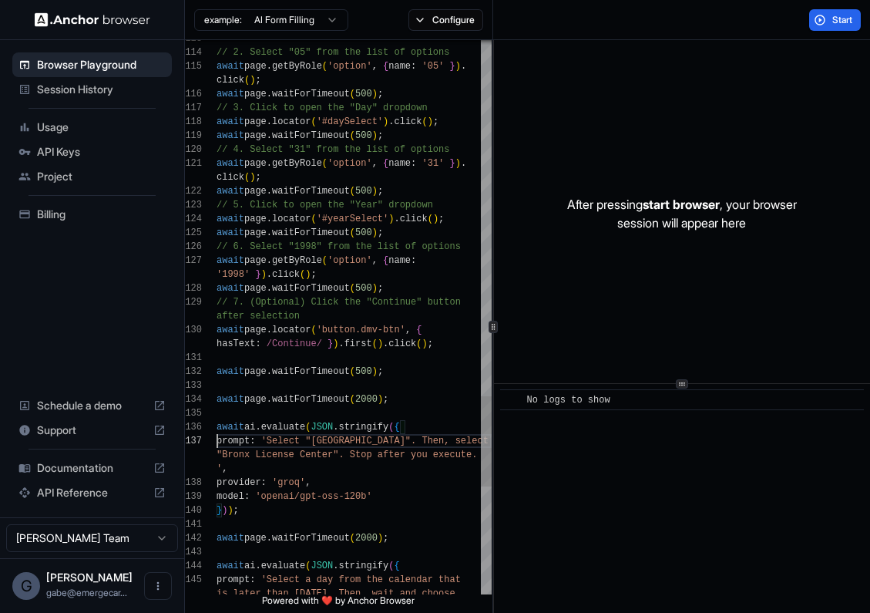
scroll to position [69, 0]
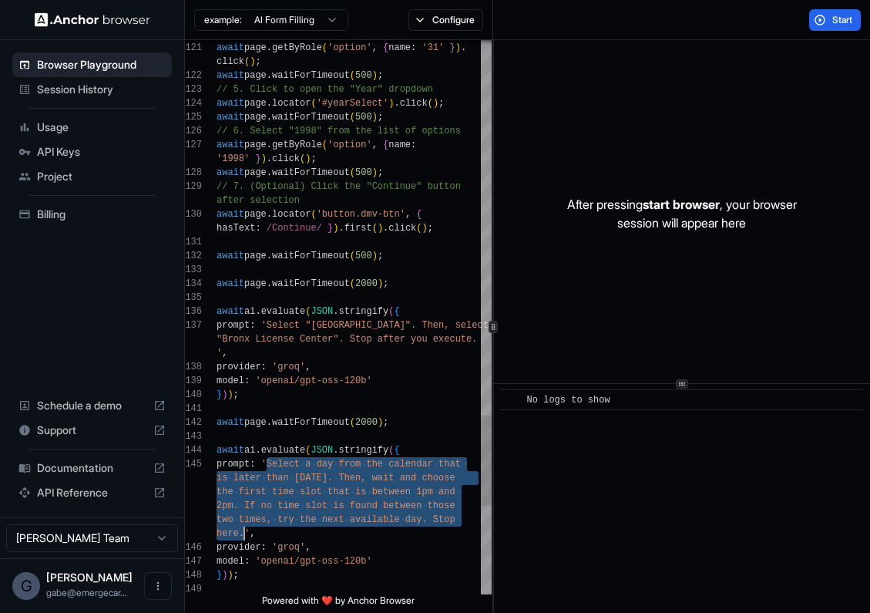
drag, startPoint x: 271, startPoint y: 467, endPoint x: 242, endPoint y: 530, distance: 69.0
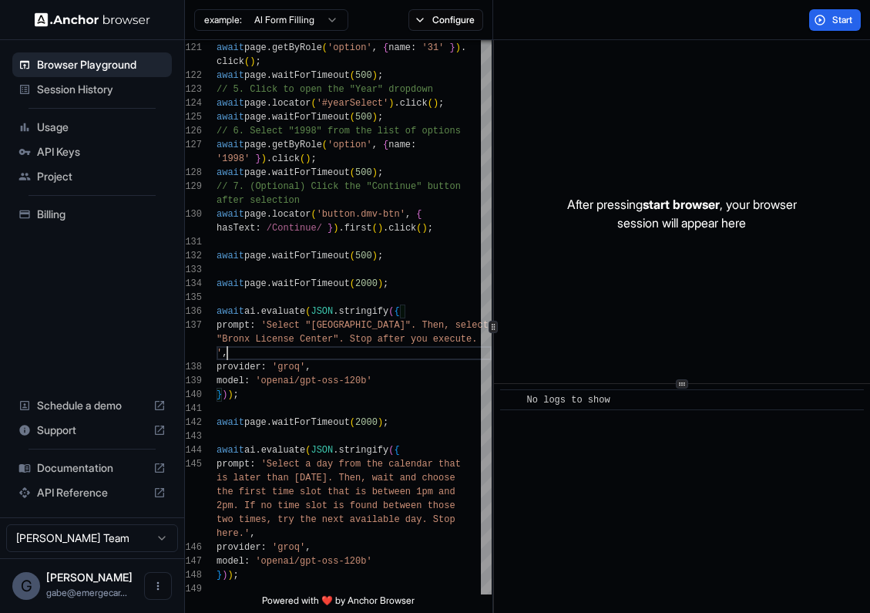
scroll to position [97, 0]
drag, startPoint x: 446, startPoint y: 341, endPoint x: 490, endPoint y: 341, distance: 43.9
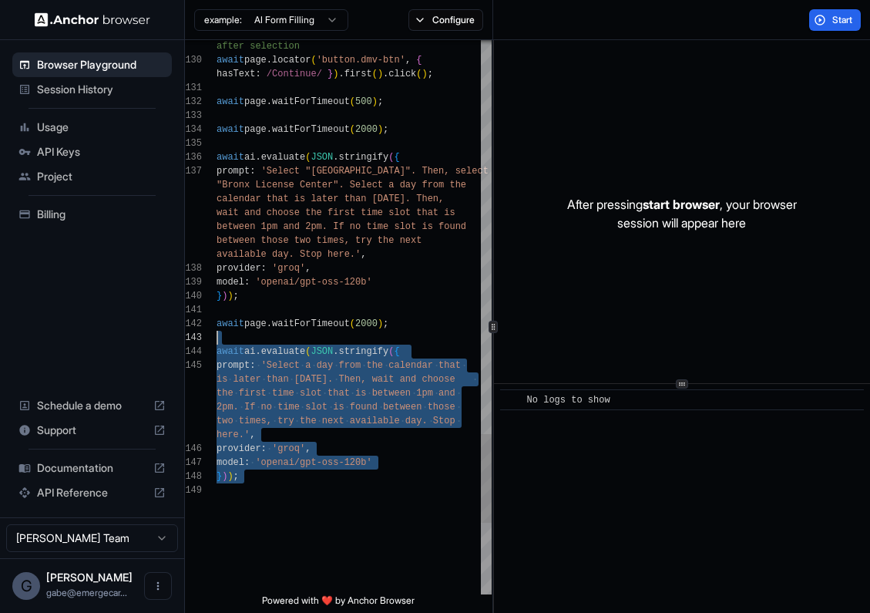
scroll to position [83, 0]
drag, startPoint x: 322, startPoint y: 483, endPoint x: 207, endPoint y: 328, distance: 194.0
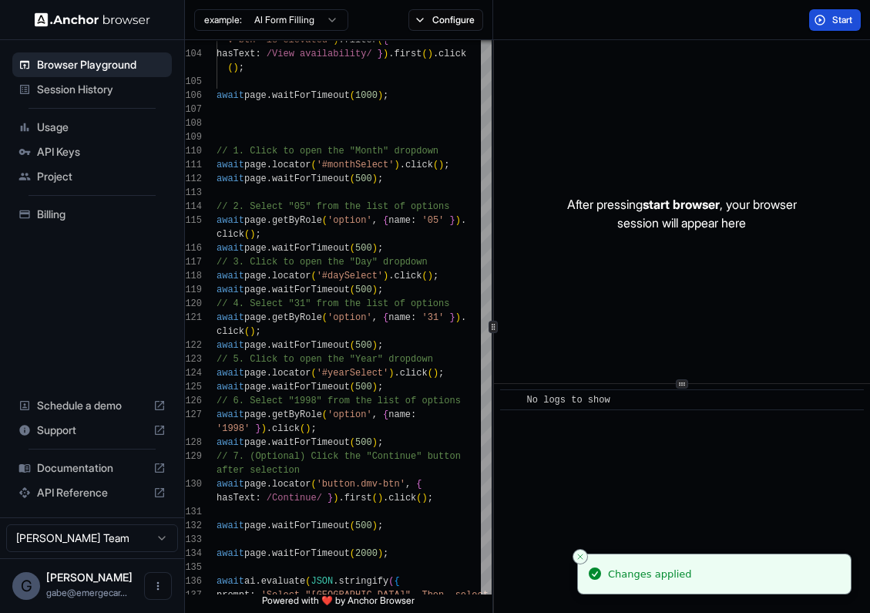
click at [827, 19] on button "Start" at bounding box center [836, 20] width 52 height 22
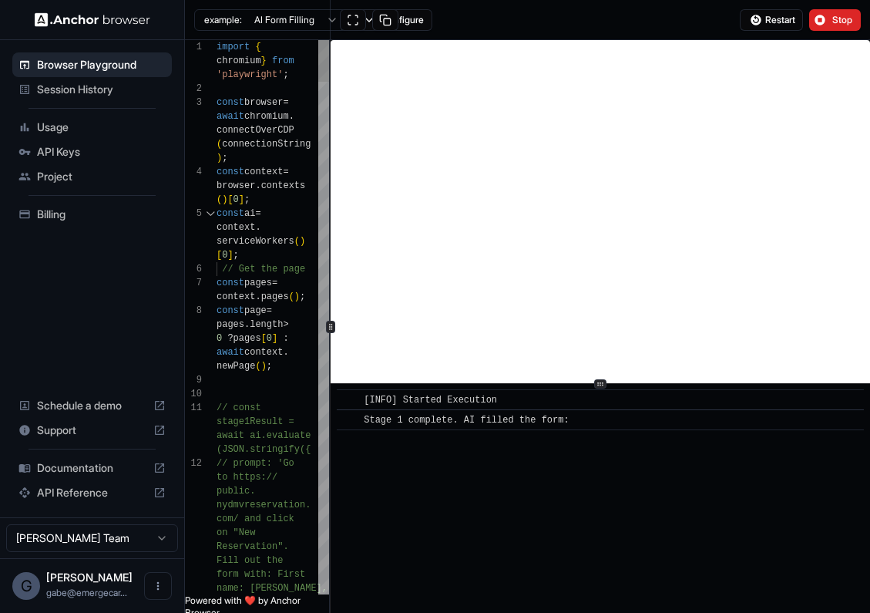
click at [330, 254] on div at bounding box center [330, 326] width 1 height 573
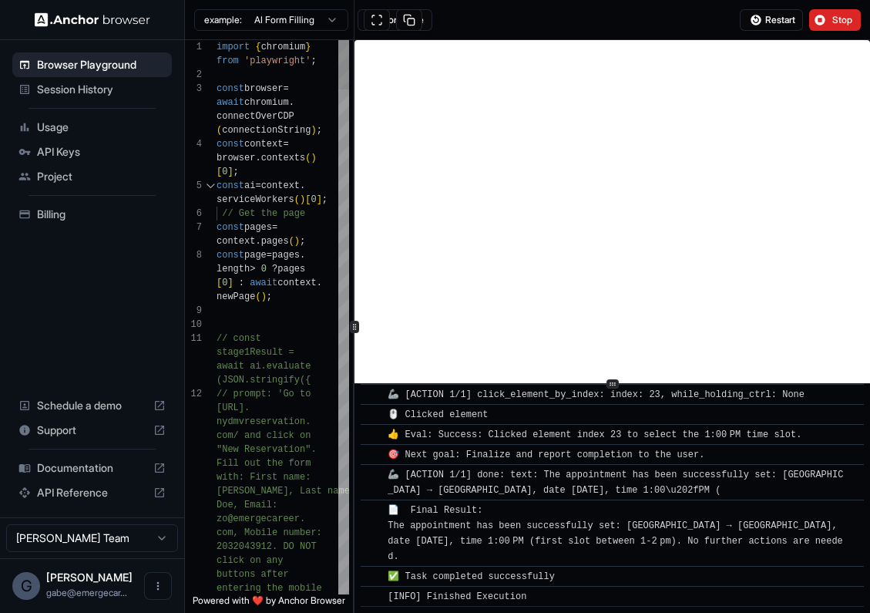
scroll to position [1429, 0]
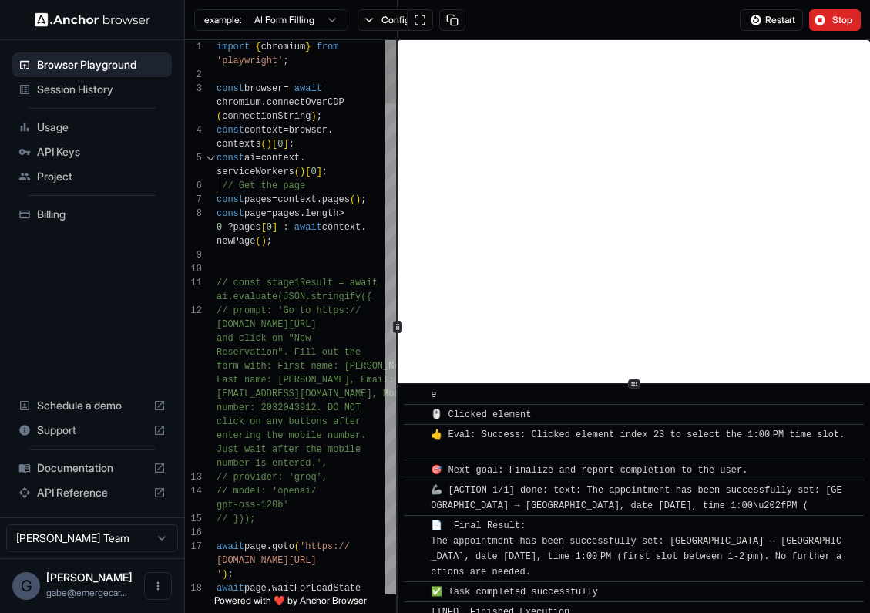
click at [397, 398] on div at bounding box center [397, 326] width 1 height 573
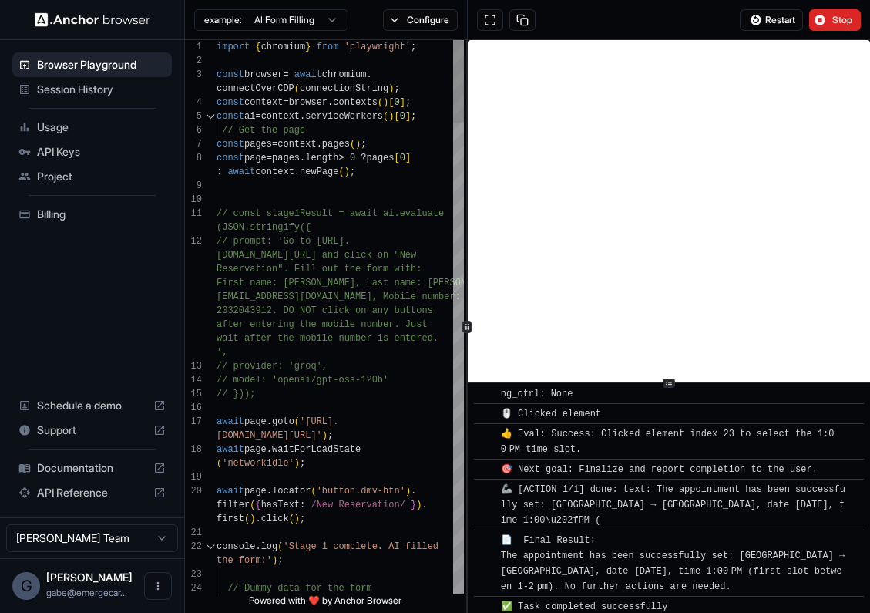
scroll to position [1552, 0]
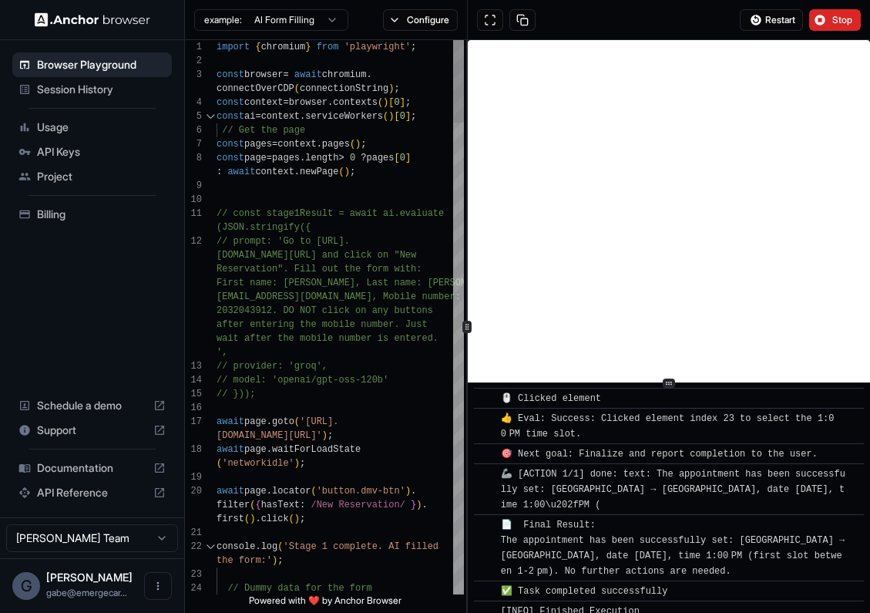
click at [478, 386] on div "1 2 3 4 5 6 7 8 9 10 11 12 13 14 15 16 17 18 19 20 21 22 23 24 import { chromiu…" at bounding box center [527, 326] width 685 height 573
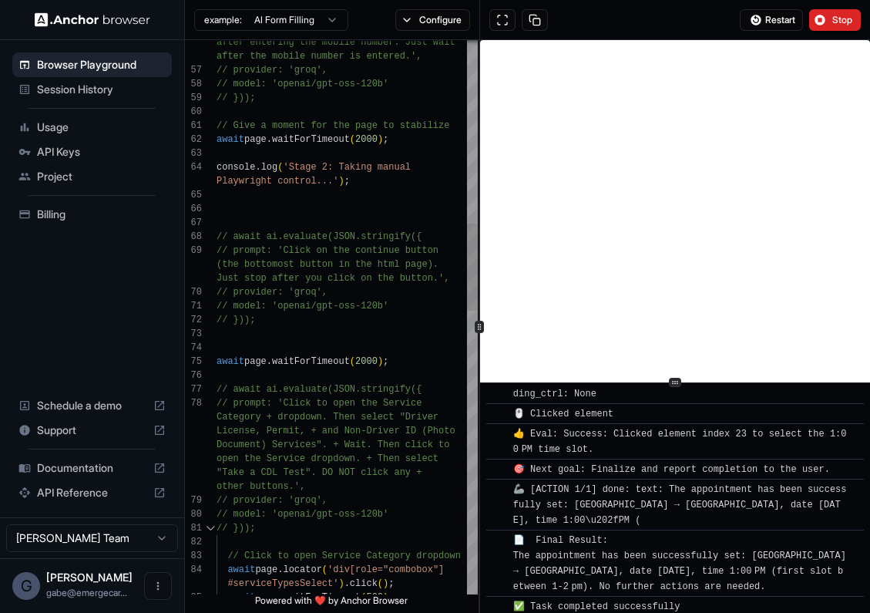
scroll to position [97, 0]
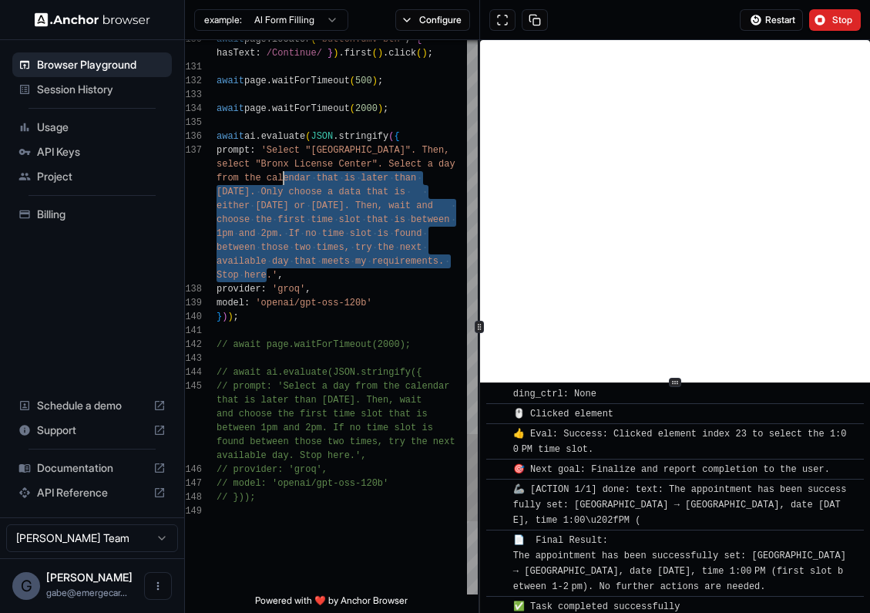
scroll to position [111, 0]
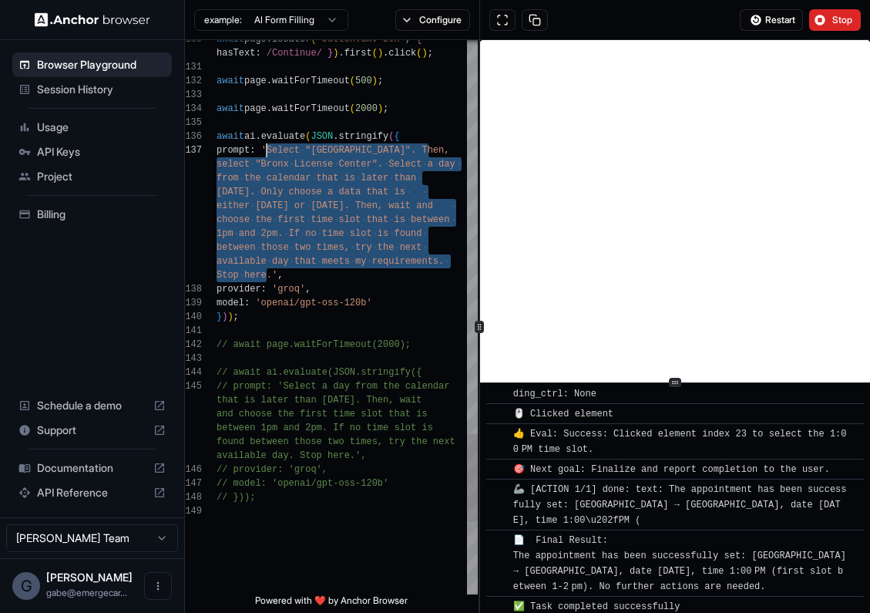
drag, startPoint x: 267, startPoint y: 275, endPoint x: 267, endPoint y: 146, distance: 128.8
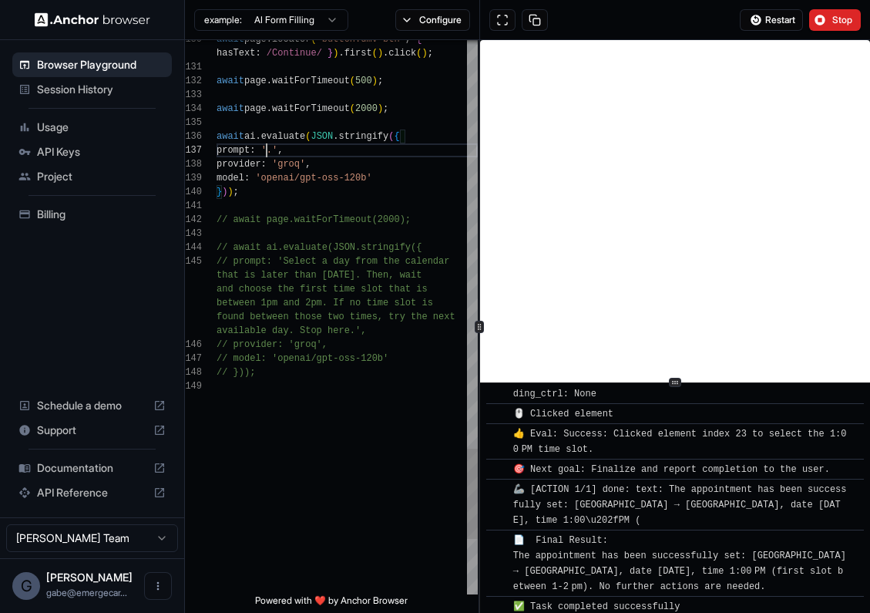
scroll to position [69, 0]
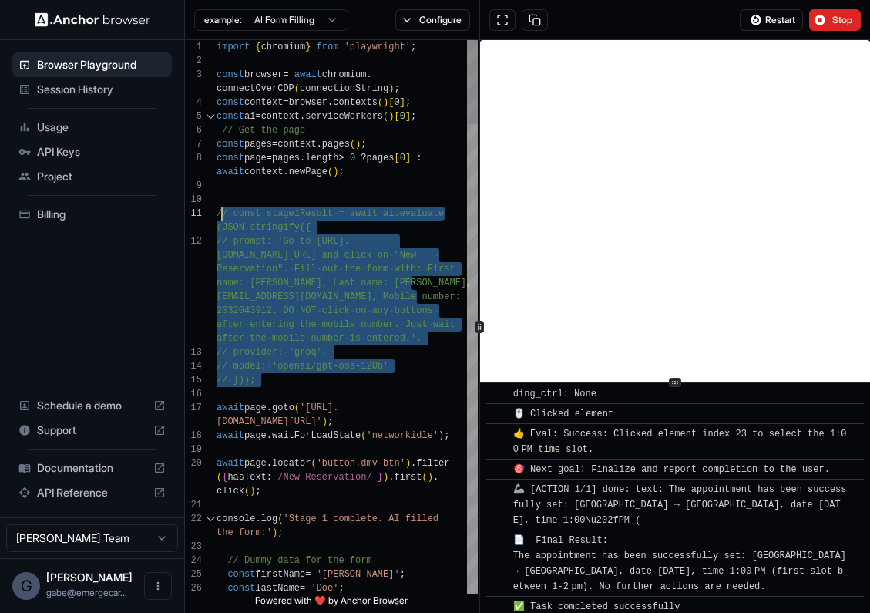
scroll to position [28, 0]
drag, startPoint x: 354, startPoint y: 391, endPoint x: 212, endPoint y: 207, distance: 232.6
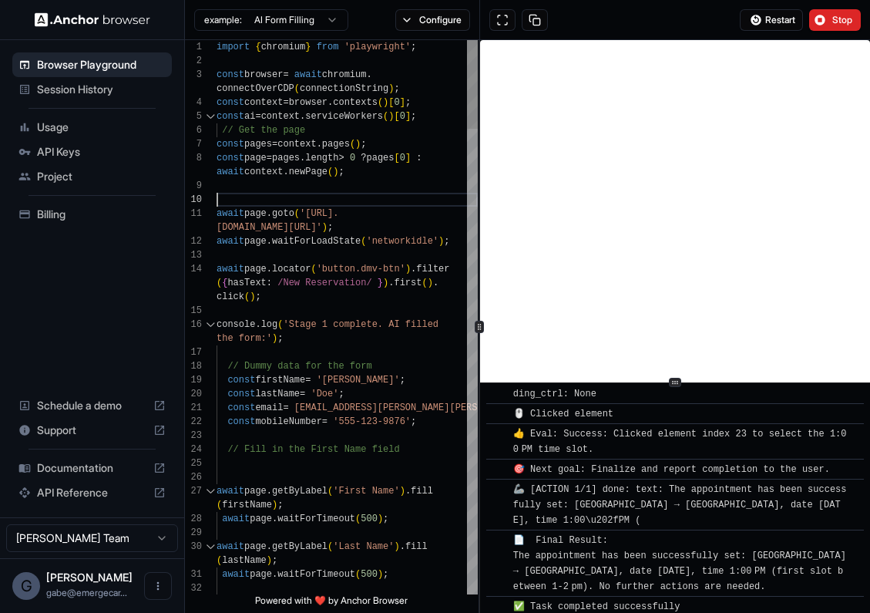
scroll to position [14, 0]
click at [822, 17] on button "Stop" at bounding box center [836, 20] width 52 height 22
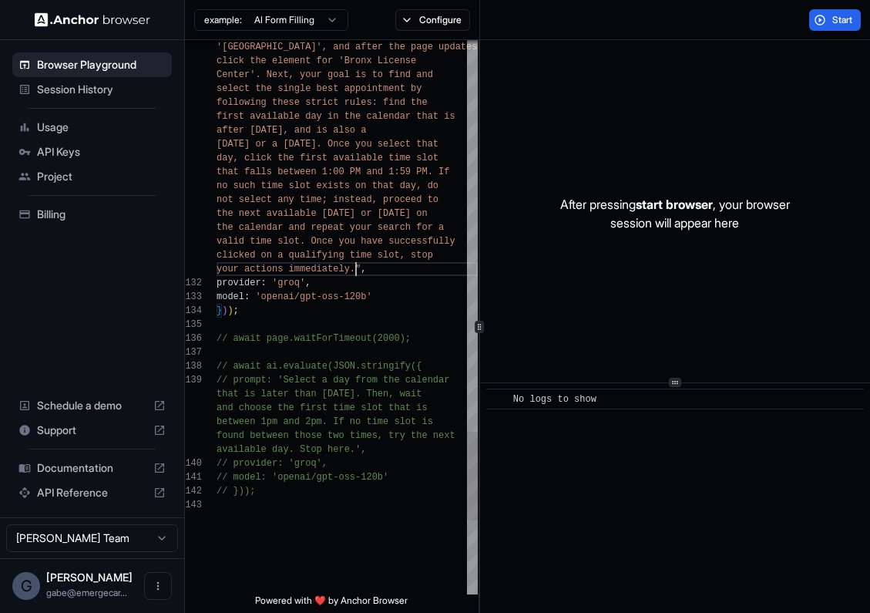
scroll to position [0, 0]
drag, startPoint x: 353, startPoint y: 269, endPoint x: 409, endPoint y: 258, distance: 56.6
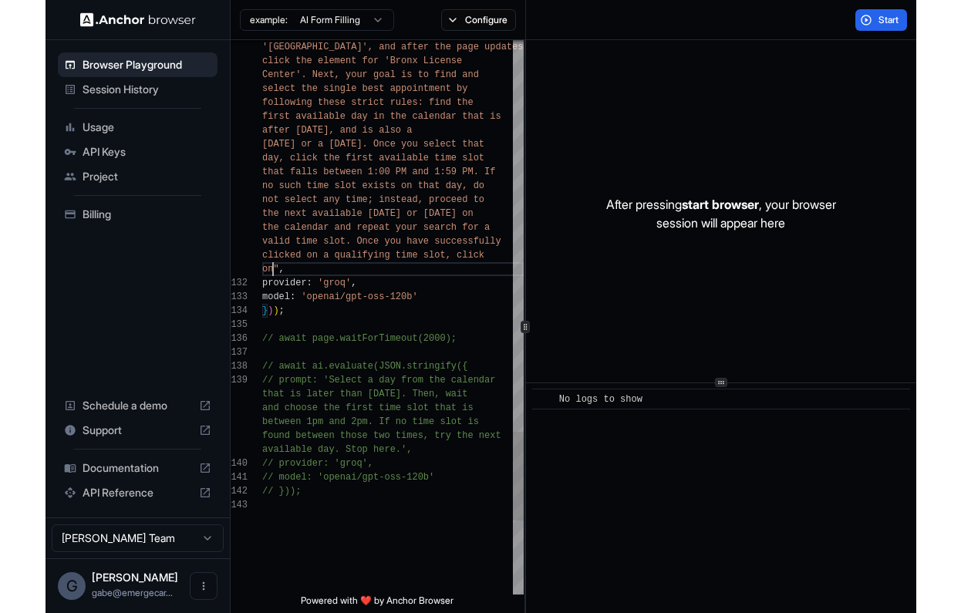
scroll to position [14, 0]
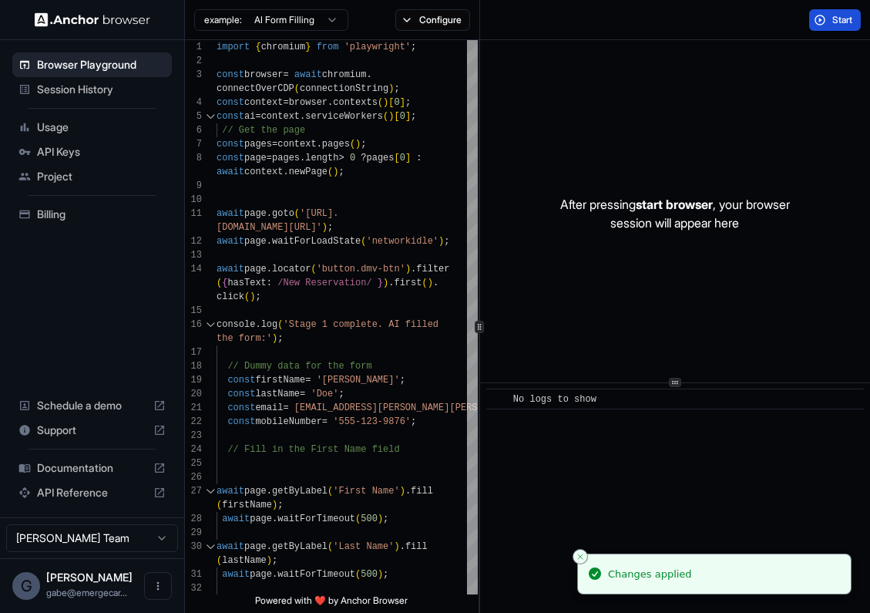
click at [833, 19] on span "Start" at bounding box center [844, 20] width 22 height 12
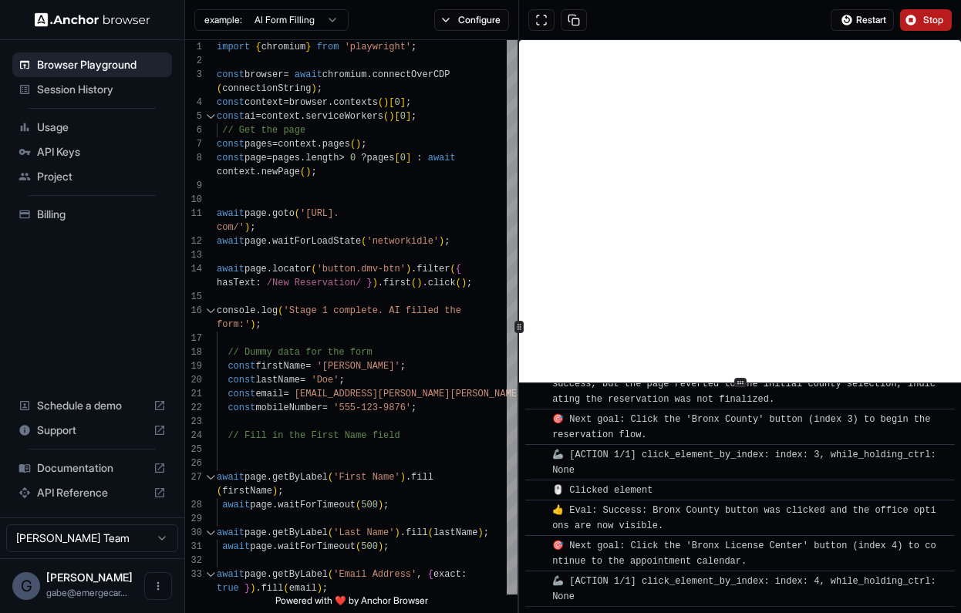
scroll to position [1115, 0]
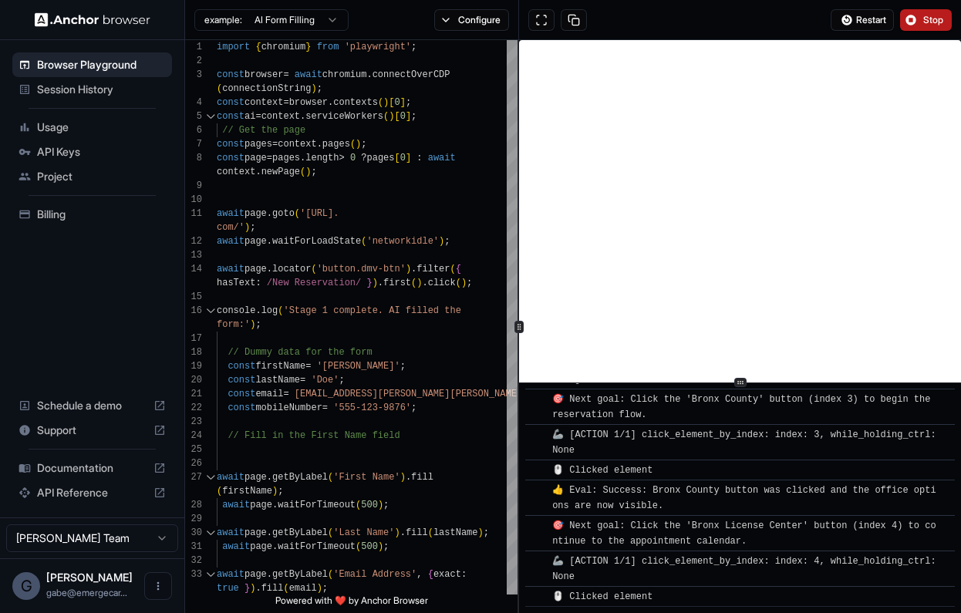
click at [929, 23] on span "Stop" at bounding box center [934, 20] width 22 height 12
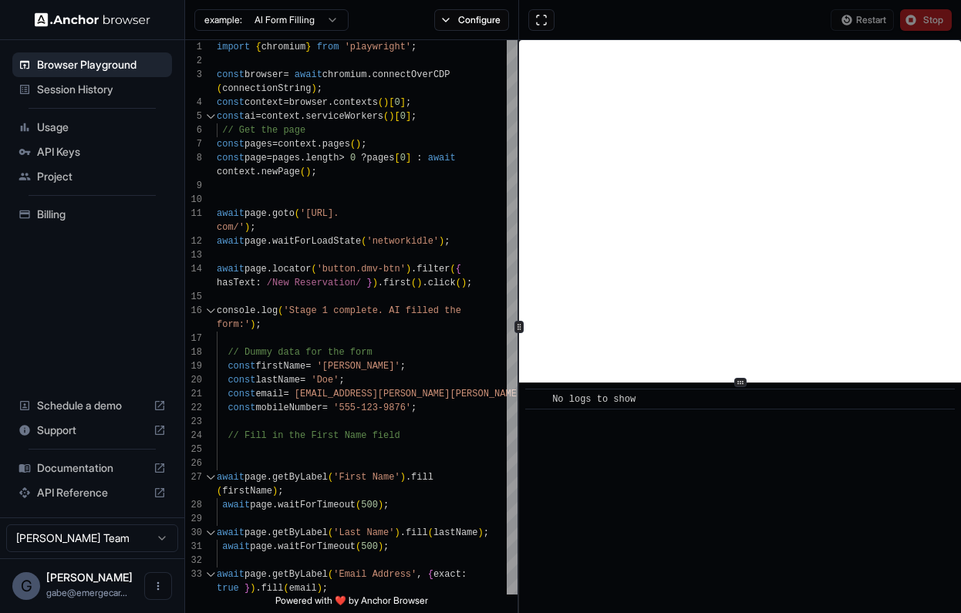
scroll to position [0, 0]
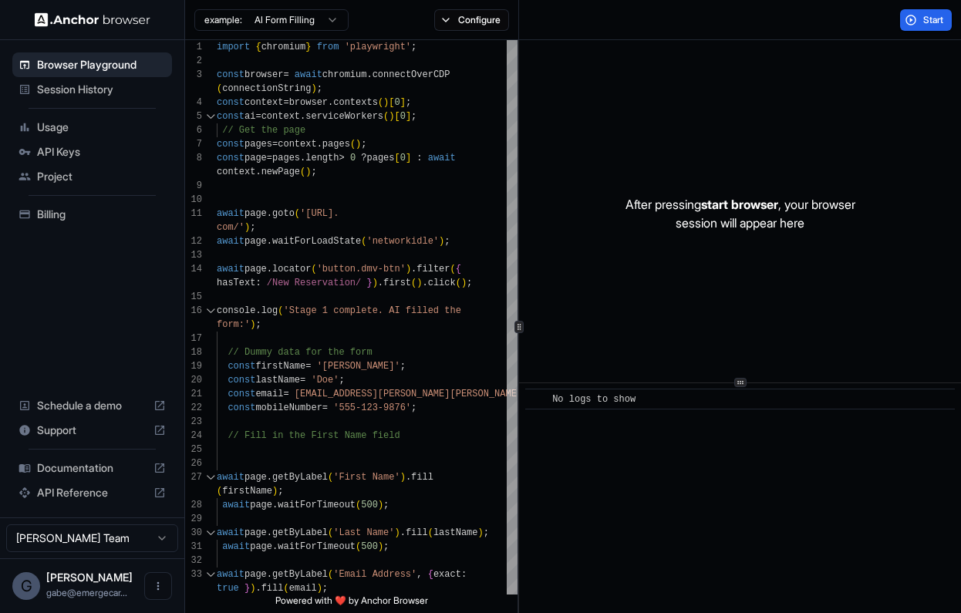
drag, startPoint x: 694, startPoint y: 161, endPoint x: 669, endPoint y: 163, distance: 24.8
click at [670, 163] on div "After pressing start browser , your browser session will appear here" at bounding box center [740, 213] width 442 height 347
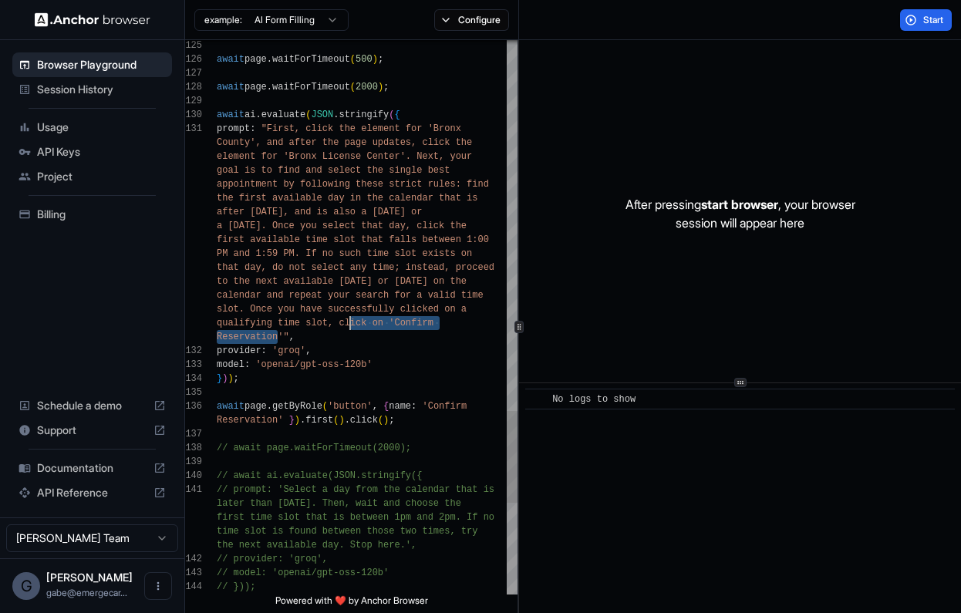
scroll to position [14, 0]
drag, startPoint x: 275, startPoint y: 336, endPoint x: 350, endPoint y: 320, distance: 76.5
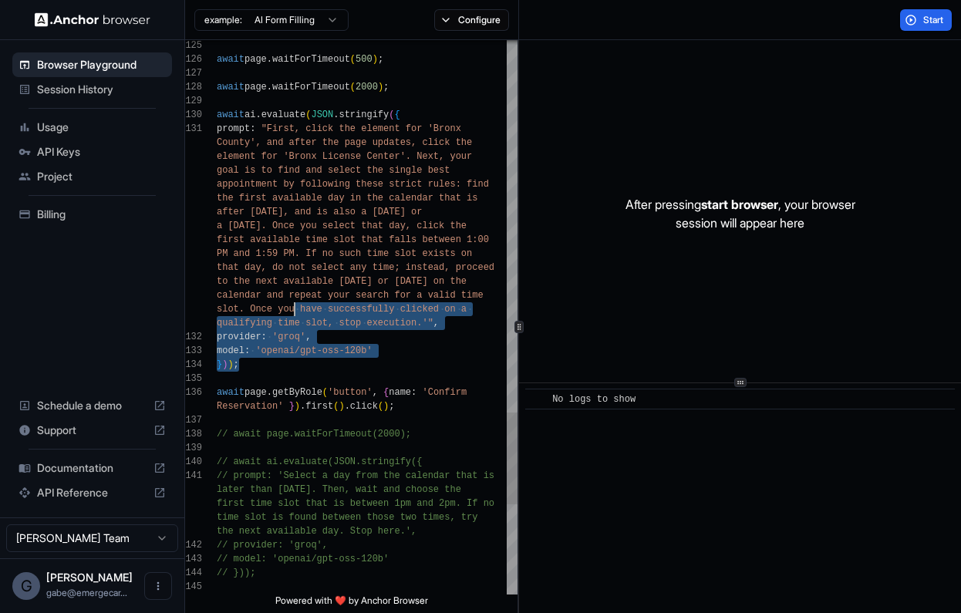
scroll to position [0, 0]
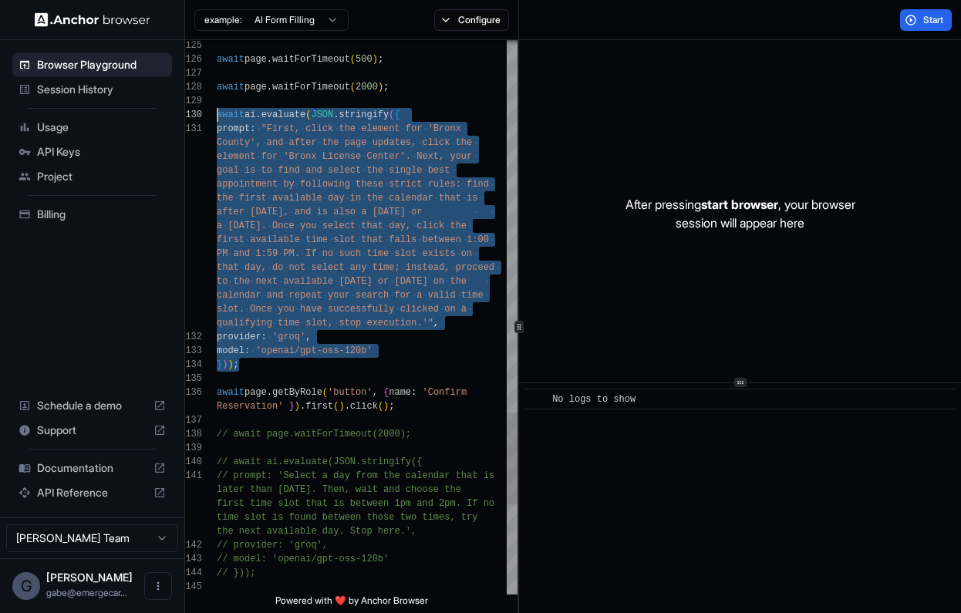
drag, startPoint x: 342, startPoint y: 367, endPoint x: 207, endPoint y: 114, distance: 286.3
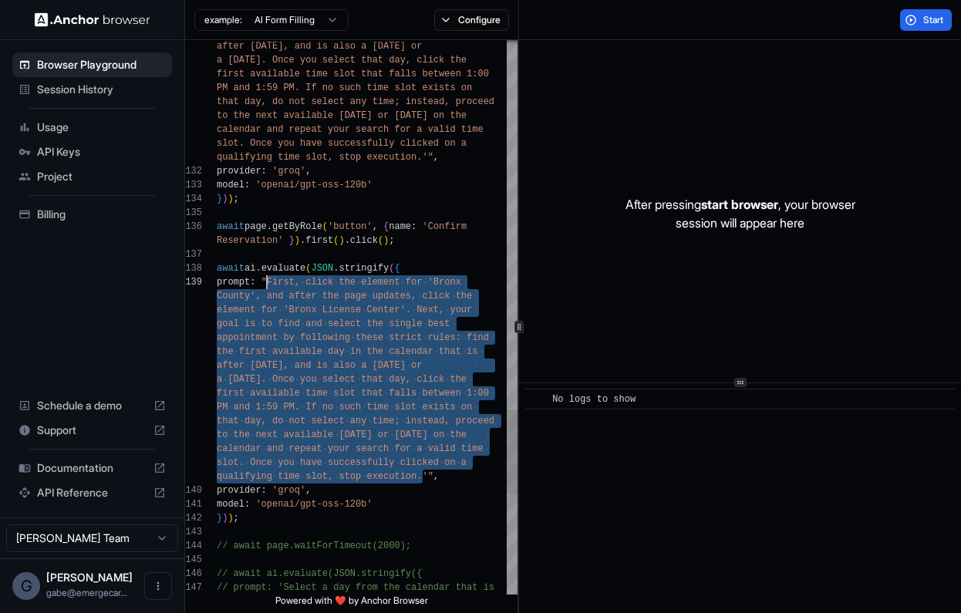
drag, startPoint x: 409, startPoint y: 458, endPoint x: 266, endPoint y: 278, distance: 230.5
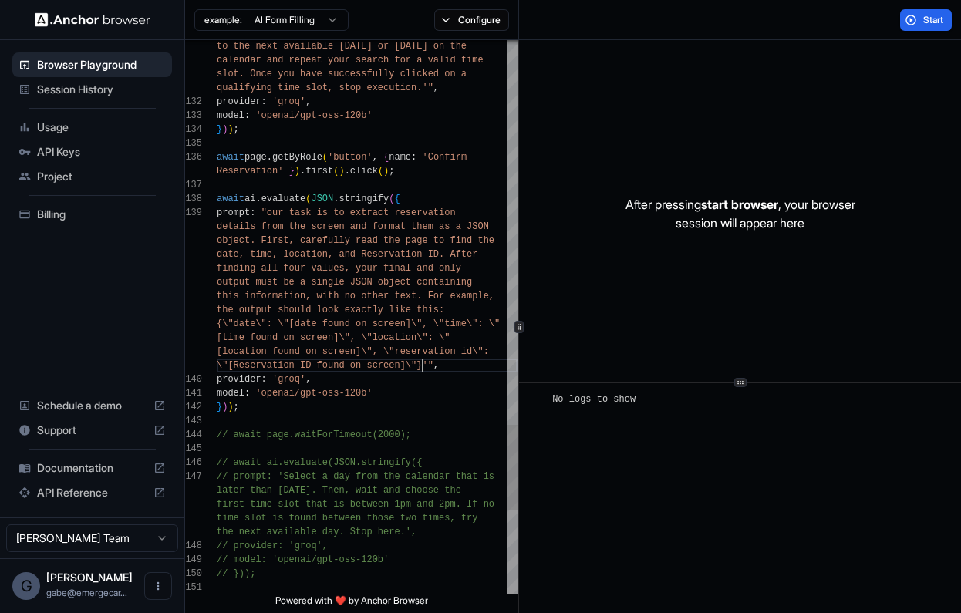
scroll to position [14, 0]
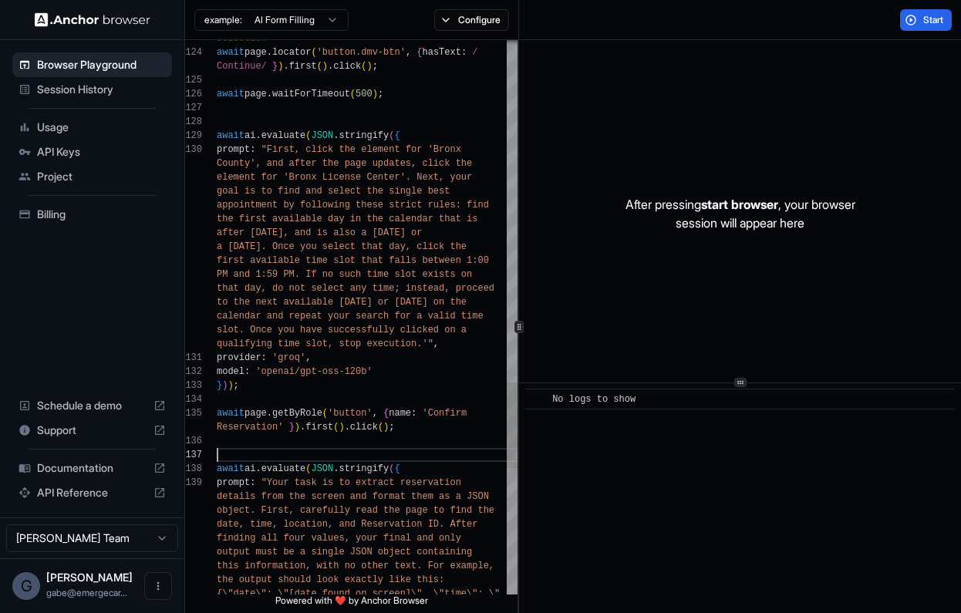
scroll to position [125, 0]
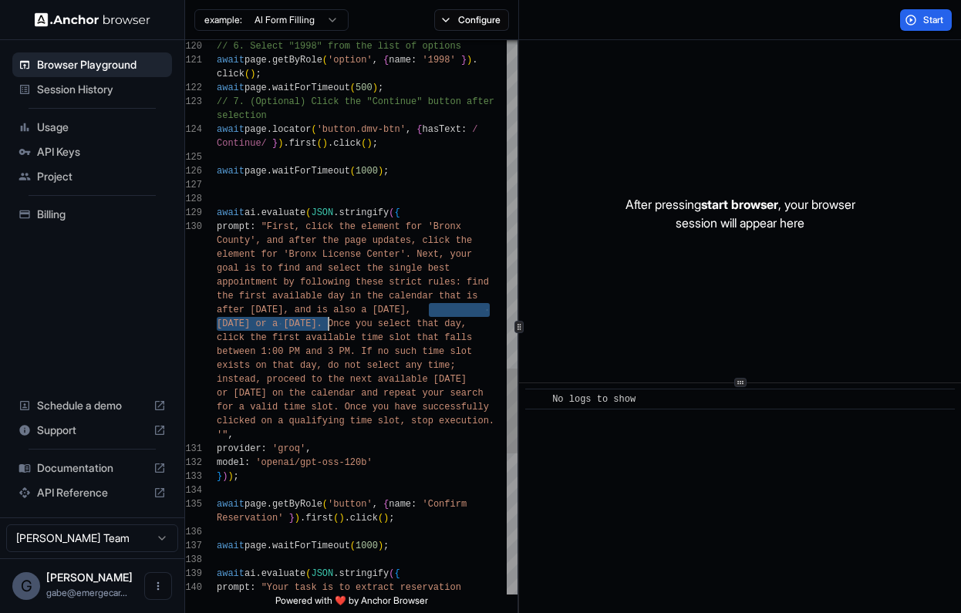
drag, startPoint x: 428, startPoint y: 308, endPoint x: 331, endPoint y: 321, distance: 97.9
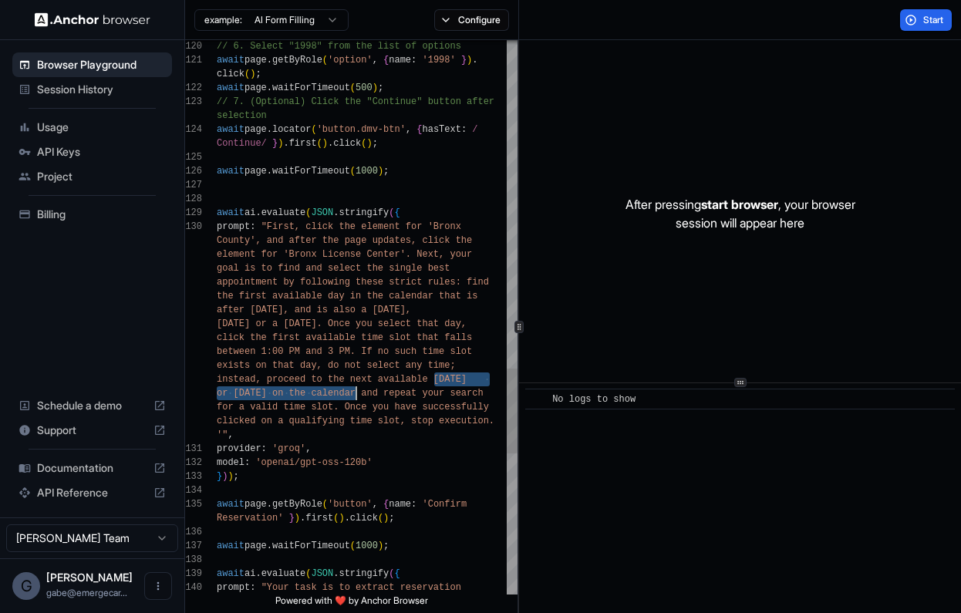
drag, startPoint x: 436, startPoint y: 378, endPoint x: 357, endPoint y: 389, distance: 79.4
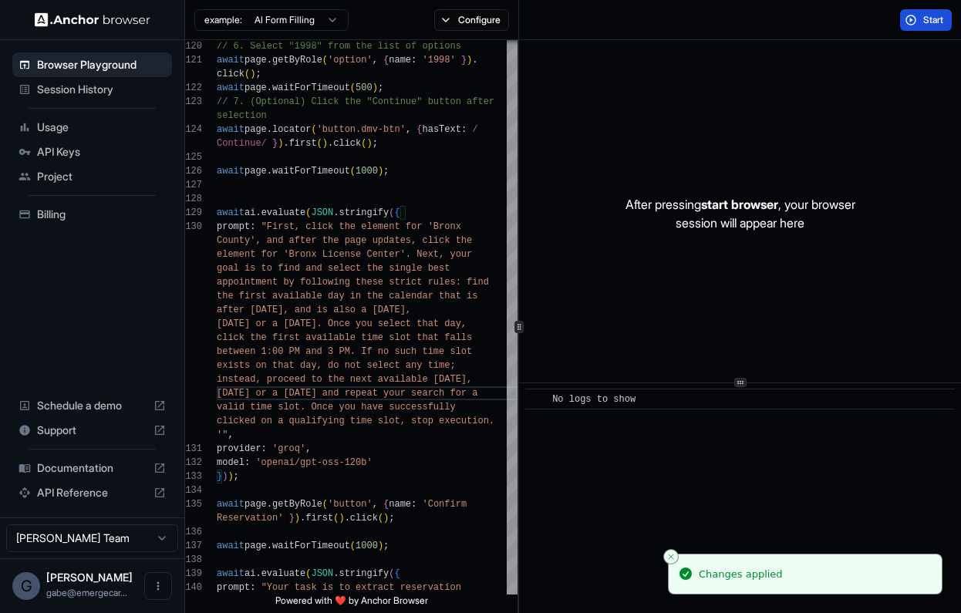
click at [923, 20] on span "Start" at bounding box center [934, 20] width 22 height 12
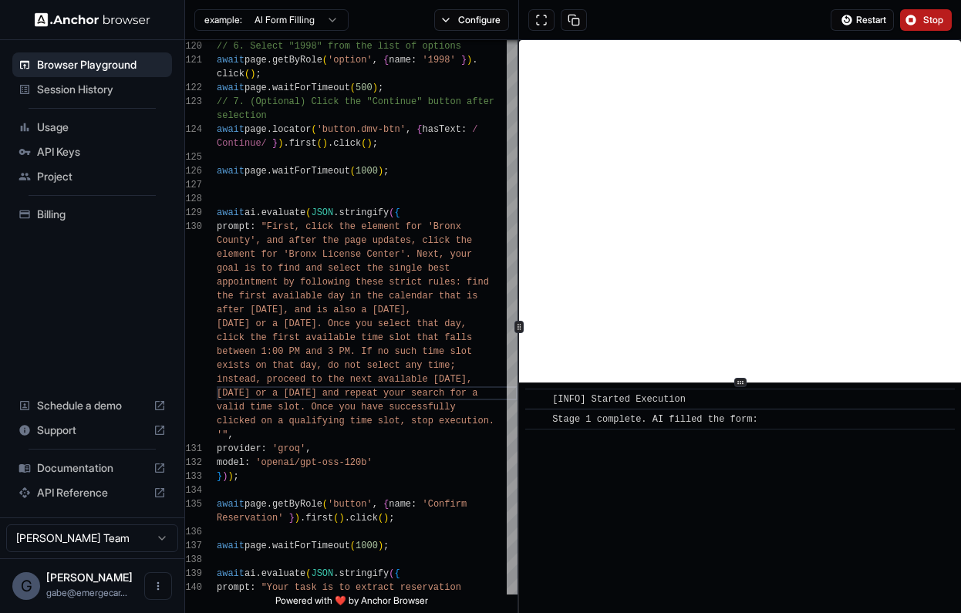
click at [912, 21] on button "Stop" at bounding box center [926, 20] width 52 height 22
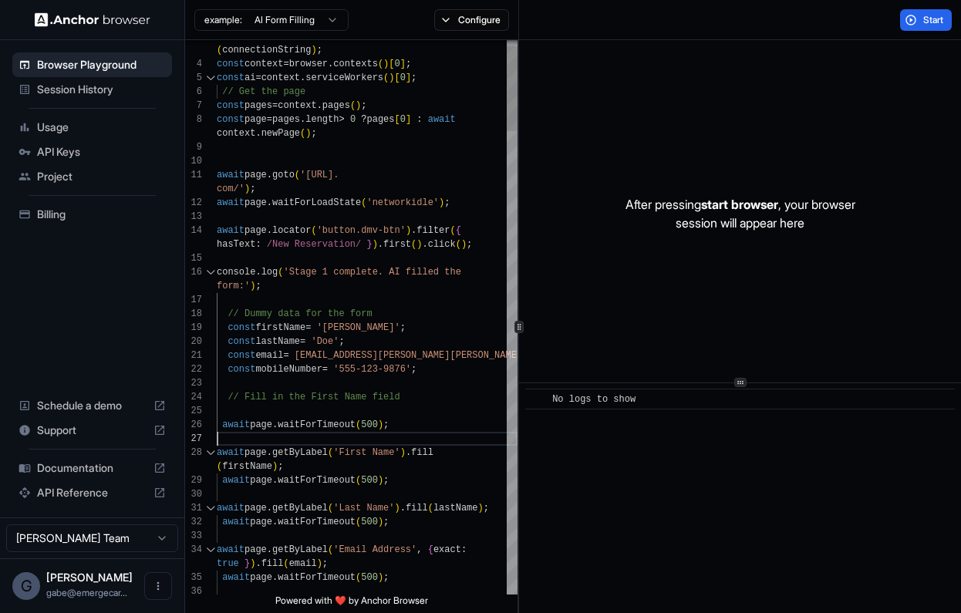
scroll to position [14, 0]
click at [911, 16] on button "Start" at bounding box center [926, 20] width 52 height 22
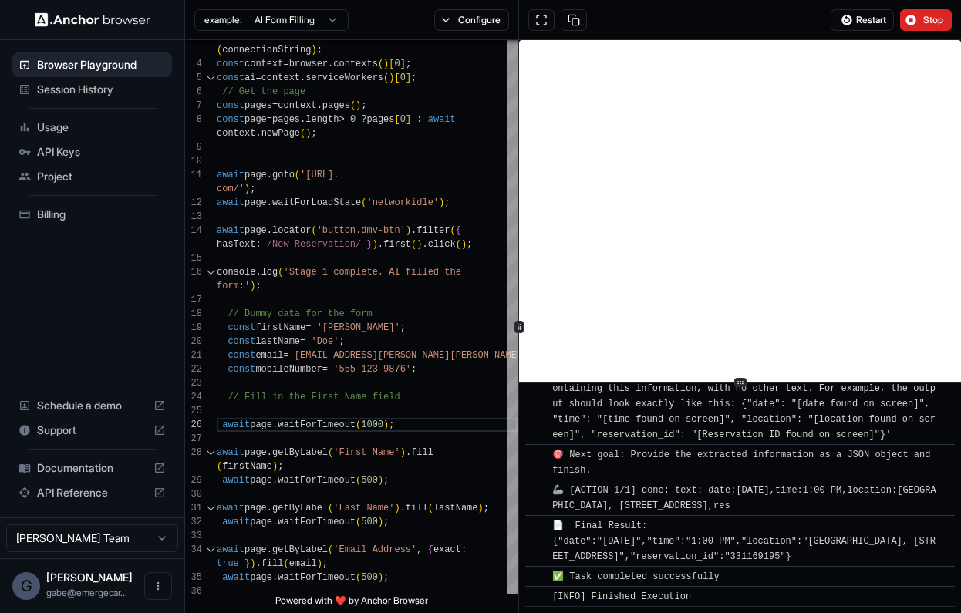
scroll to position [2833, 0]
click at [625, 530] on span "📄 Final Result: {"date":"October 15, 2025","time":"1:00 PM","location":"Bronx L…" at bounding box center [743, 541] width 383 height 42
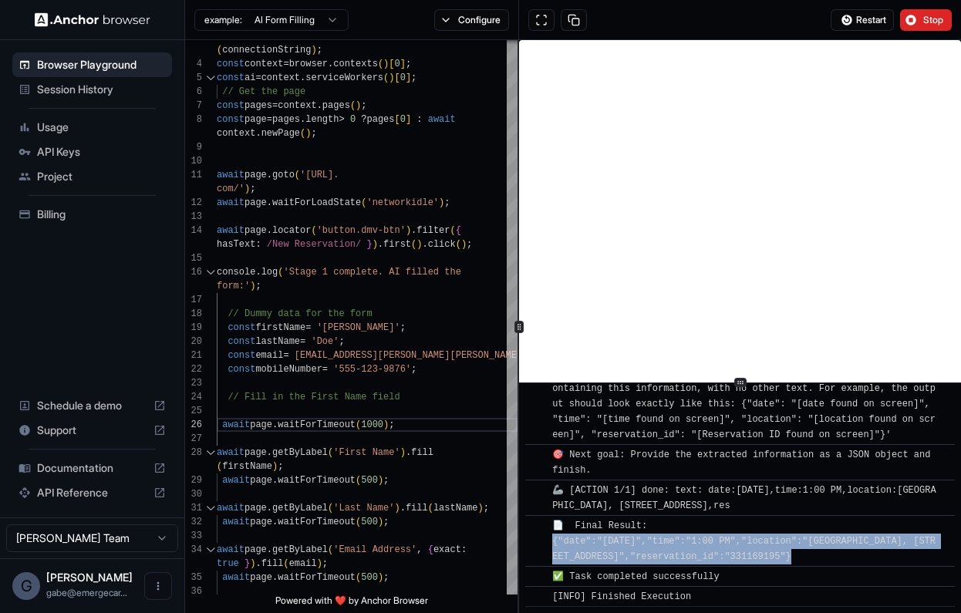
click at [625, 530] on span "📄 Final Result: {"date":"October 15, 2025","time":"1:00 PM","location":"Bronx L…" at bounding box center [743, 541] width 383 height 42
copy span "{"date":"October 15, 2025","time":"1:00 PM","location":"Bronx License Center, 1…"
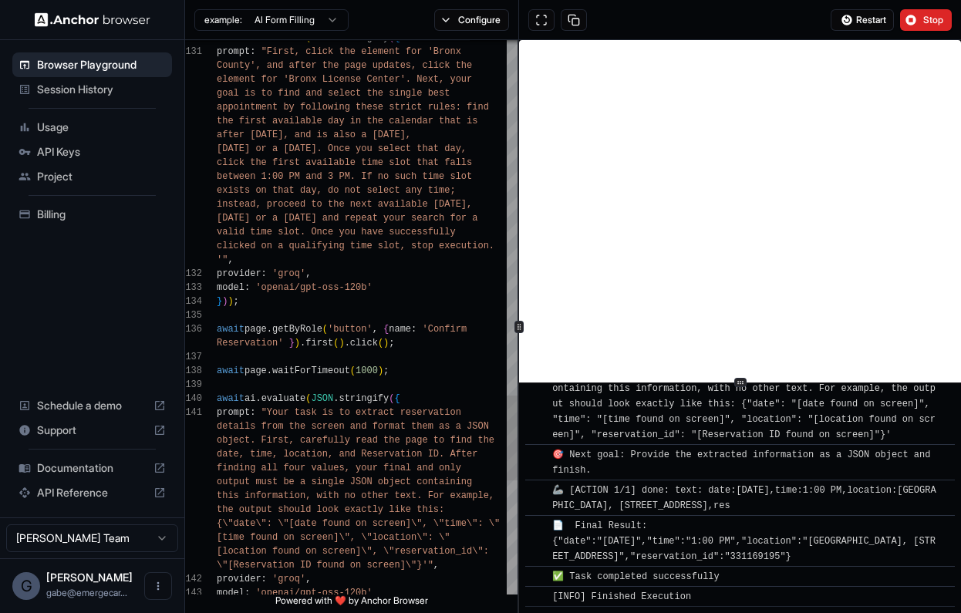
scroll to position [125, 0]
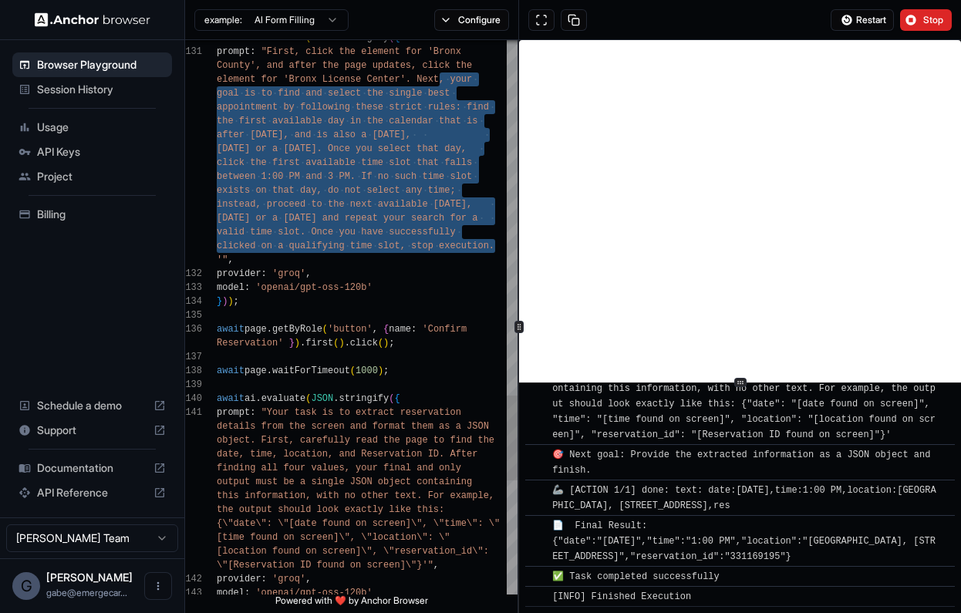
drag, startPoint x: 441, startPoint y: 81, endPoint x: 505, endPoint y: 241, distance: 171.9
drag, startPoint x: 505, startPoint y: 241, endPoint x: 449, endPoint y: 79, distance: 170.7
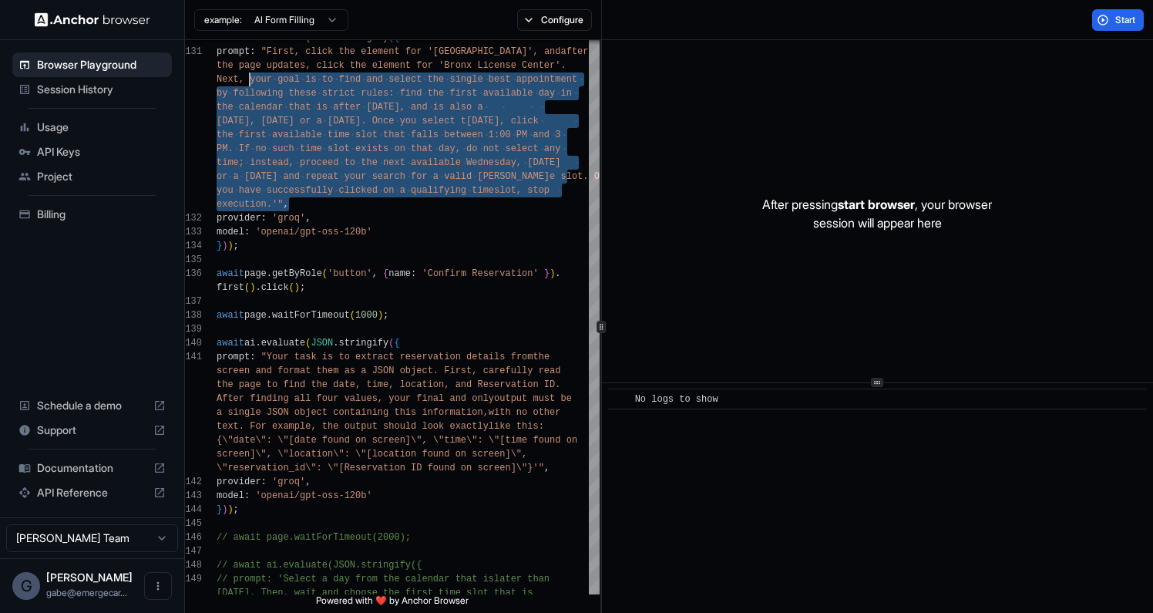
scroll to position [0, 0]
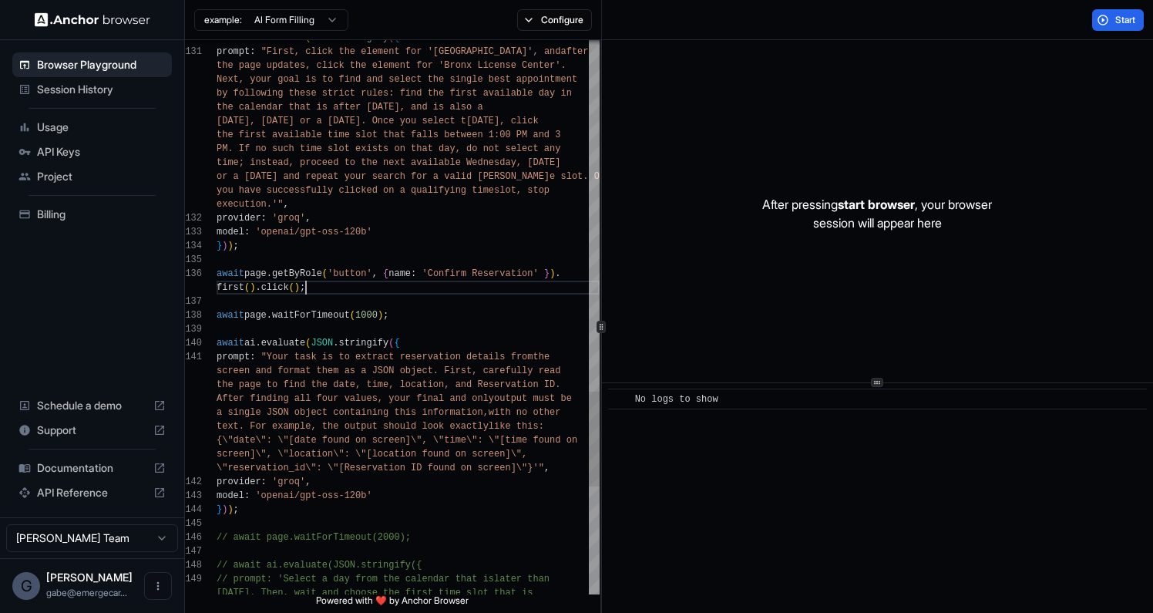
scroll to position [69, 0]
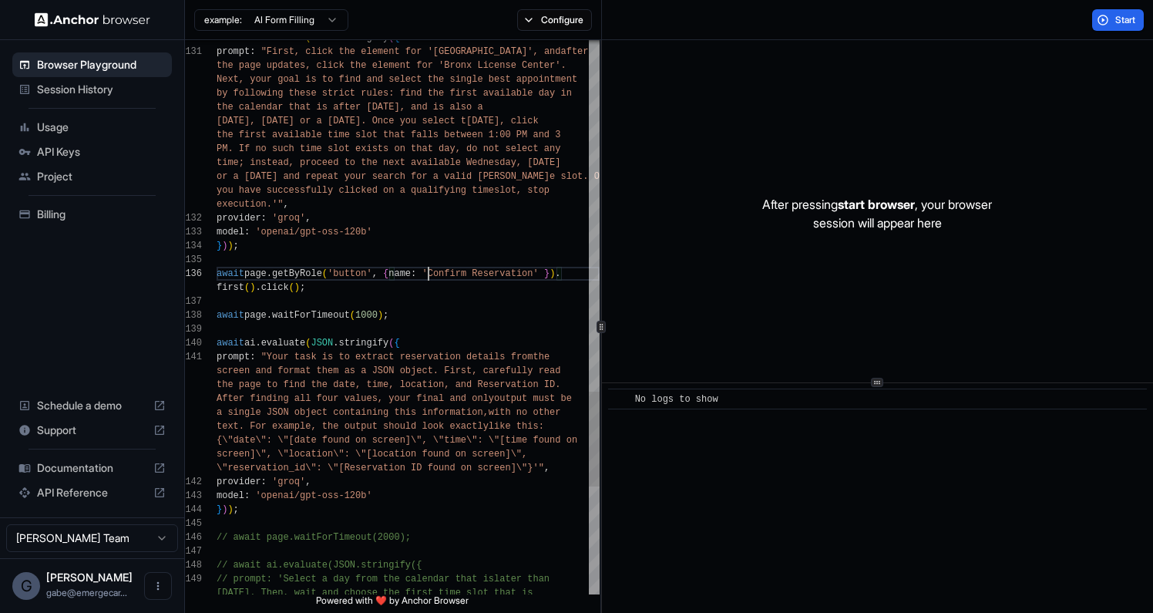
scroll to position [56, 0]
type textarea "**********"
